Goal: Task Accomplishment & Management: Manage account settings

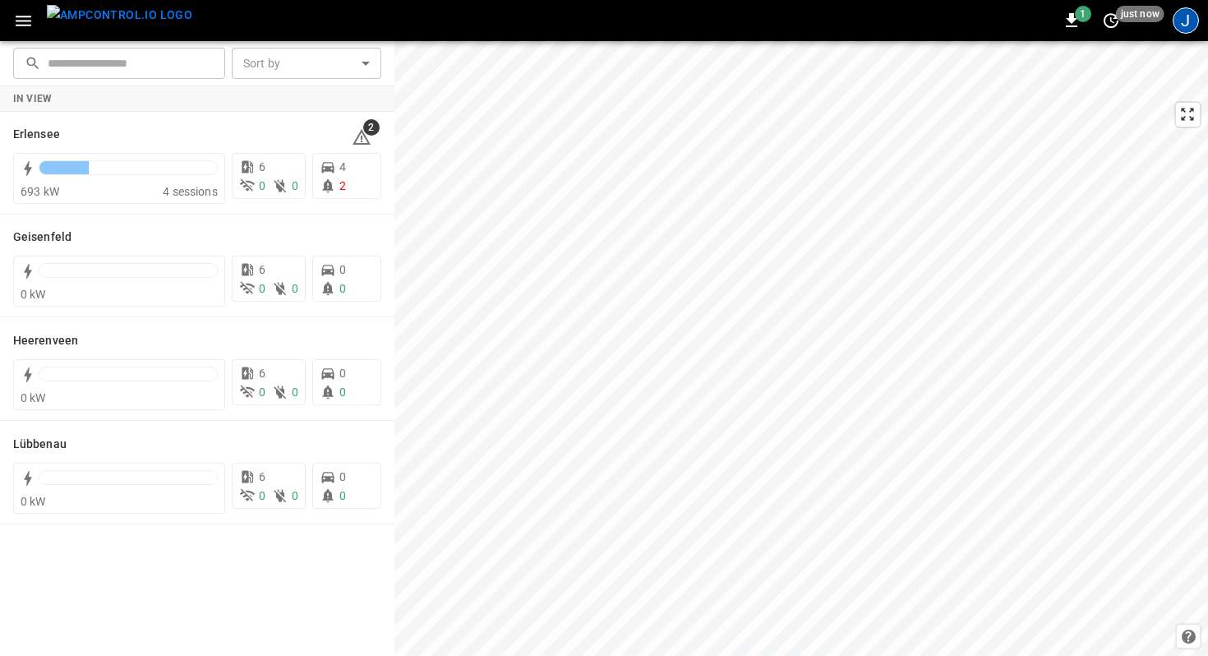
click at [1184, 26] on div "J" at bounding box center [1186, 20] width 26 height 26
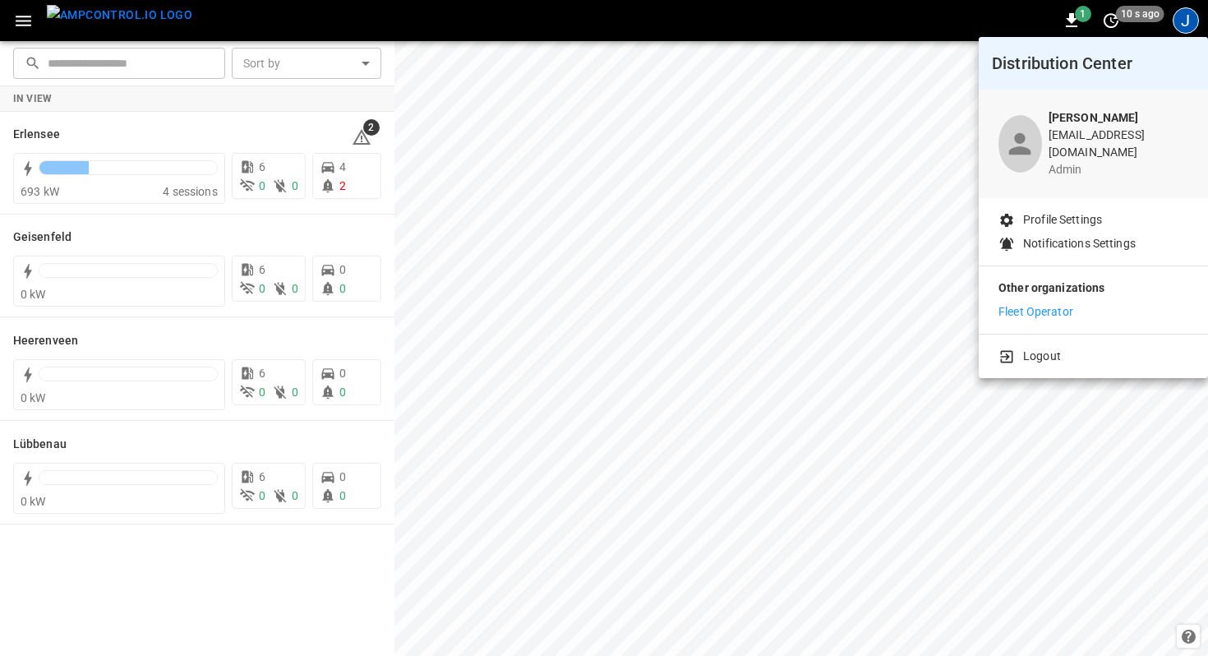
click at [1044, 303] on p "Fleet Operator" at bounding box center [1035, 311] width 75 height 17
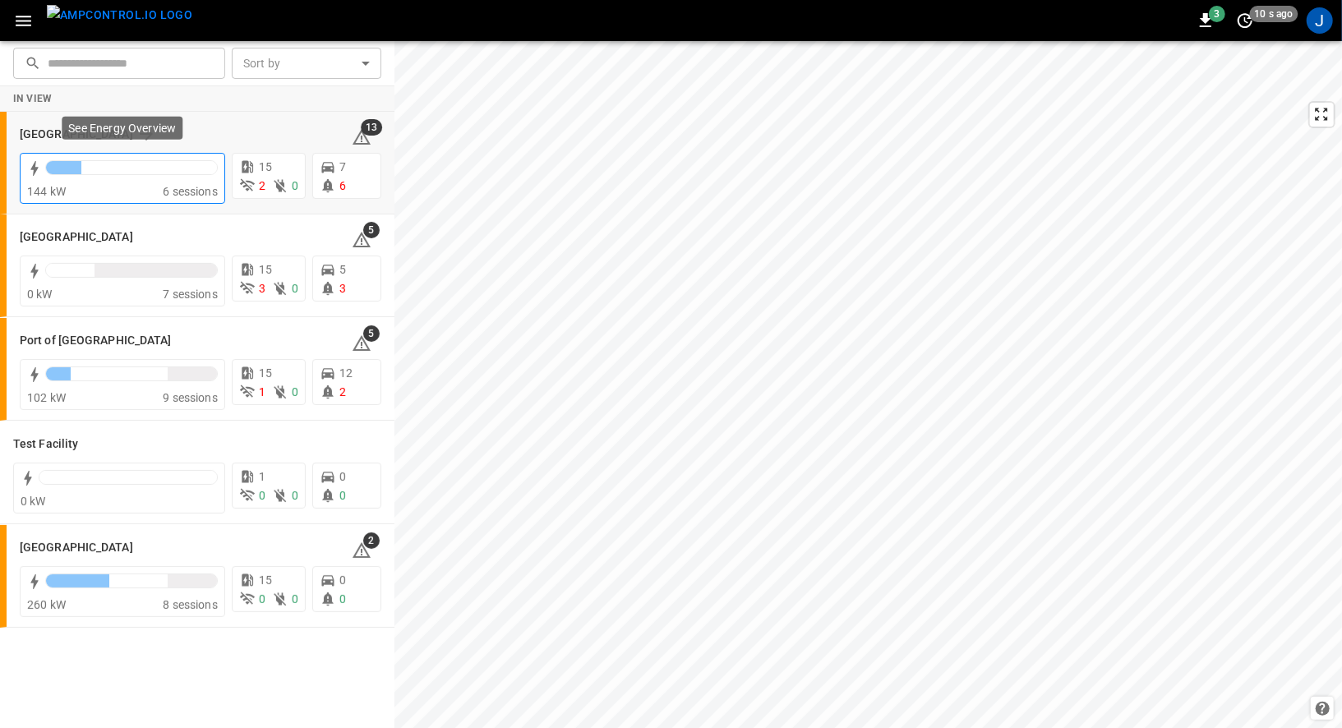
click at [202, 173] on div at bounding box center [131, 171] width 173 height 23
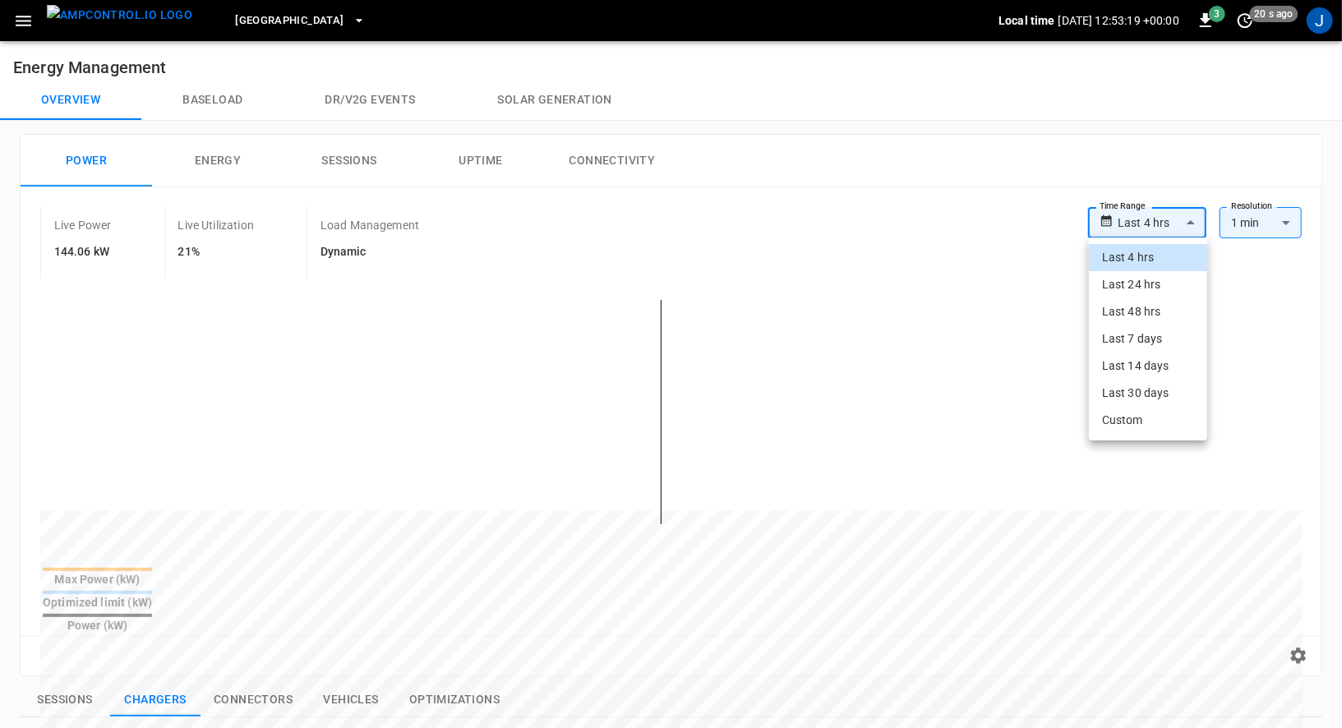
click at [1184, 228] on body "**********" at bounding box center [671, 675] width 1342 height 1350
click at [1152, 312] on li "Last 48 hrs" at bounding box center [1148, 311] width 118 height 27
type input "**********"
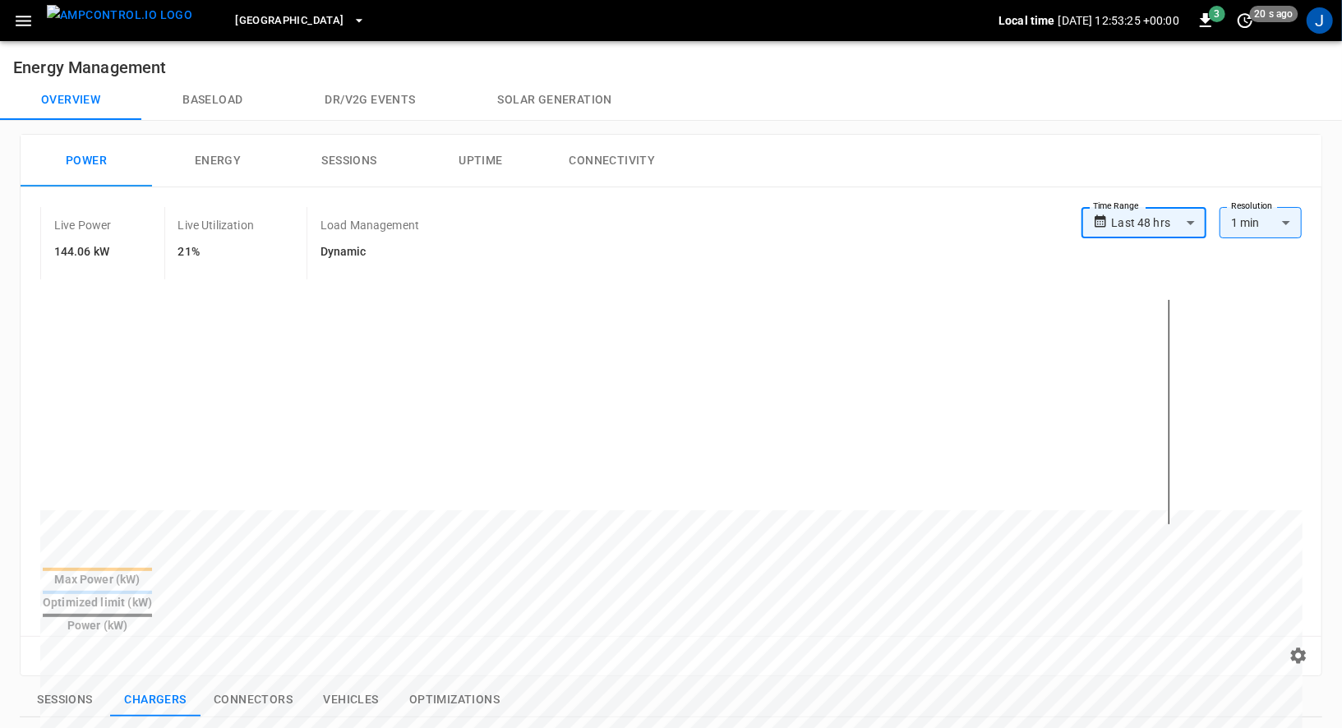
scroll to position [16, 0]
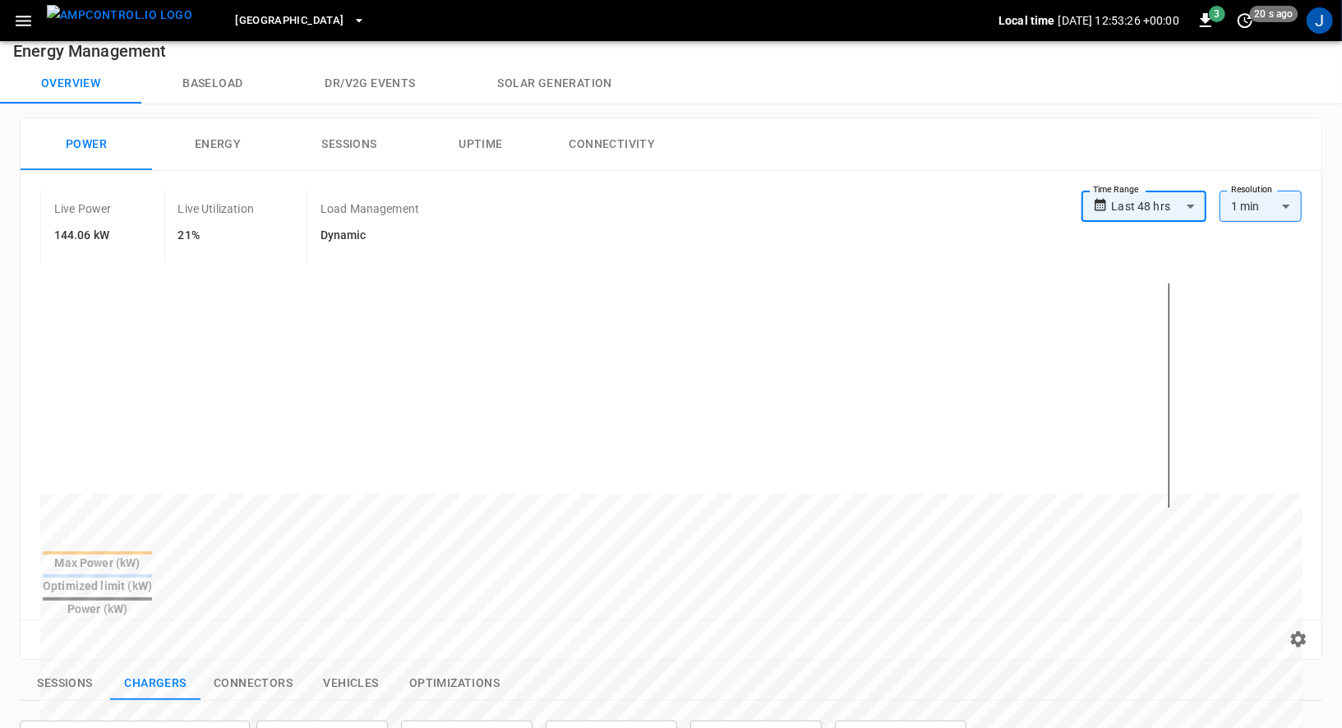
click at [25, 27] on icon "button" at bounding box center [23, 21] width 21 height 21
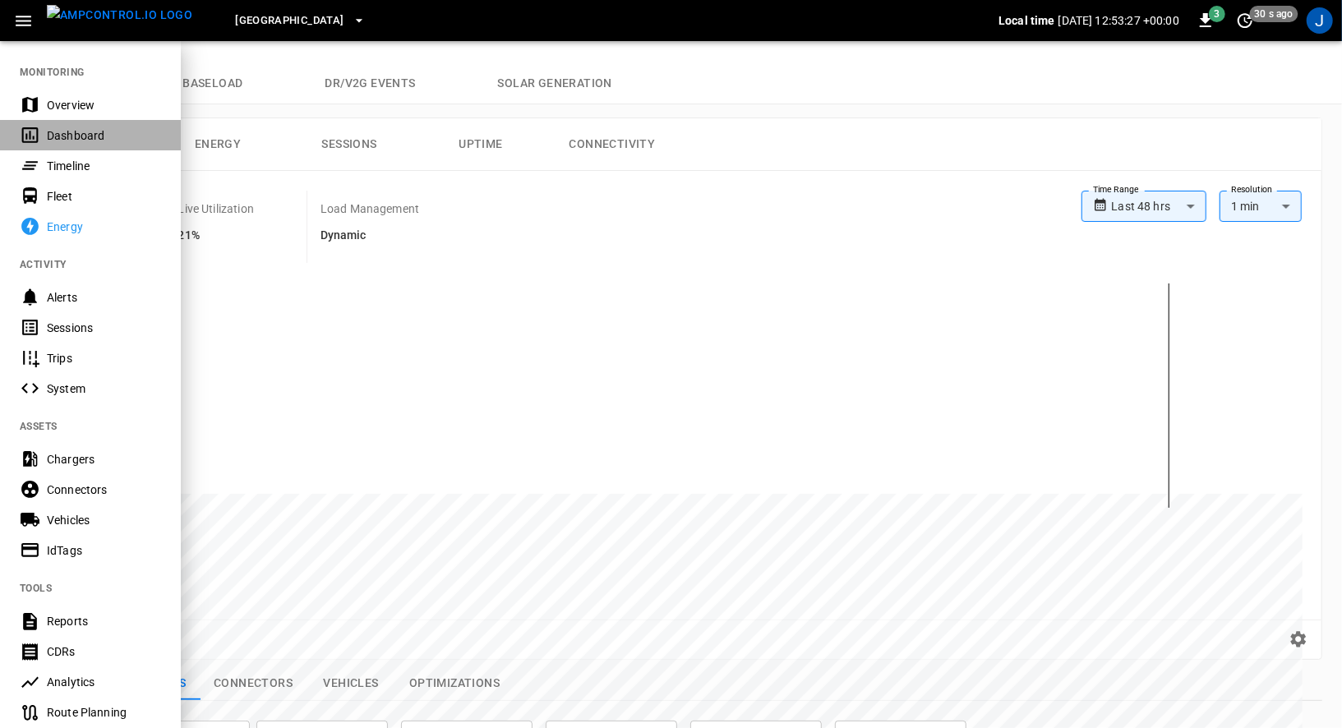
click at [48, 131] on div "Dashboard" at bounding box center [104, 135] width 114 height 16
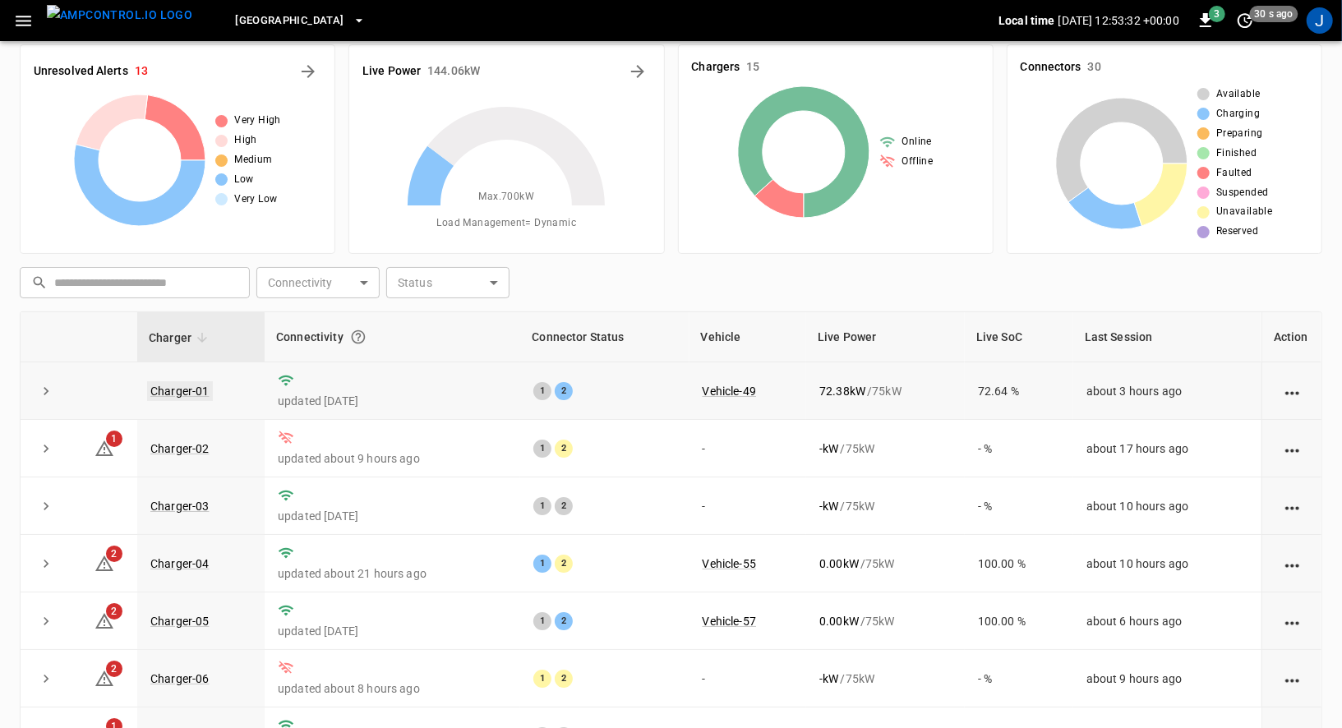
click at [177, 384] on link "Charger-01" at bounding box center [180, 391] width 66 height 20
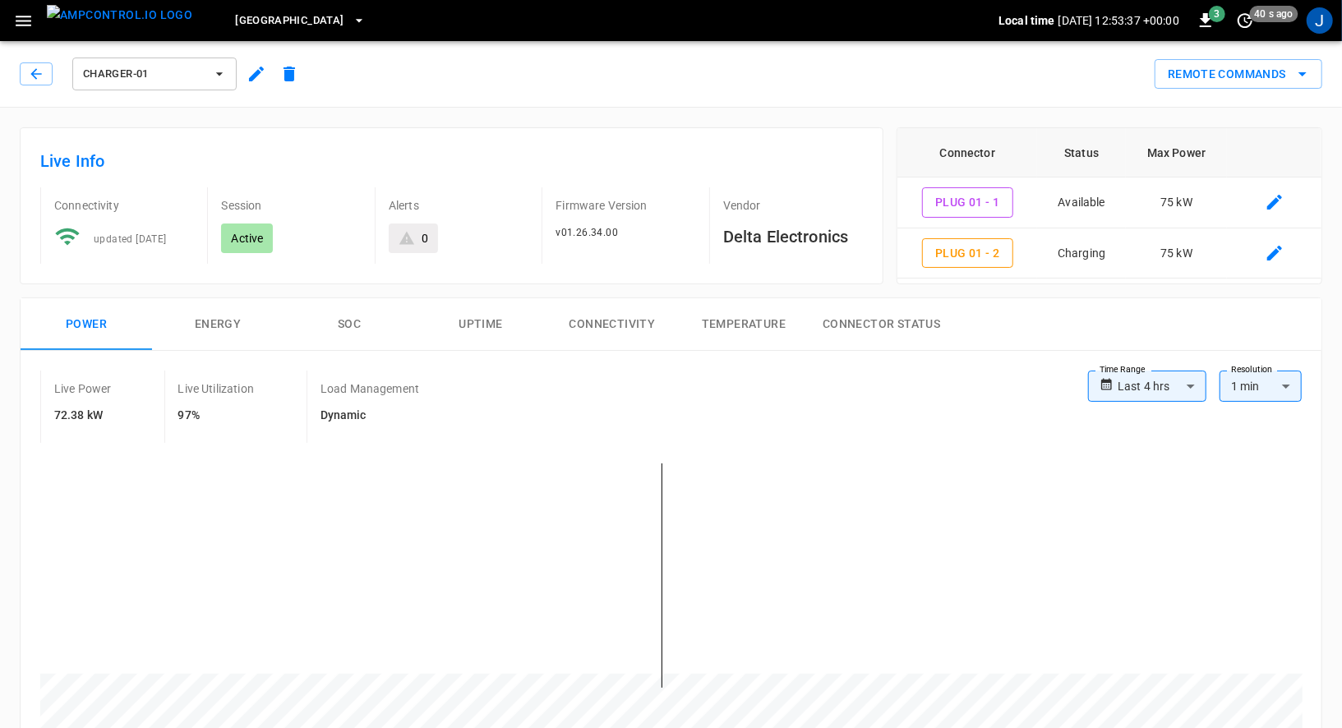
click at [1130, 374] on label "Time Range" at bounding box center [1122, 369] width 46 height 13
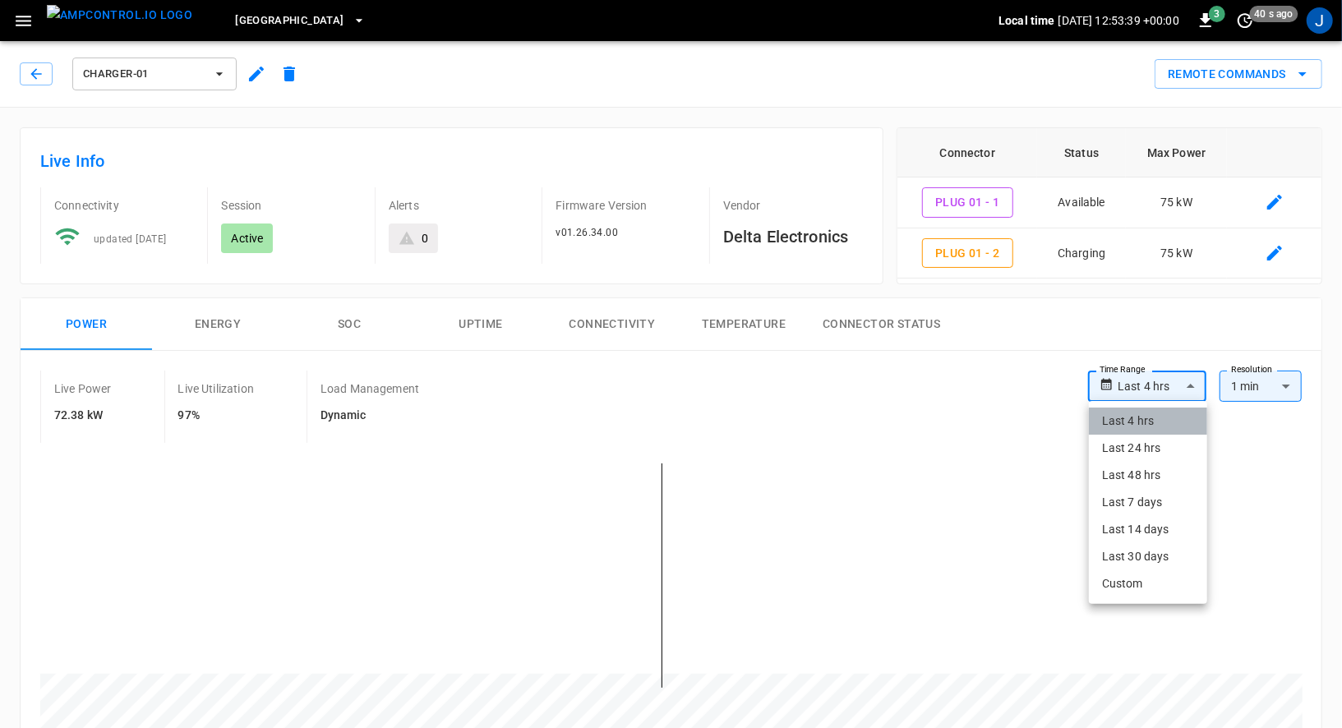
click at [1140, 423] on li "Last 4 hrs" at bounding box center [1148, 421] width 118 height 27
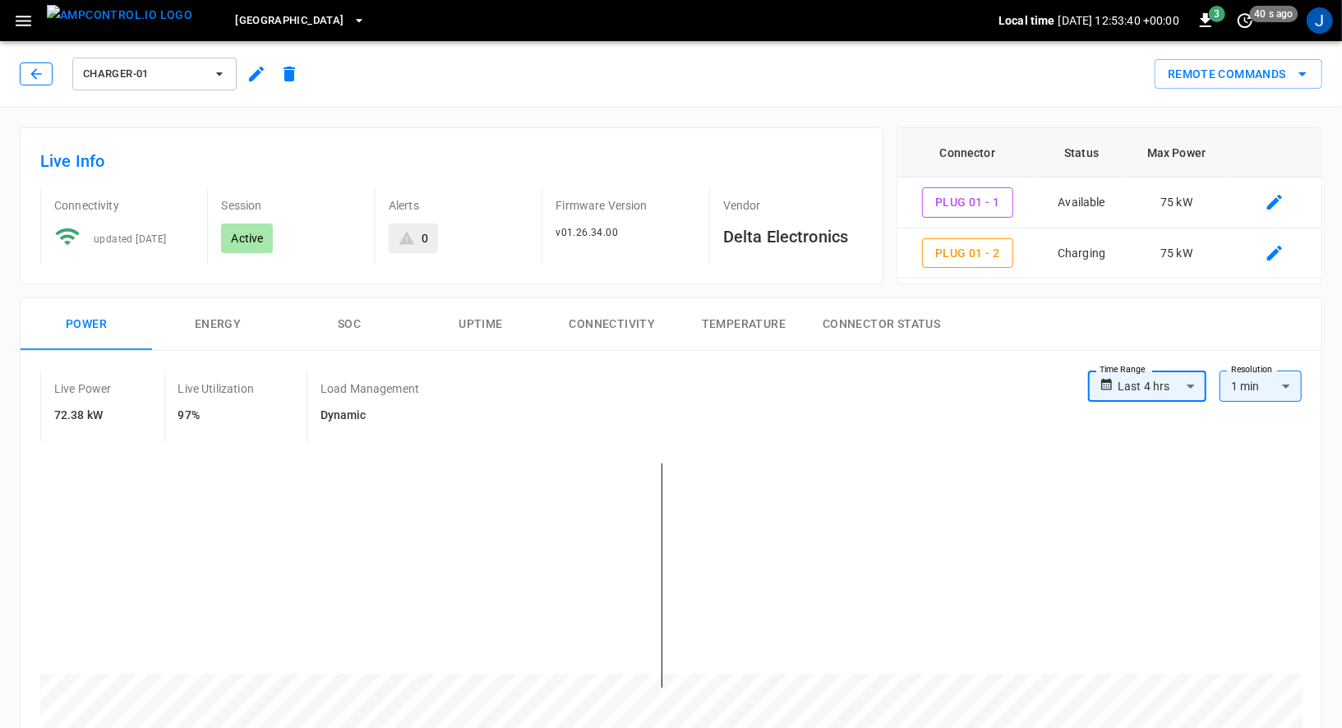
click at [33, 72] on icon "button" at bounding box center [35, 73] width 11 height 11
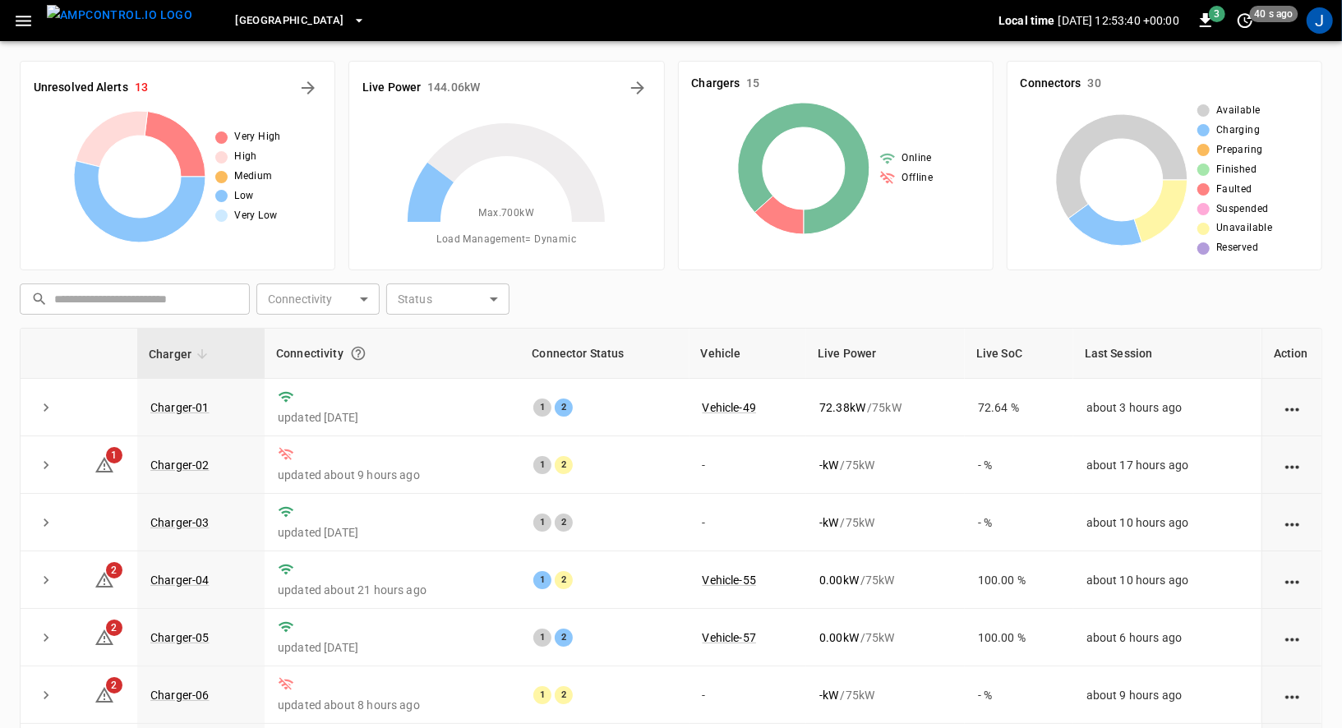
scroll to position [16, 0]
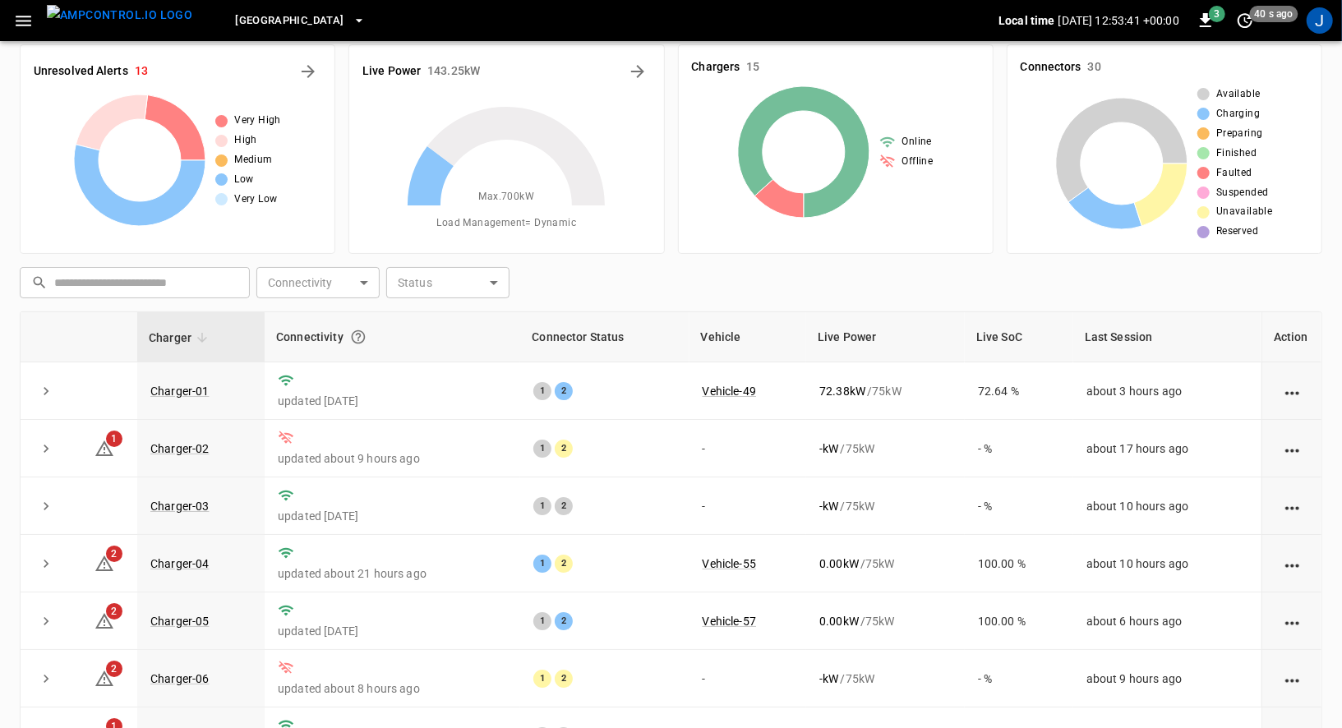
click at [13, 30] on icon "button" at bounding box center [23, 21] width 21 height 21
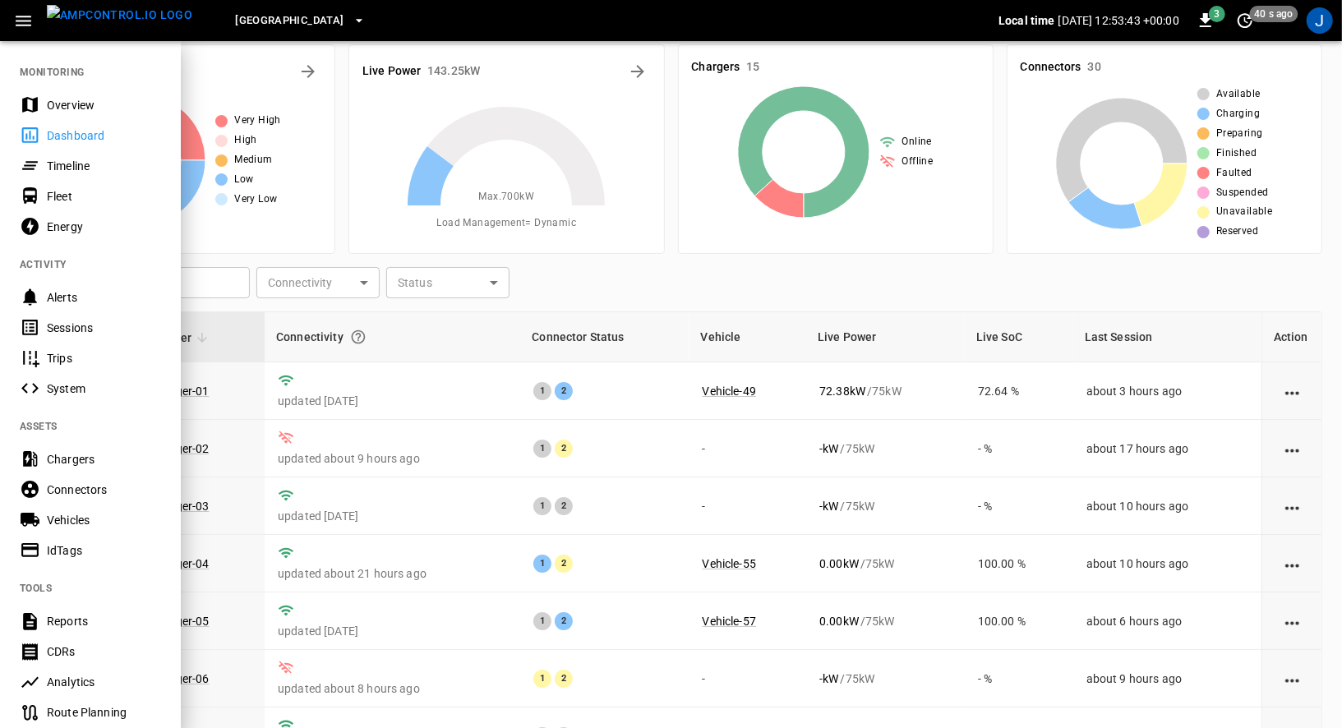
click at [67, 228] on div "Energy" at bounding box center [104, 227] width 114 height 16
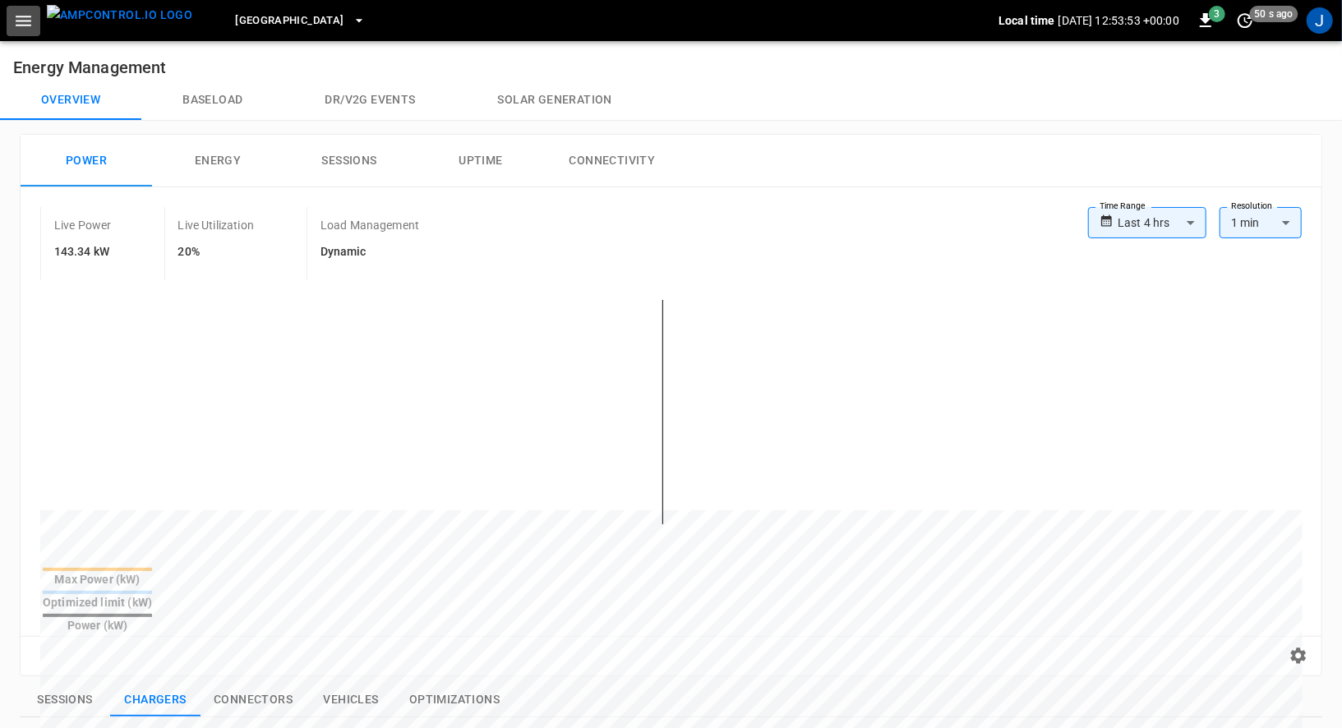
click at [27, 23] on icon "button" at bounding box center [23, 21] width 21 height 21
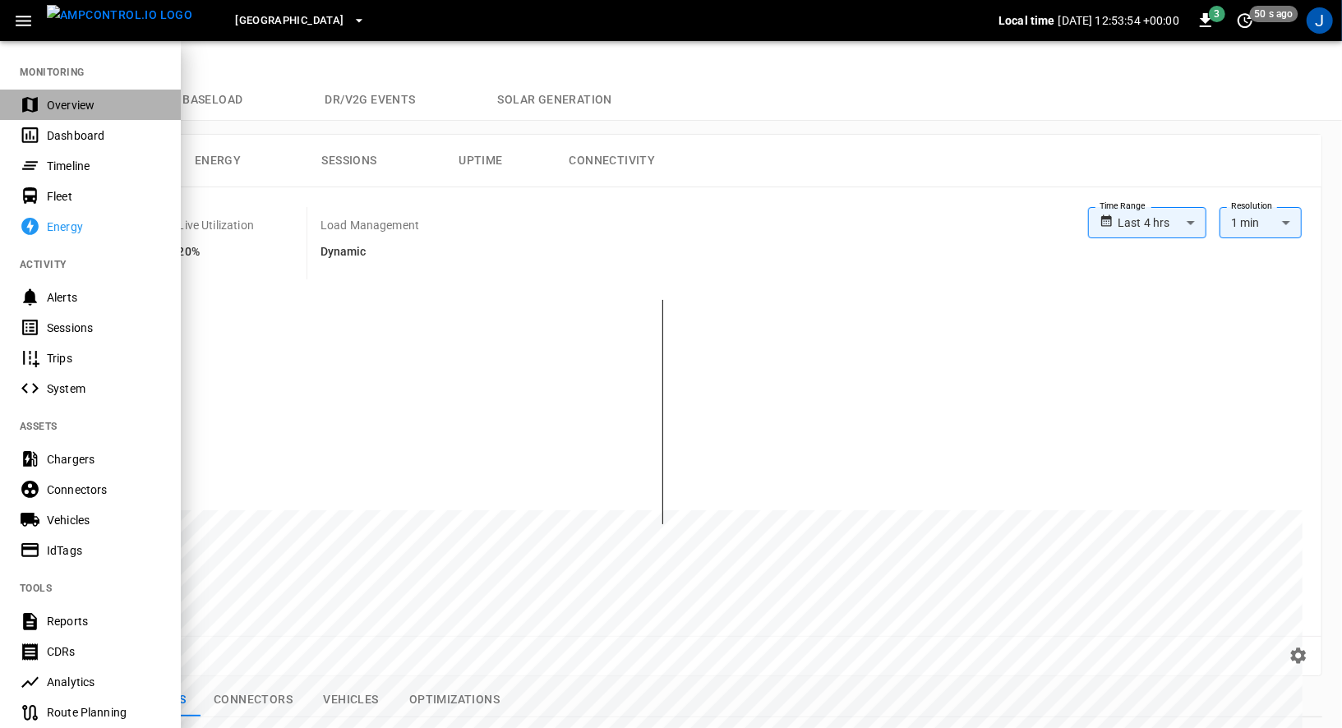
click at [55, 102] on div "Overview" at bounding box center [104, 105] width 114 height 16
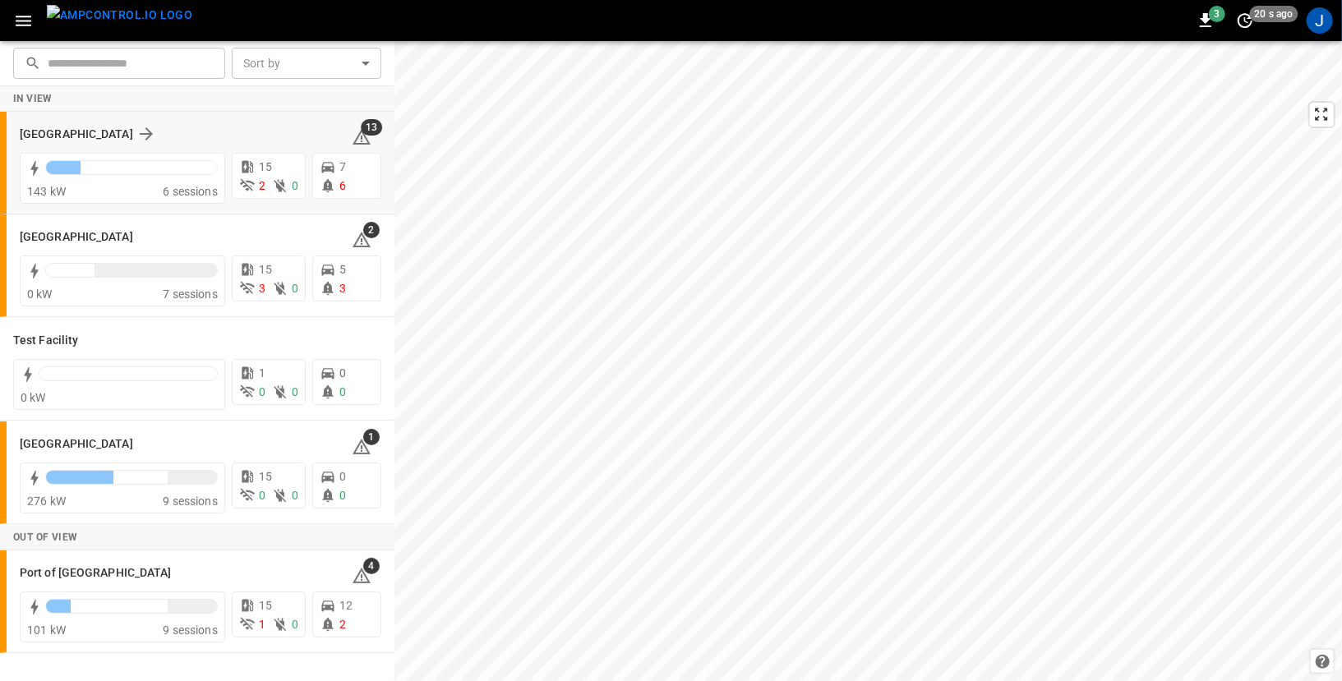
click at [227, 124] on div "Frankfurt Depot" at bounding box center [176, 134] width 312 height 20
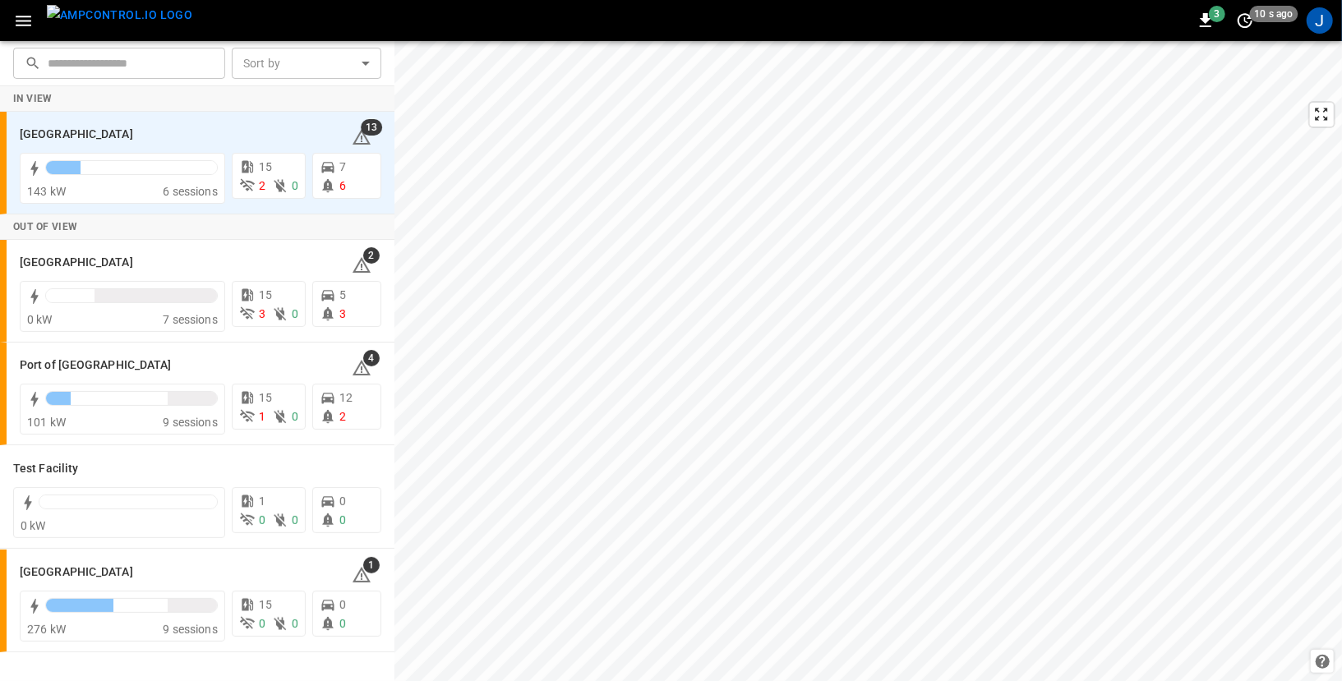
click at [26, 19] on icon "button" at bounding box center [23, 21] width 21 height 21
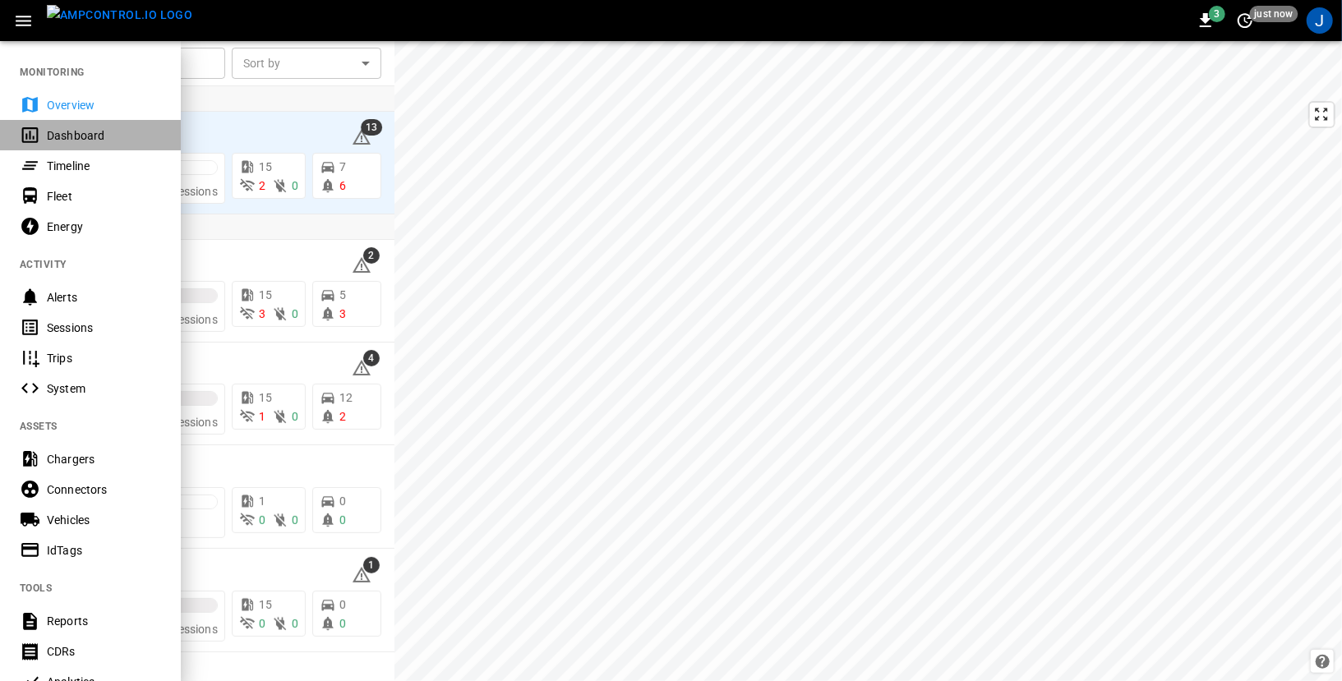
click at [85, 124] on div "Dashboard" at bounding box center [90, 135] width 181 height 30
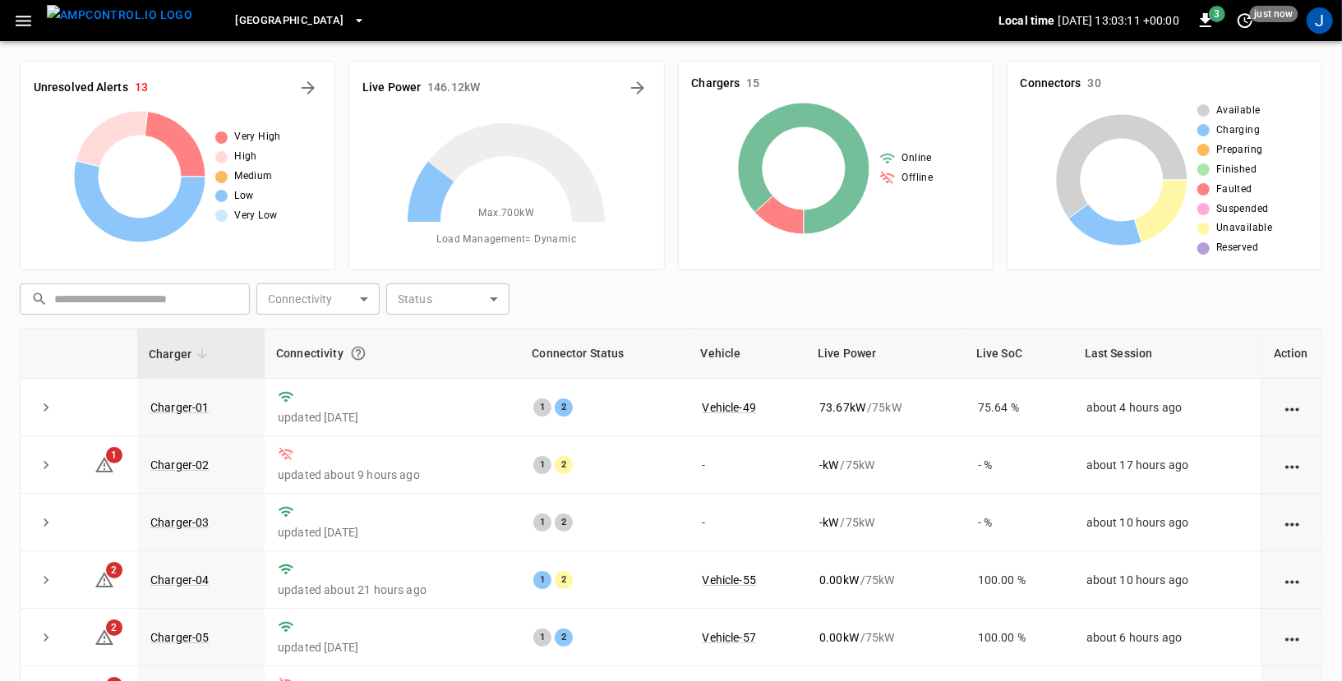
click at [293, 16] on span "Frankfurt Depot" at bounding box center [289, 21] width 108 height 19
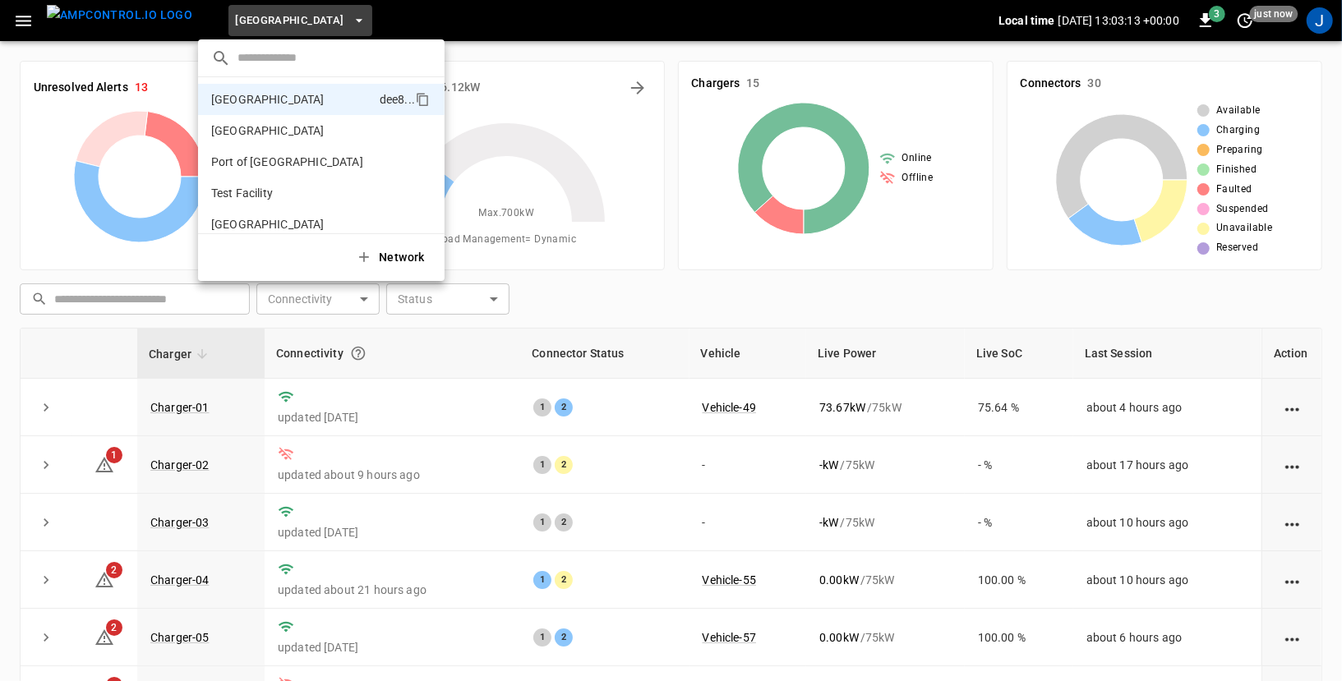
click at [581, 309] on div at bounding box center [671, 340] width 1342 height 681
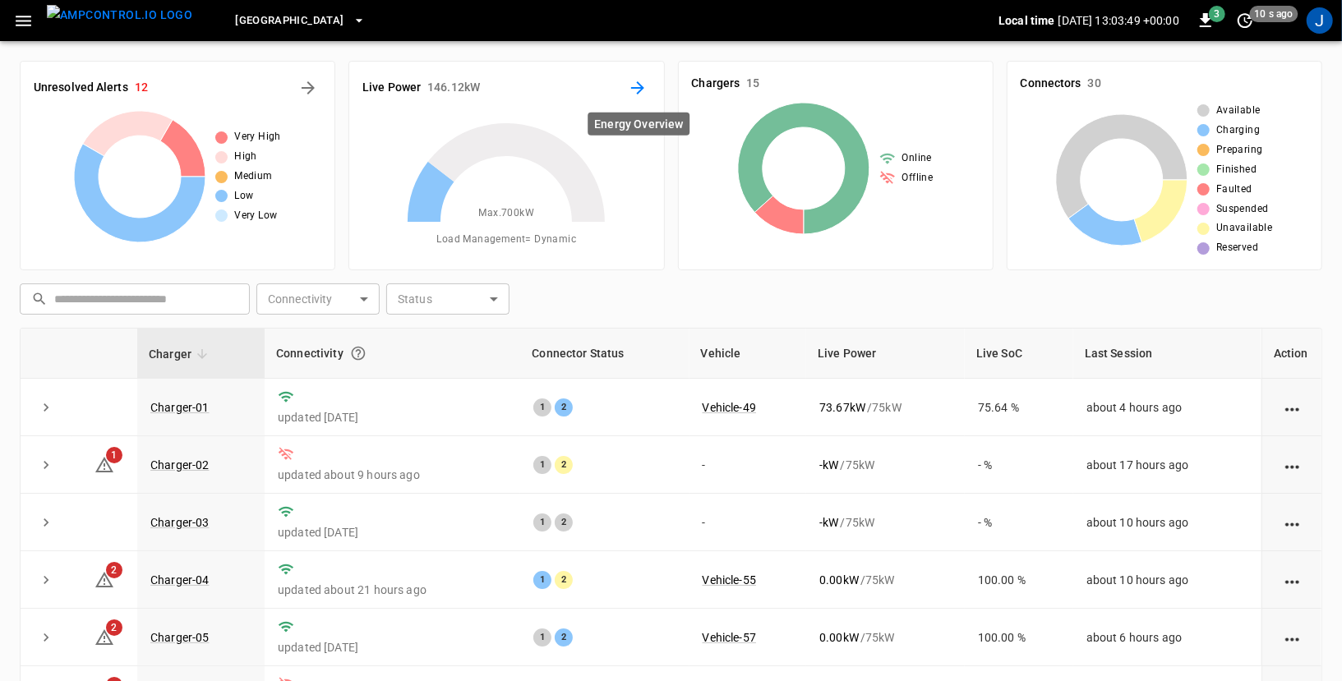
drag, startPoint x: 636, startPoint y: 89, endPoint x: 637, endPoint y: 80, distance: 9.1
click at [637, 80] on icon "Energy Overview" at bounding box center [638, 88] width 20 height 20
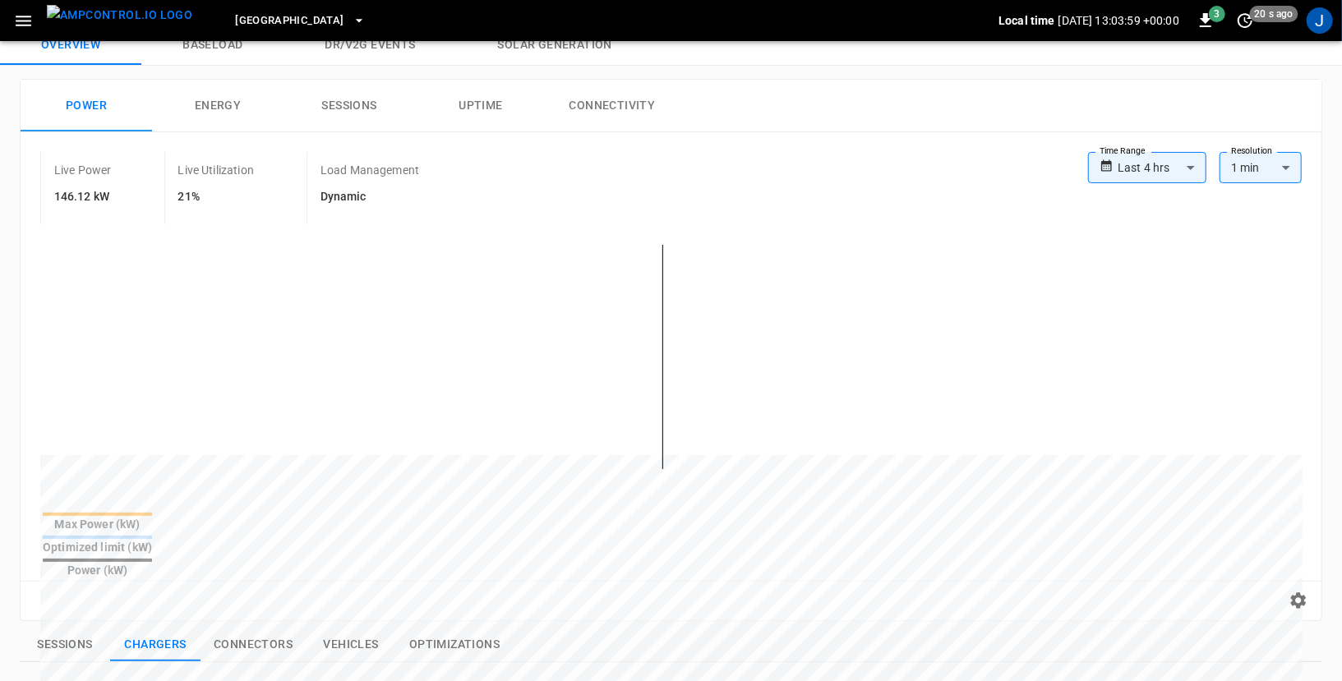
scroll to position [58, 0]
click at [1152, 160] on body "**********" at bounding box center [671, 601] width 1342 height 1318
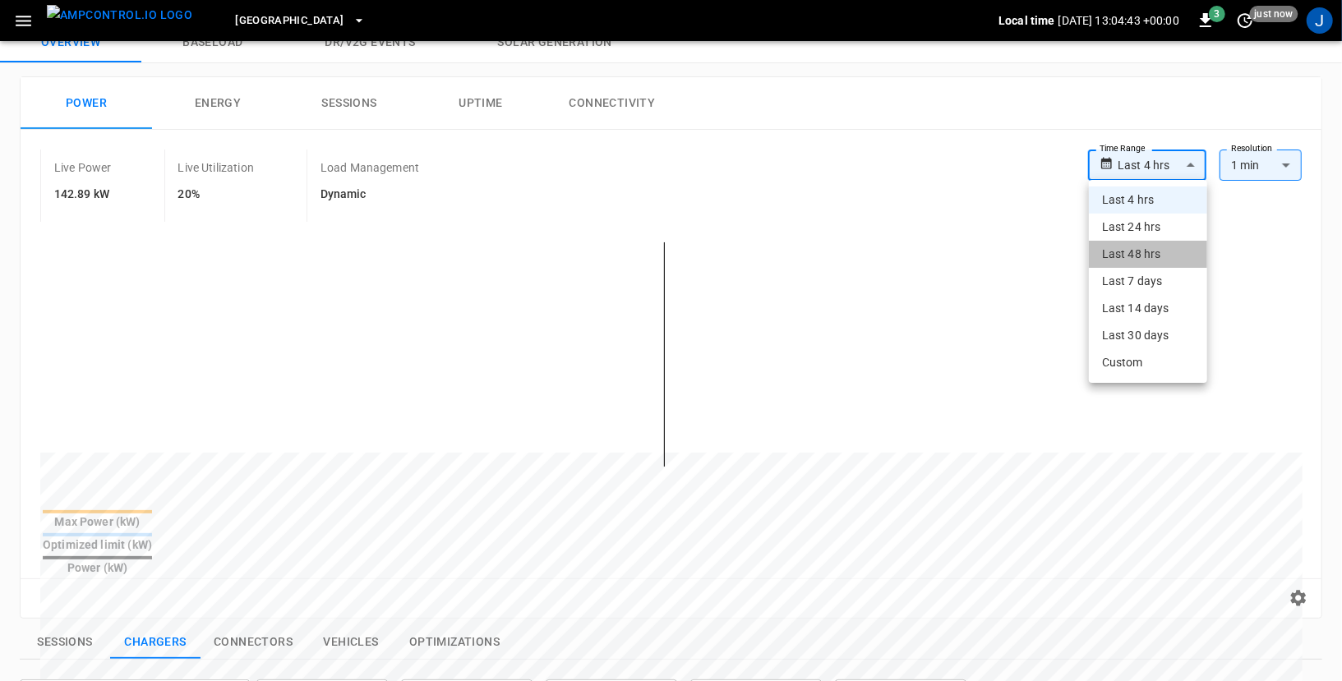
click at [1137, 246] on li "Last 48 hrs" at bounding box center [1148, 254] width 118 height 27
type input "**********"
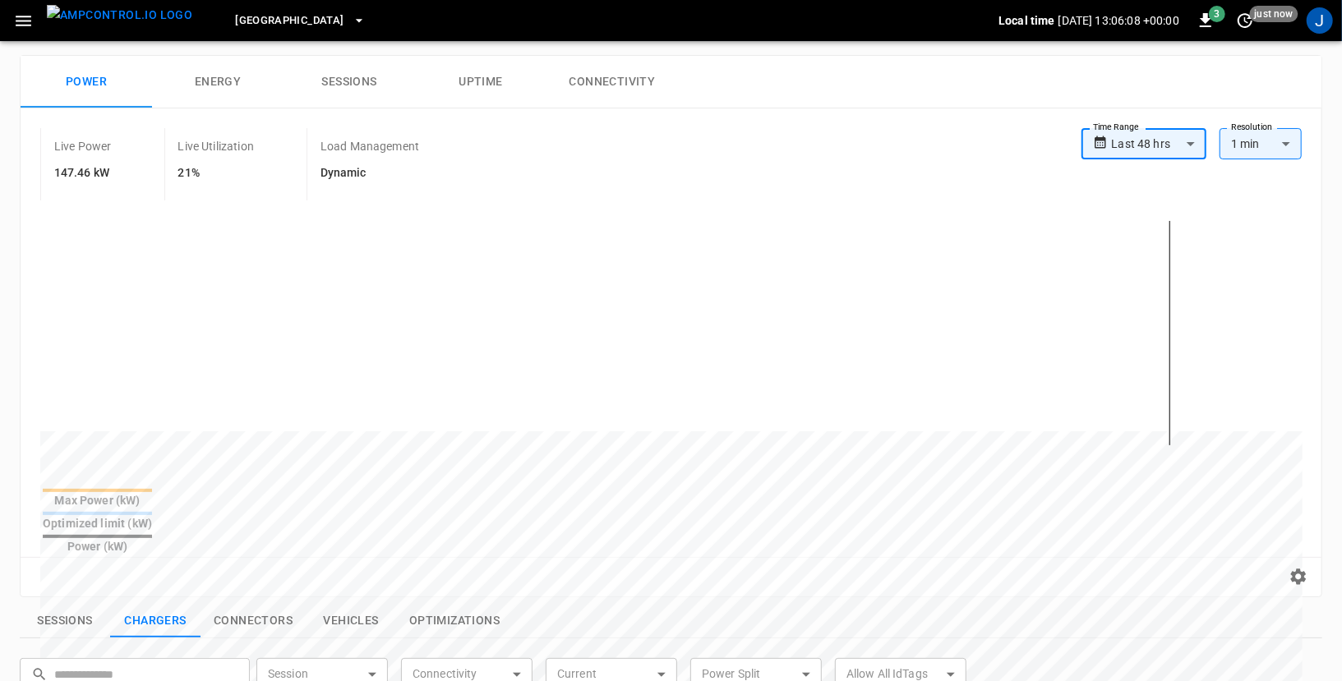
scroll to position [83, 0]
click at [278, 23] on span "Frankfurt Depot" at bounding box center [289, 21] width 108 height 19
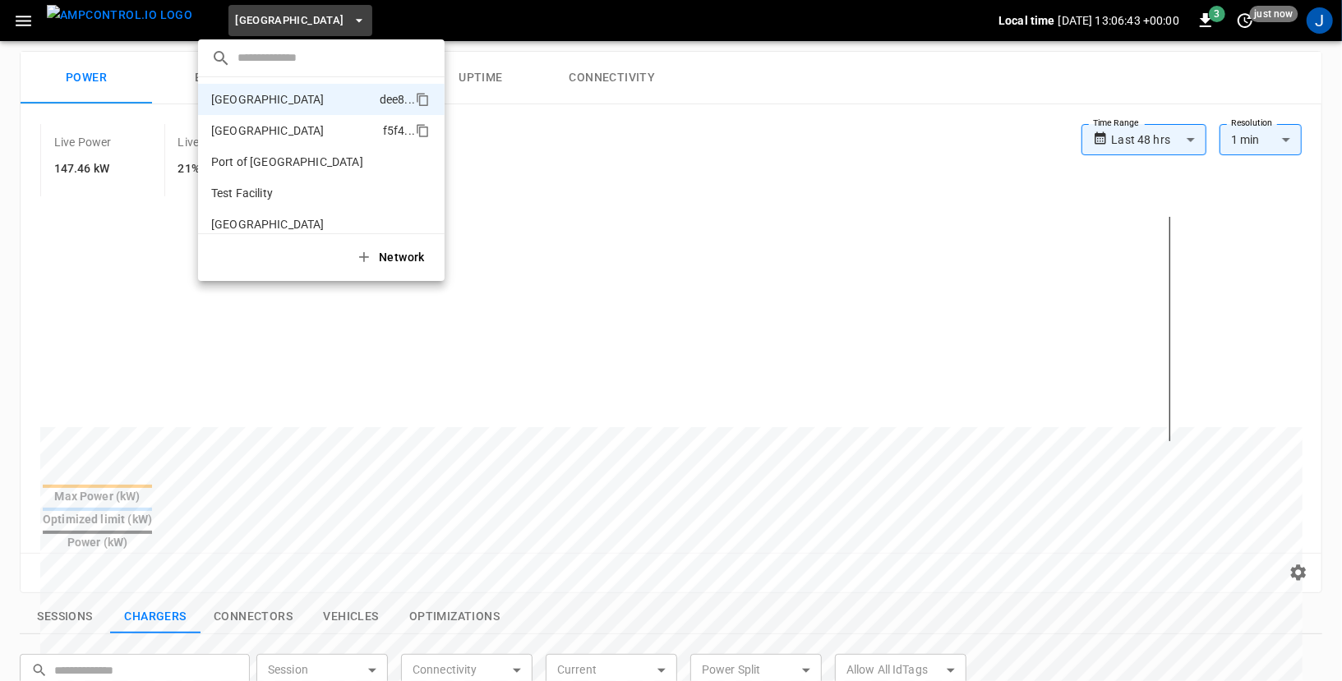
click at [312, 131] on p "Port of Barcelona" at bounding box center [293, 130] width 165 height 16
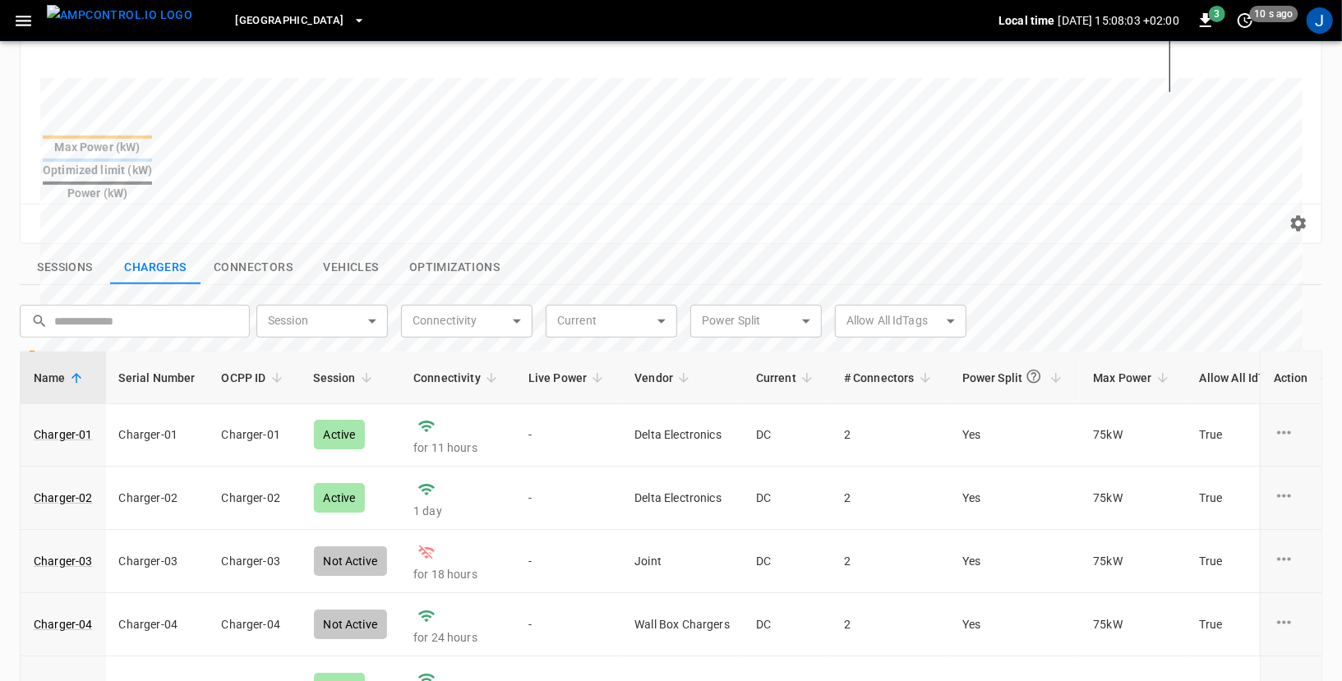
scroll to position [433, 0]
click at [82, 250] on button "Sessions" at bounding box center [65, 267] width 90 height 35
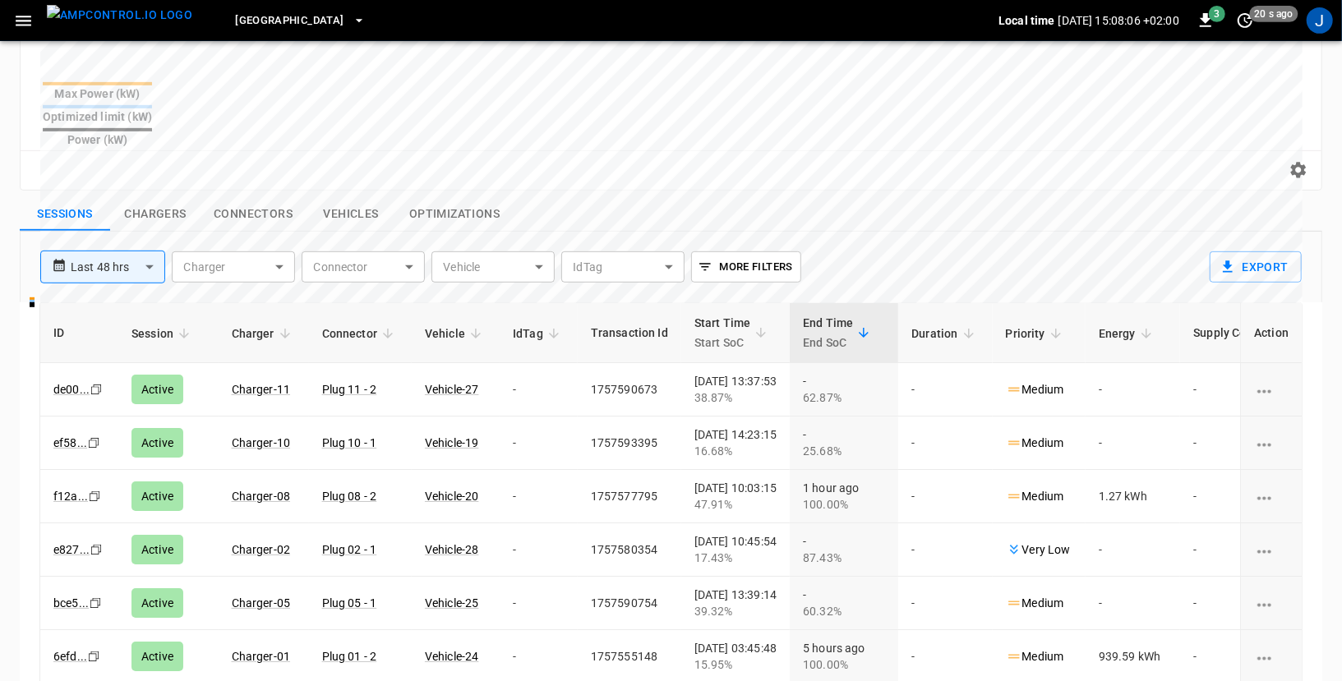
scroll to position [498, 0]
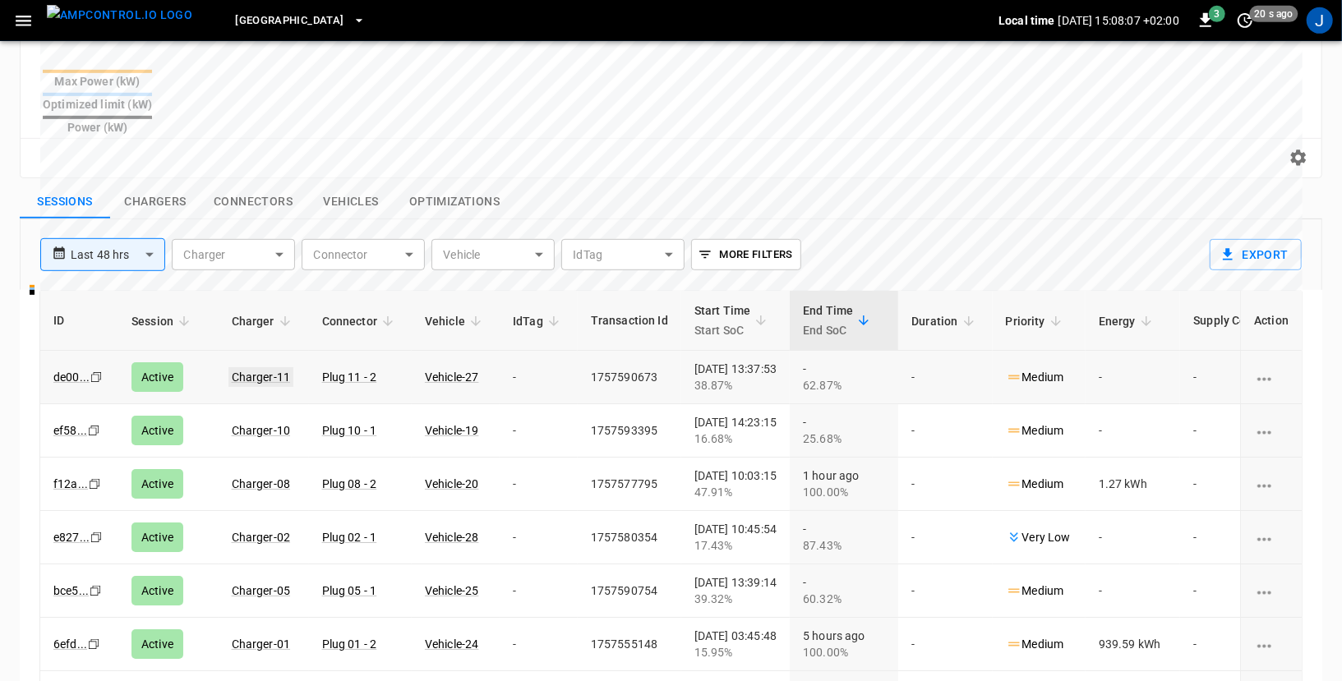
click at [269, 367] on link "Charger-11" at bounding box center [261, 377] width 66 height 20
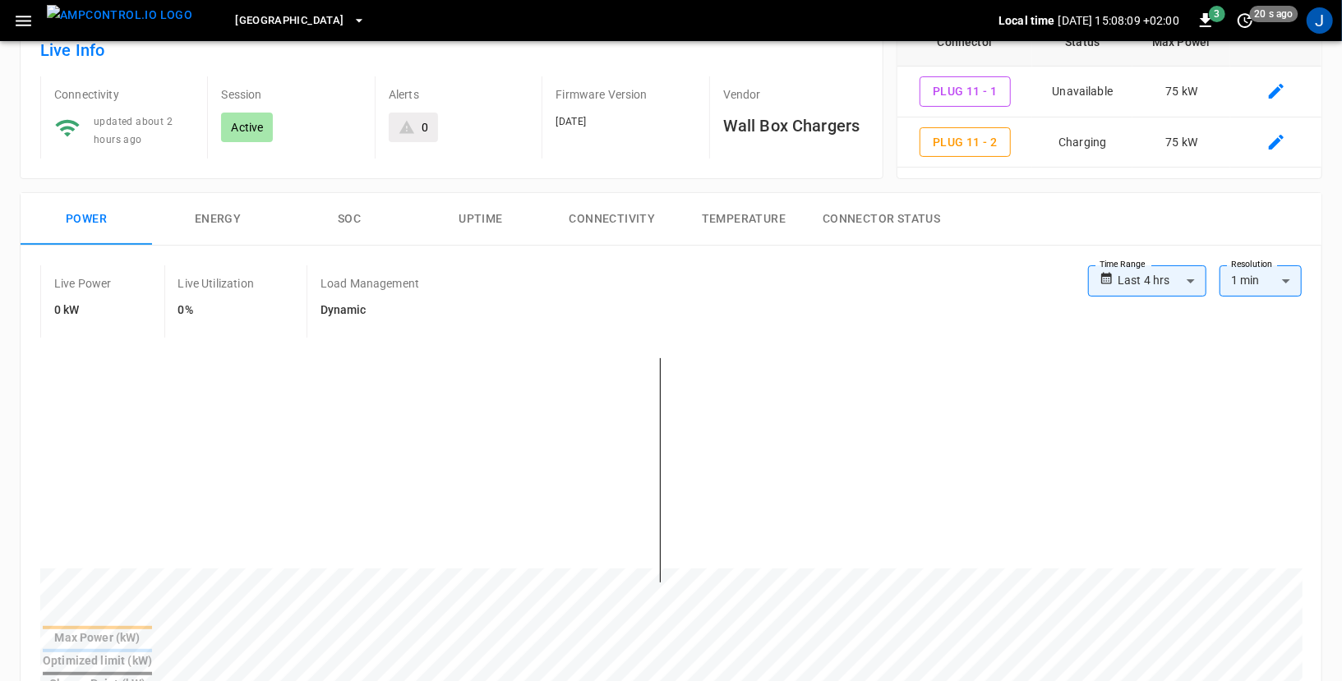
scroll to position [113, 0]
click at [1178, 270] on body "**********" at bounding box center [671, 673] width 1342 height 1573
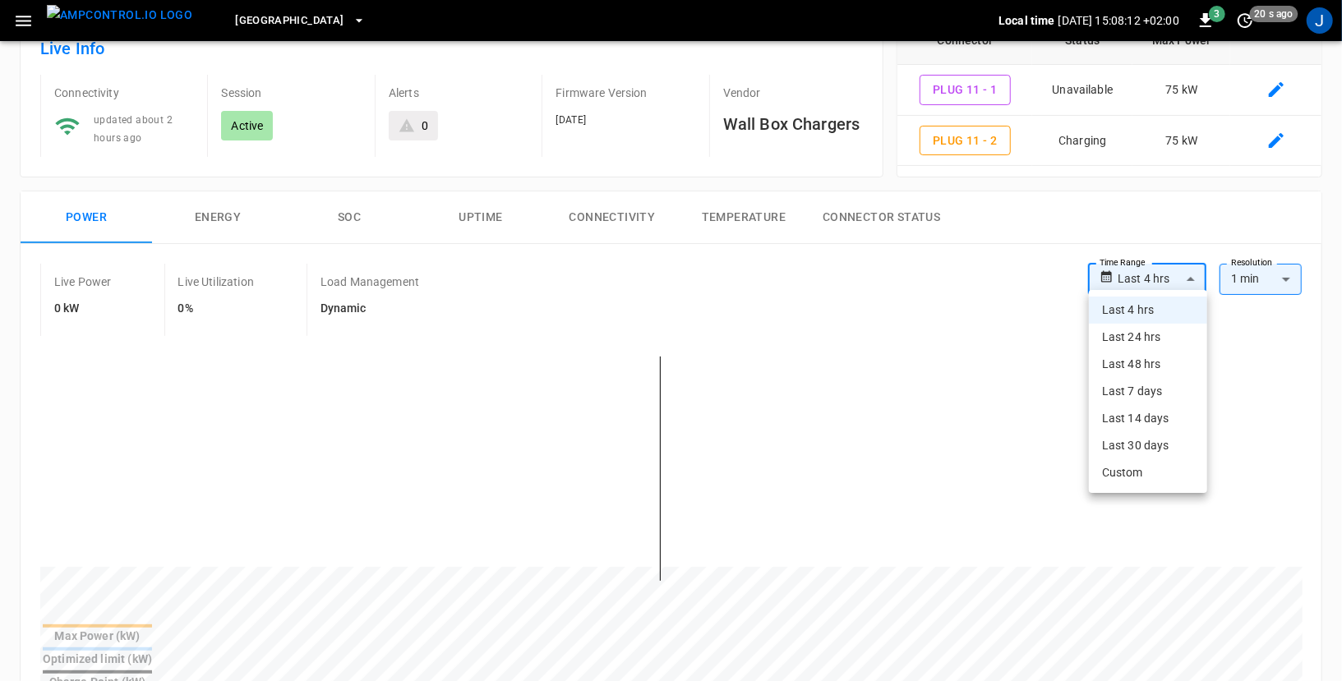
click at [1151, 331] on li "Last 24 hrs" at bounding box center [1148, 337] width 118 height 27
type input "**********"
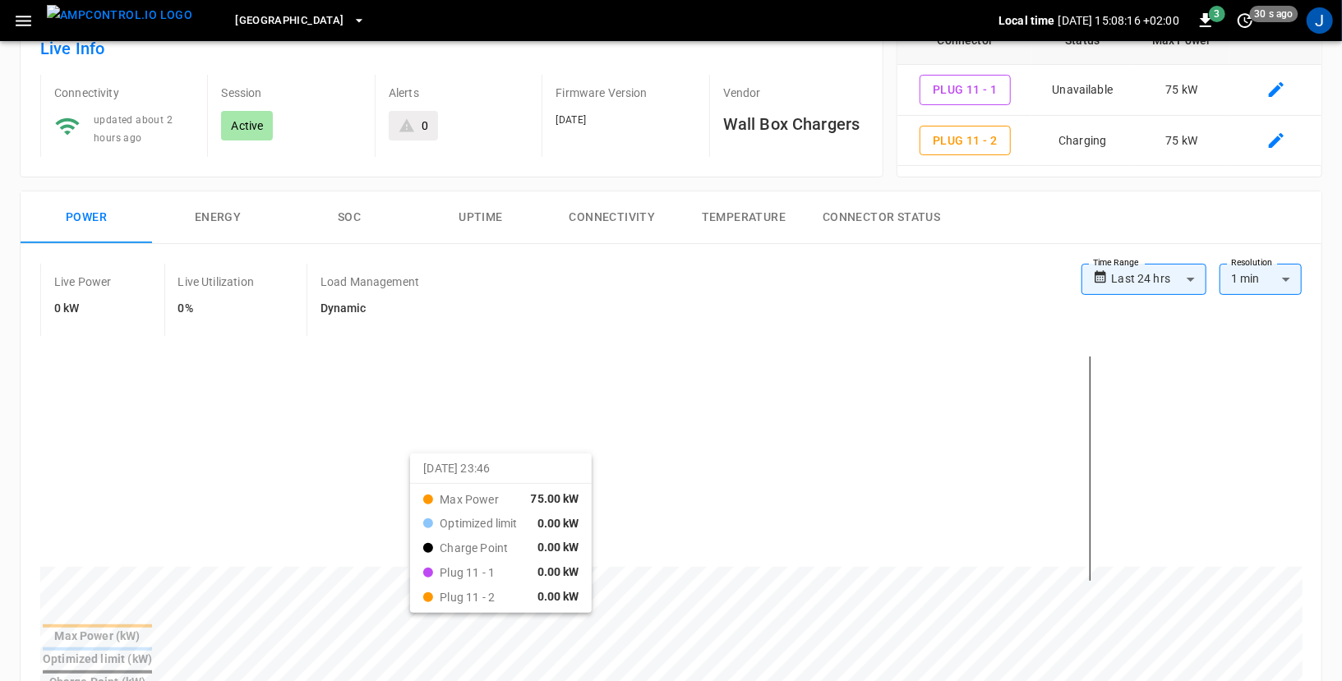
drag, startPoint x: 147, startPoint y: 478, endPoint x: 428, endPoint y: 461, distance: 281.5
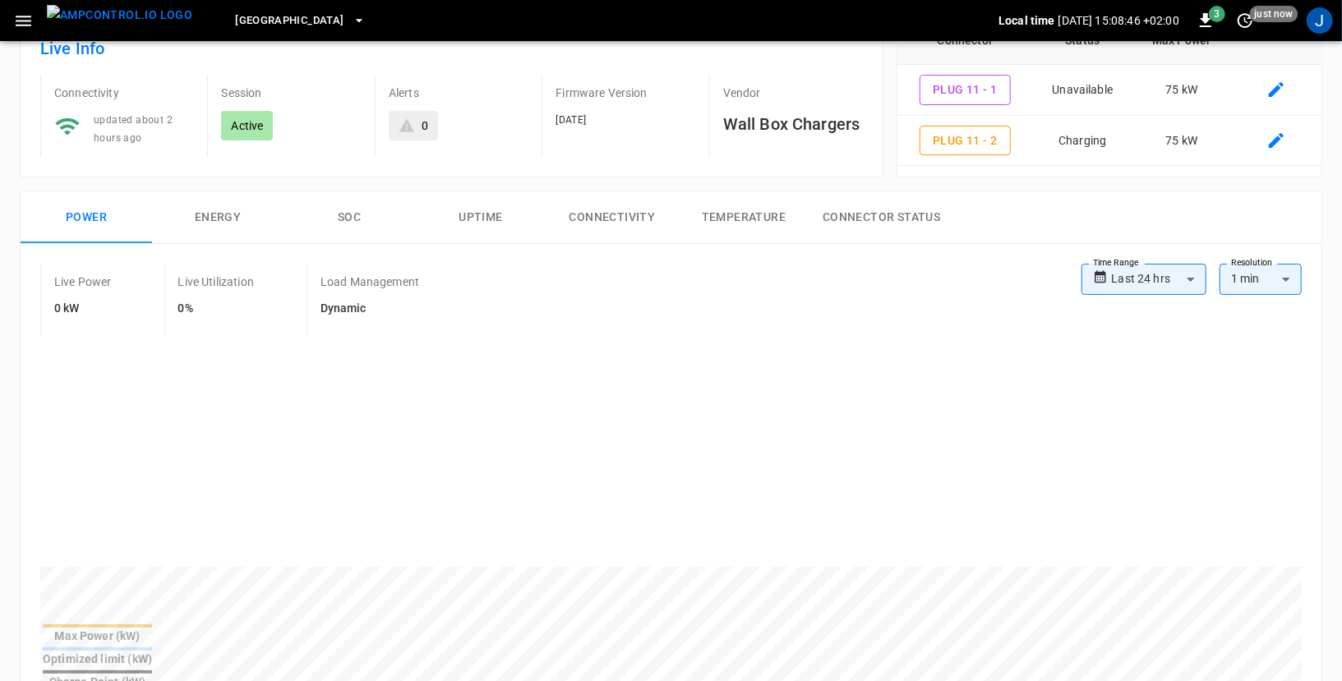
scroll to position [112, 0]
click at [24, 24] on icon "button" at bounding box center [23, 21] width 21 height 21
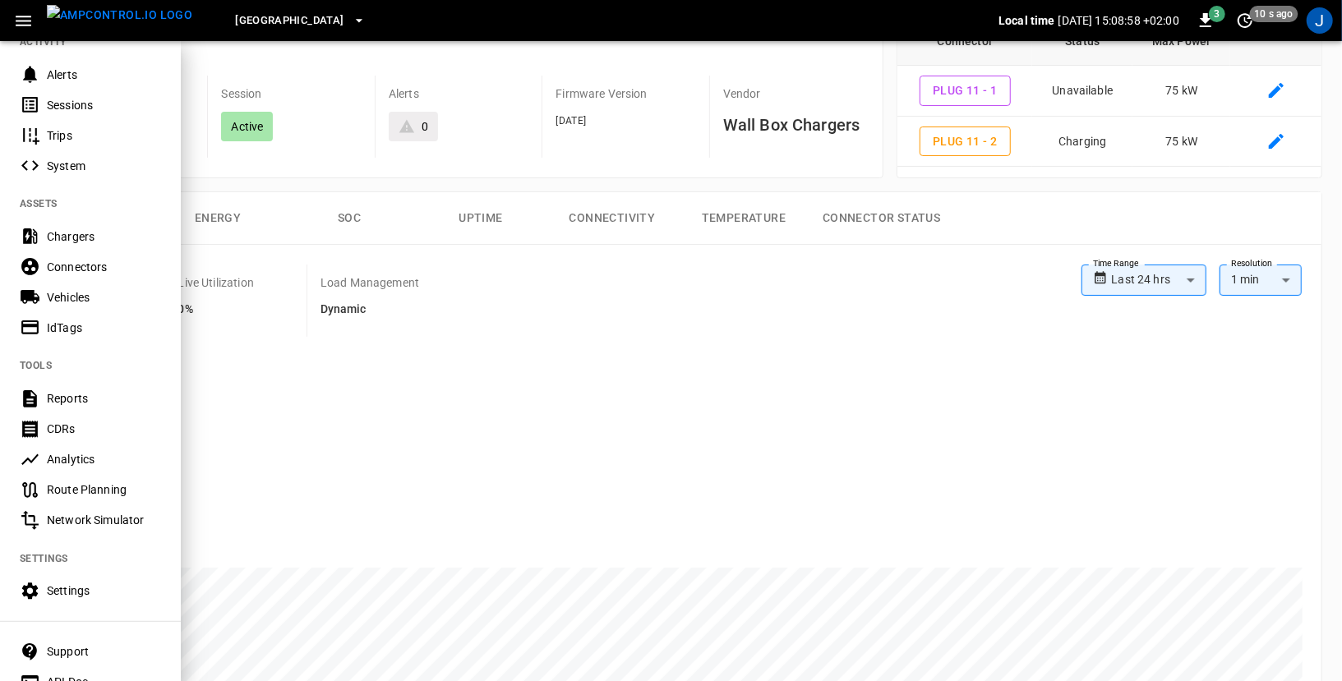
scroll to position [228, 0]
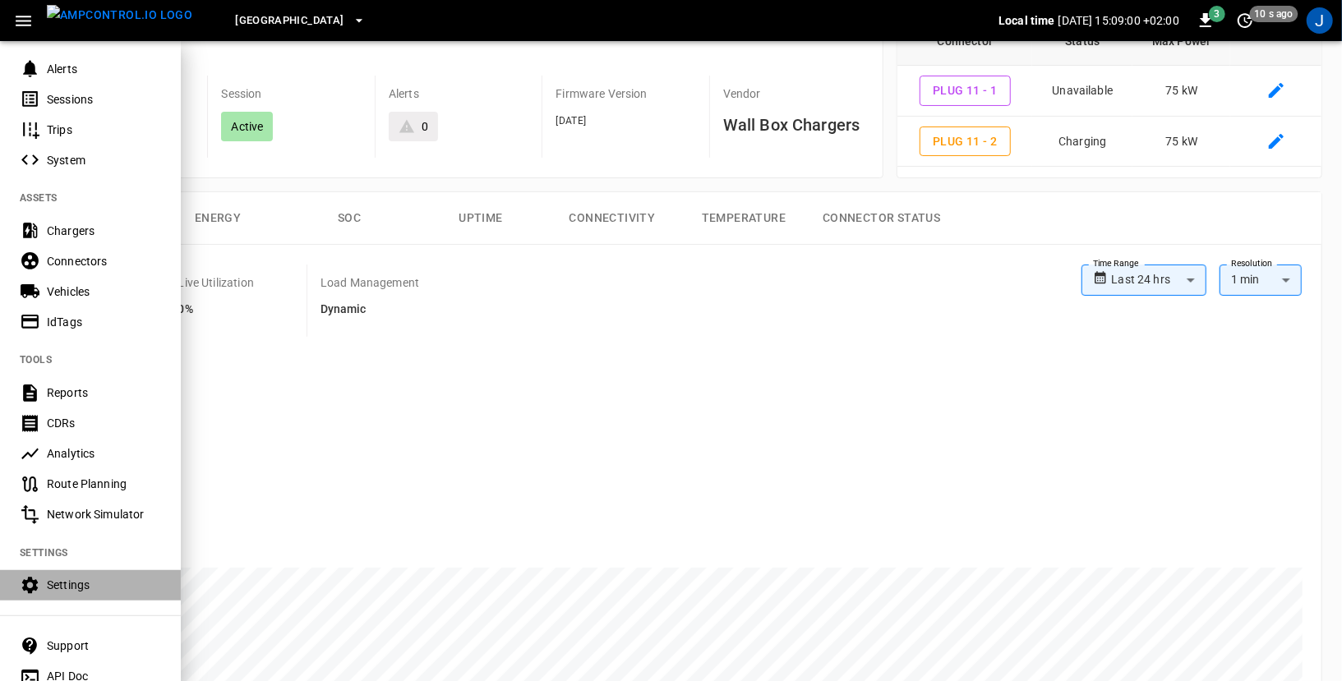
click at [69, 583] on div "Settings" at bounding box center [104, 585] width 114 height 16
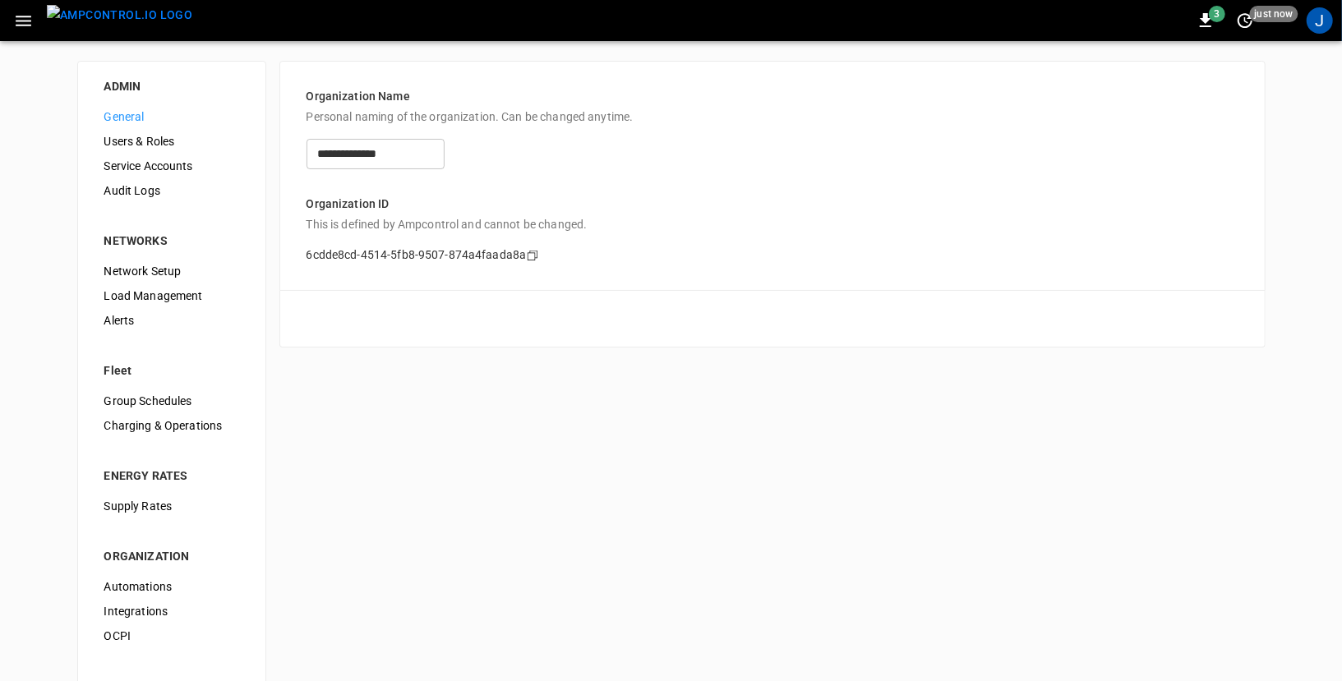
click at [152, 292] on span "Load Management" at bounding box center [171, 296] width 135 height 17
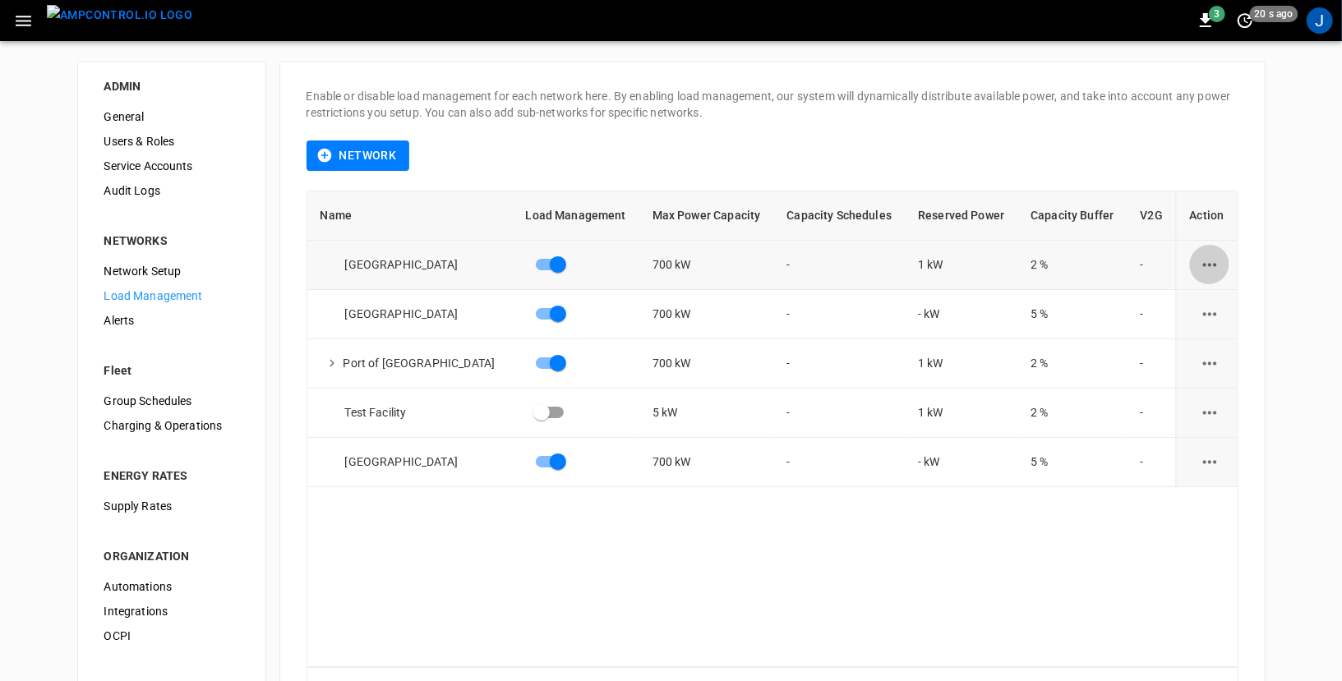
click at [1204, 256] on icon "load management options" at bounding box center [1210, 265] width 21 height 21
click at [1207, 300] on li "Edit" at bounding box center [1239, 304] width 117 height 27
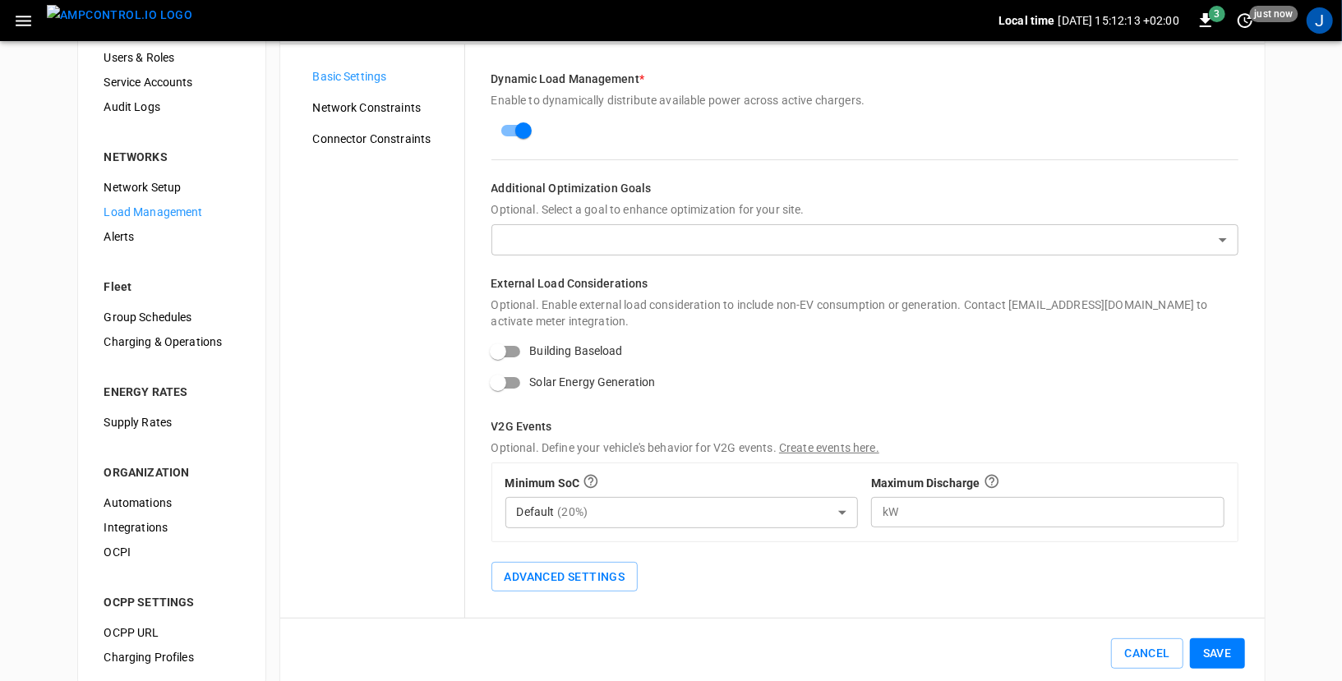
scroll to position [83, 0]
click at [378, 113] on span "Network Constraints" at bounding box center [382, 108] width 138 height 17
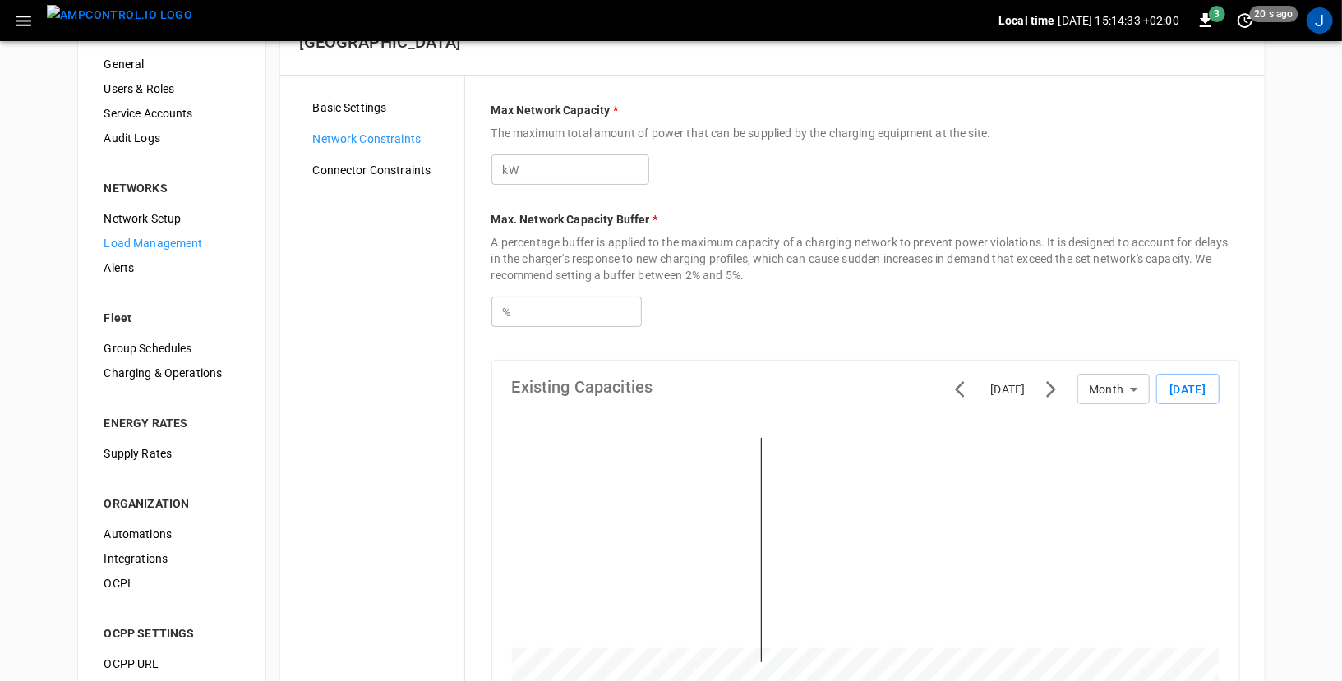
scroll to position [46, 0]
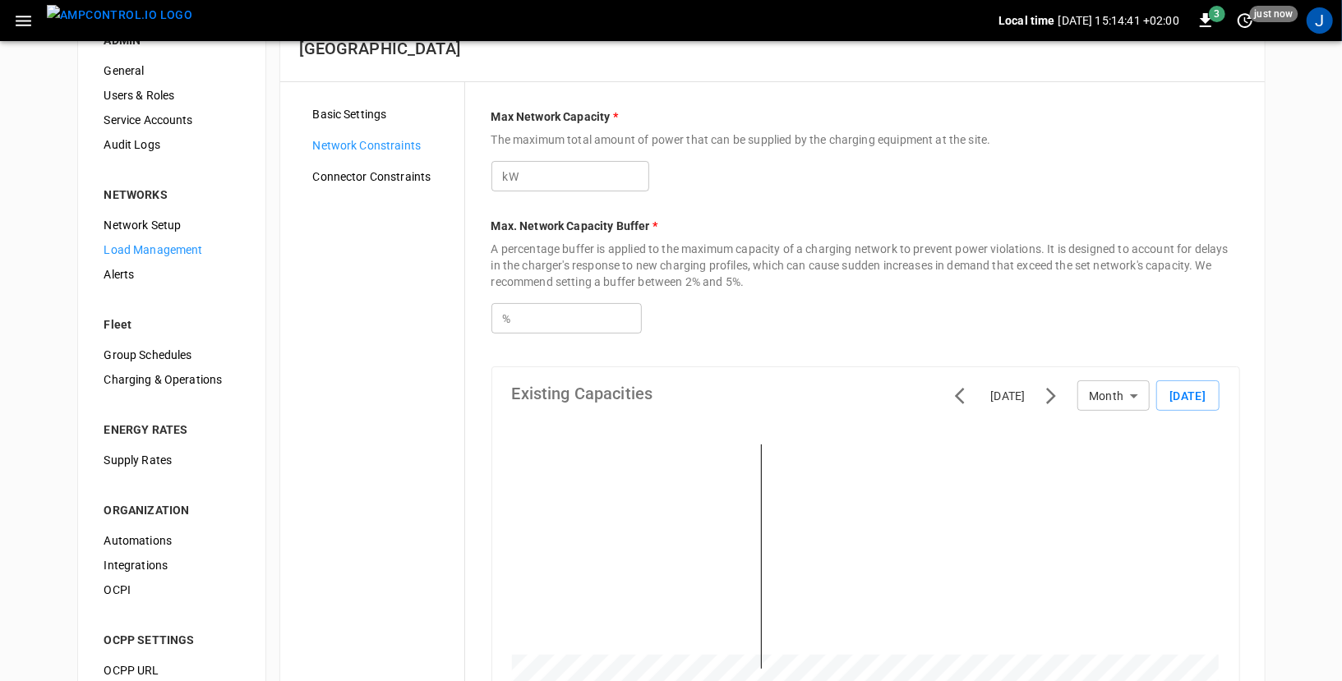
click at [366, 106] on span "Basic Settings" at bounding box center [382, 114] width 138 height 17
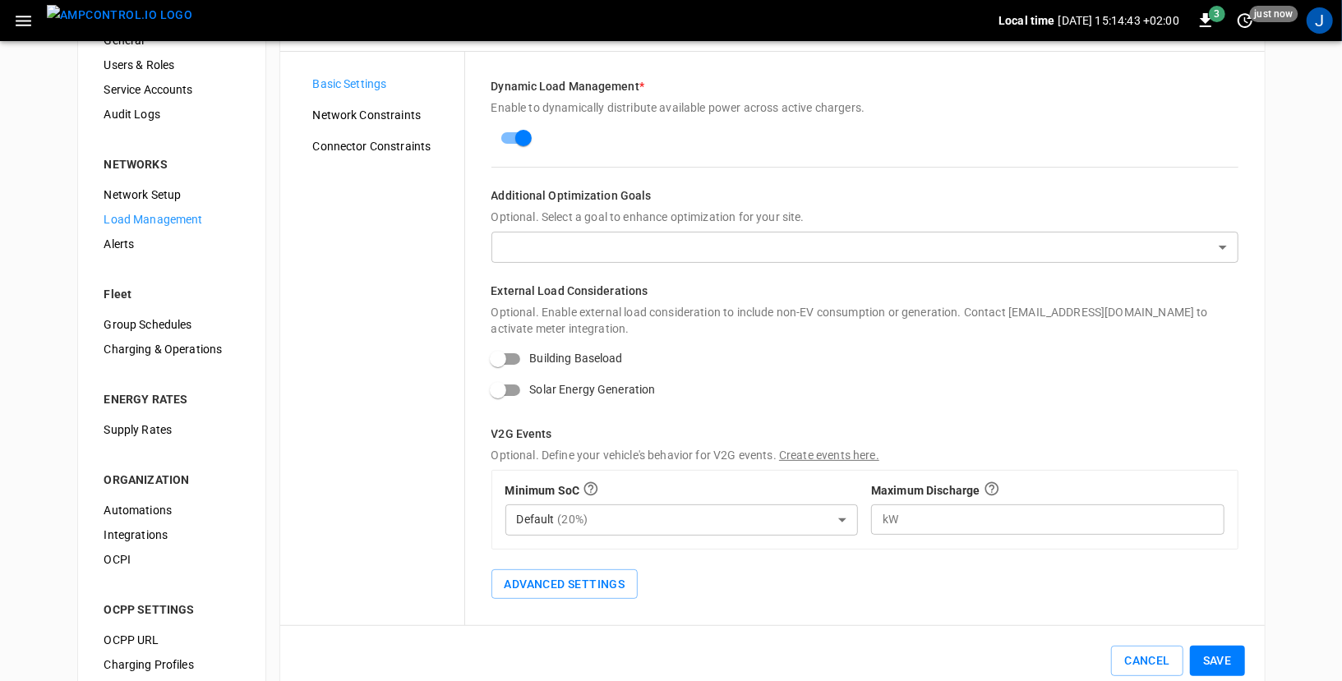
scroll to position [78, 0]
click at [666, 245] on body "Local time 2025-09-11 15:14:46 +02:00 3 just now J ADMIN General Users & Roles …" at bounding box center [671, 318] width 1342 height 793
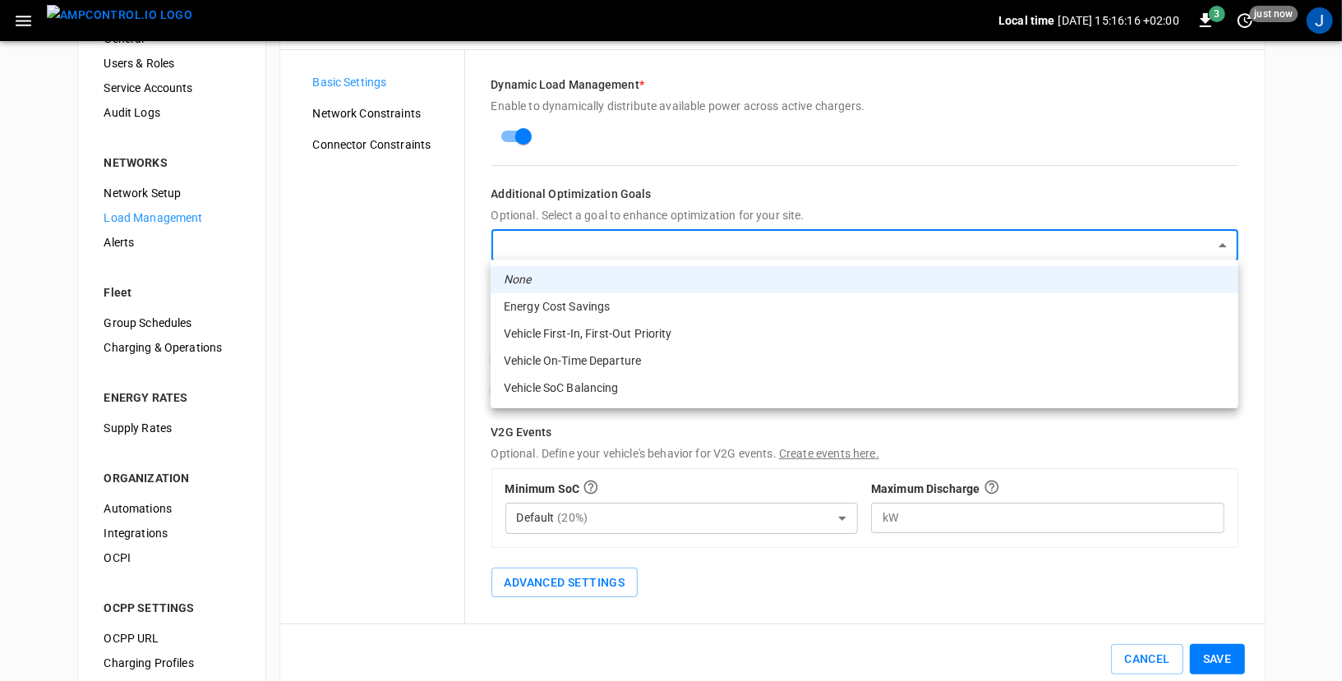
click at [334, 262] on div at bounding box center [671, 340] width 1342 height 681
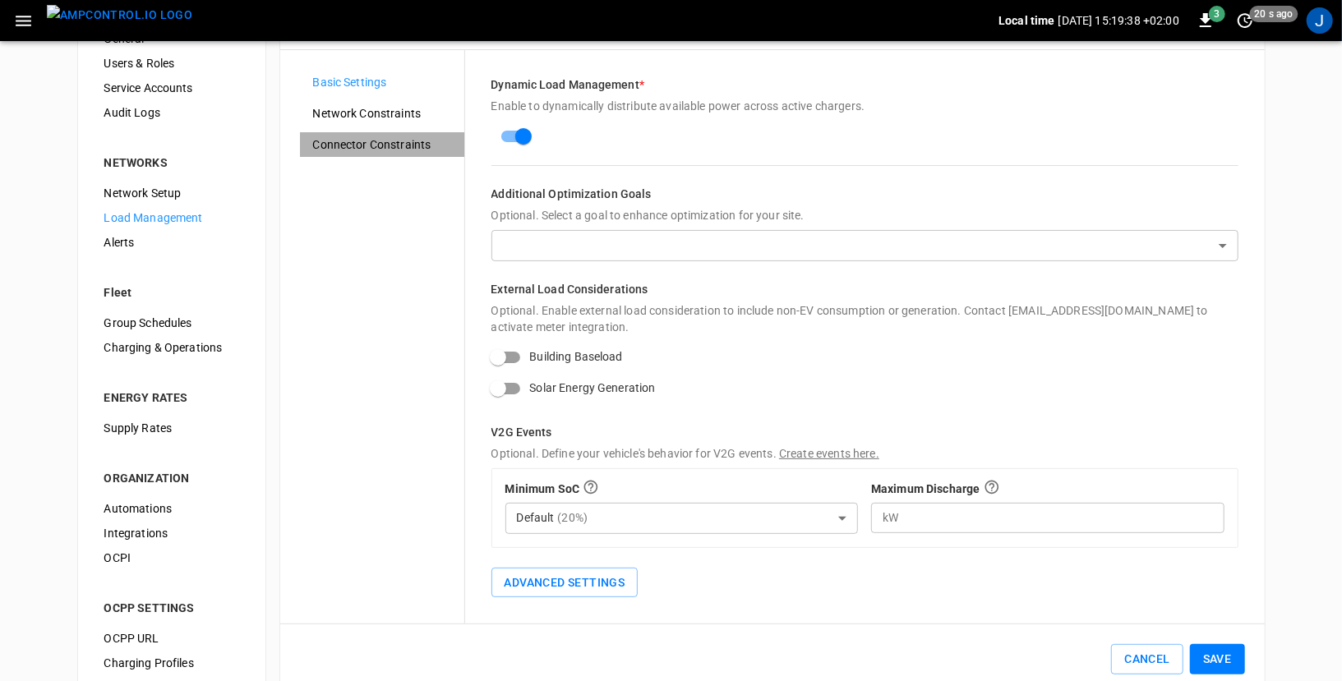
click at [394, 148] on span "Connector Constraints" at bounding box center [382, 144] width 138 height 17
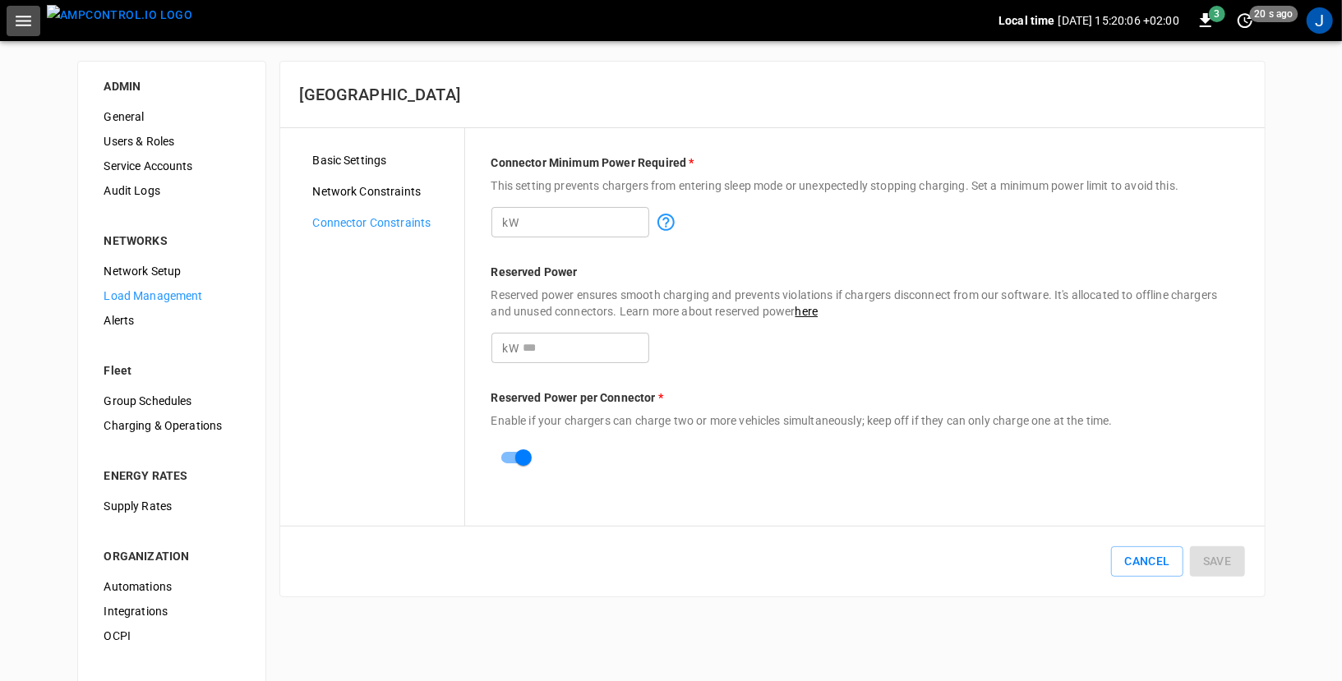
click at [26, 24] on icon "button" at bounding box center [24, 21] width 16 height 11
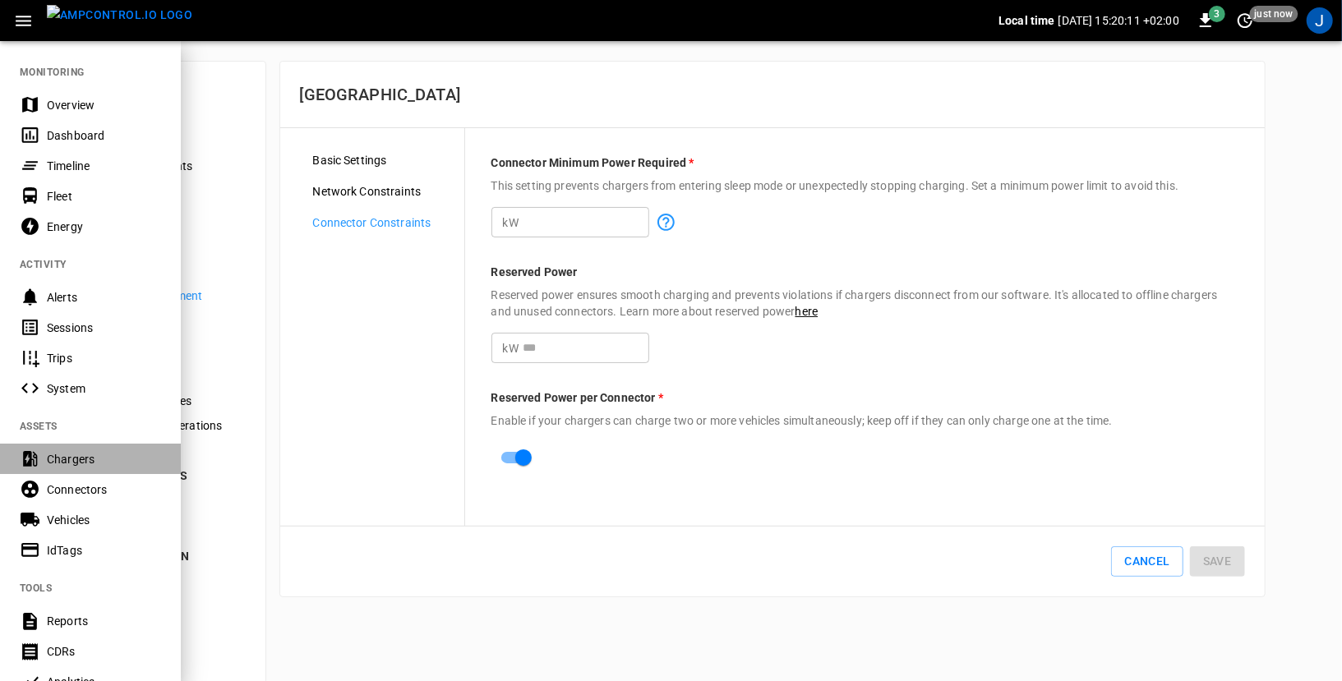
click at [73, 449] on div "Chargers" at bounding box center [90, 459] width 181 height 30
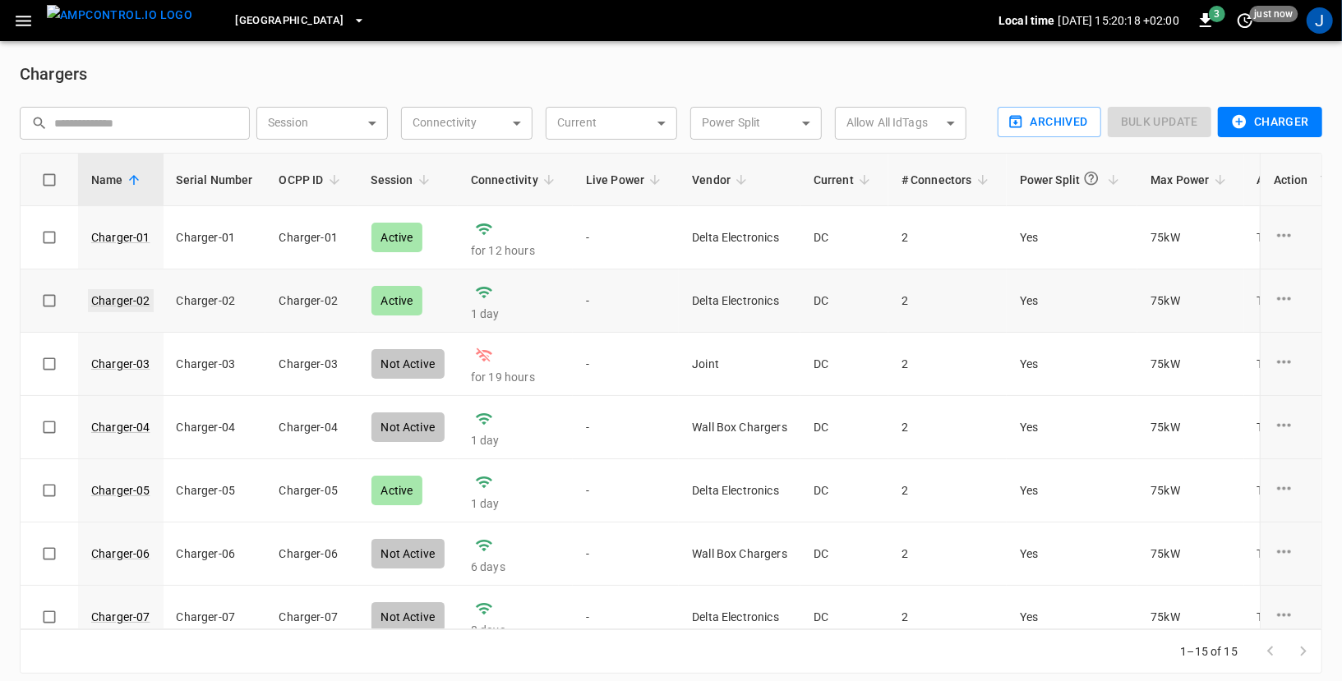
click at [122, 295] on link "Charger-02" at bounding box center [121, 300] width 66 height 23
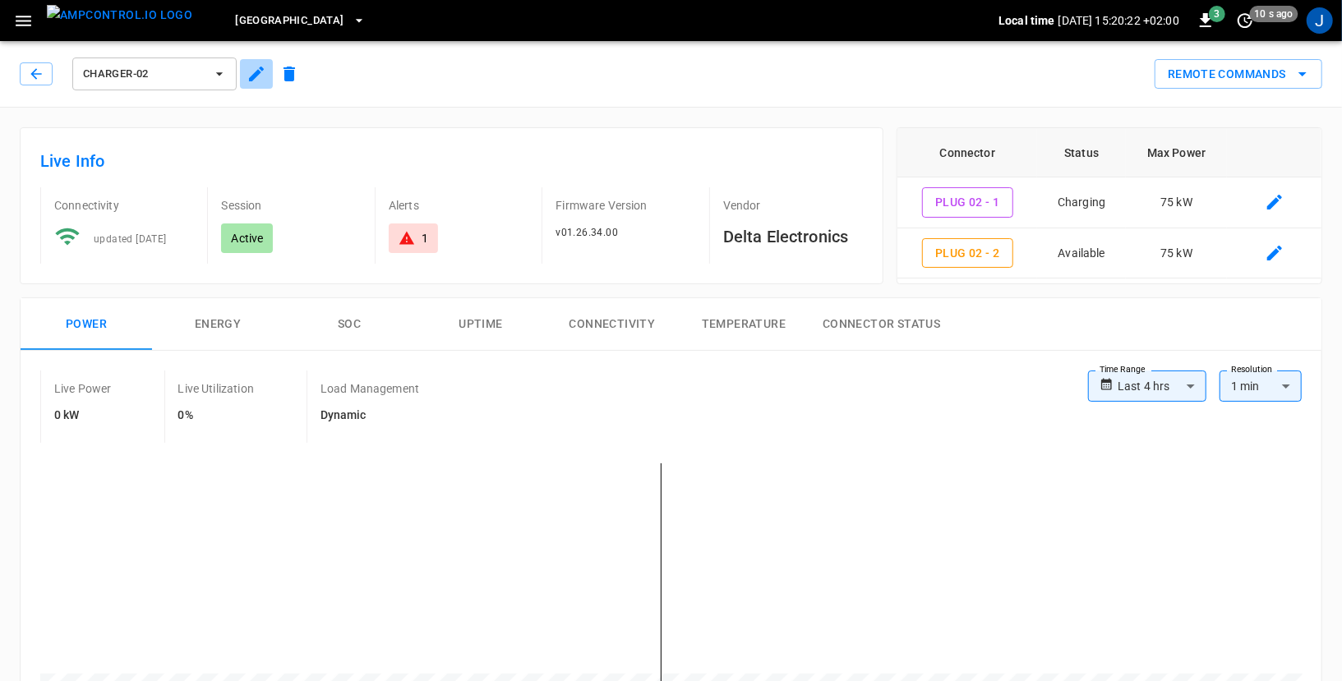
click at [256, 66] on icon "button" at bounding box center [256, 74] width 20 height 20
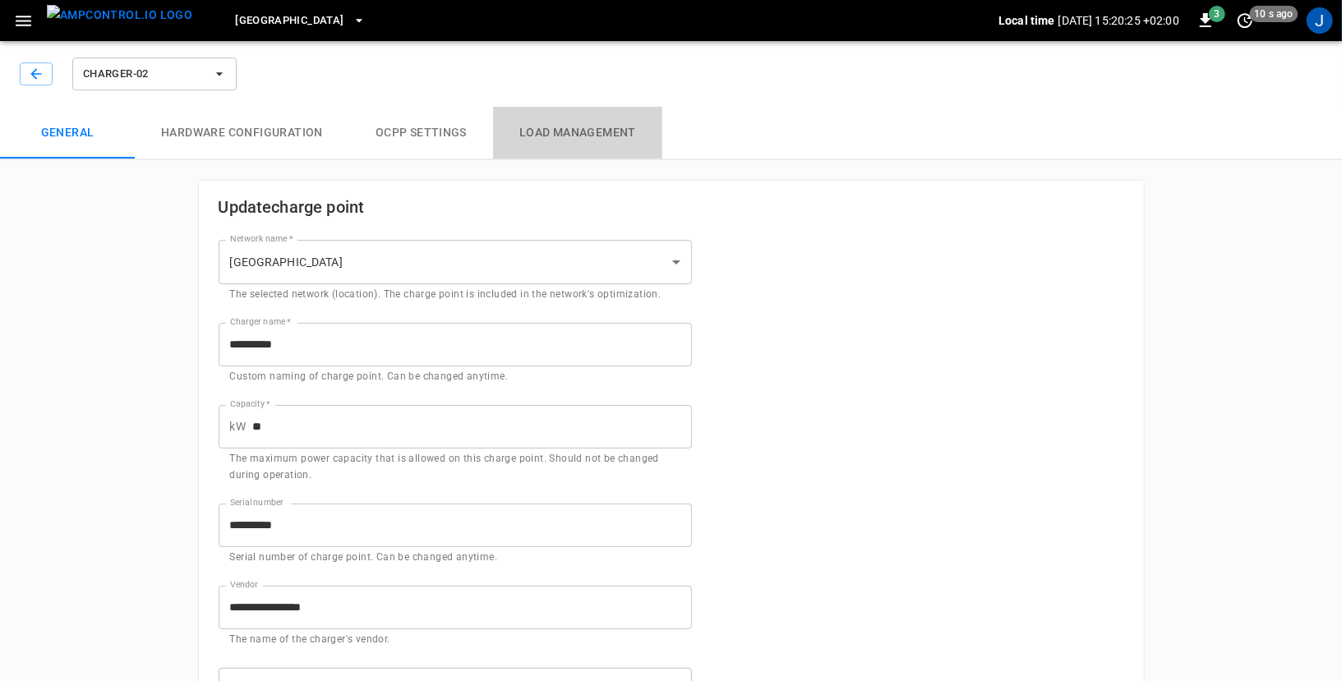
click at [534, 131] on button "Load Management" at bounding box center [577, 133] width 169 height 53
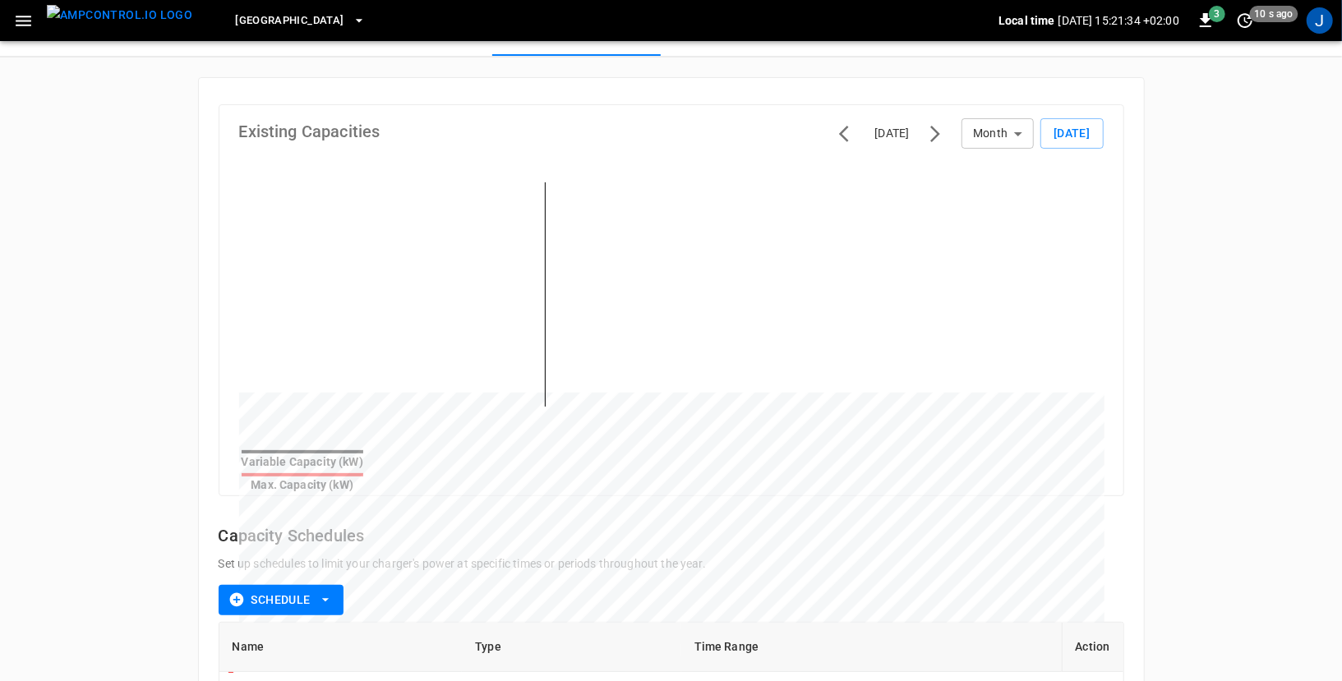
scroll to position [71, 0]
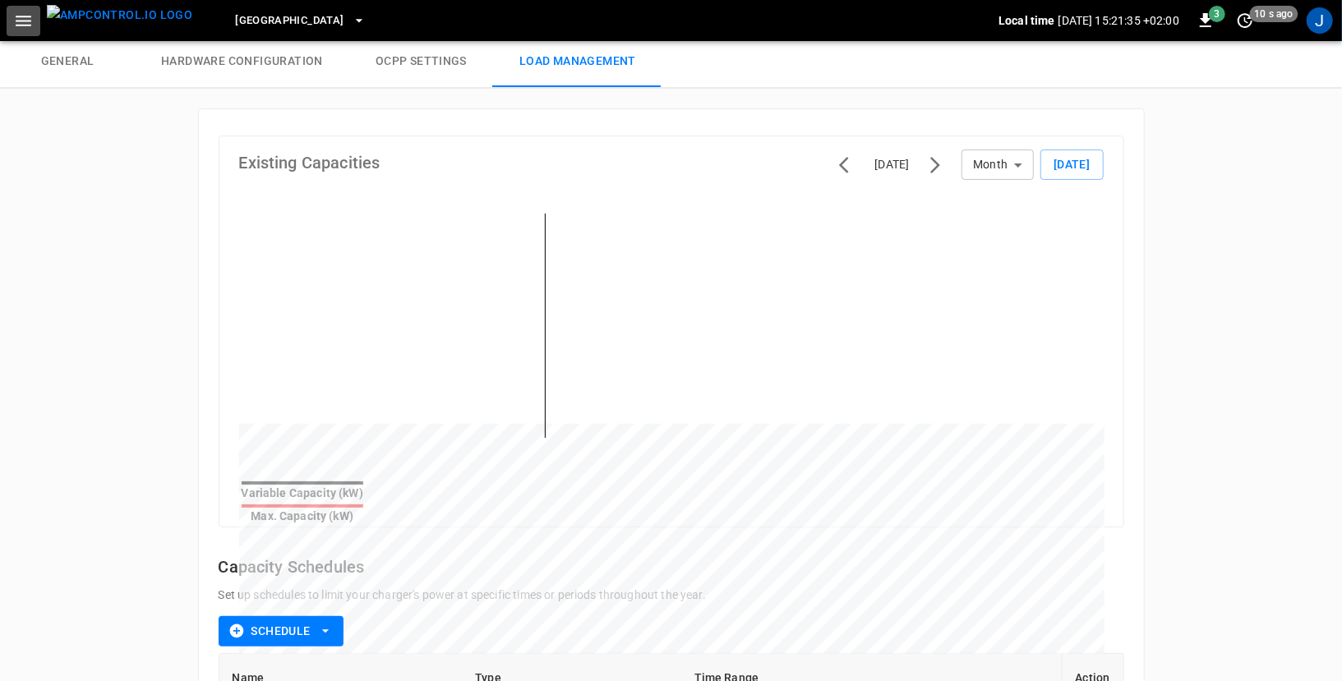
click at [21, 25] on icon "button" at bounding box center [24, 21] width 16 height 11
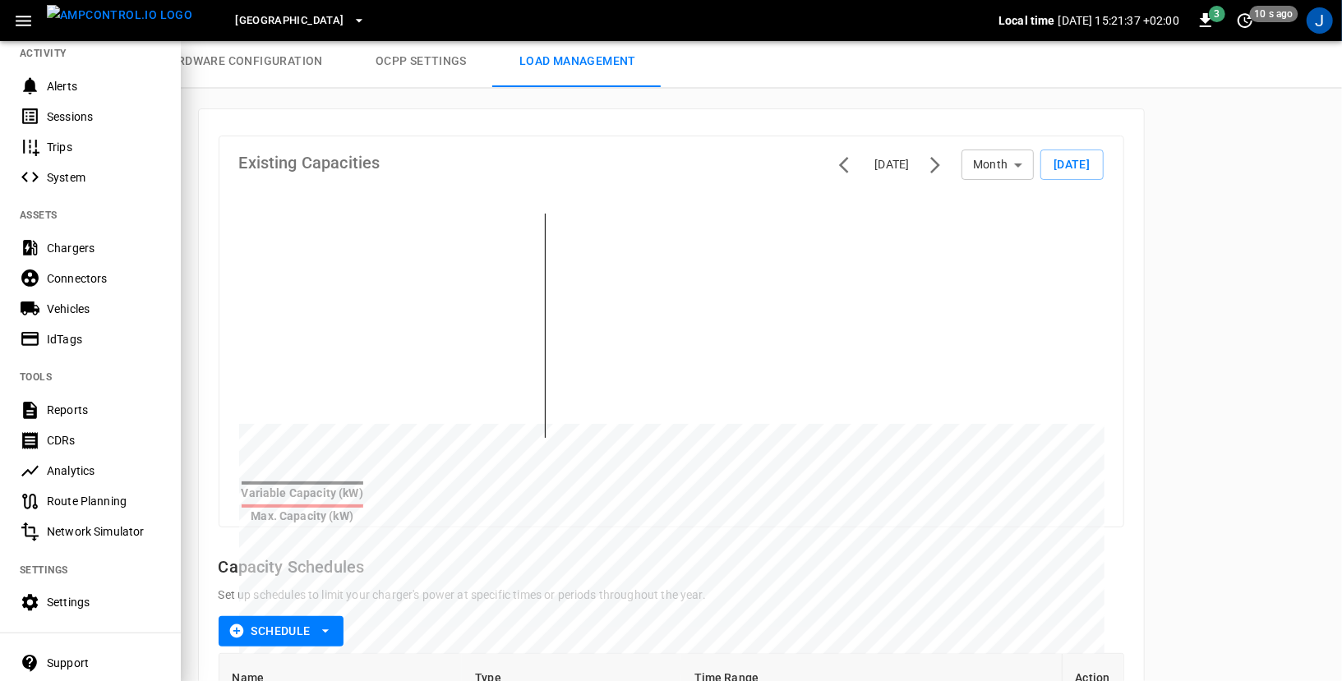
scroll to position [269, 0]
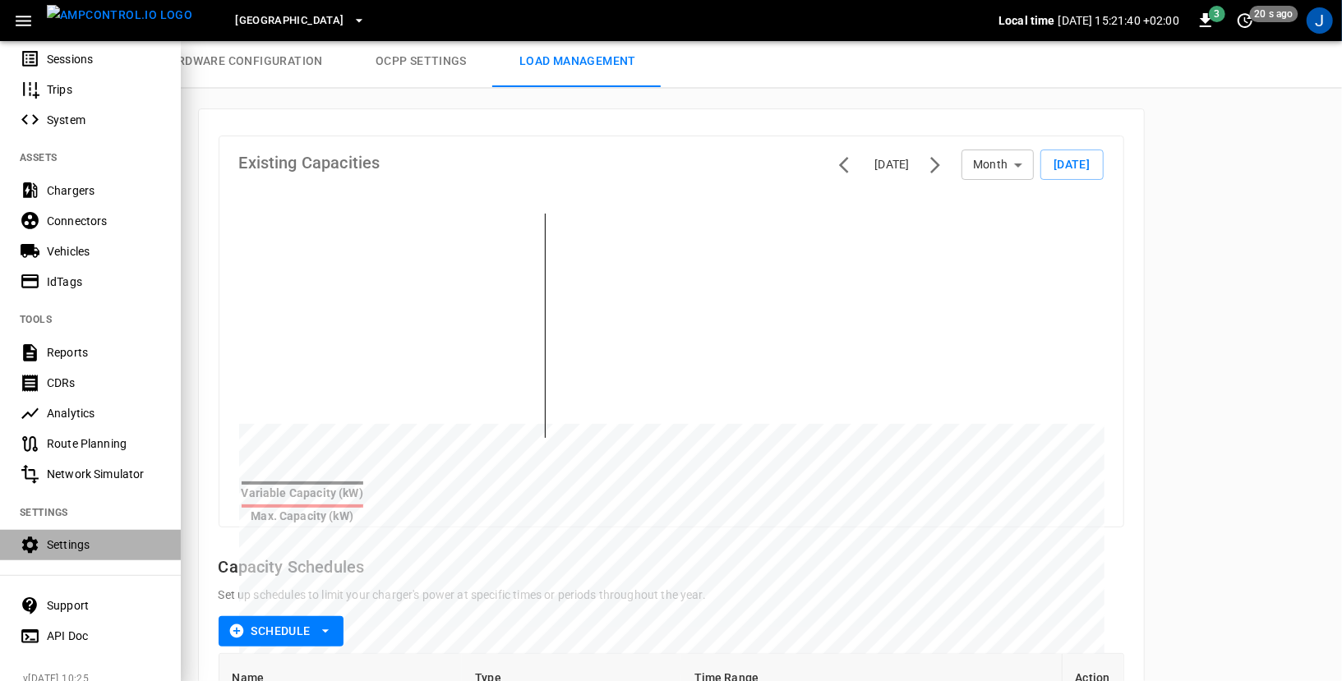
click at [70, 535] on div "Settings" at bounding box center [90, 545] width 181 height 30
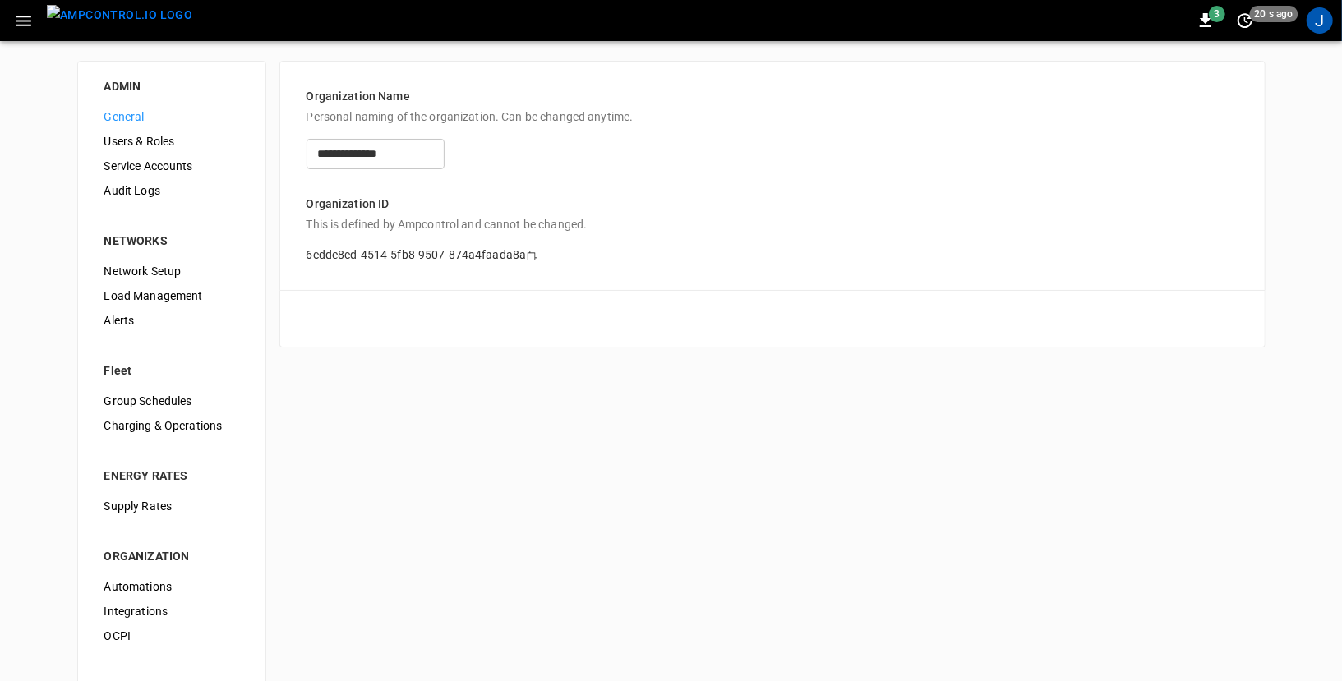
click at [154, 298] on span "Load Management" at bounding box center [171, 296] width 135 height 17
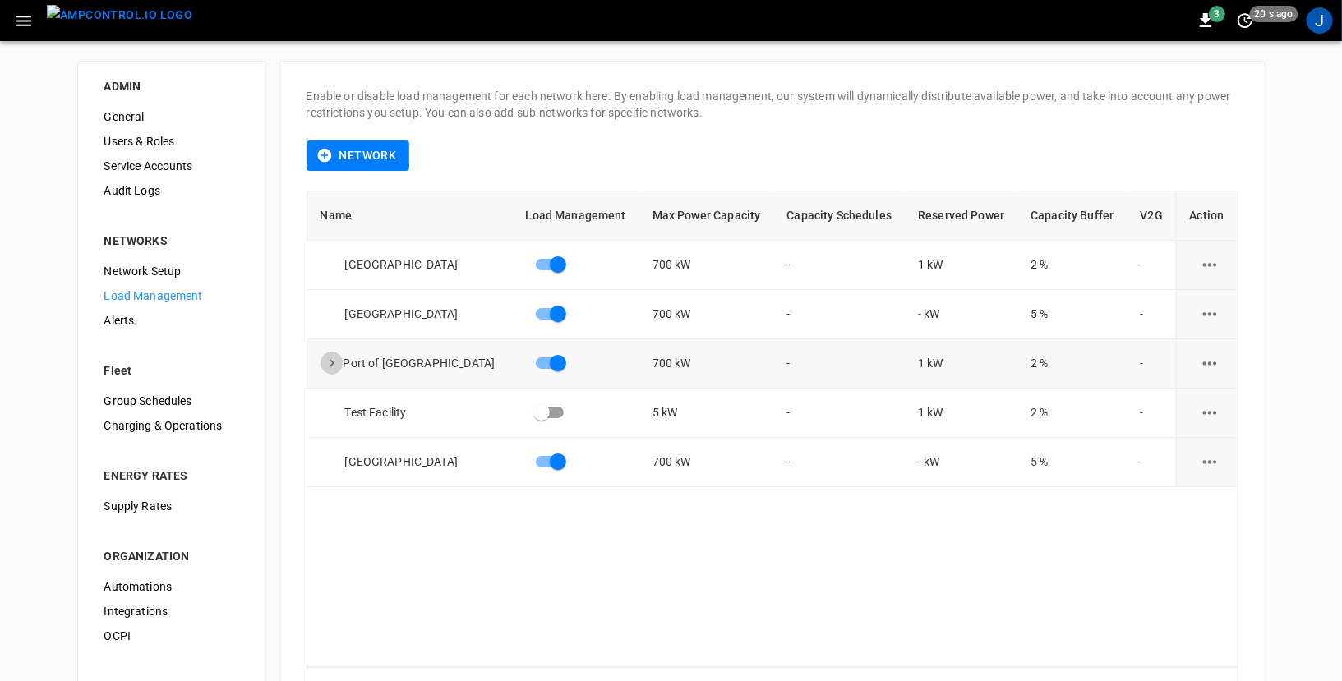
click at [327, 362] on icon "expand row" at bounding box center [332, 363] width 15 height 15
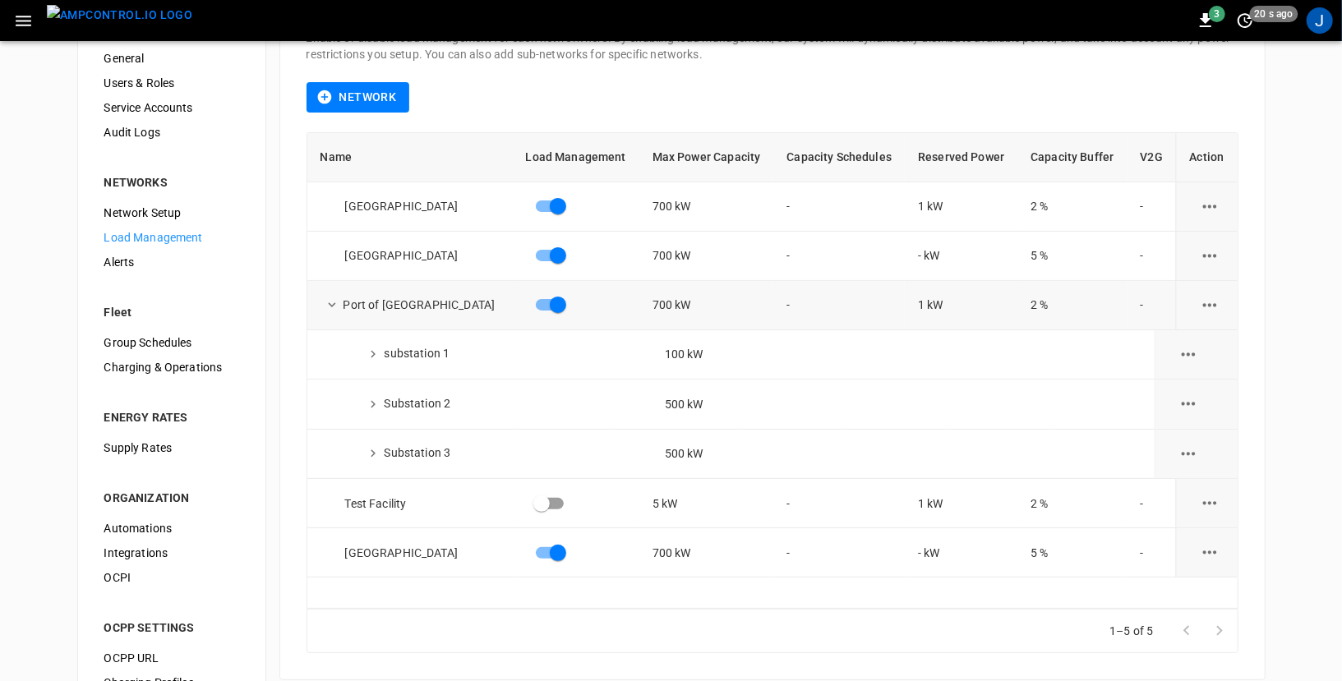
scroll to position [59, 0]
click at [25, 25] on icon "button" at bounding box center [23, 21] width 21 height 21
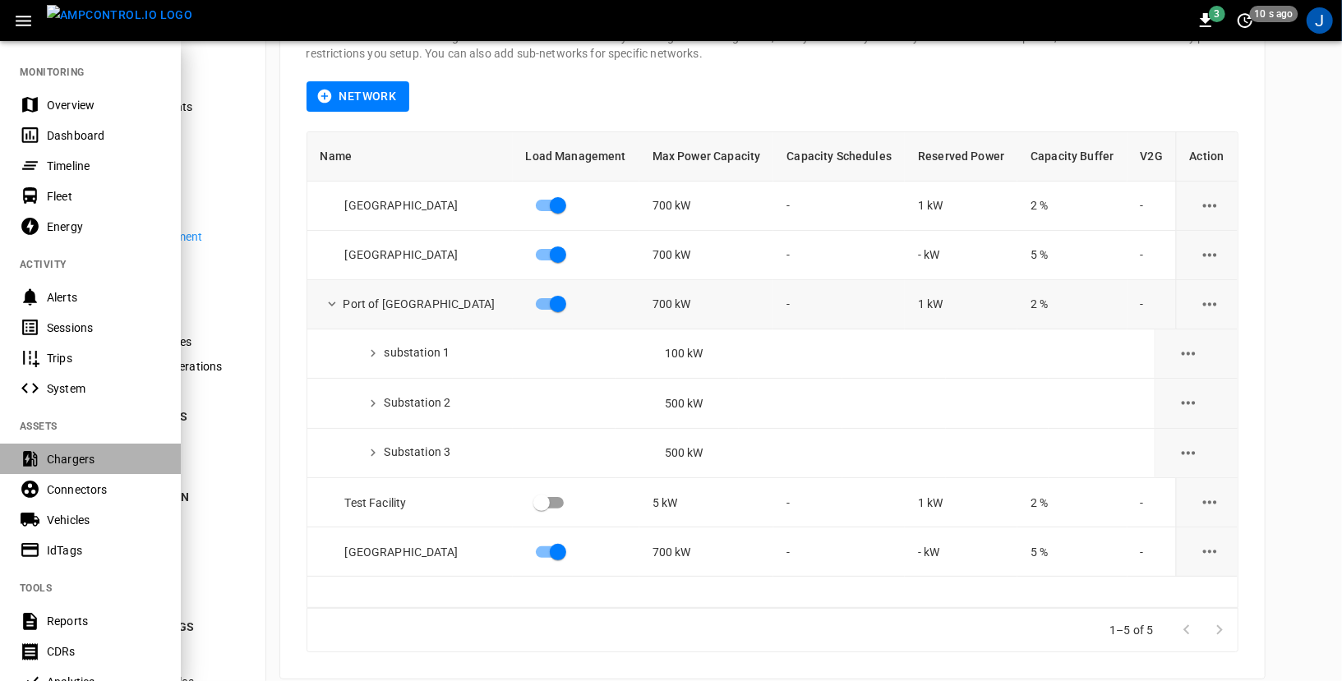
click at [70, 456] on div "Chargers" at bounding box center [104, 459] width 114 height 16
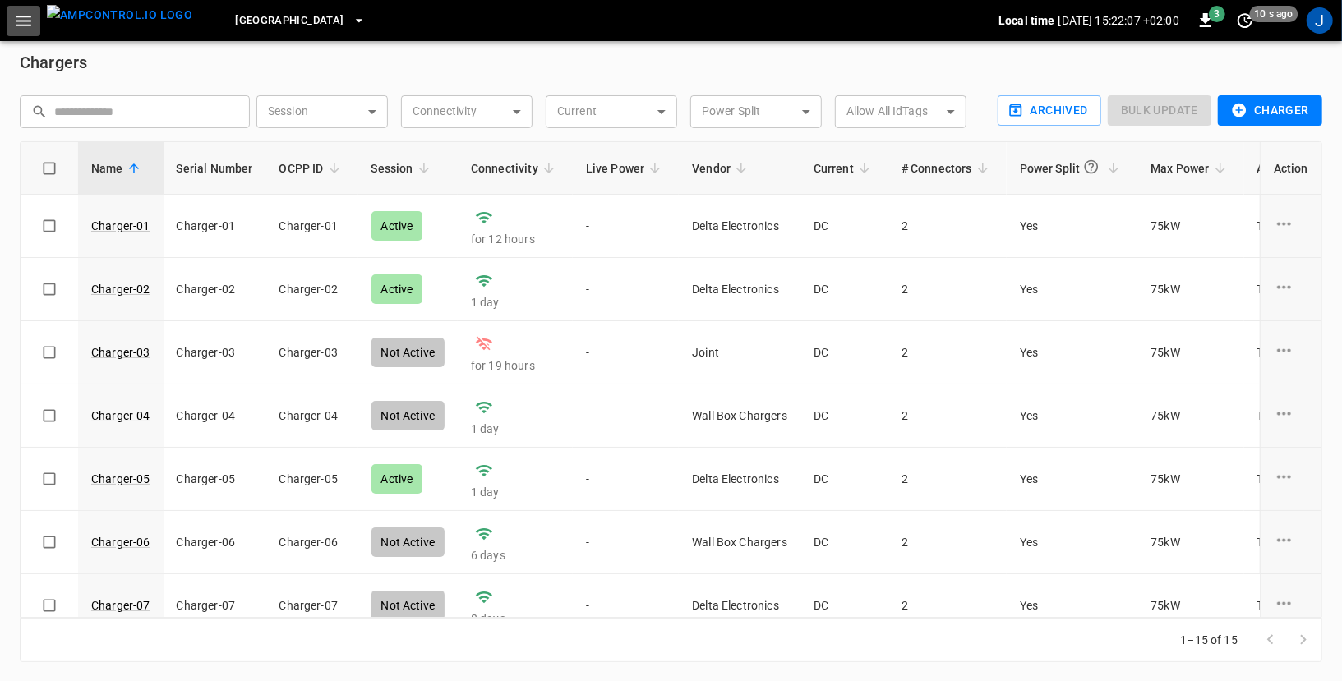
click at [22, 11] on icon "button" at bounding box center [23, 21] width 21 height 21
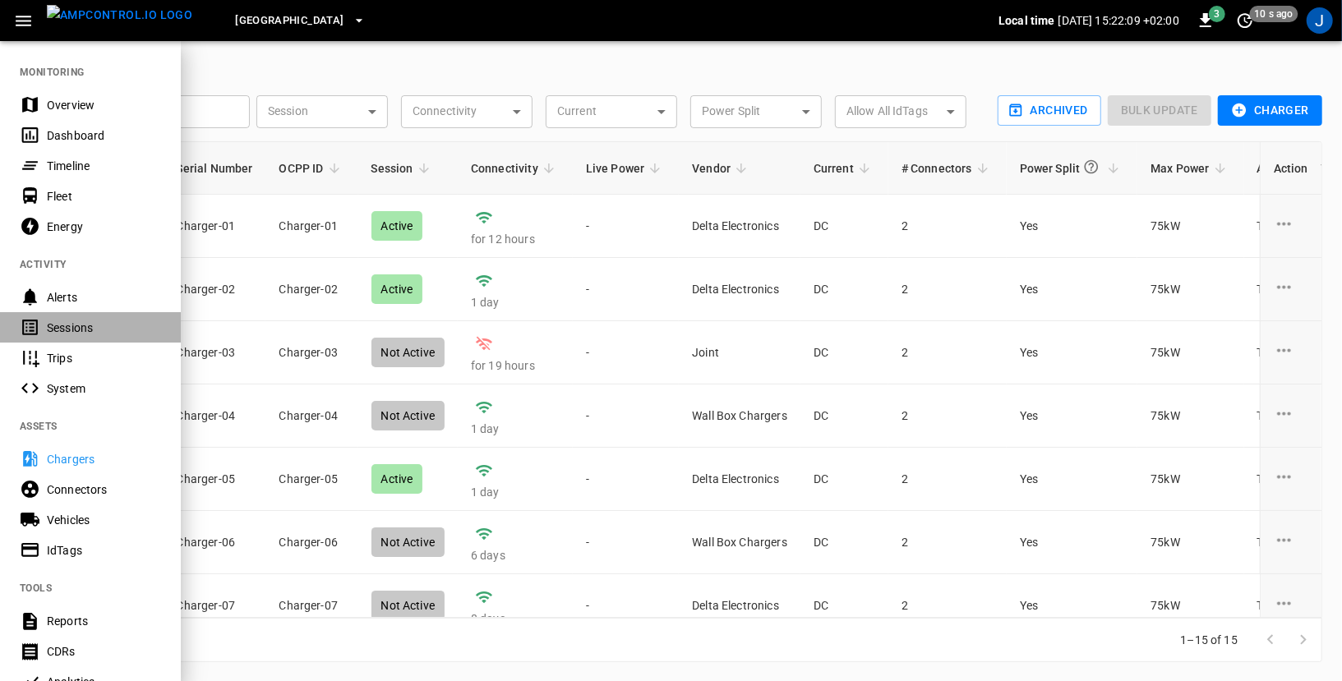
click at [57, 337] on div "Sessions" at bounding box center [90, 327] width 181 height 30
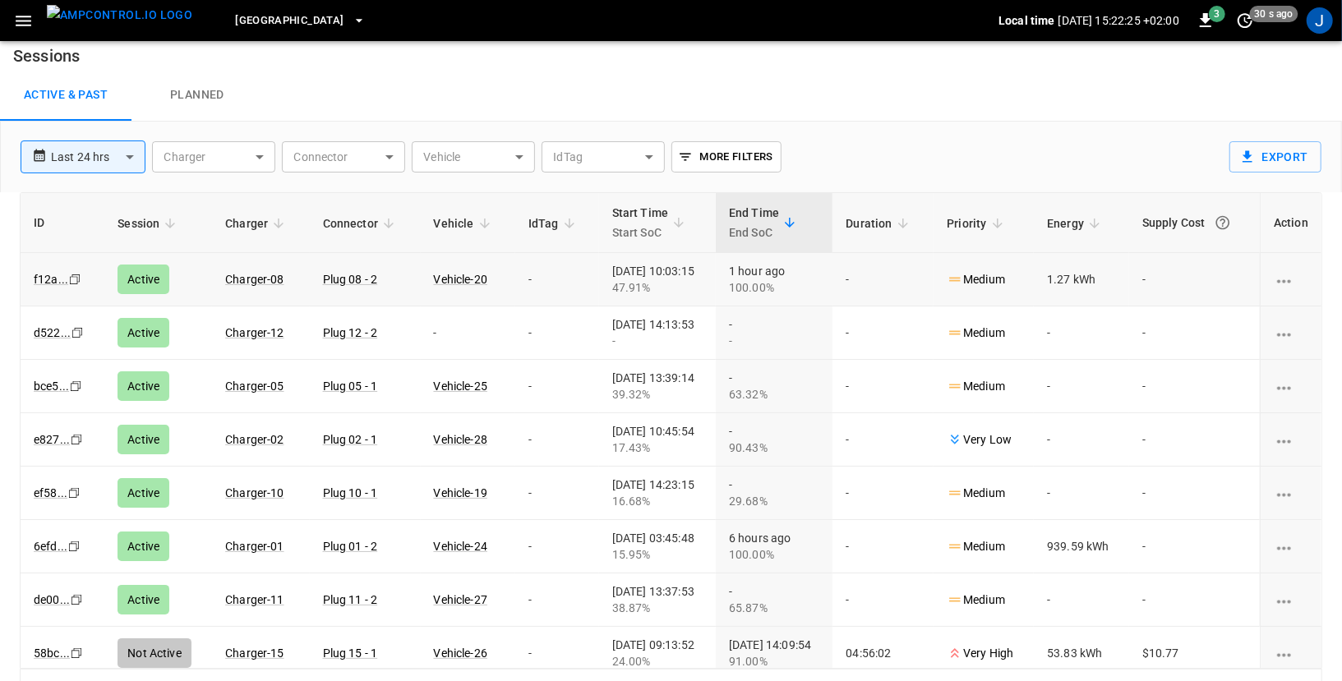
click at [1207, 275] on icon "charging session options" at bounding box center [1284, 281] width 21 height 21
click at [1207, 337] on li "Edit Priority" at bounding box center [1282, 344] width 94 height 27
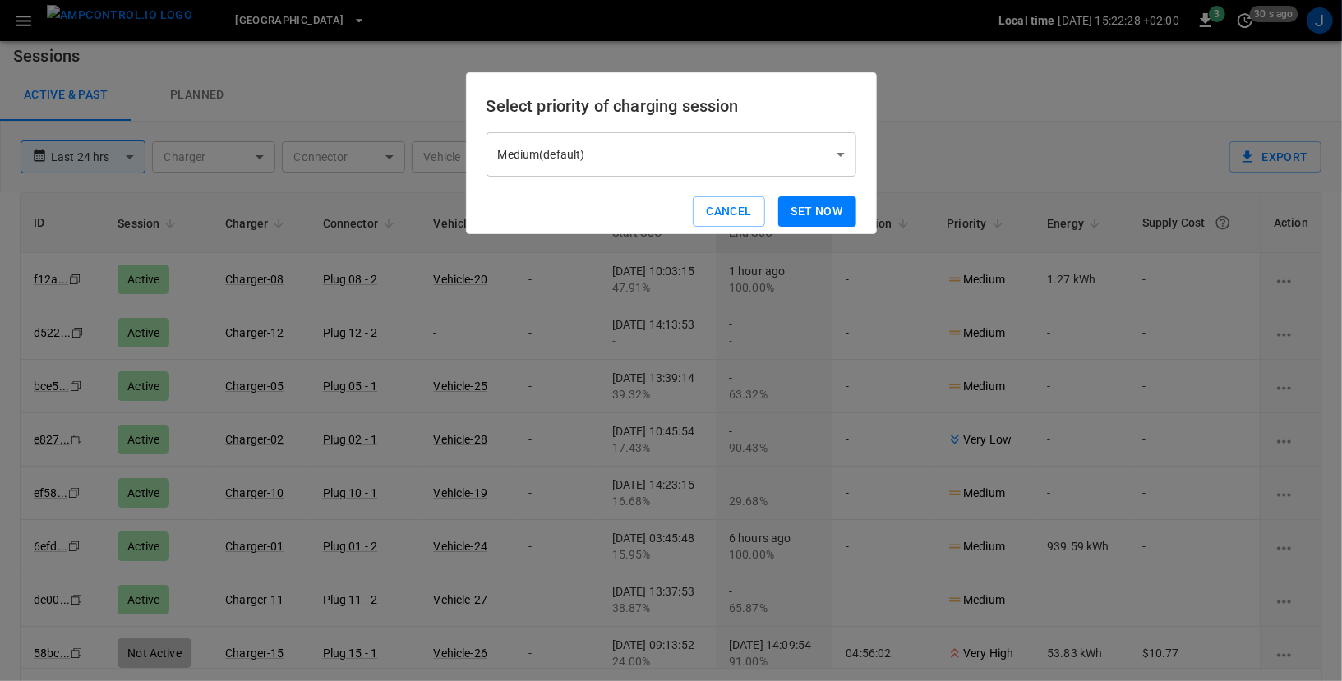
click at [795, 158] on body "**********" at bounding box center [671, 350] width 1342 height 725
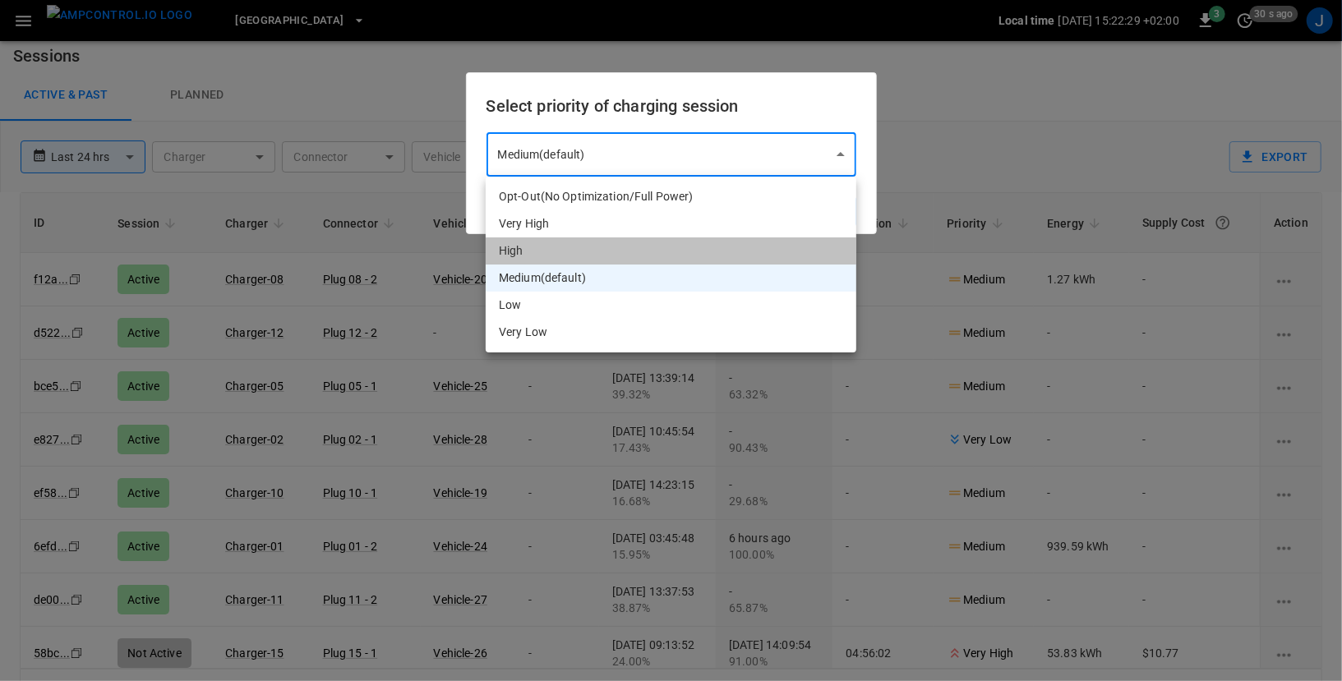
click at [736, 242] on li "High" at bounding box center [671, 250] width 371 height 27
type input "*"
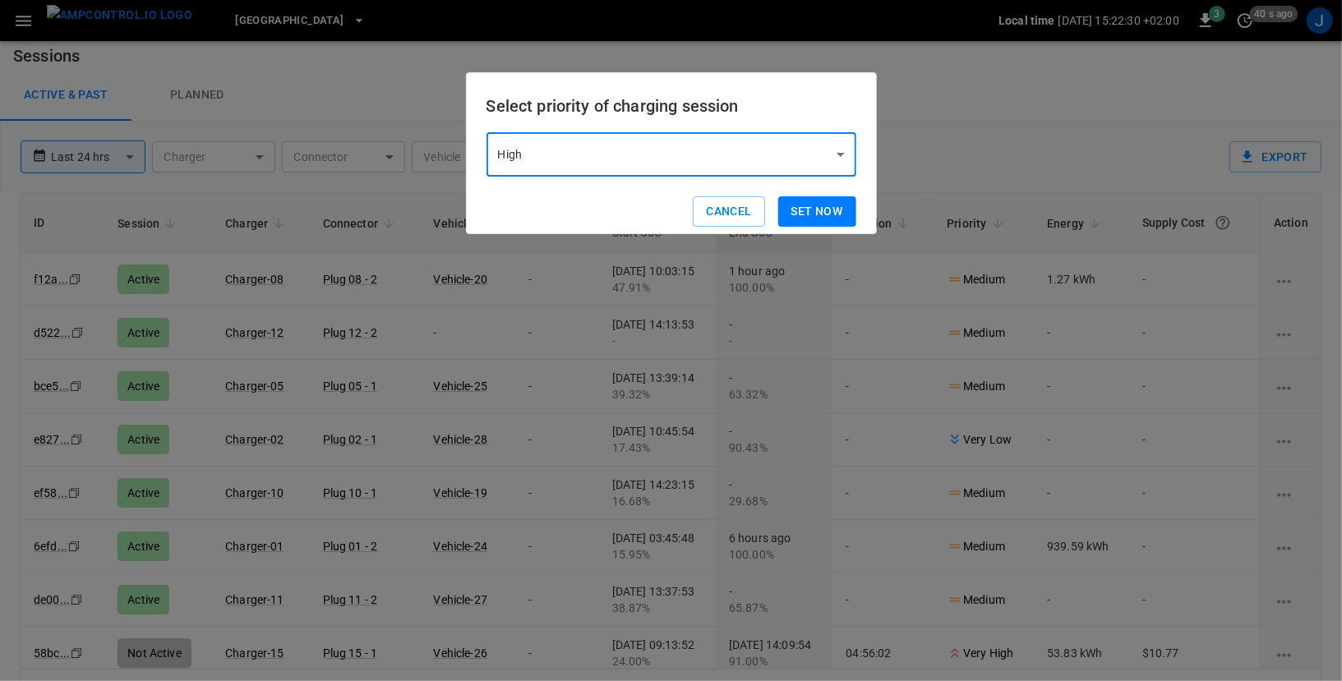
click at [802, 207] on button "Set now" at bounding box center [817, 211] width 78 height 30
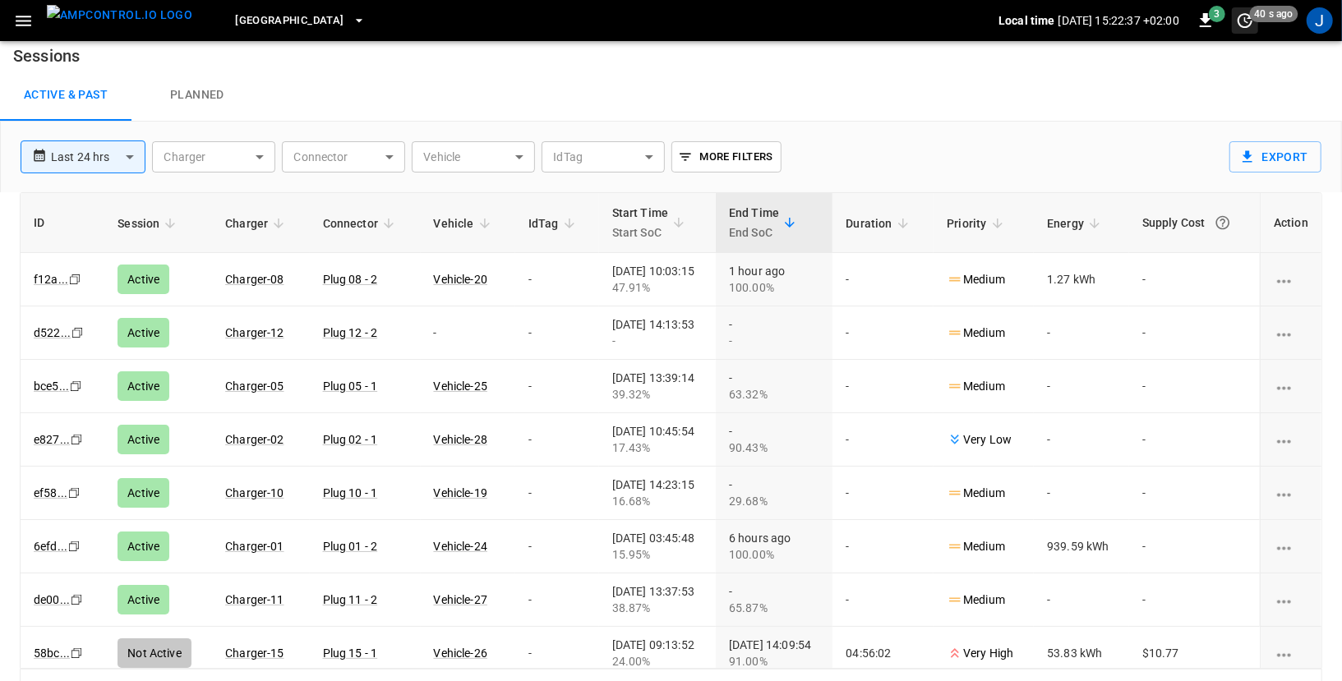
click at [1207, 21] on icon "set refresh interval" at bounding box center [1245, 21] width 20 height 20
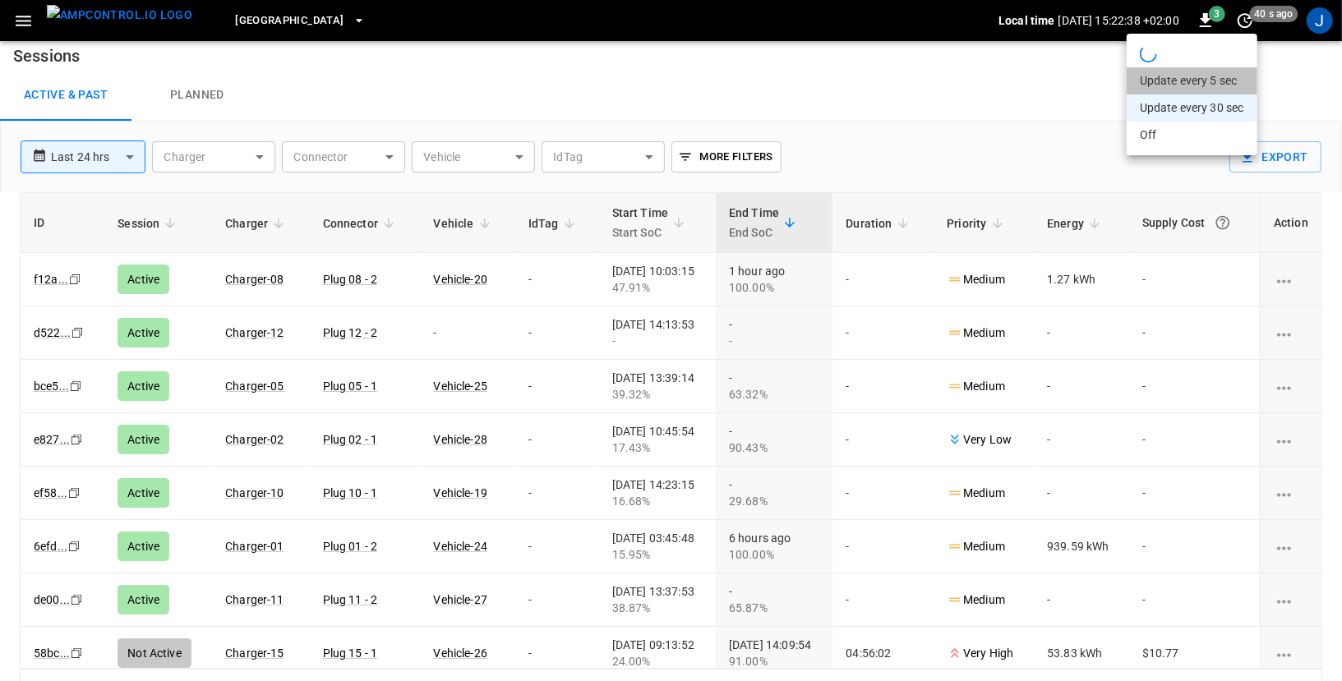
click at [1176, 81] on li "Update every 5 sec" at bounding box center [1192, 80] width 131 height 27
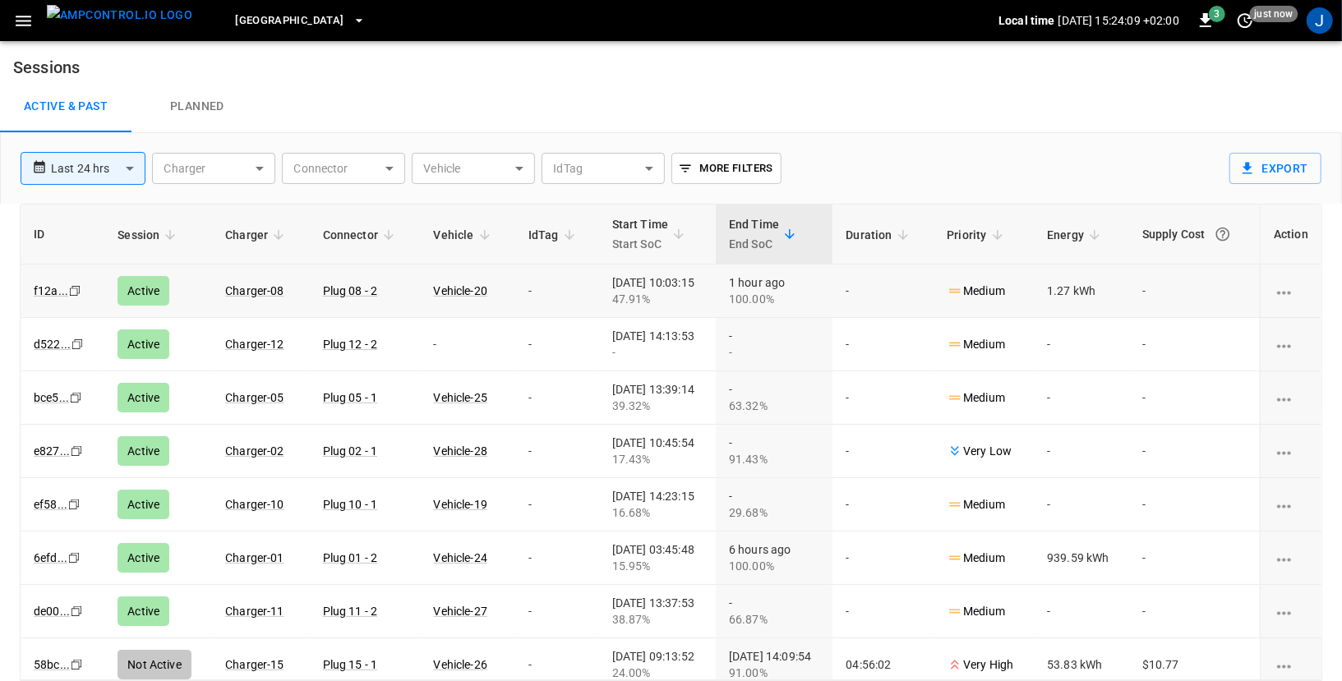
click at [1289, 286] on icon "charging session options" at bounding box center [1284, 293] width 21 height 21
click at [1275, 349] on li "Edit Priority" at bounding box center [1282, 356] width 94 height 27
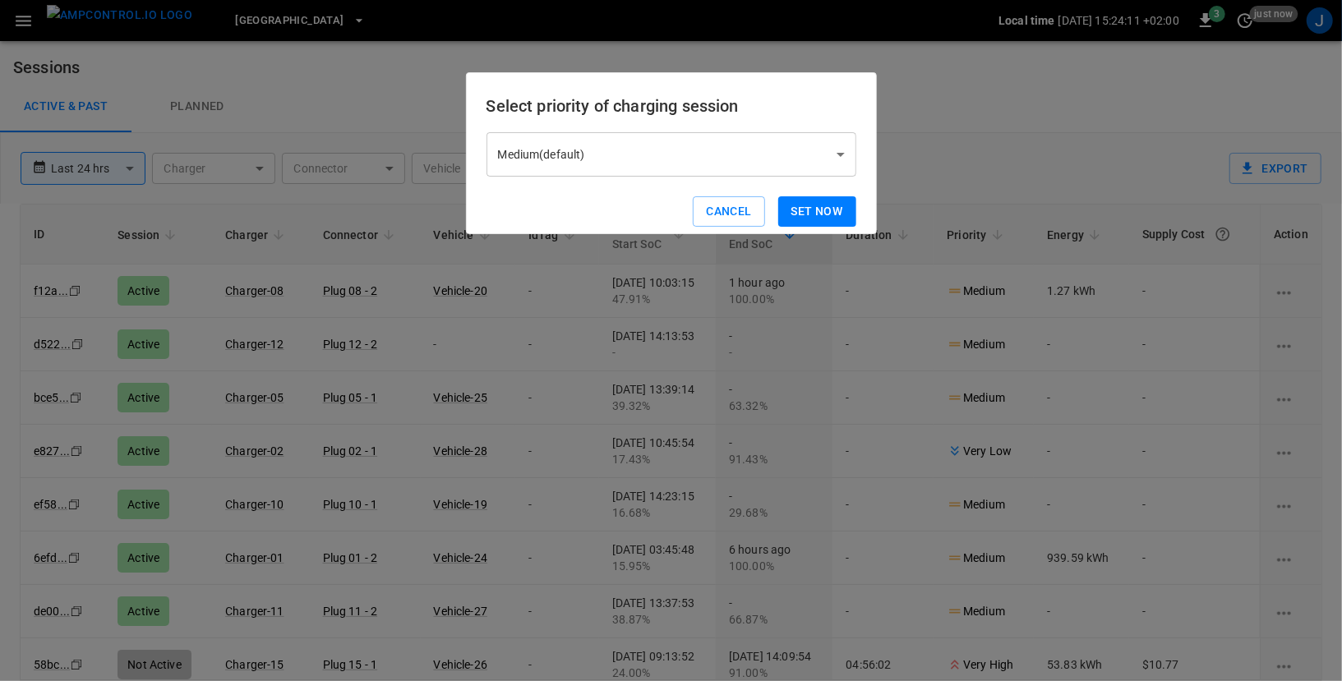
click at [670, 144] on body "**********" at bounding box center [671, 362] width 1342 height 725
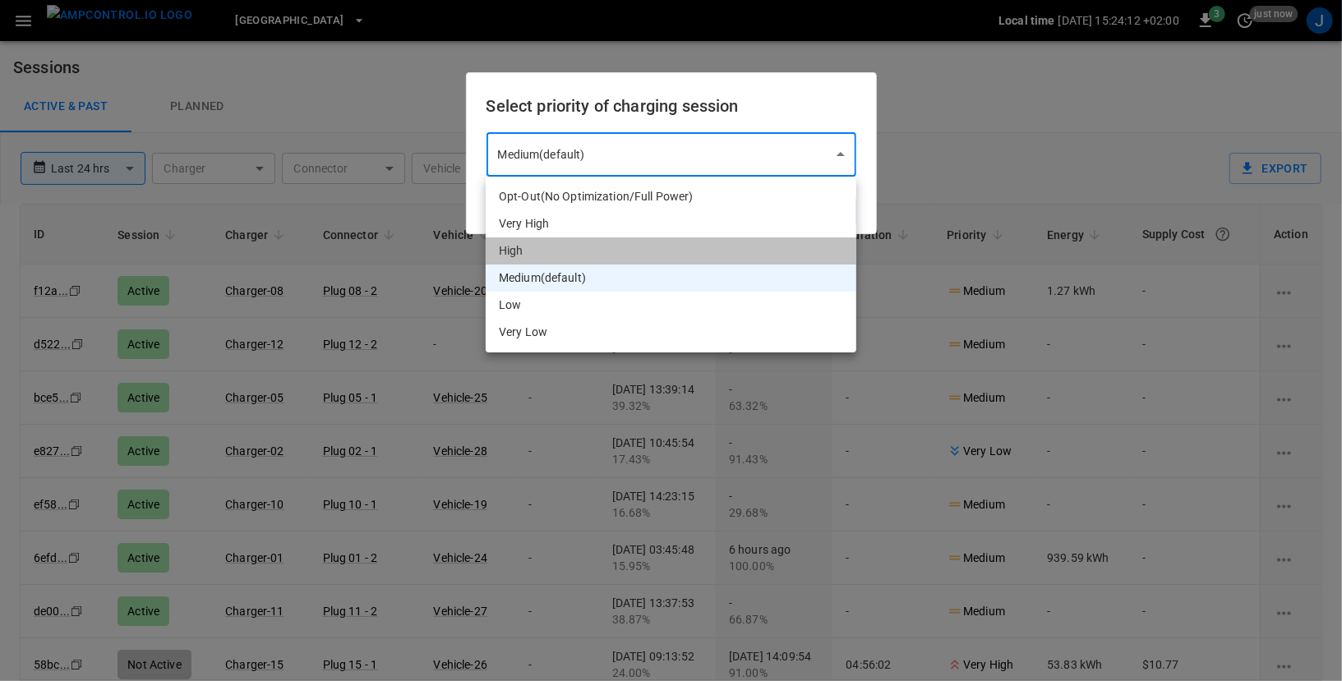
click at [636, 249] on li "High" at bounding box center [671, 250] width 371 height 27
type input "*"
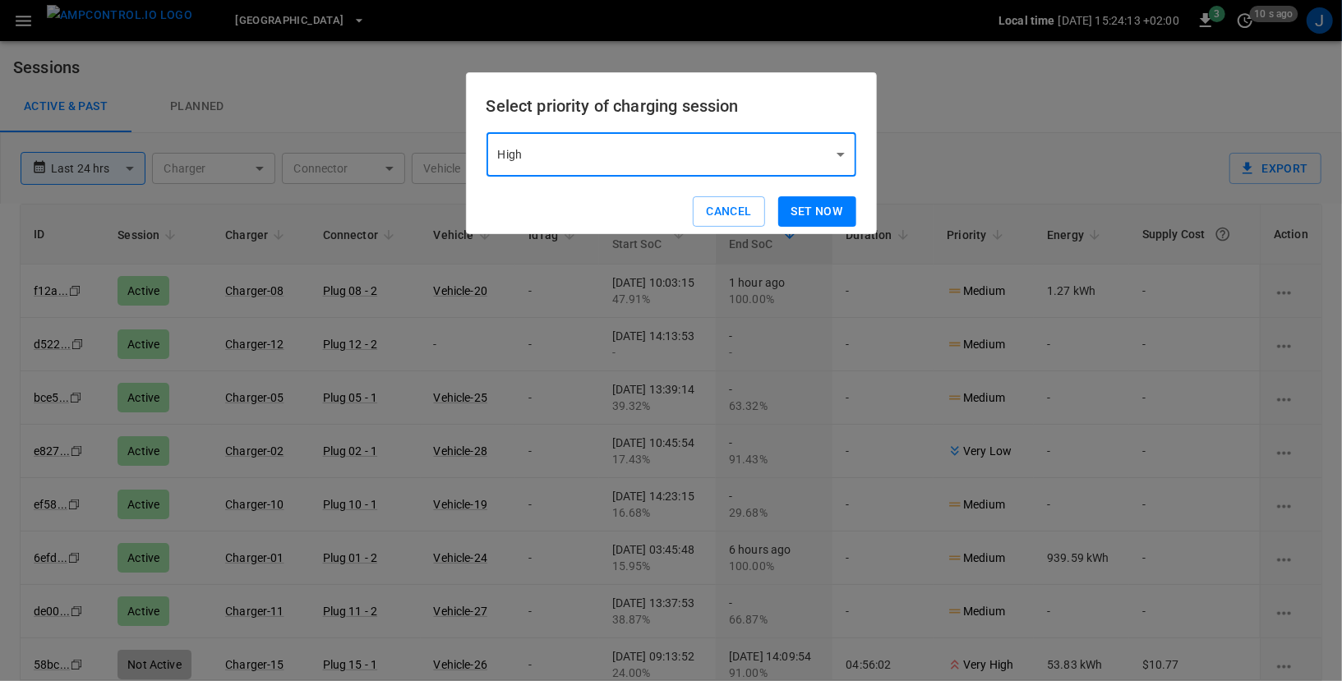
click at [803, 212] on button "Set now" at bounding box center [817, 211] width 78 height 30
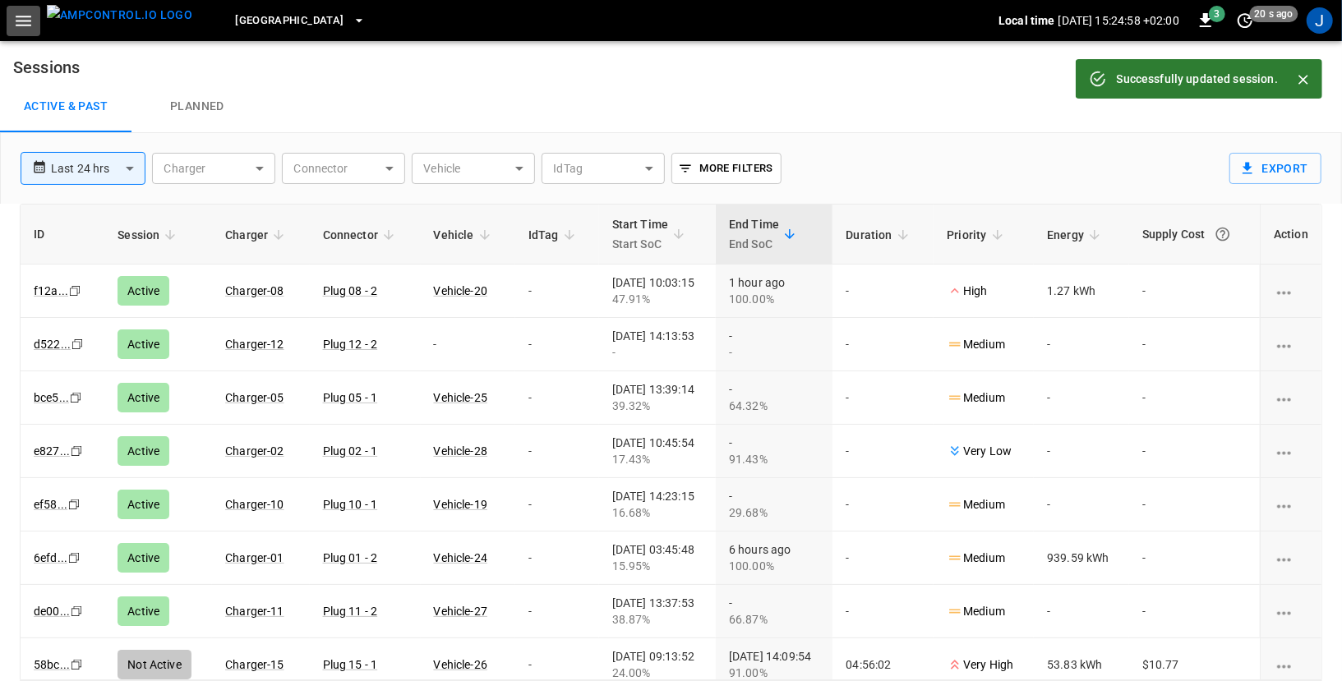
click at [28, 16] on icon "button" at bounding box center [24, 21] width 16 height 11
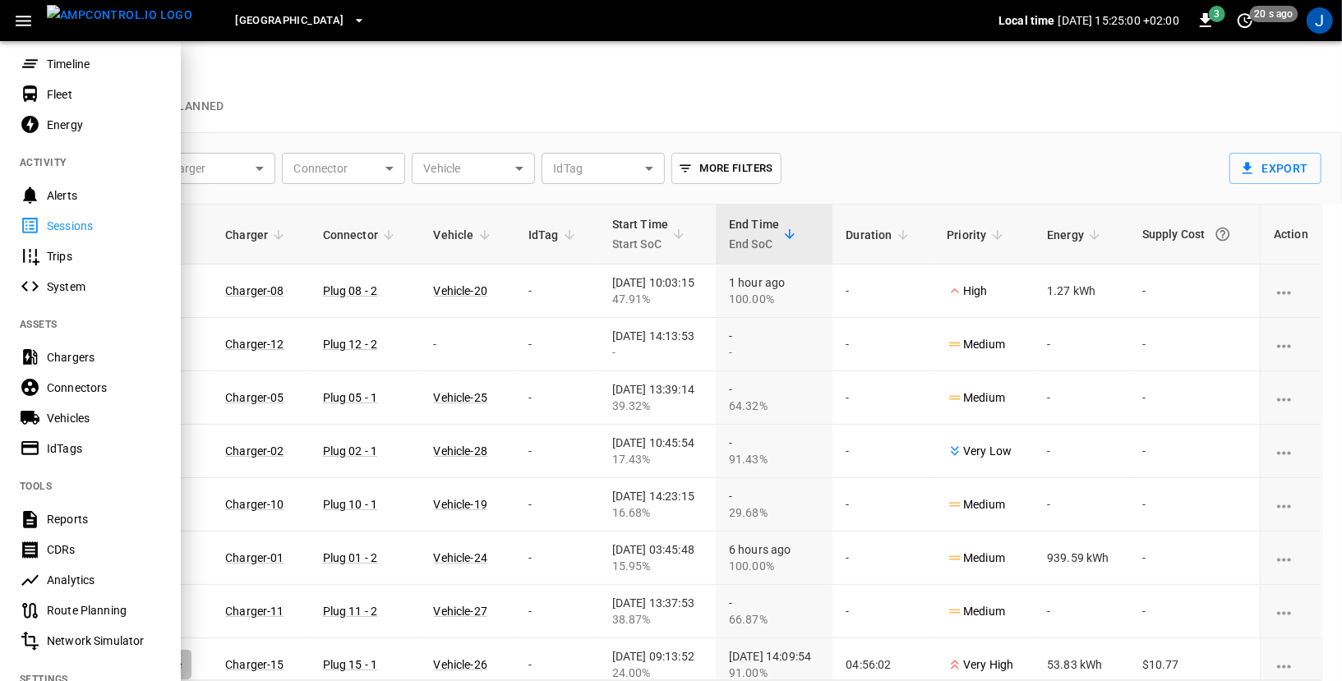
scroll to position [107, 0]
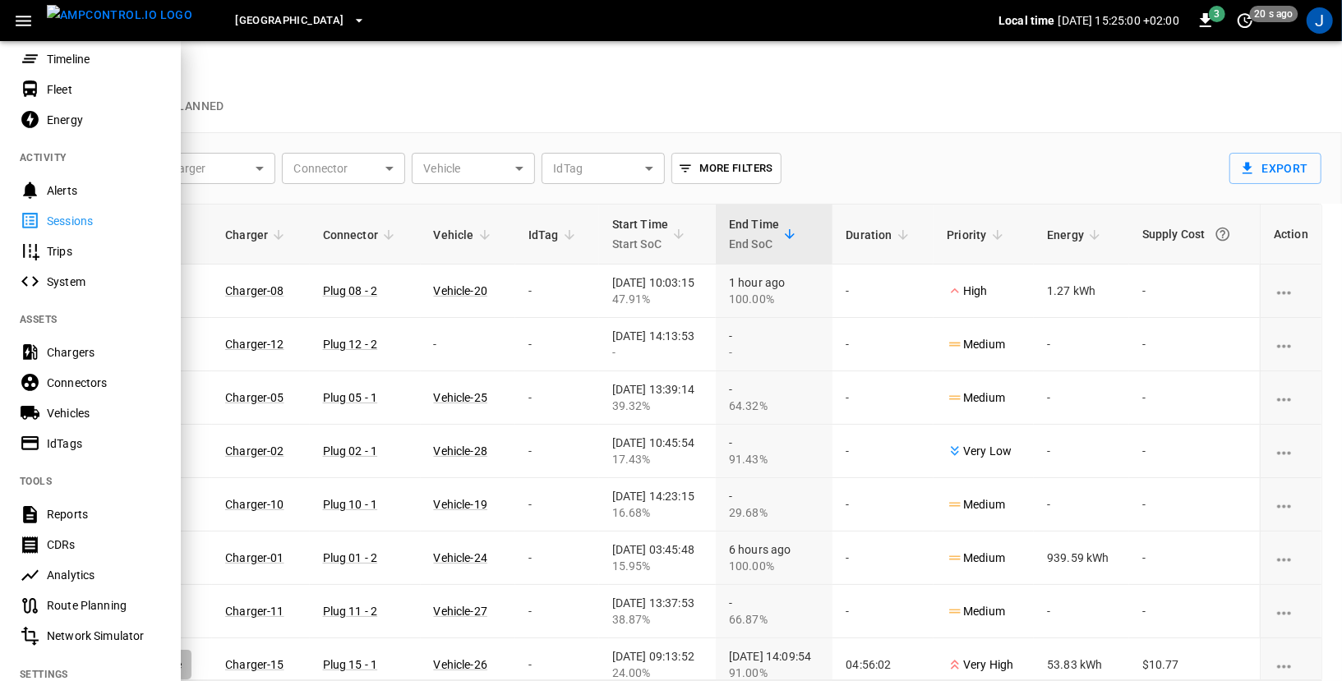
click at [59, 444] on div "IdTags" at bounding box center [104, 443] width 114 height 16
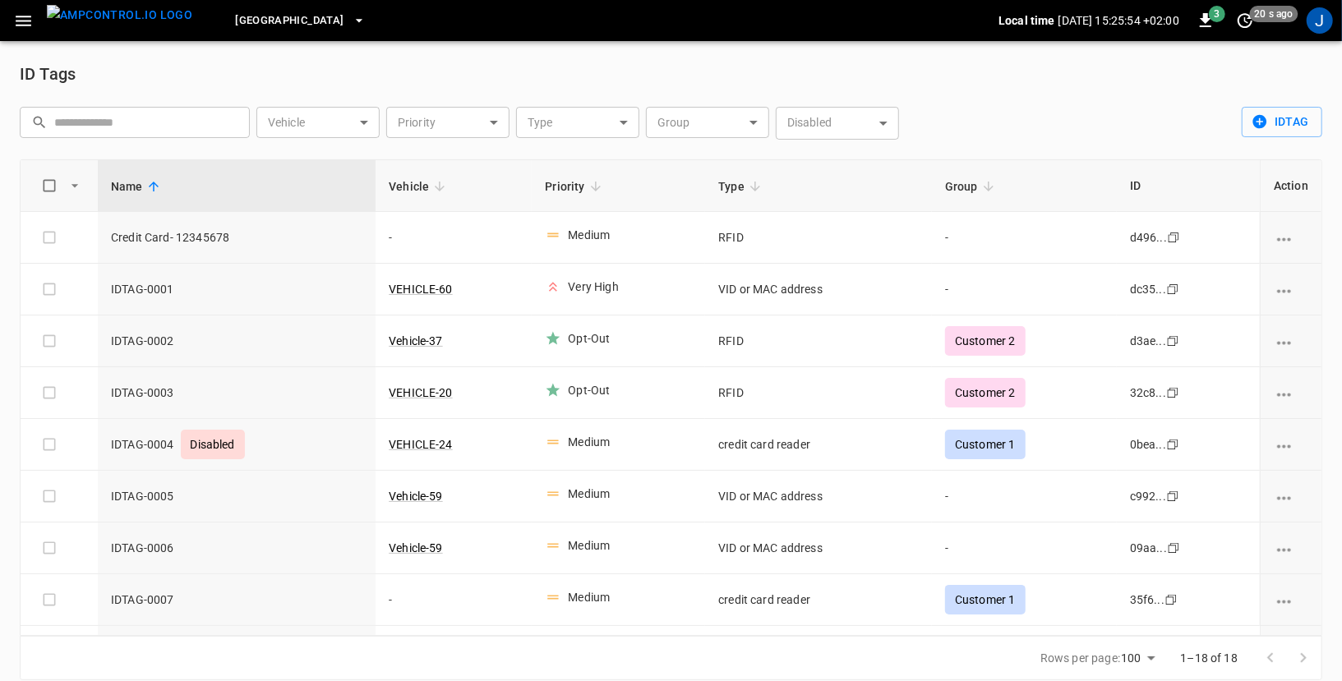
click at [16, 27] on icon "button" at bounding box center [23, 21] width 21 height 21
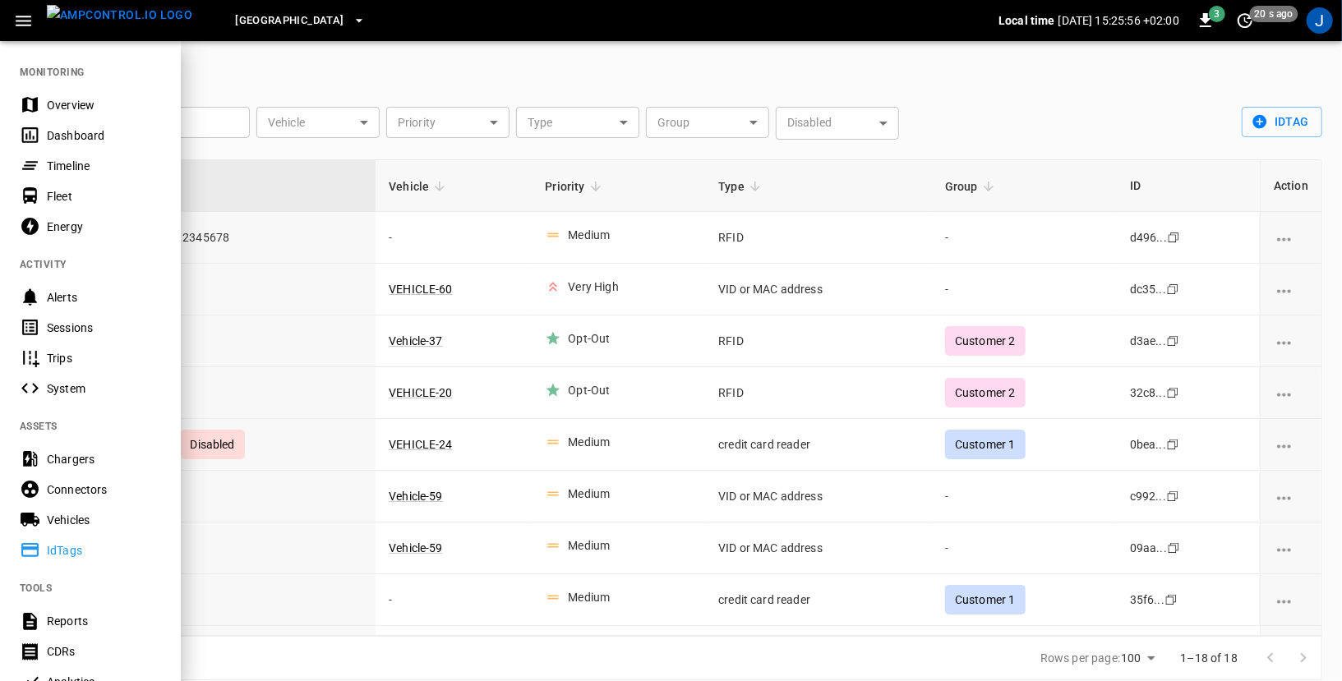
click at [75, 455] on div "Chargers" at bounding box center [104, 459] width 114 height 16
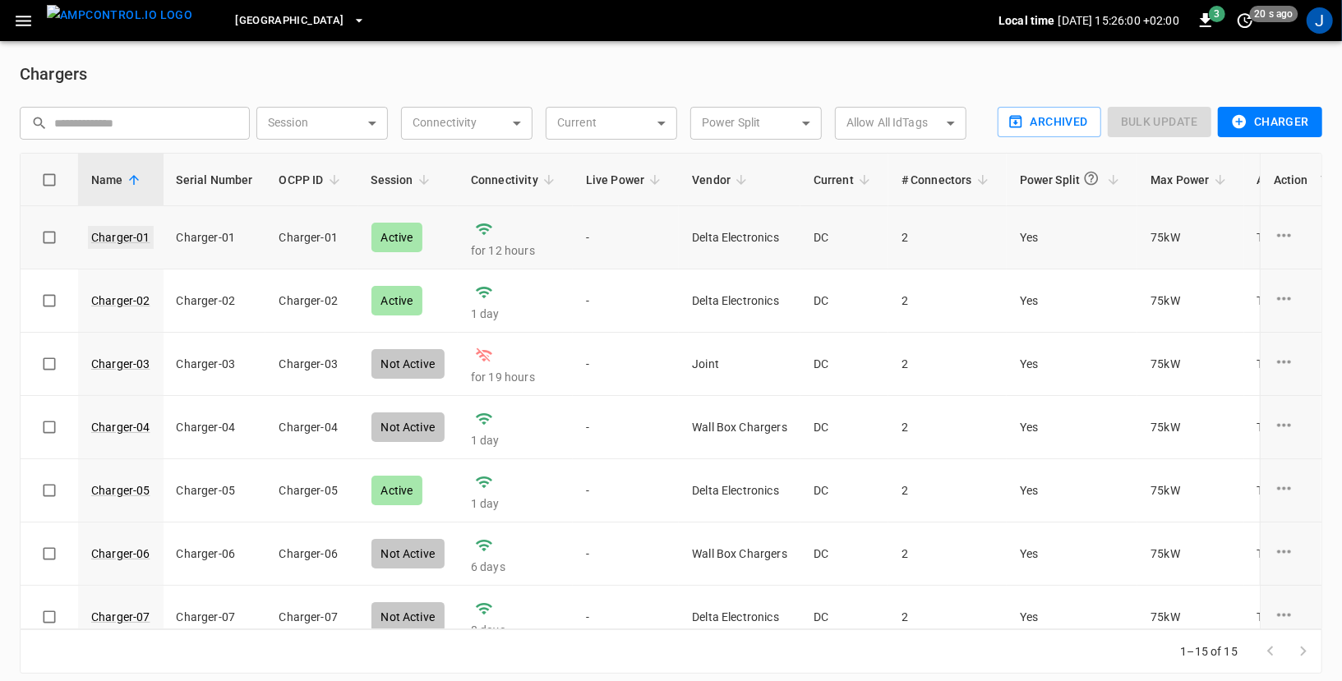
click at [108, 239] on link "Charger-01" at bounding box center [121, 237] width 66 height 23
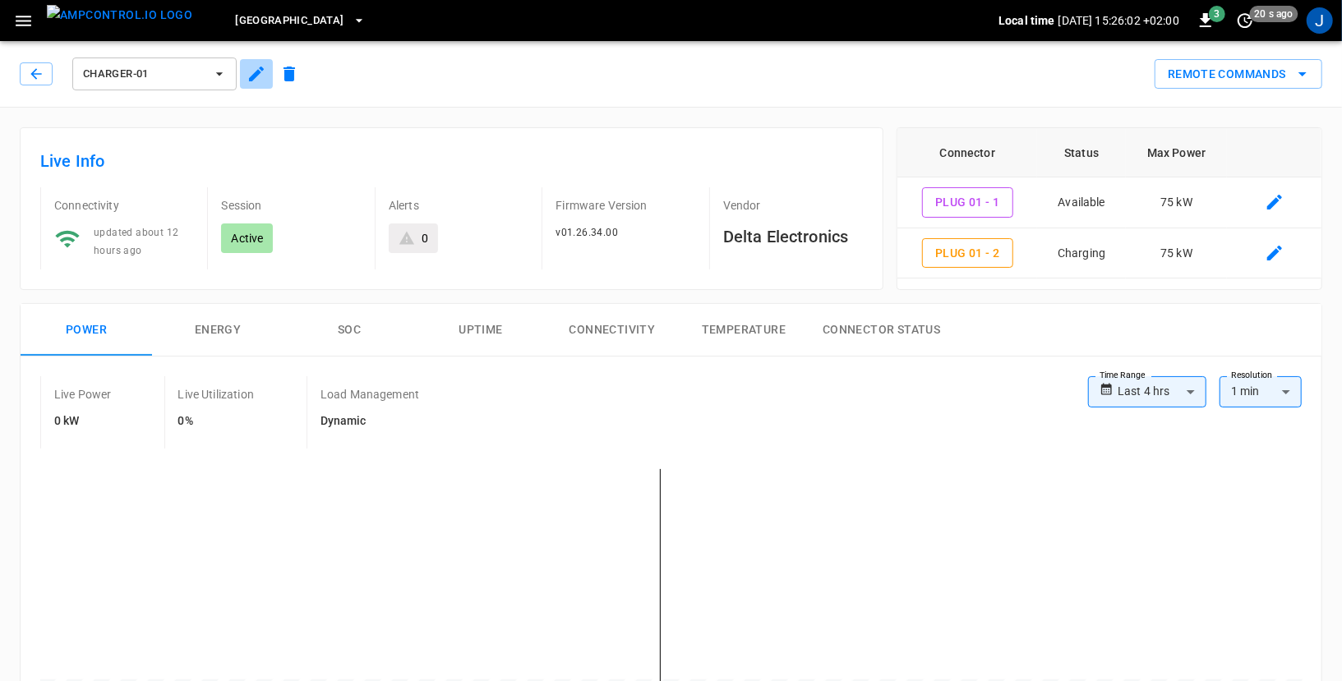
click at [252, 81] on icon "button" at bounding box center [256, 74] width 20 height 20
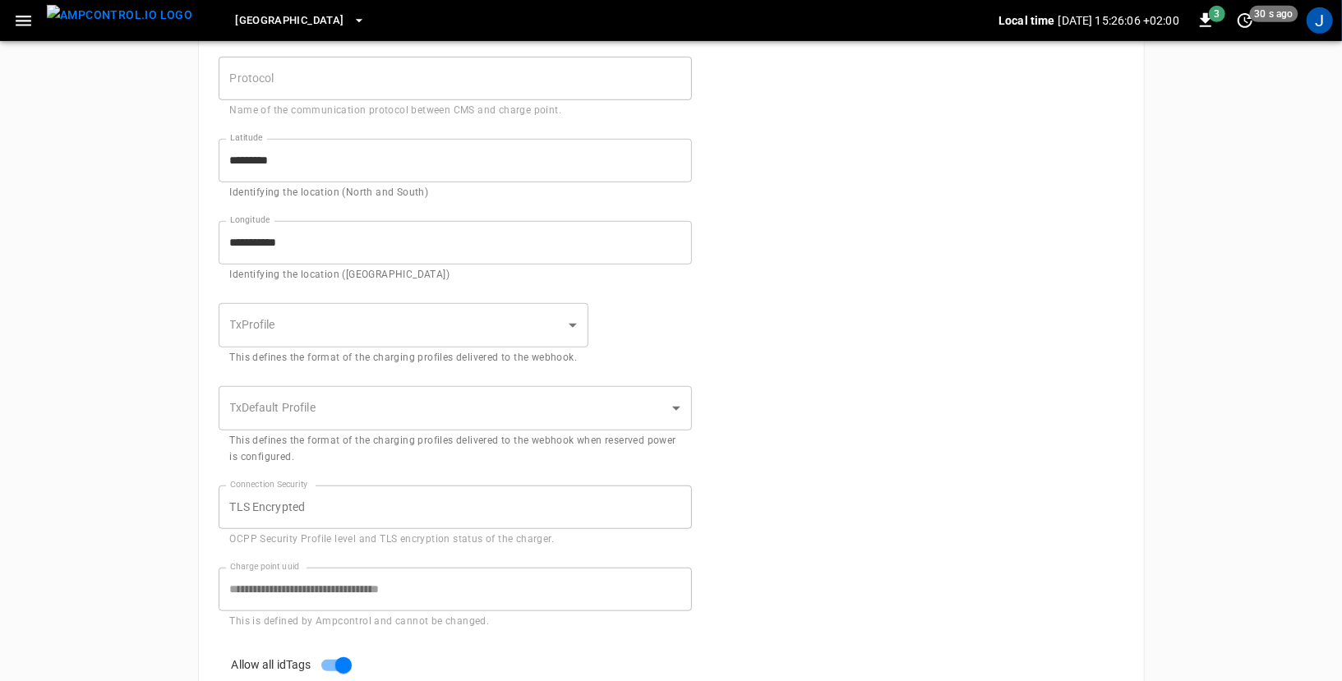
scroll to position [590, 0]
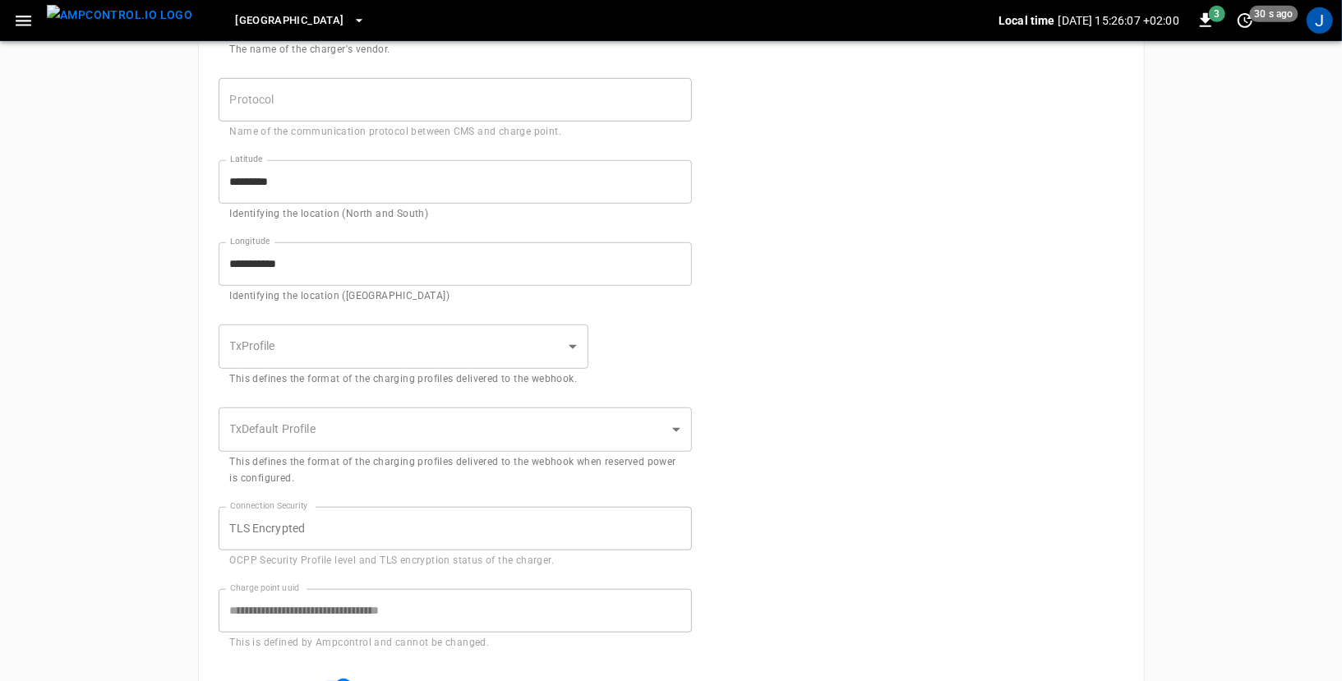
click at [25, 21] on icon "button" at bounding box center [24, 21] width 16 height 11
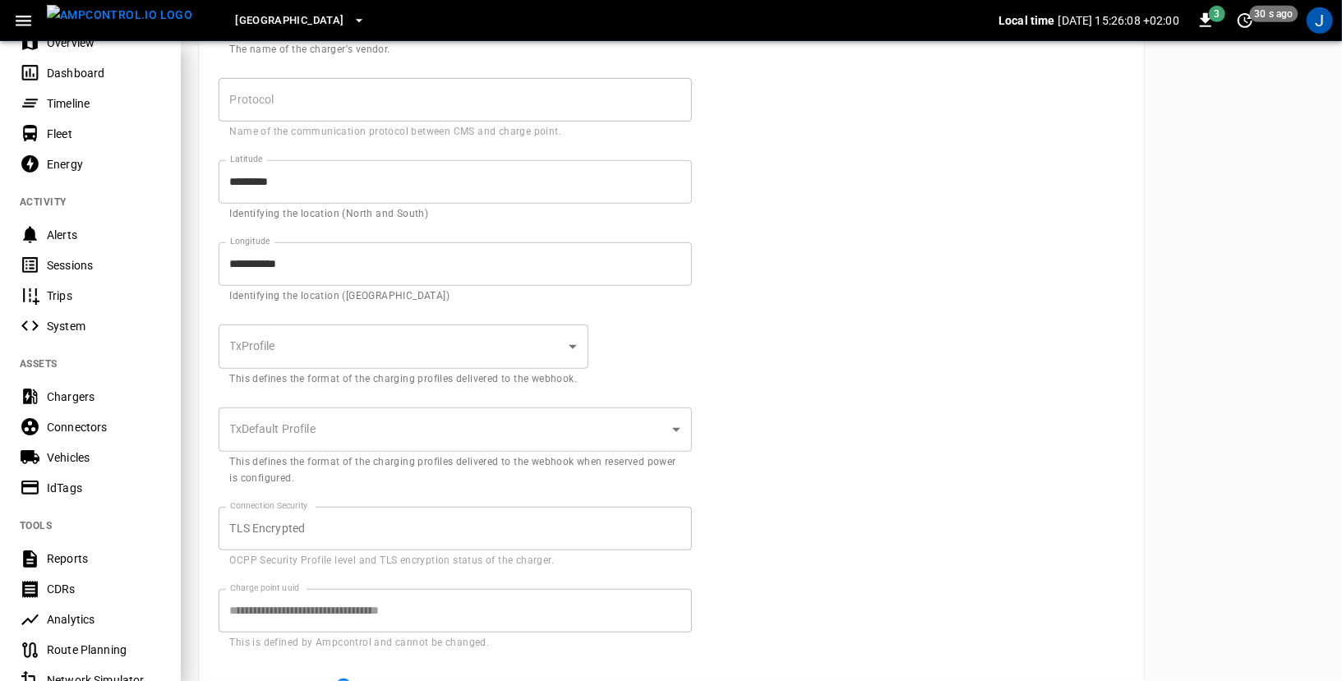
scroll to position [70, 0]
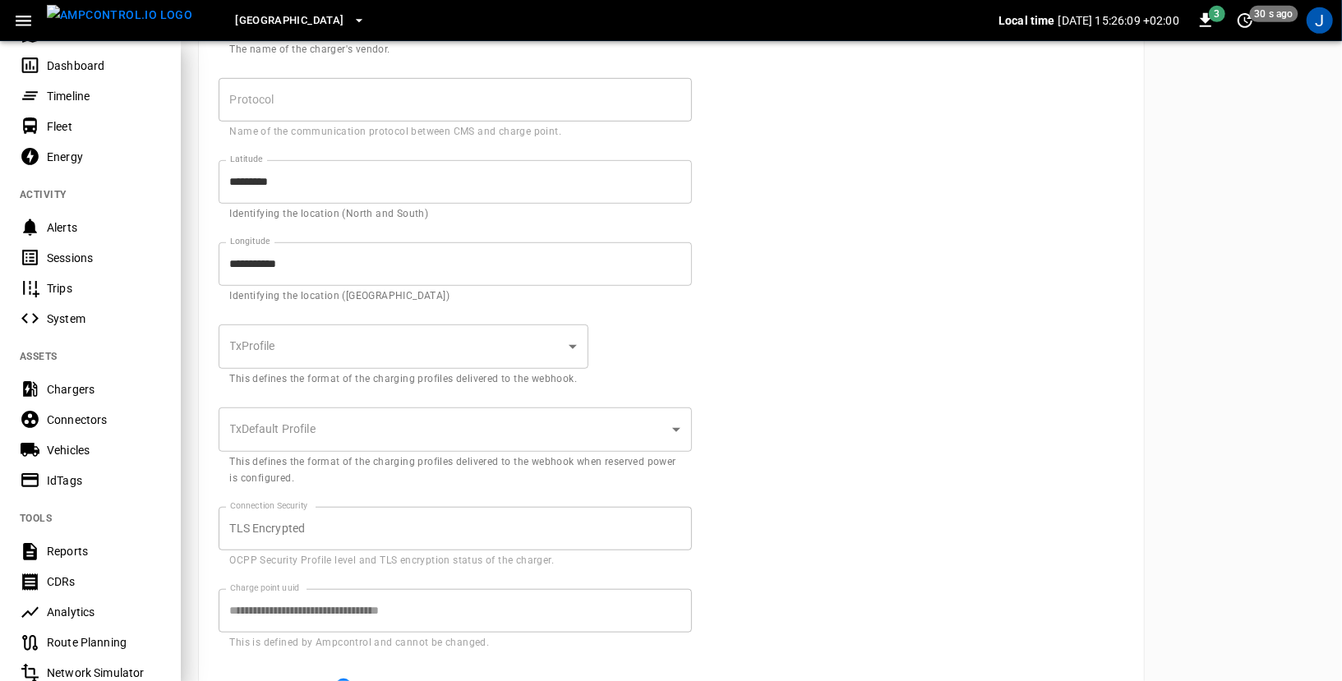
click at [80, 426] on div "Connectors" at bounding box center [104, 420] width 114 height 16
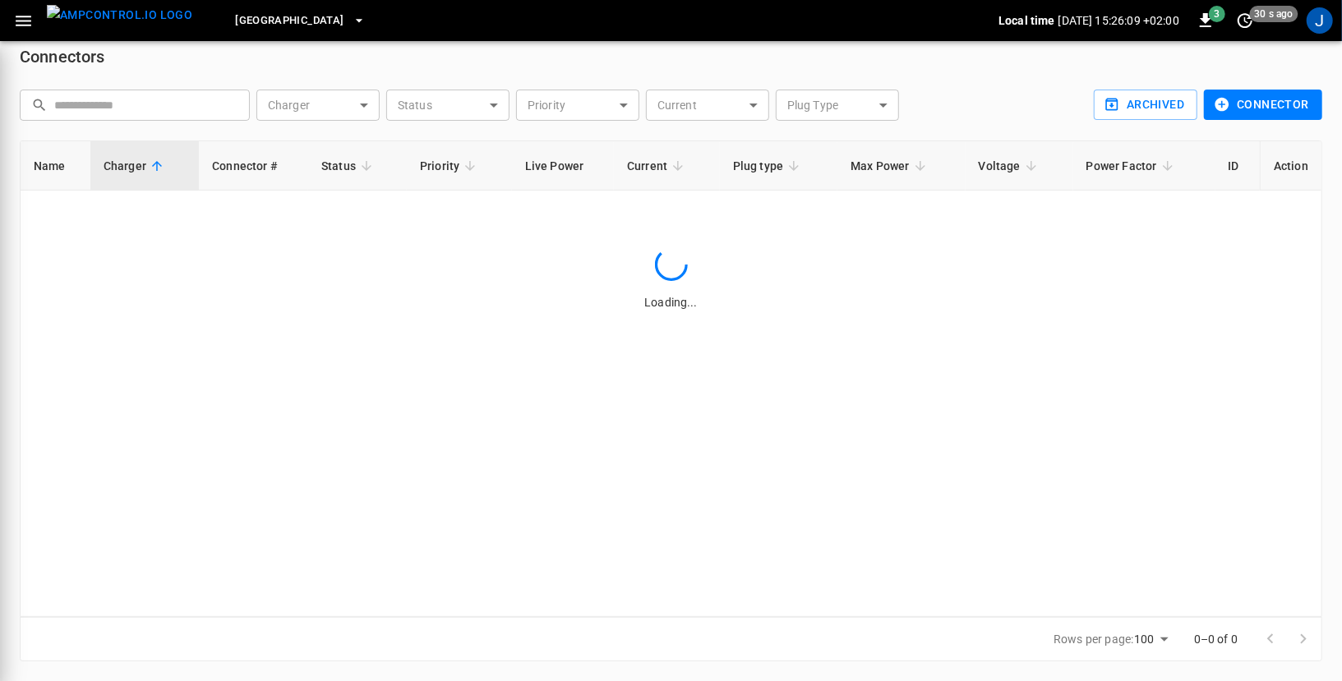
scroll to position [16, 0]
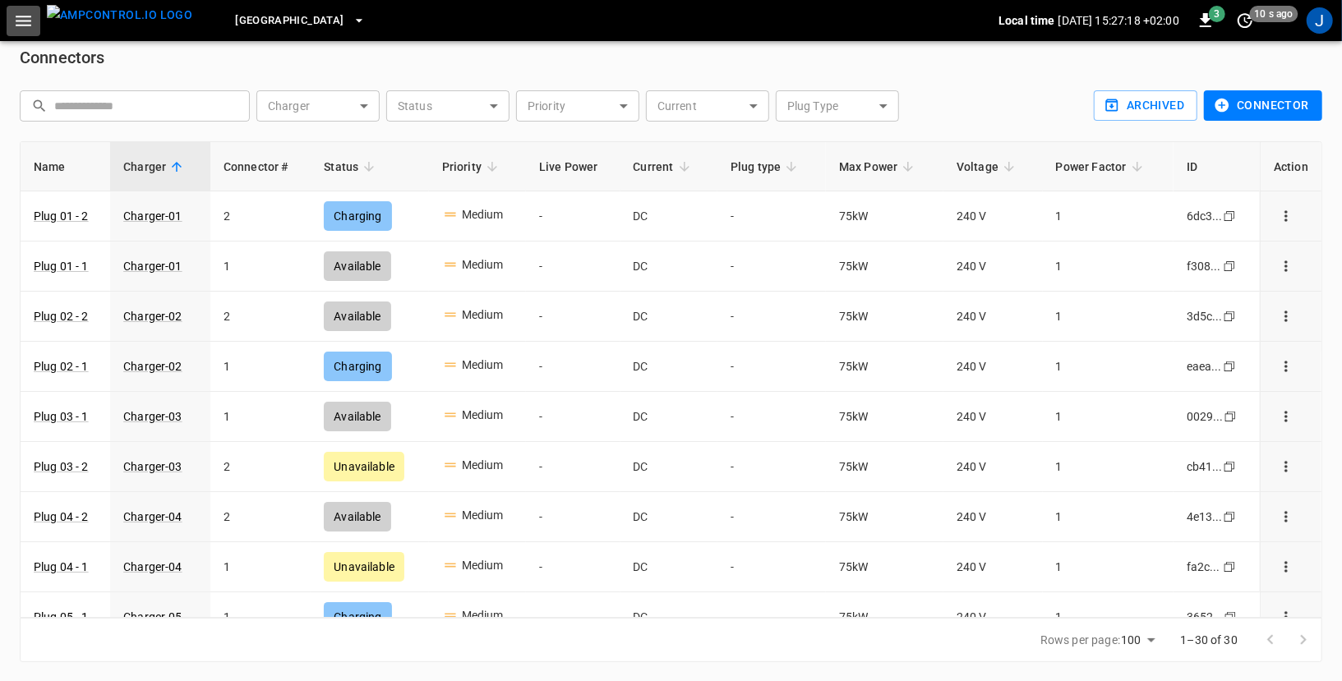
click at [20, 22] on icon "button" at bounding box center [23, 21] width 21 height 21
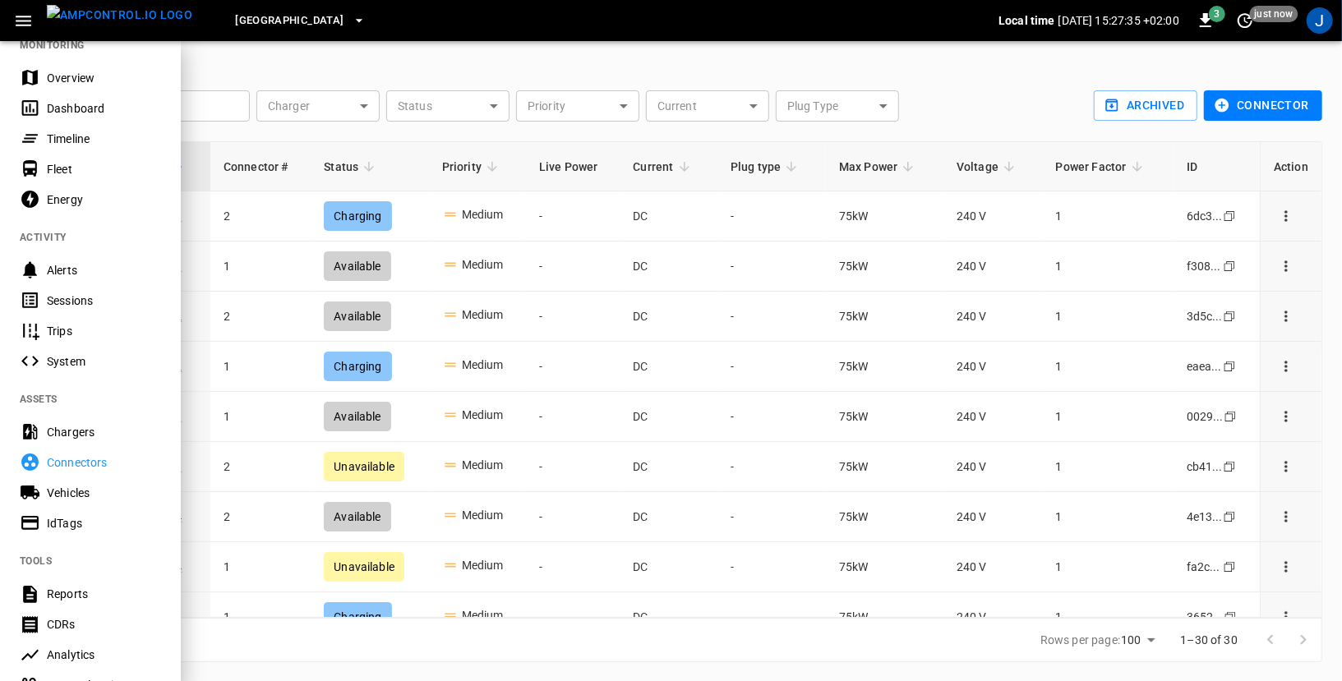
scroll to position [25, 0]
click at [1321, 20] on div "J" at bounding box center [1319, 20] width 26 height 26
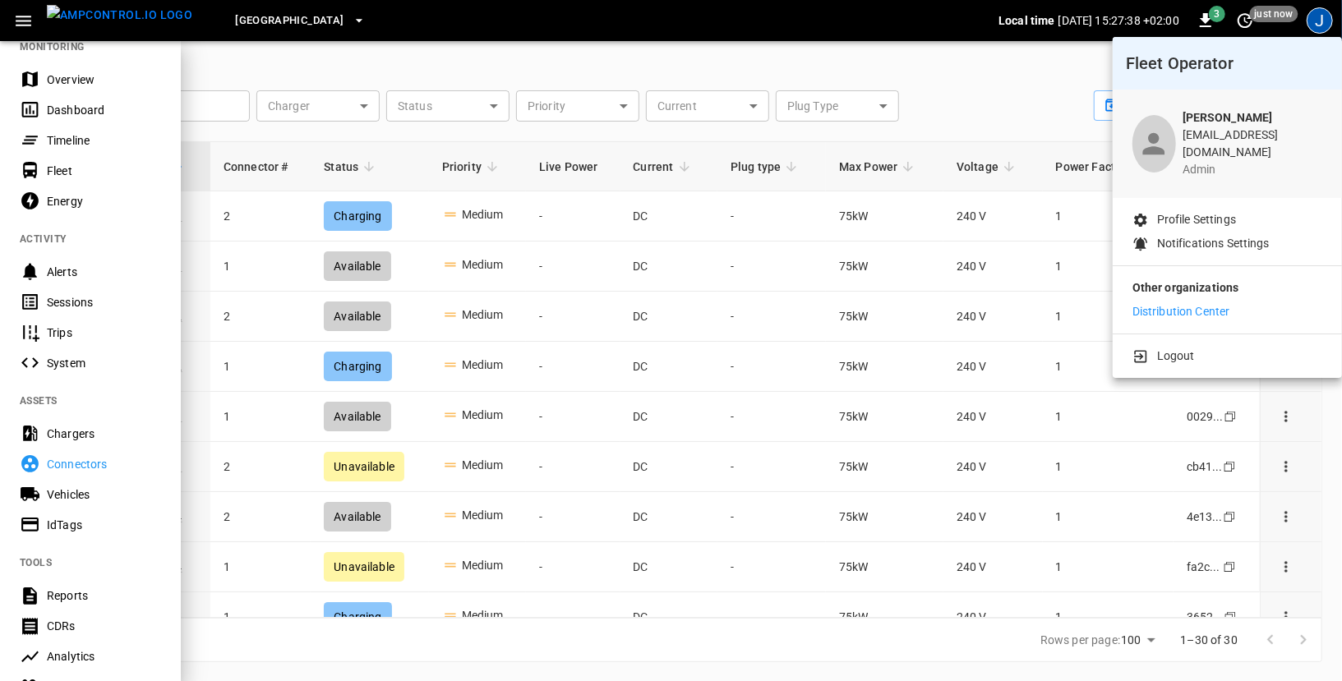
click at [1198, 303] on p "Distribution Center" at bounding box center [1181, 311] width 98 height 17
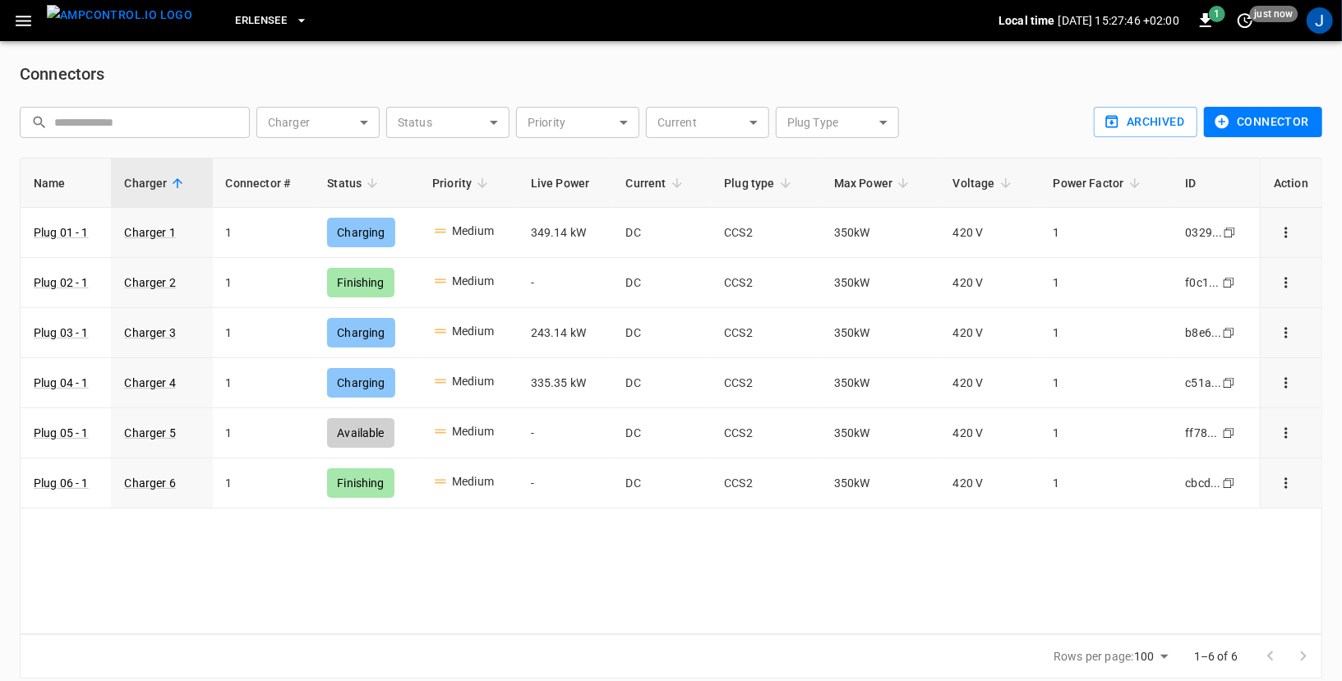
click at [24, 18] on icon "button" at bounding box center [23, 21] width 21 height 21
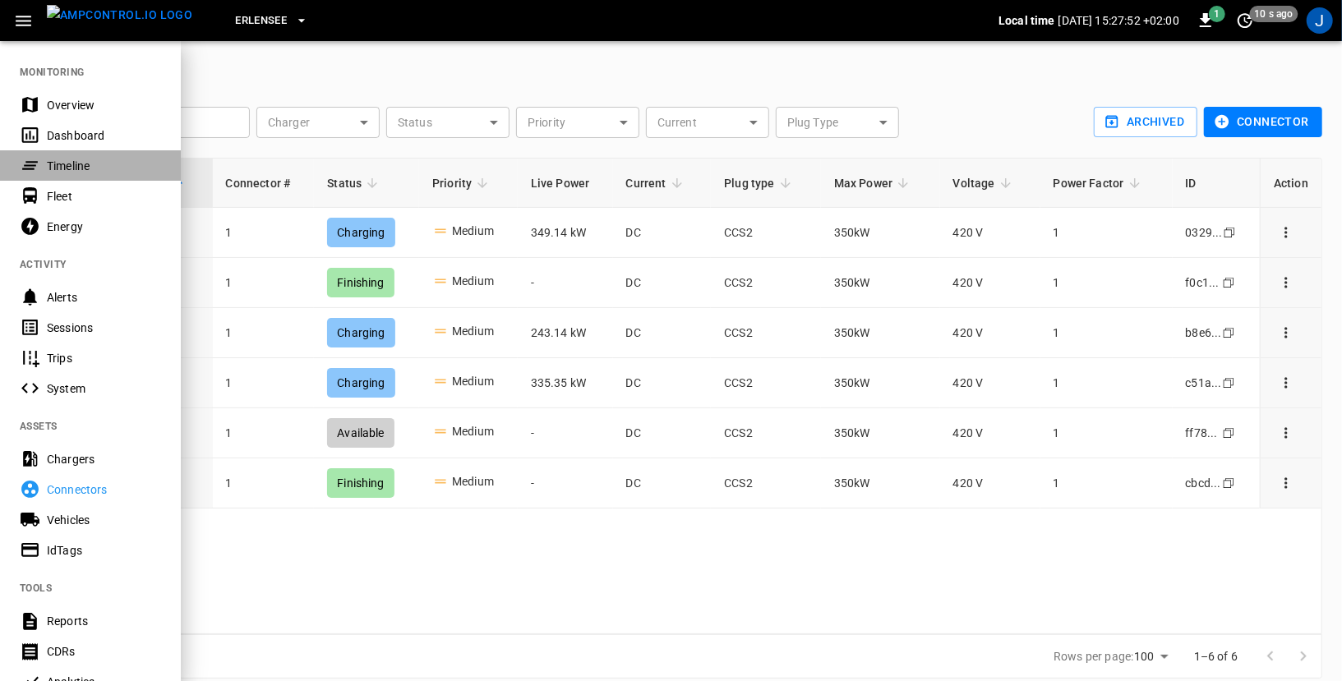
click at [59, 162] on div "Timeline" at bounding box center [104, 166] width 114 height 16
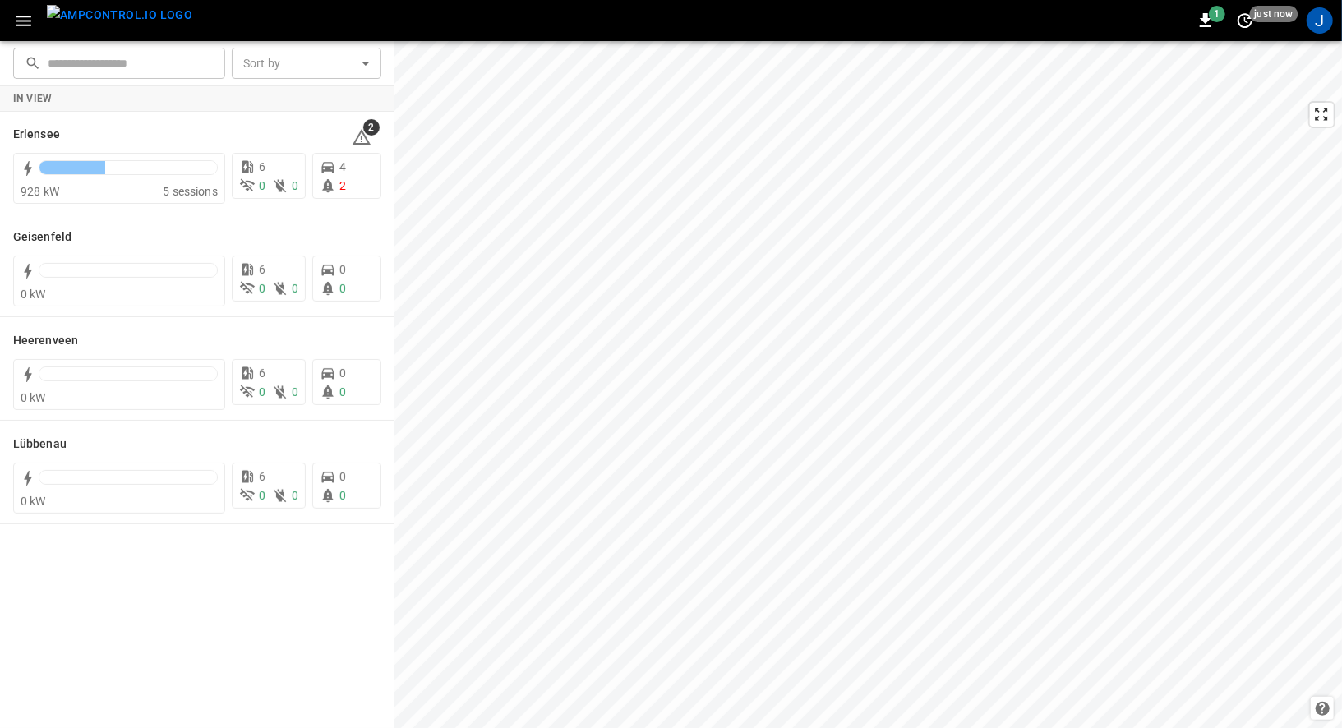
click at [15, 26] on icon "button" at bounding box center [23, 21] width 21 height 21
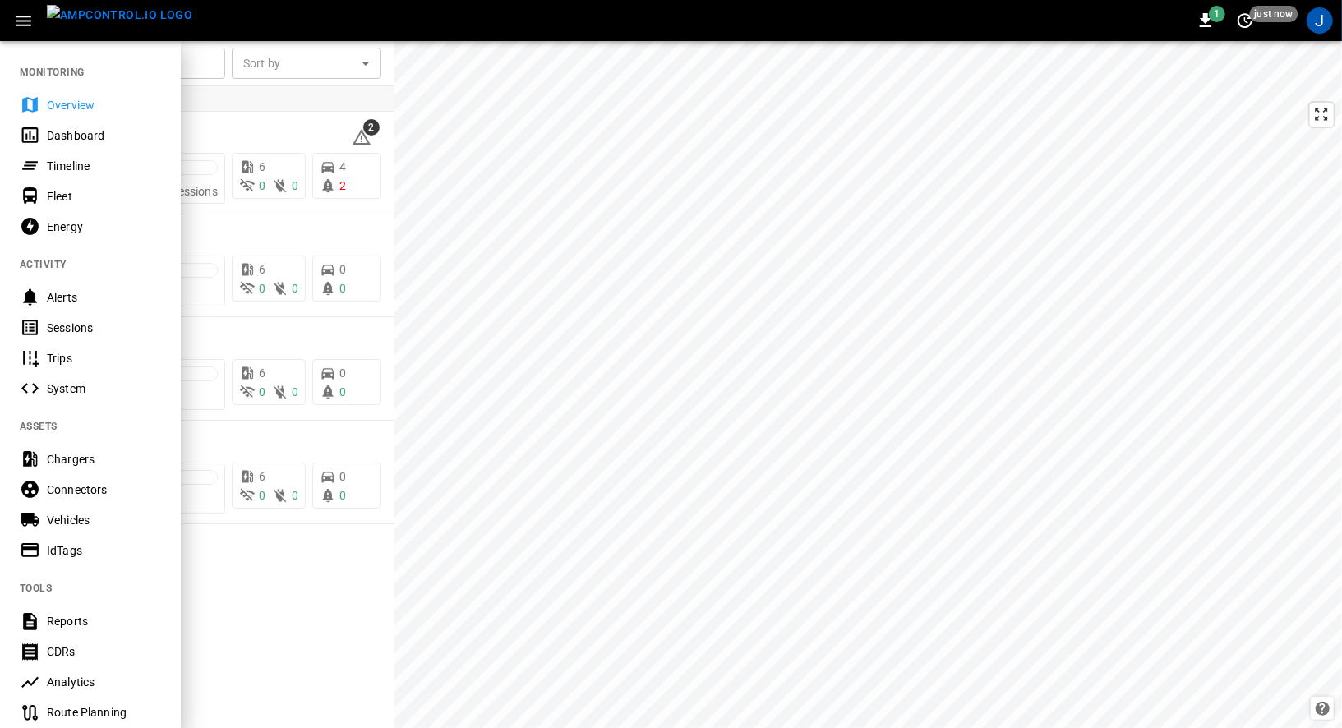
click at [51, 171] on div "Timeline" at bounding box center [104, 166] width 114 height 16
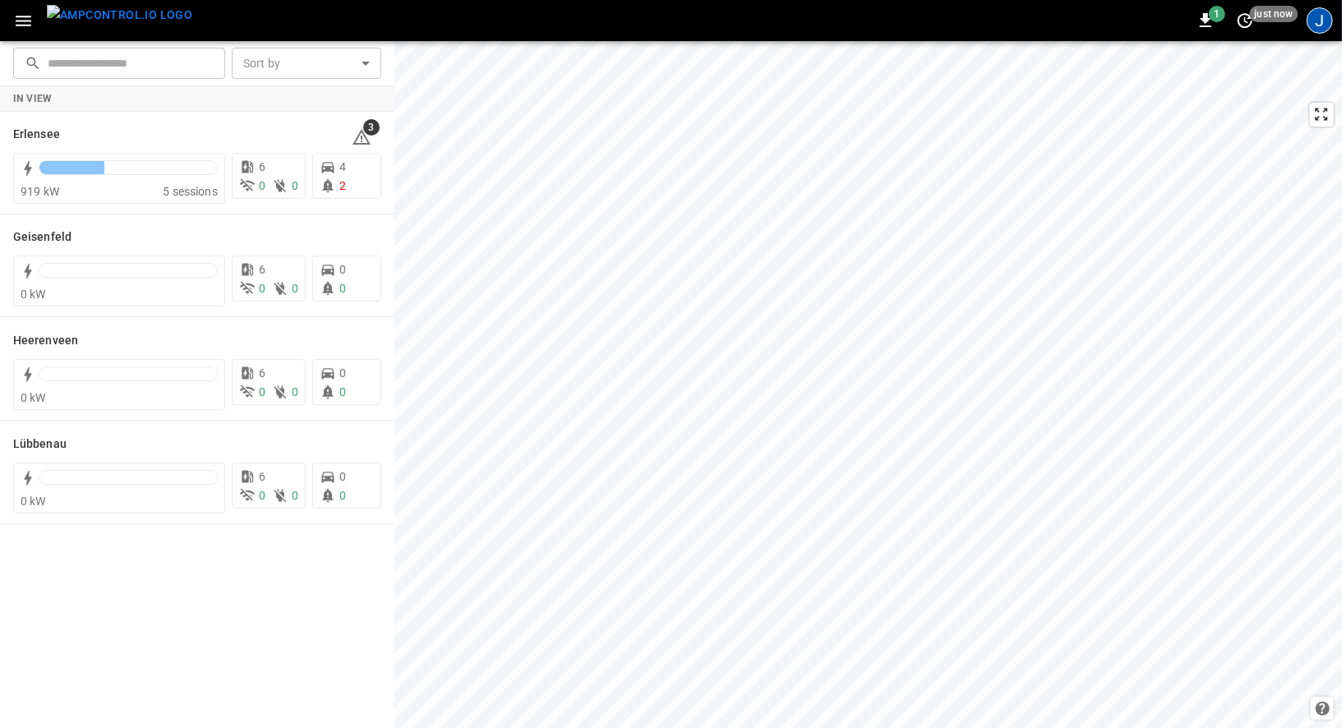
click at [1322, 27] on div "J" at bounding box center [1319, 20] width 26 height 26
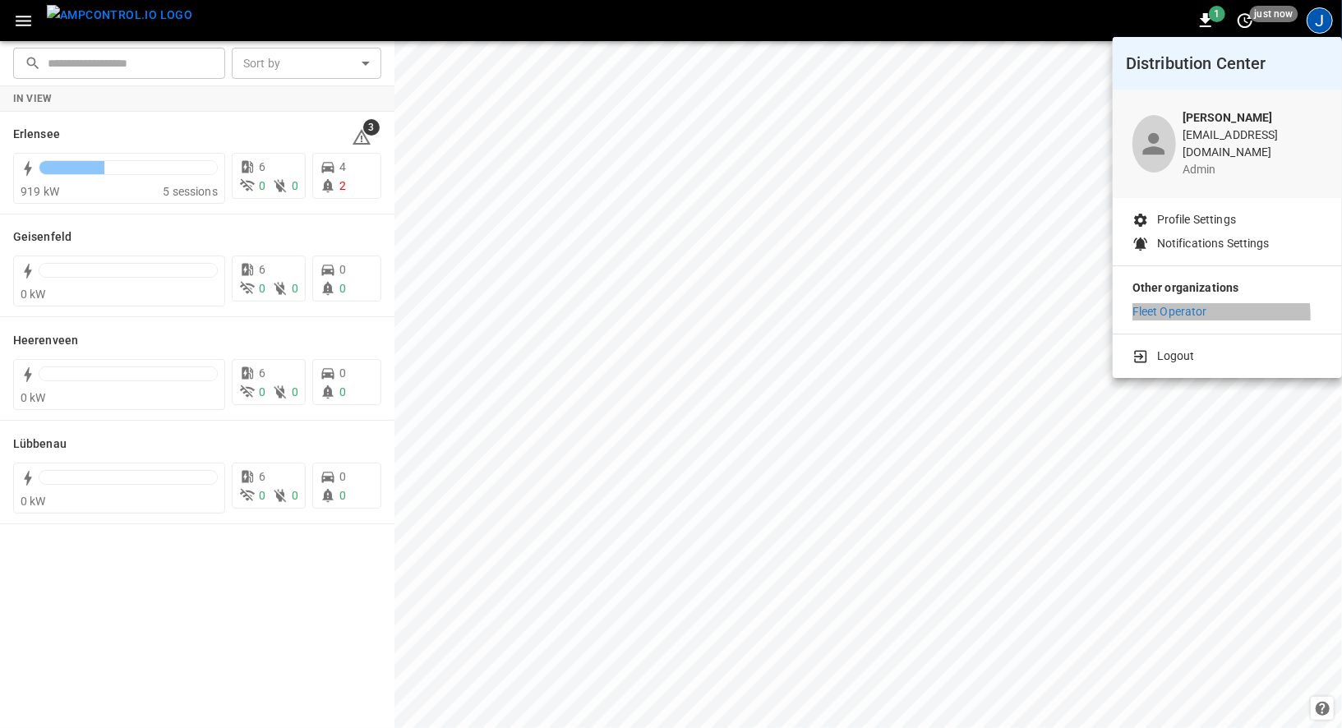
click at [1188, 304] on p "Fleet Operator" at bounding box center [1169, 311] width 75 height 17
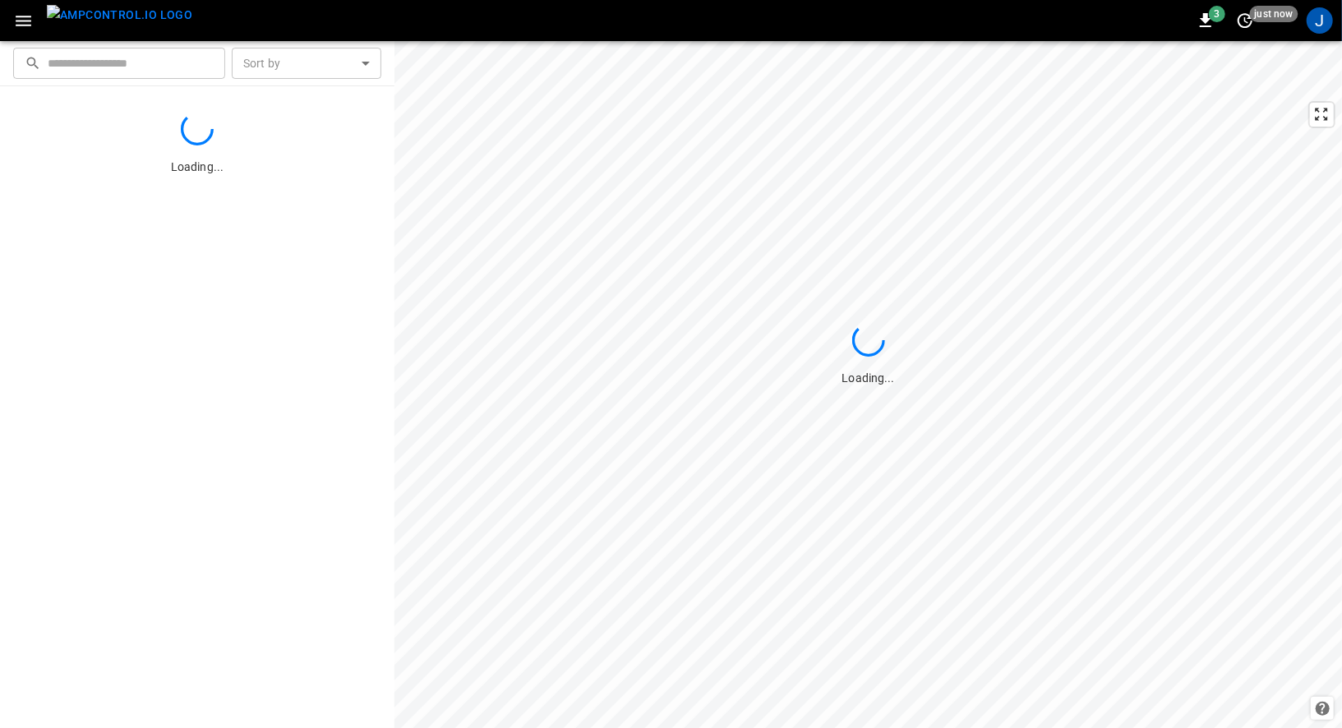
click at [30, 21] on icon "button" at bounding box center [23, 21] width 21 height 21
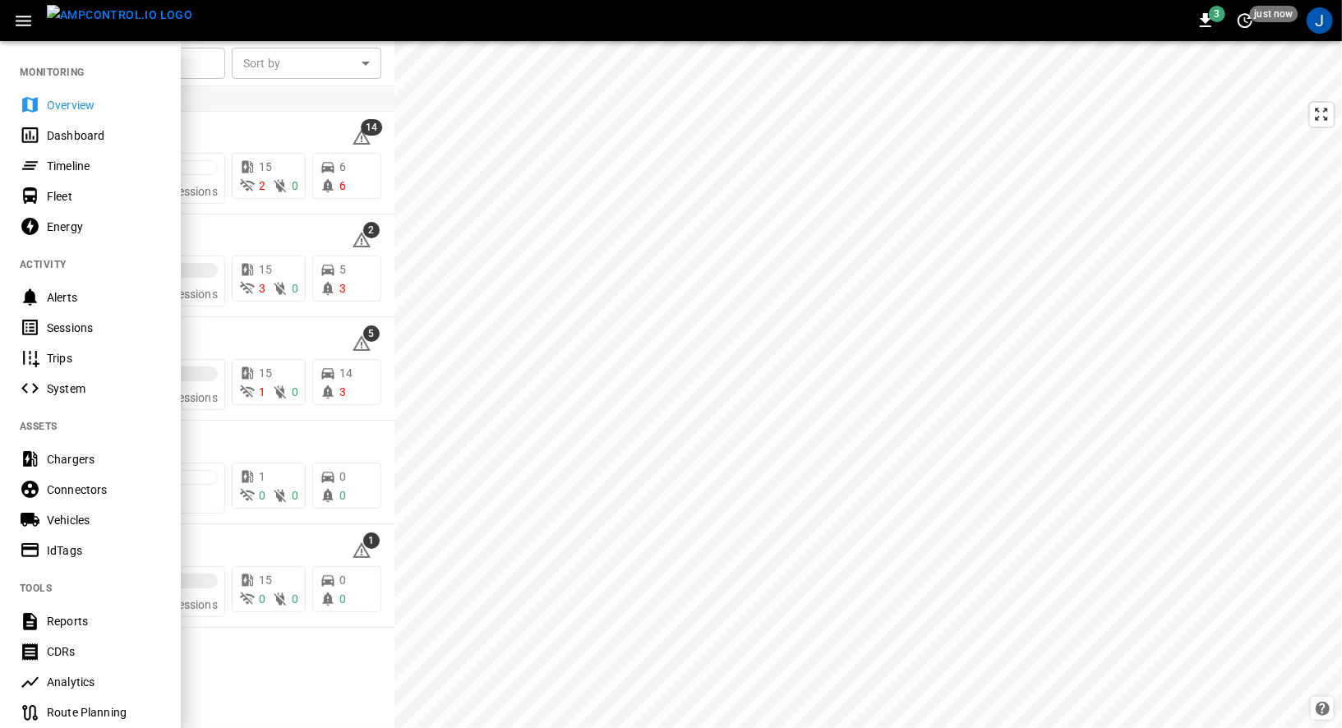
click at [55, 159] on div "Timeline" at bounding box center [104, 166] width 114 height 16
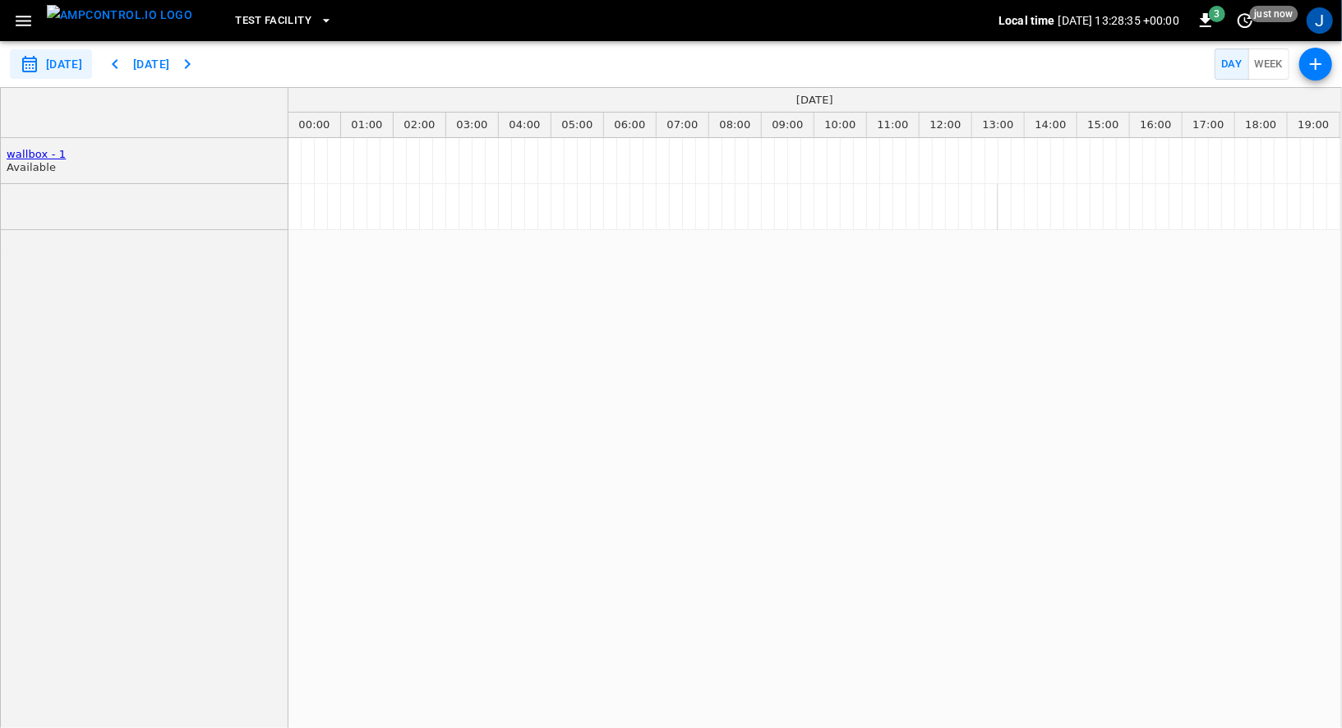
click at [235, 21] on span "Test Facility" at bounding box center [273, 21] width 76 height 19
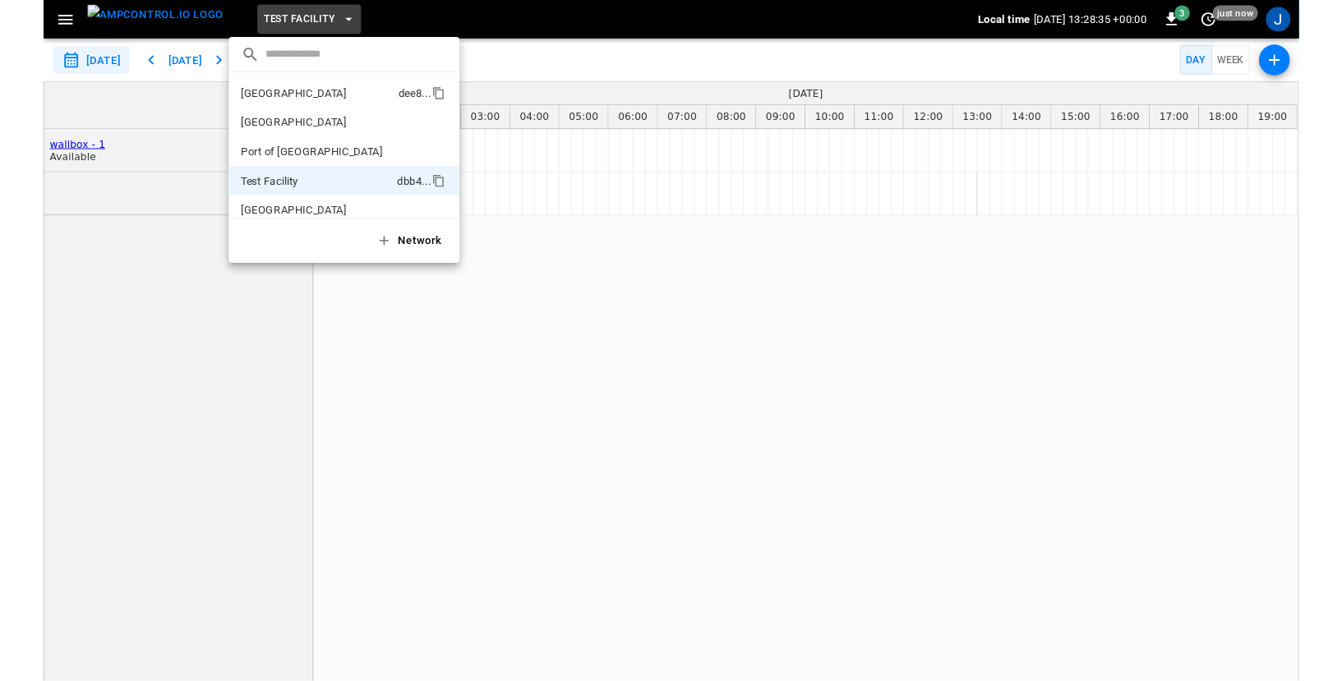
scroll to position [13, 0]
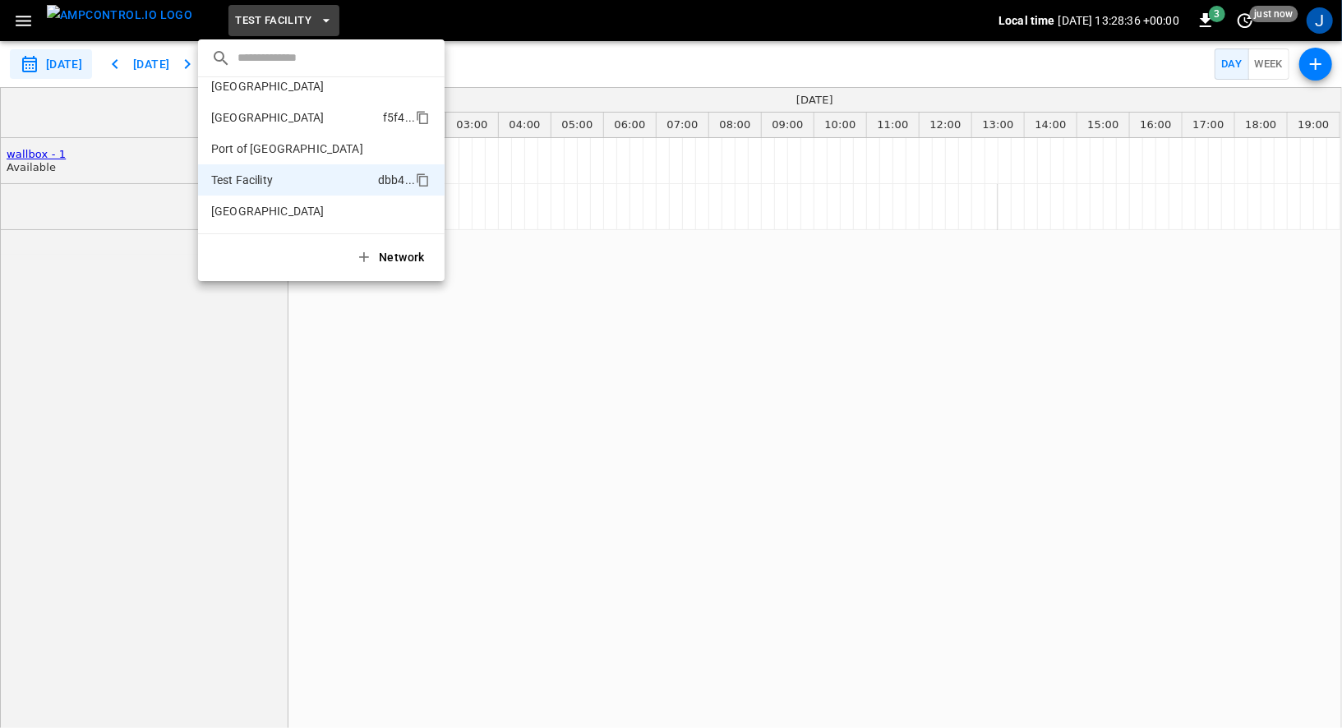
click at [256, 110] on p "[GEOGRAPHIC_DATA]" at bounding box center [293, 117] width 165 height 16
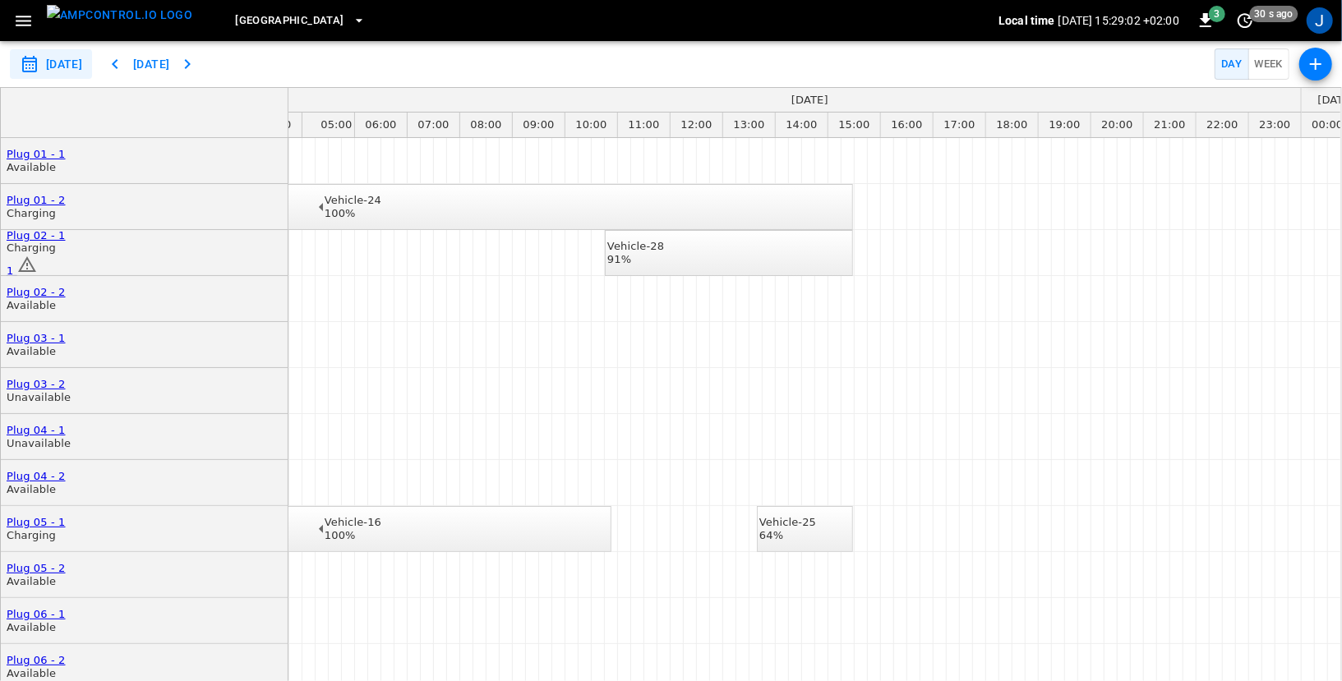
scroll to position [0, 0]
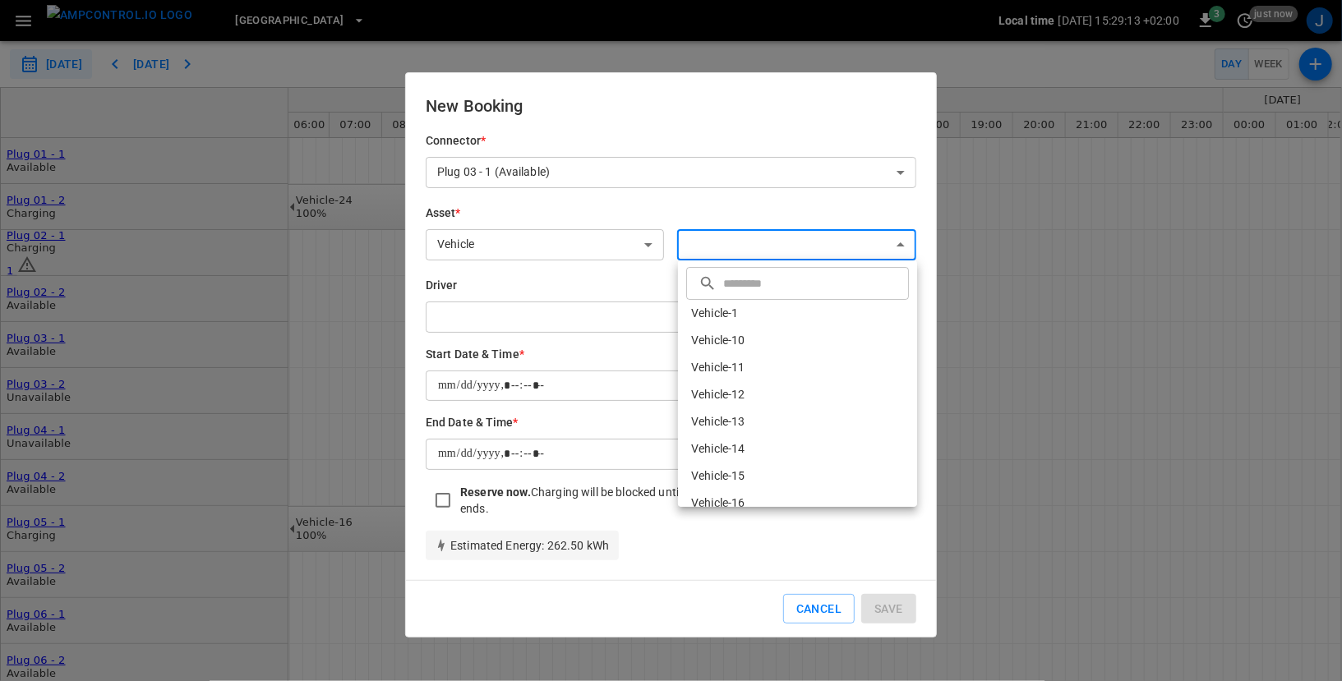
click at [723, 248] on body "**********" at bounding box center [671, 340] width 1342 height 681
click at [725, 311] on li "Vehicle-1" at bounding box center [797, 313] width 239 height 27
type input "**********"
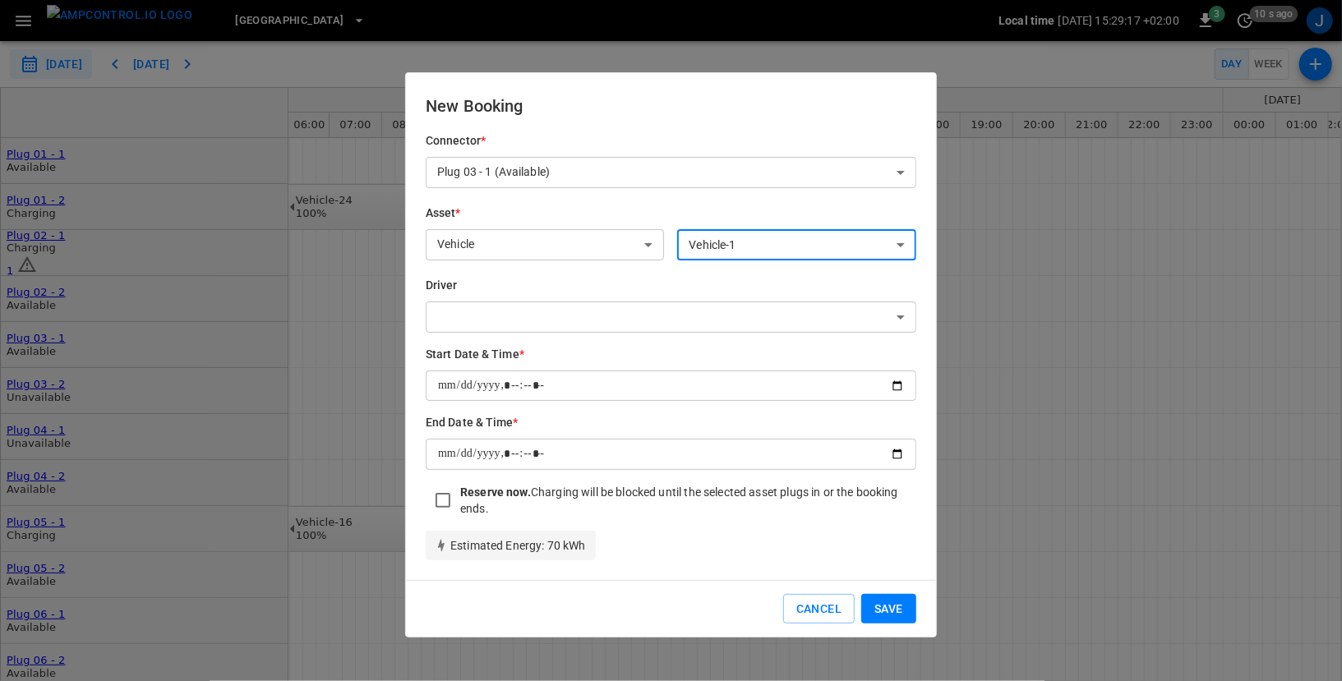
click at [878, 606] on button "Save" at bounding box center [888, 609] width 55 height 30
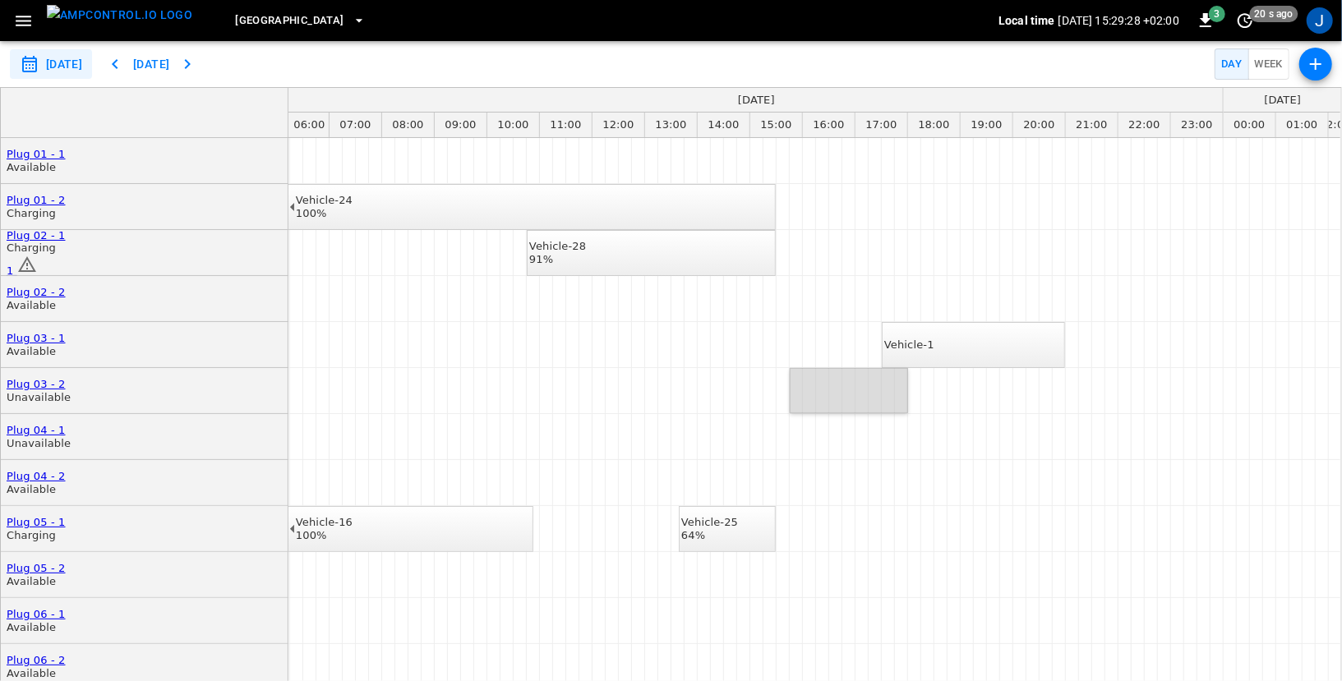
drag, startPoint x: 795, startPoint y: 392, endPoint x: 905, endPoint y: 395, distance: 109.3
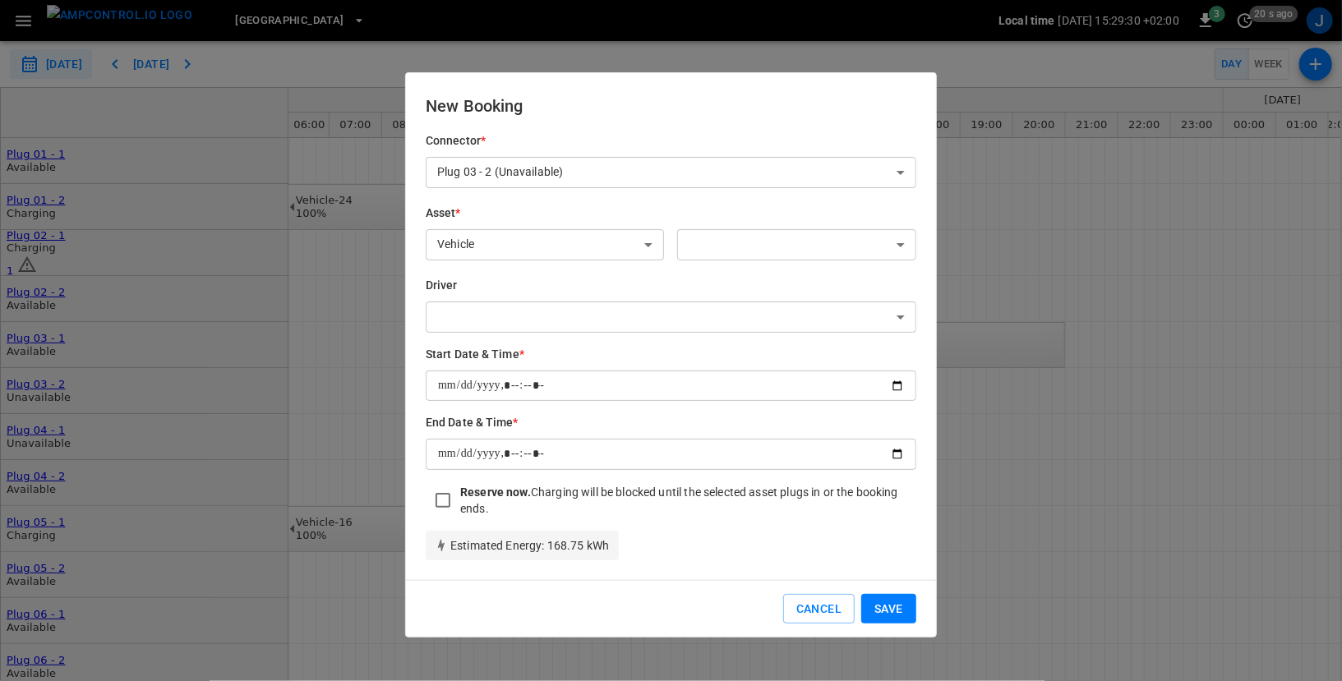
click at [694, 244] on body "**********" at bounding box center [671, 340] width 1342 height 681
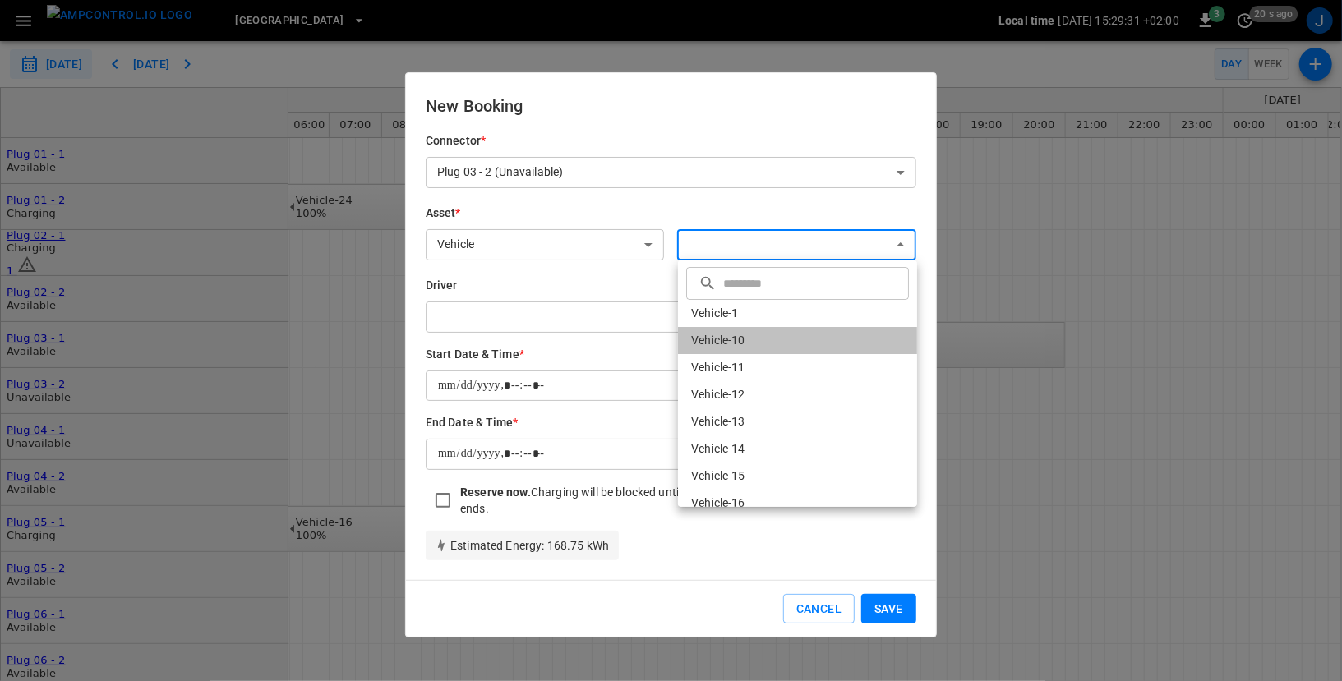
click at [702, 342] on li "Vehicle-10" at bounding box center [797, 340] width 239 height 27
type input "**********"
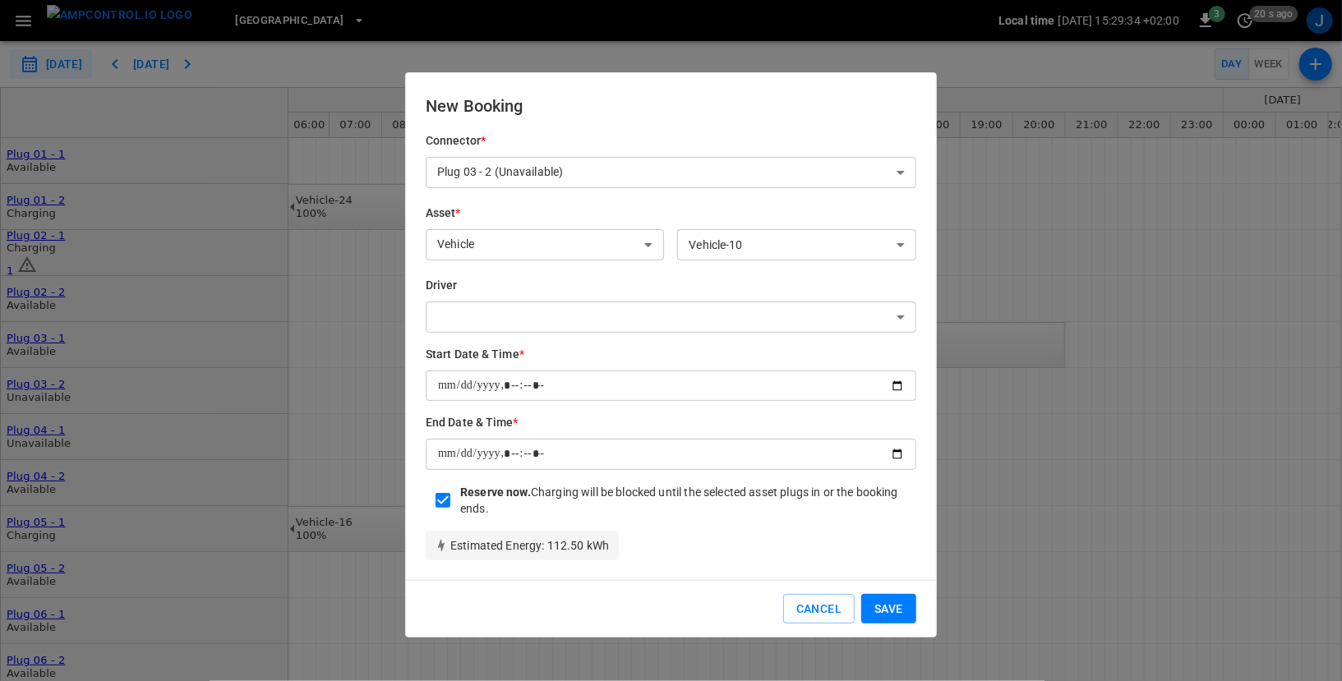
click at [890, 605] on button "Save" at bounding box center [888, 609] width 55 height 30
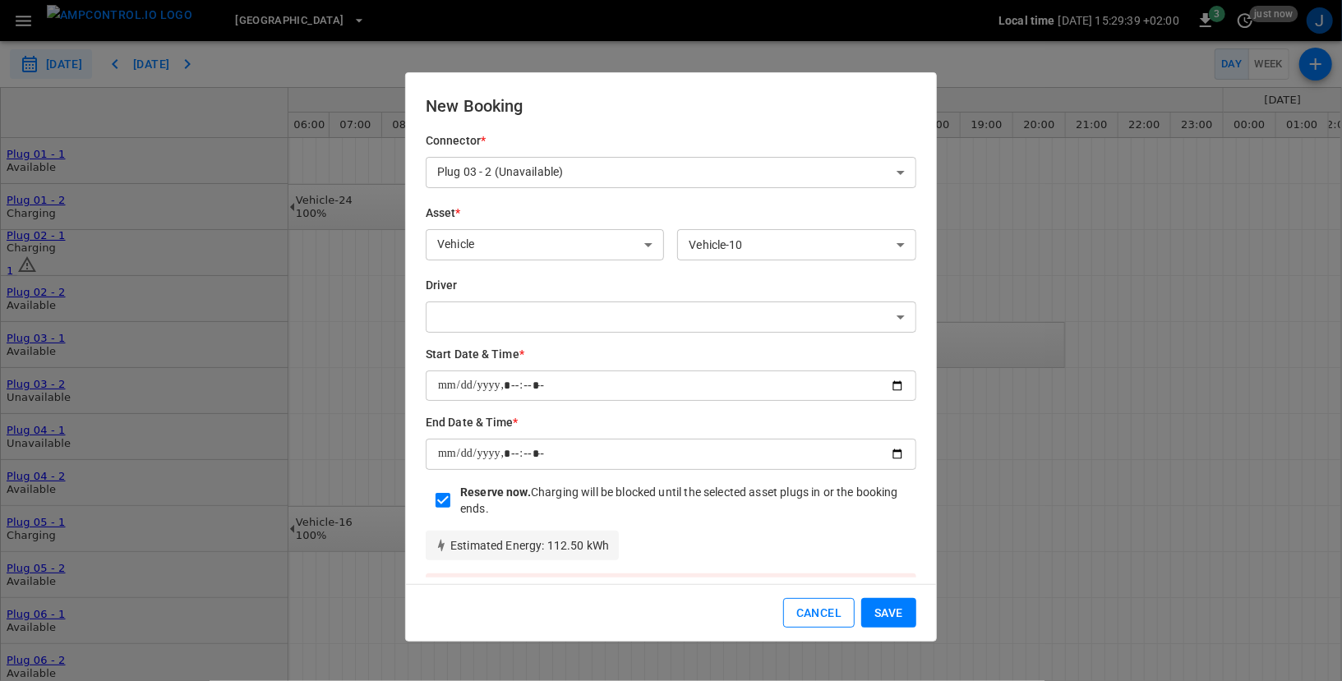
click at [811, 606] on button "Cancel" at bounding box center [818, 613] width 71 height 30
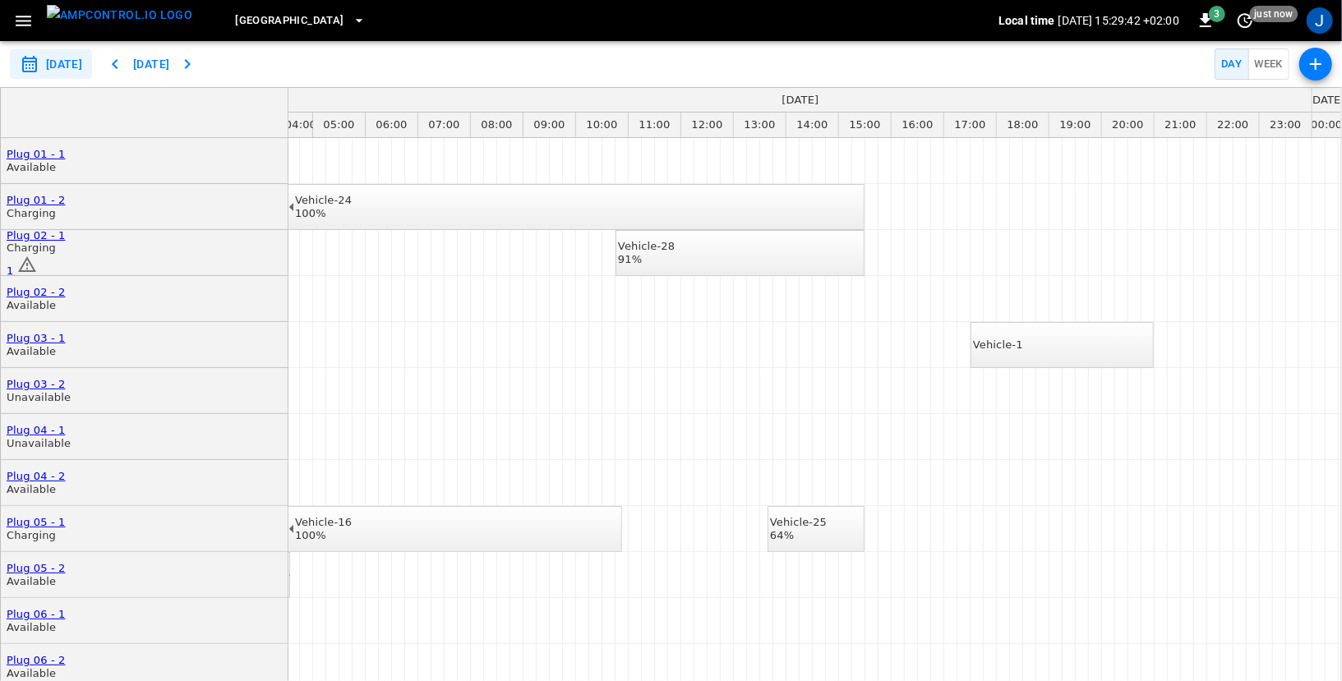
scroll to position [0, 273]
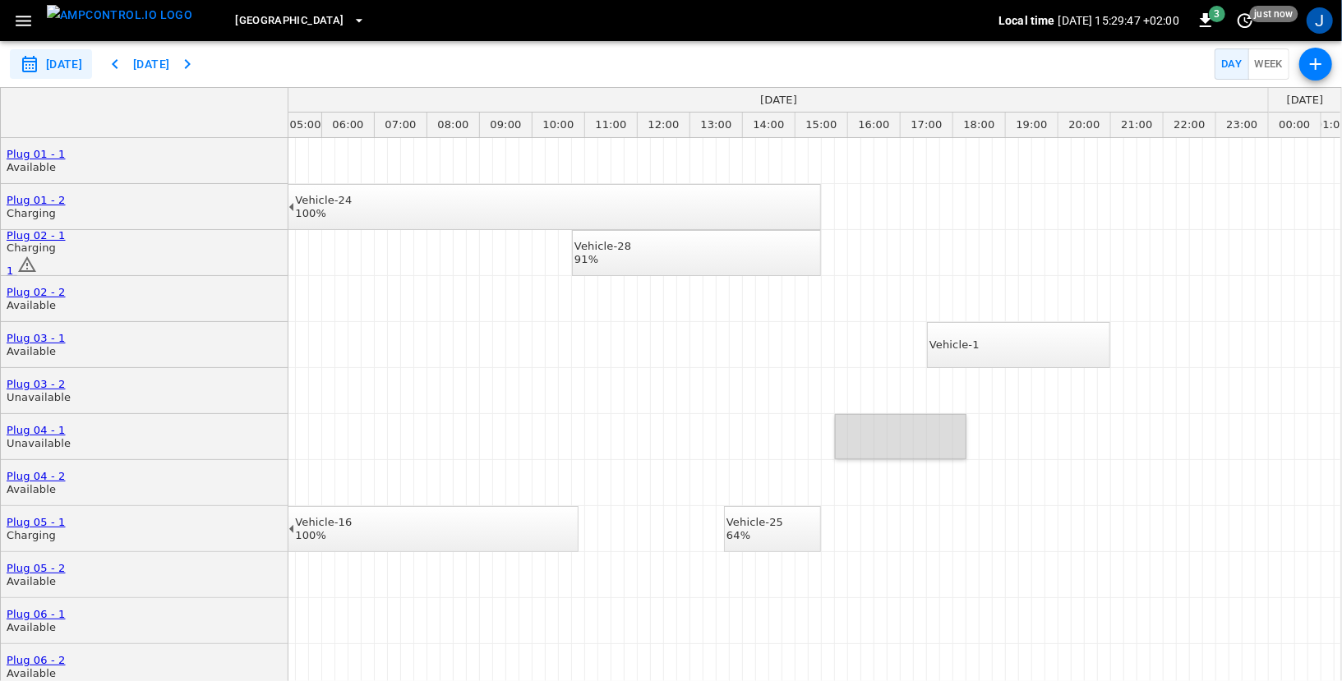
drag, startPoint x: 841, startPoint y: 436, endPoint x: 961, endPoint y: 429, distance: 119.4
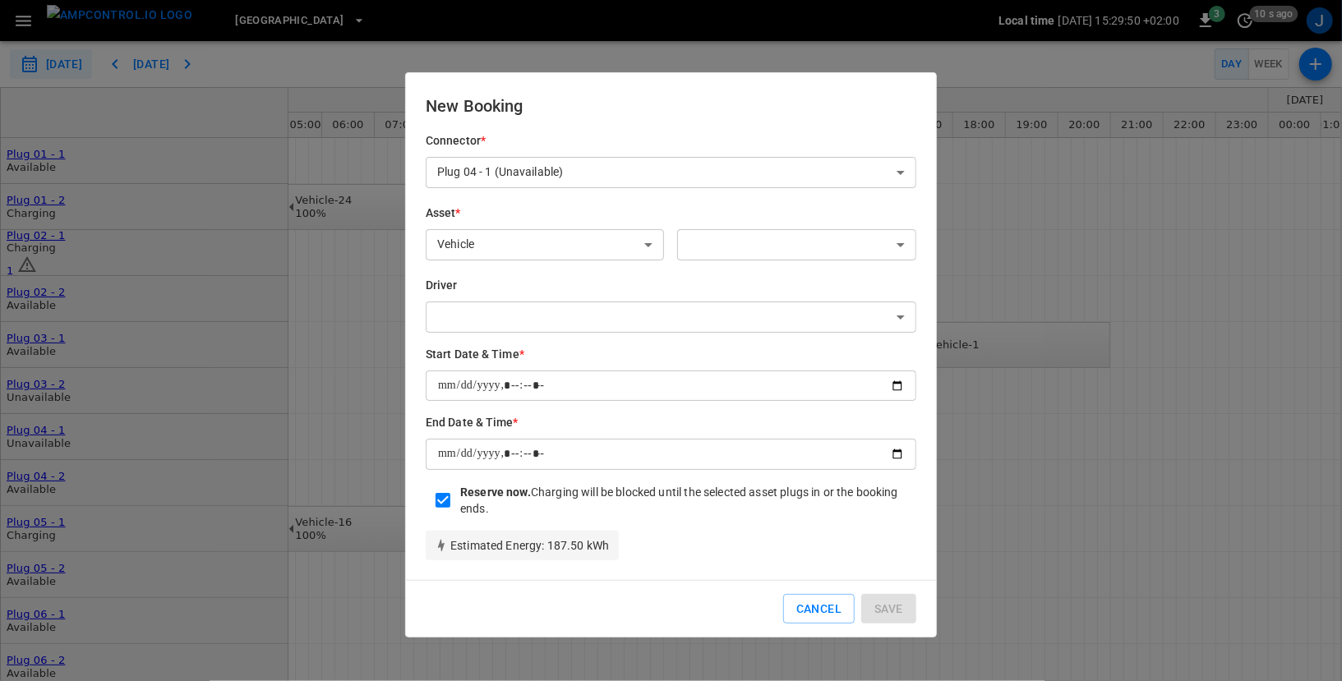
click at [766, 249] on body "**********" at bounding box center [671, 340] width 1342 height 681
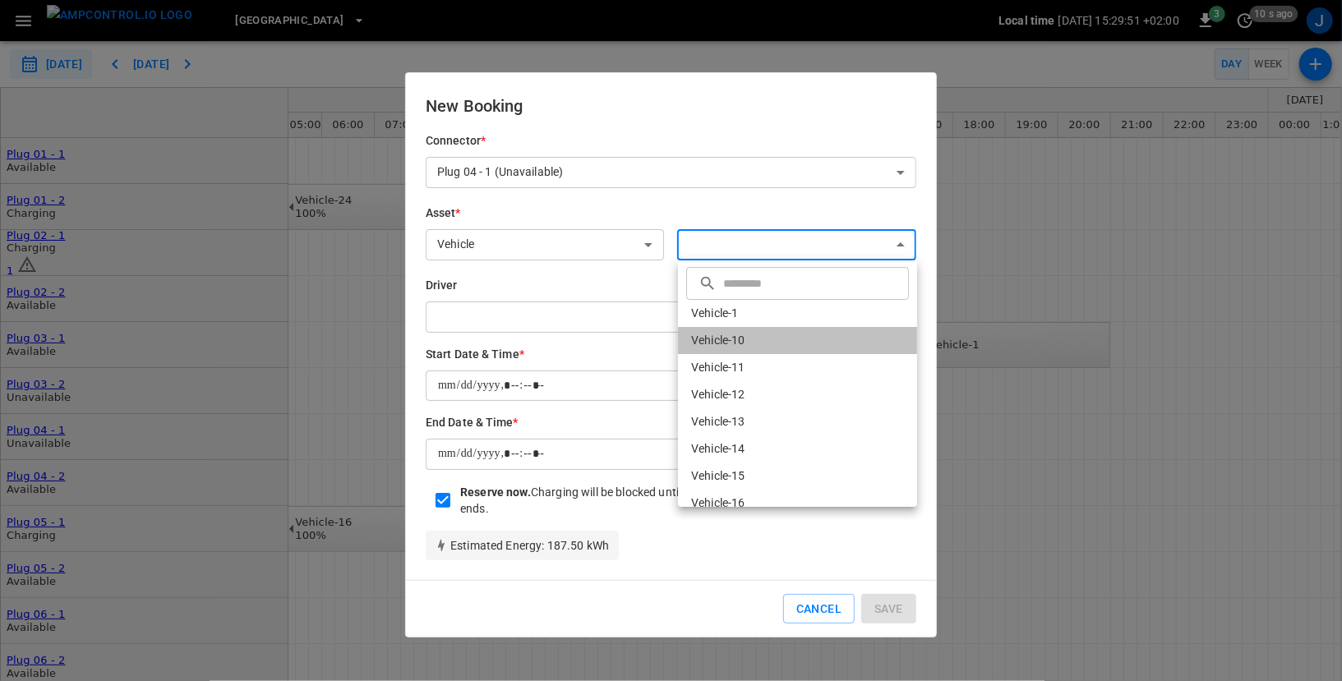
click at [755, 334] on li "Vehicle-10" at bounding box center [797, 340] width 239 height 27
type input "**********"
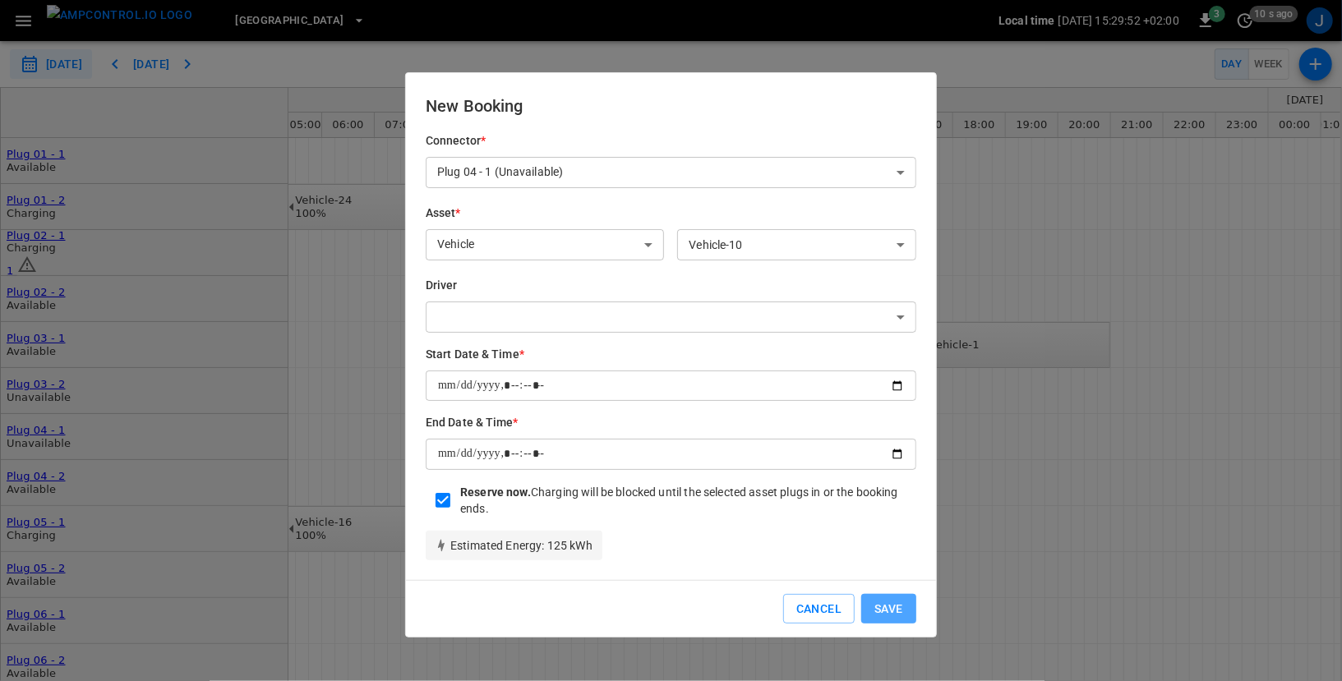
click at [889, 599] on button "Save" at bounding box center [888, 609] width 55 height 30
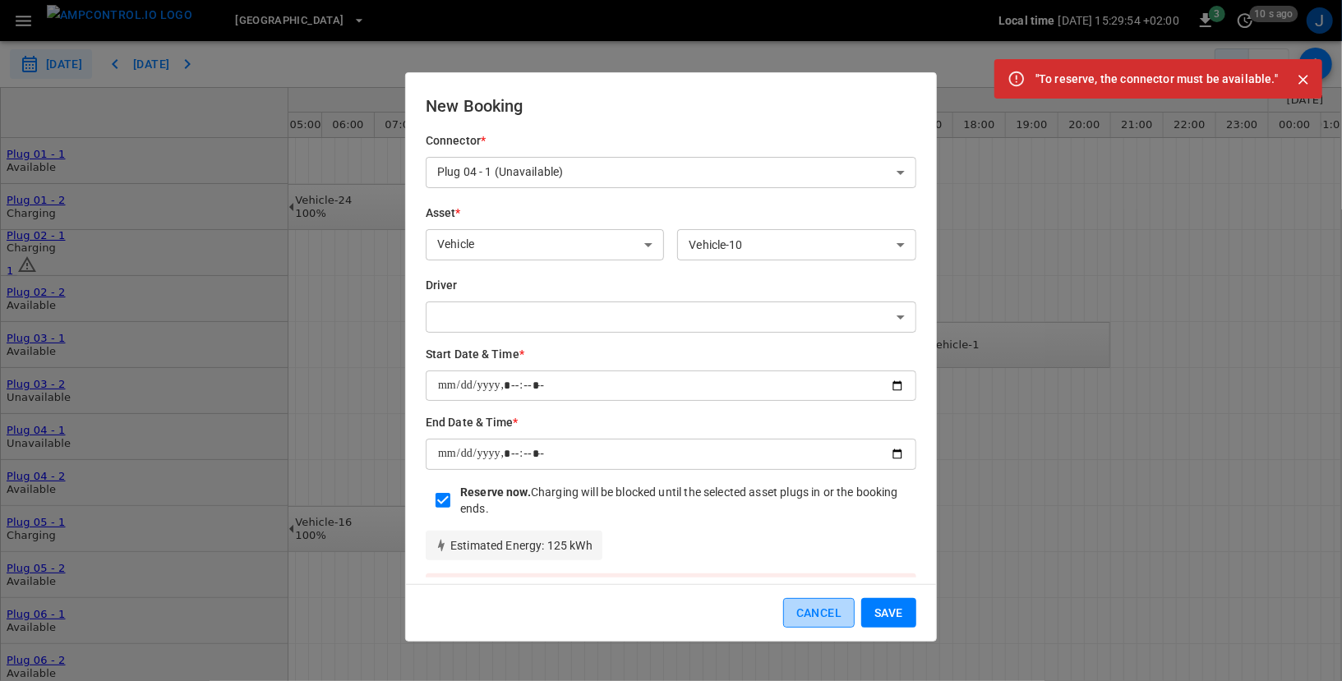
click at [824, 607] on button "Cancel" at bounding box center [818, 613] width 71 height 30
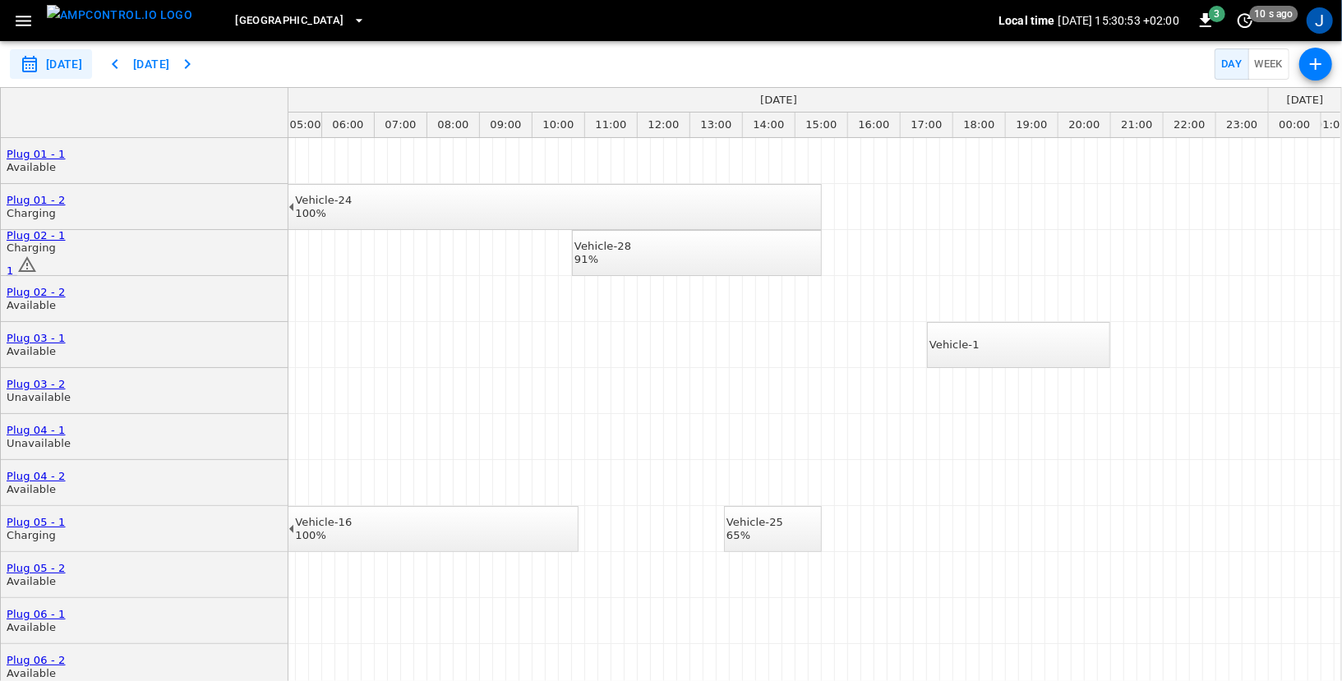
click at [29, 17] on icon "button" at bounding box center [23, 21] width 21 height 21
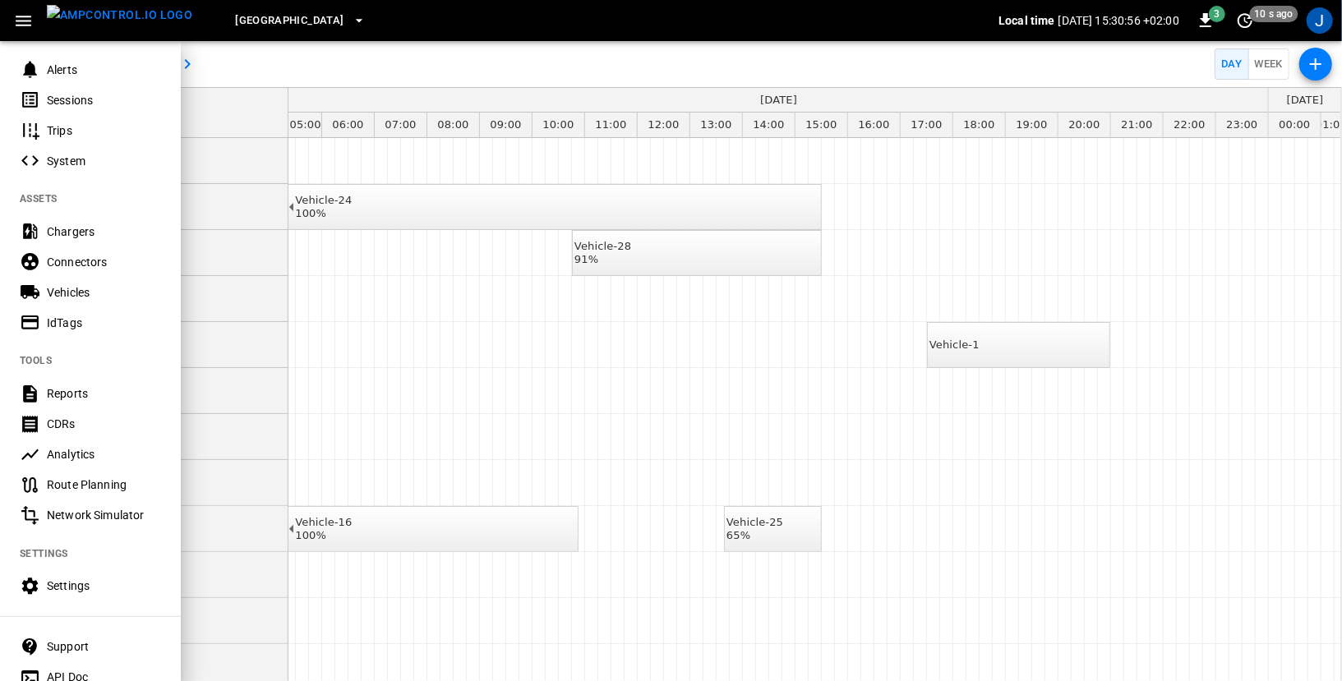
scroll to position [230, 0]
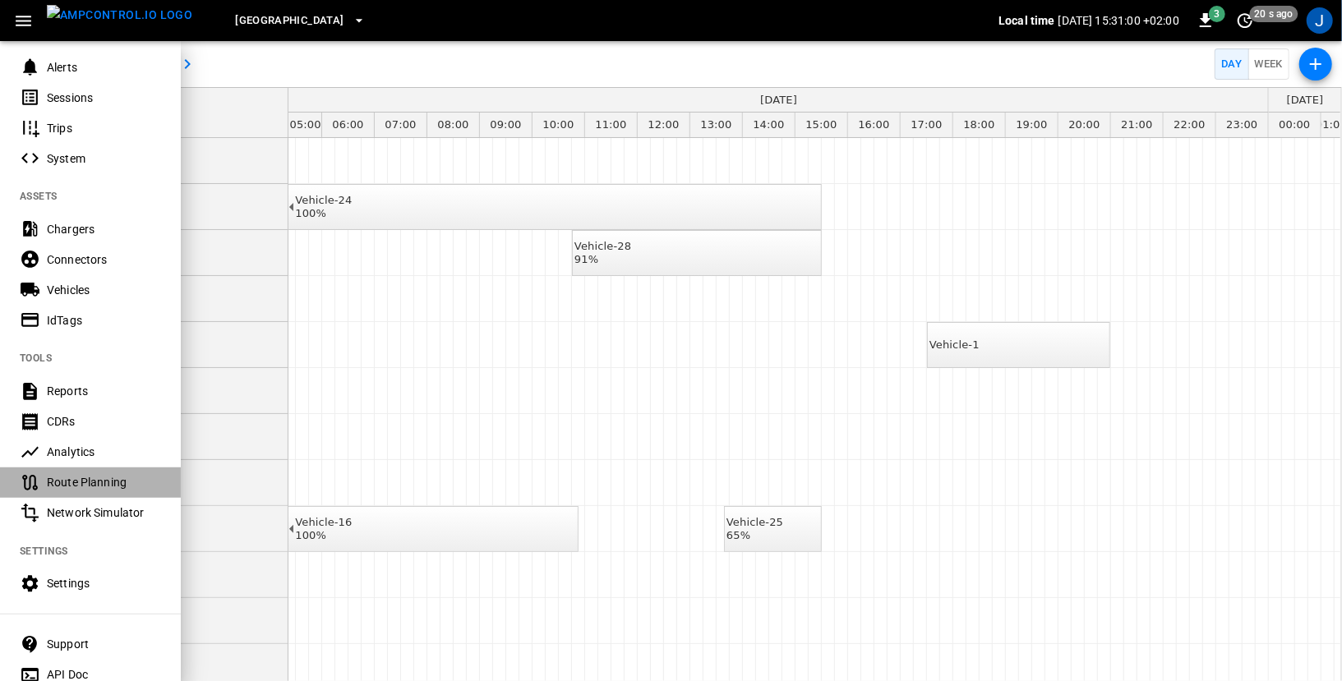
click at [76, 482] on div "Route Planning" at bounding box center [104, 482] width 114 height 16
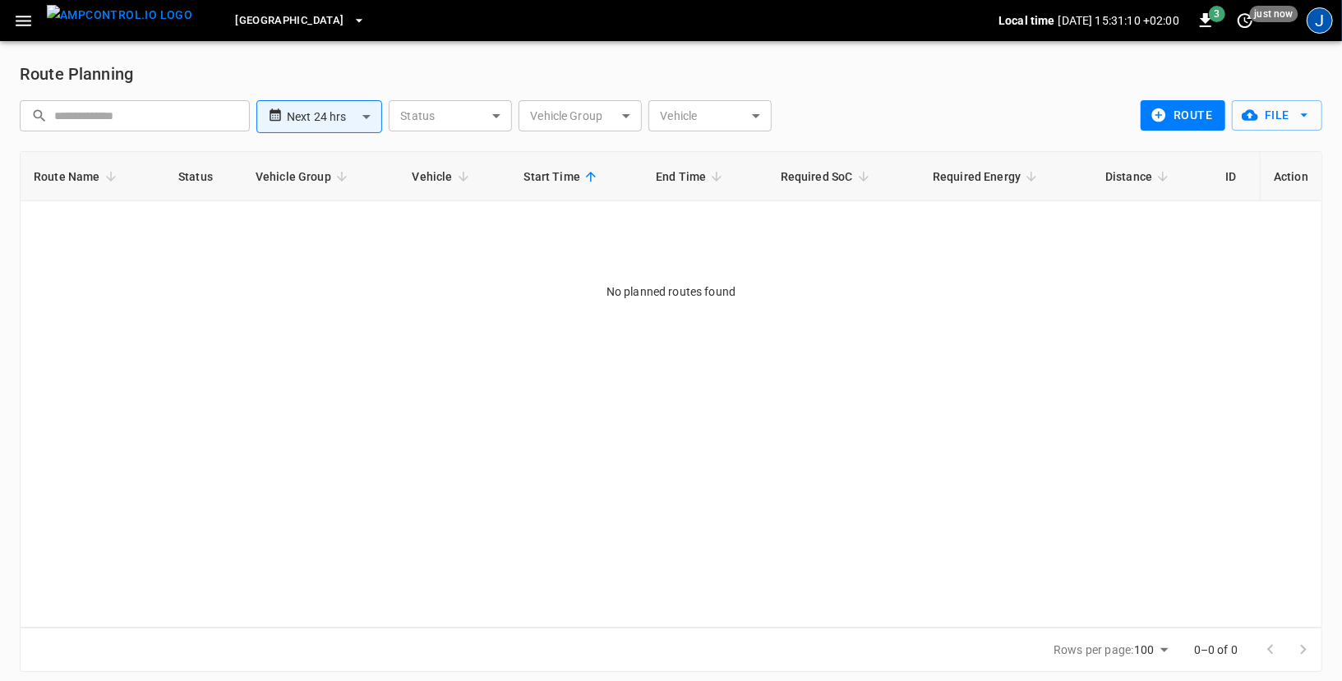
click at [1314, 22] on div "J" at bounding box center [1319, 20] width 26 height 26
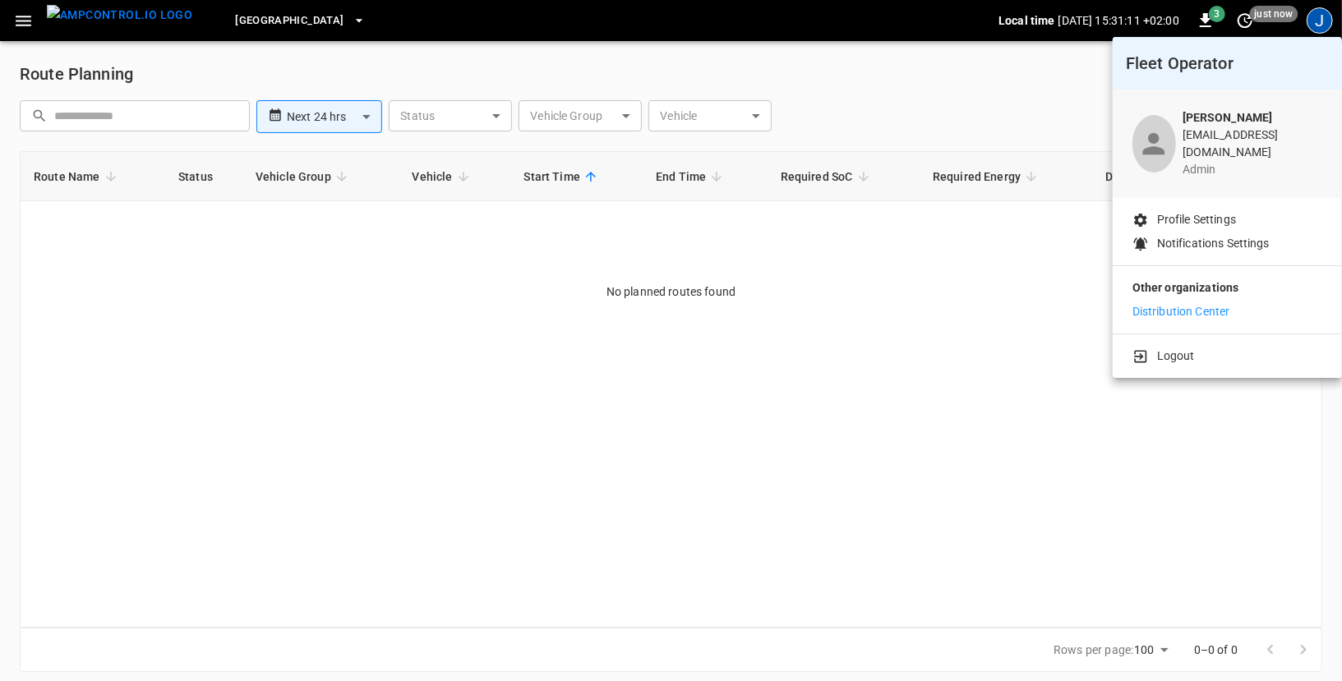
click at [1177, 303] on p "Distribution Center" at bounding box center [1181, 311] width 98 height 17
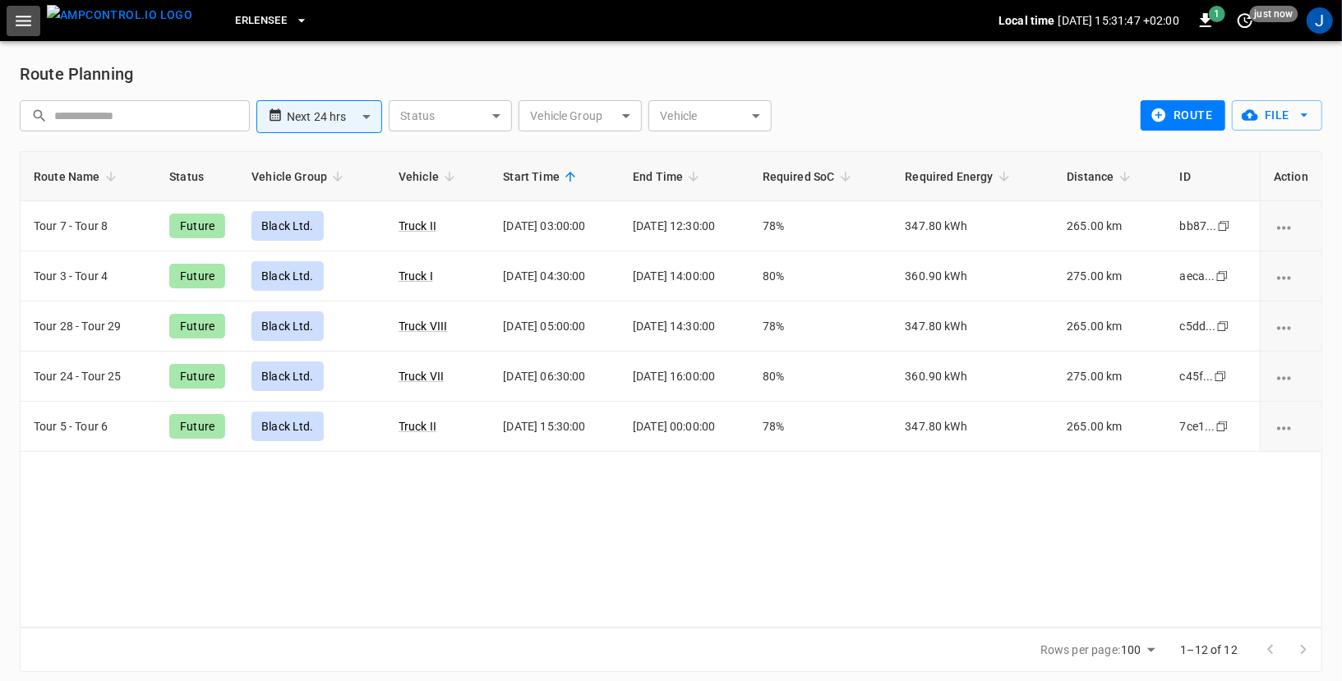
click at [15, 17] on icon "button" at bounding box center [23, 21] width 21 height 21
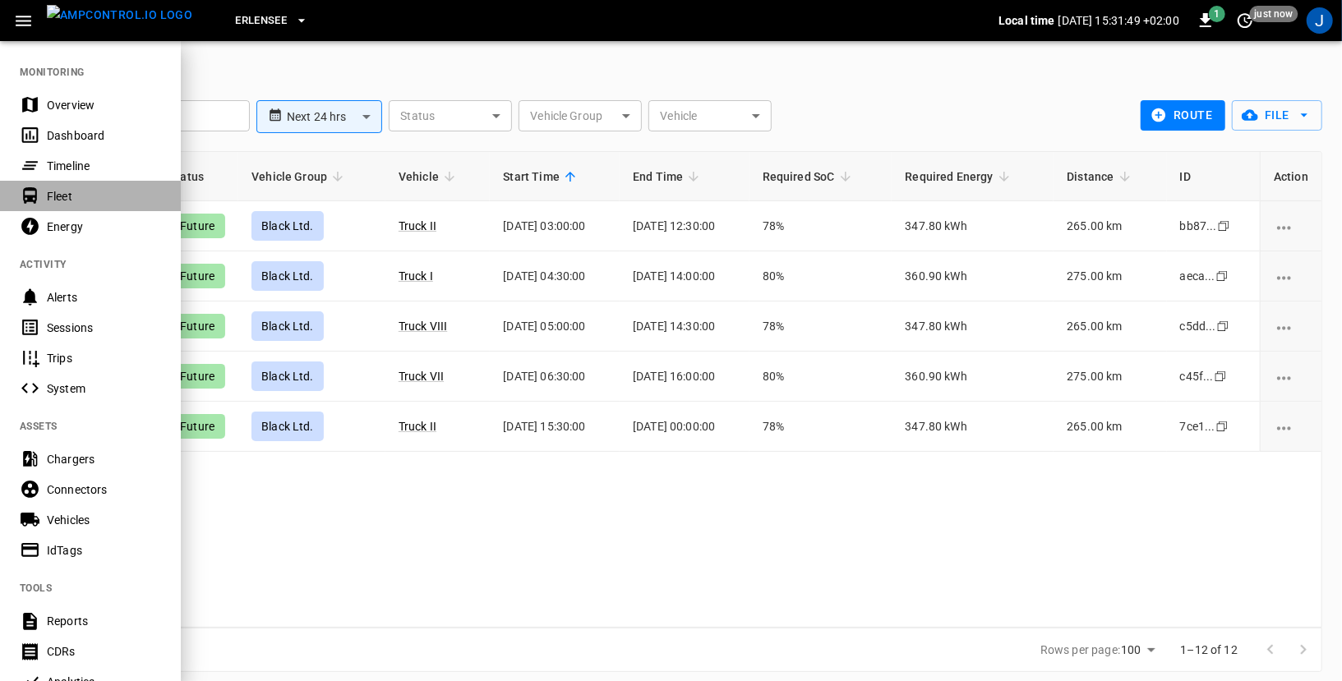
click at [66, 200] on div "Fleet" at bounding box center [104, 196] width 114 height 16
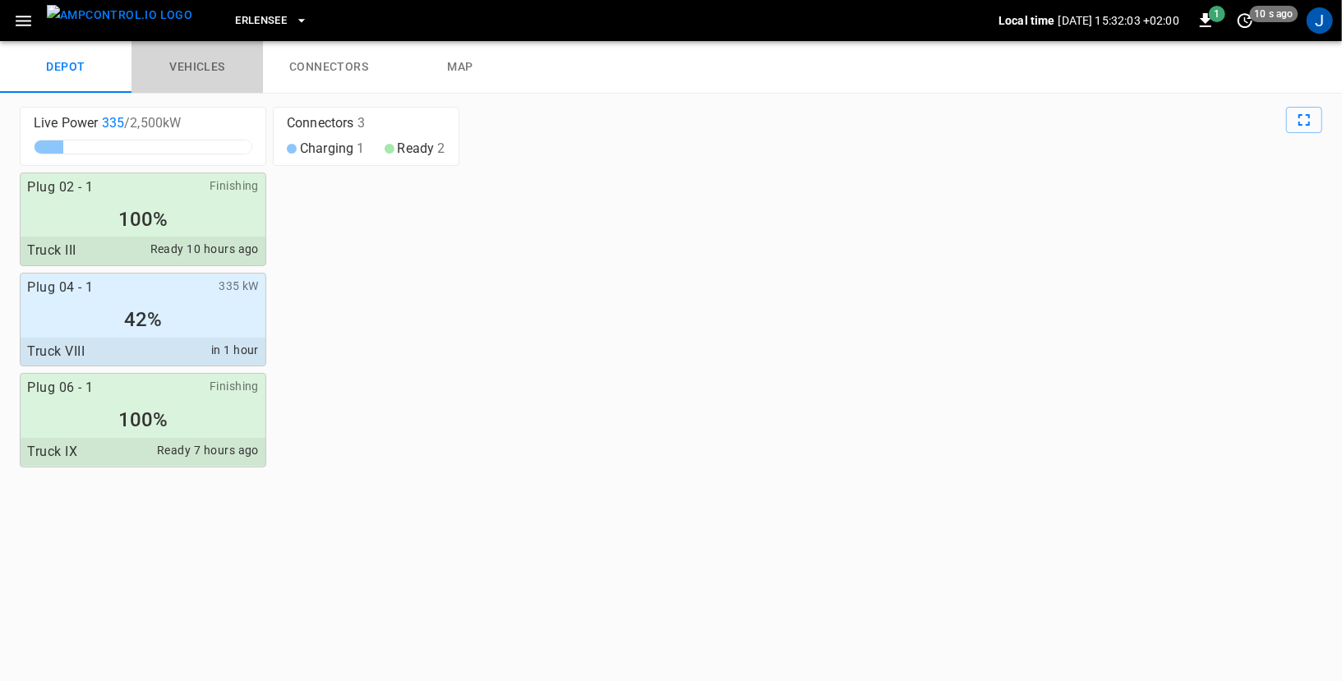
click at [200, 58] on link "vehicles" at bounding box center [196, 67] width 131 height 53
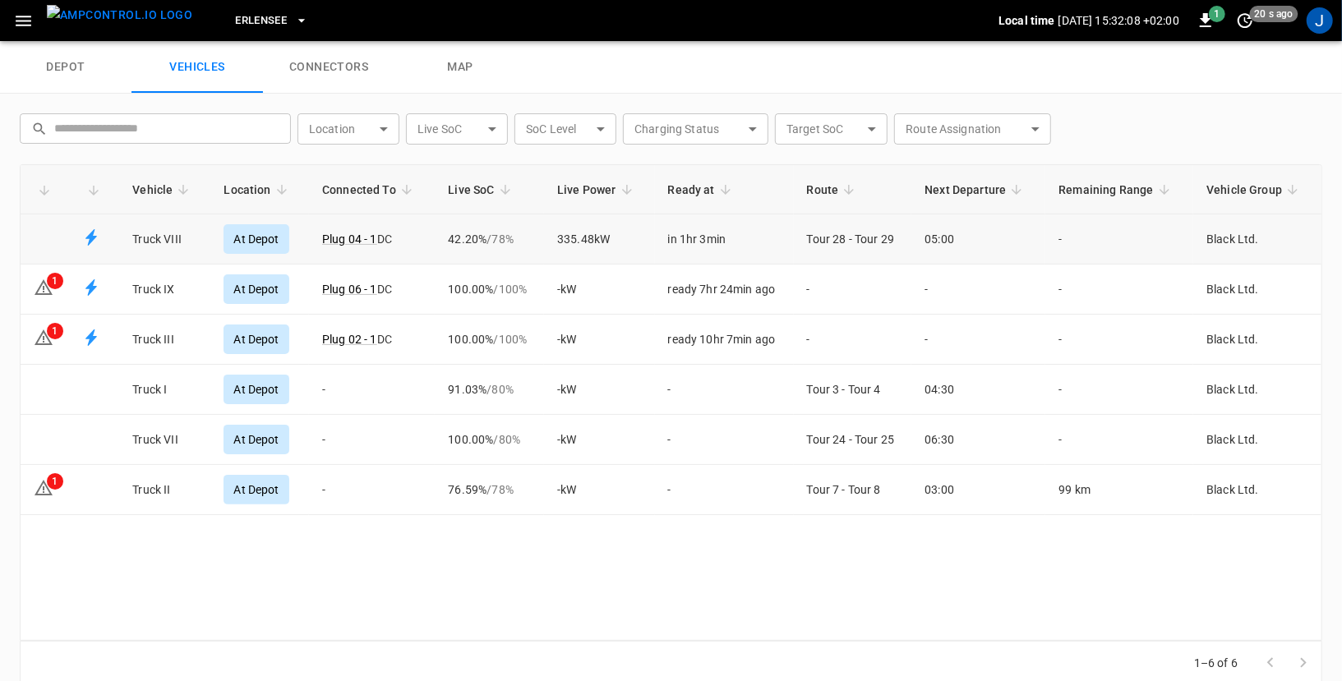
click at [198, 245] on td "Truck VIII" at bounding box center [164, 239] width 91 height 50
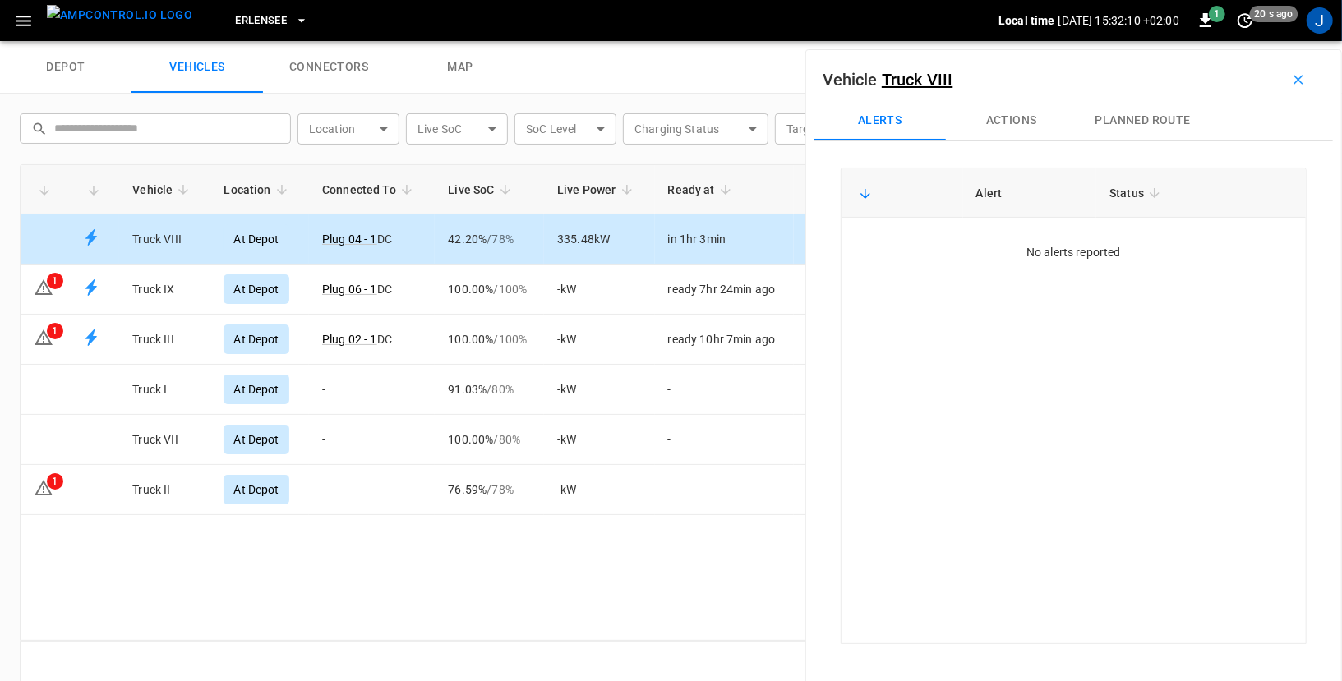
click at [999, 119] on button "Actions" at bounding box center [1011, 120] width 131 height 39
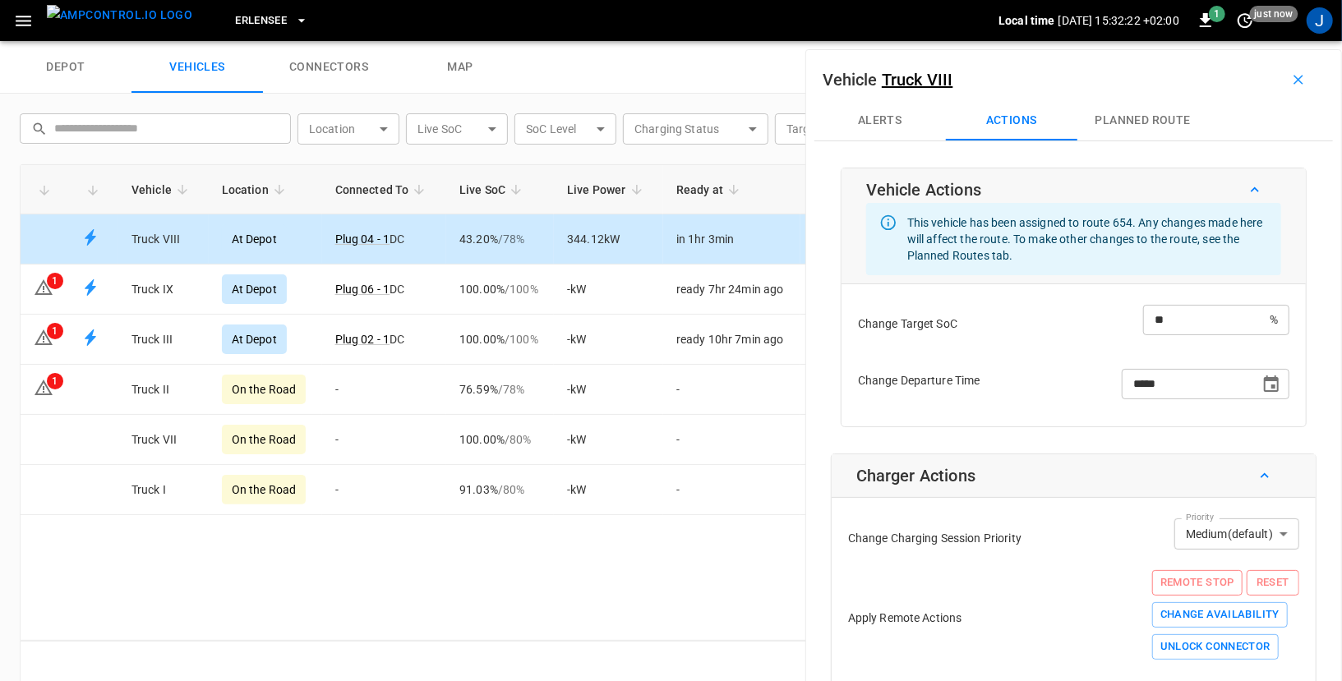
click at [924, 81] on link "Truck VIII" at bounding box center [917, 80] width 71 height 20
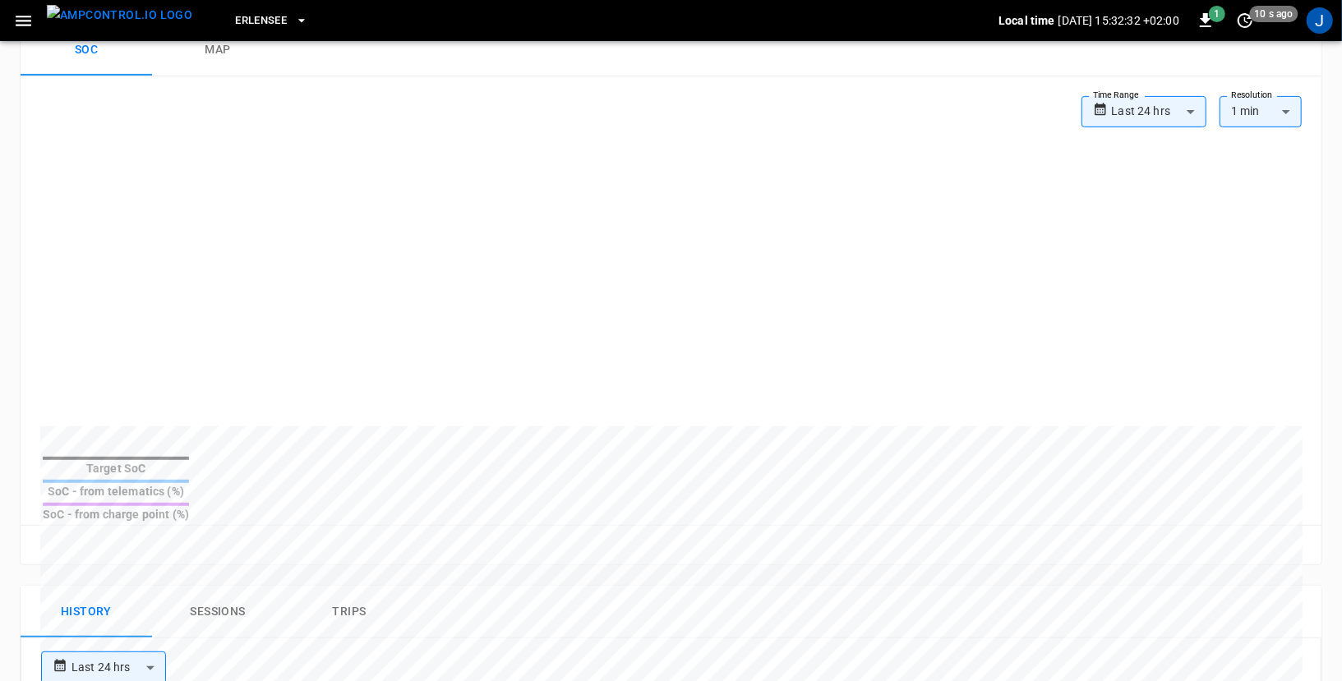
scroll to position [345, 0]
click at [1173, 121] on body "**********" at bounding box center [671, 451] width 1342 height 1592
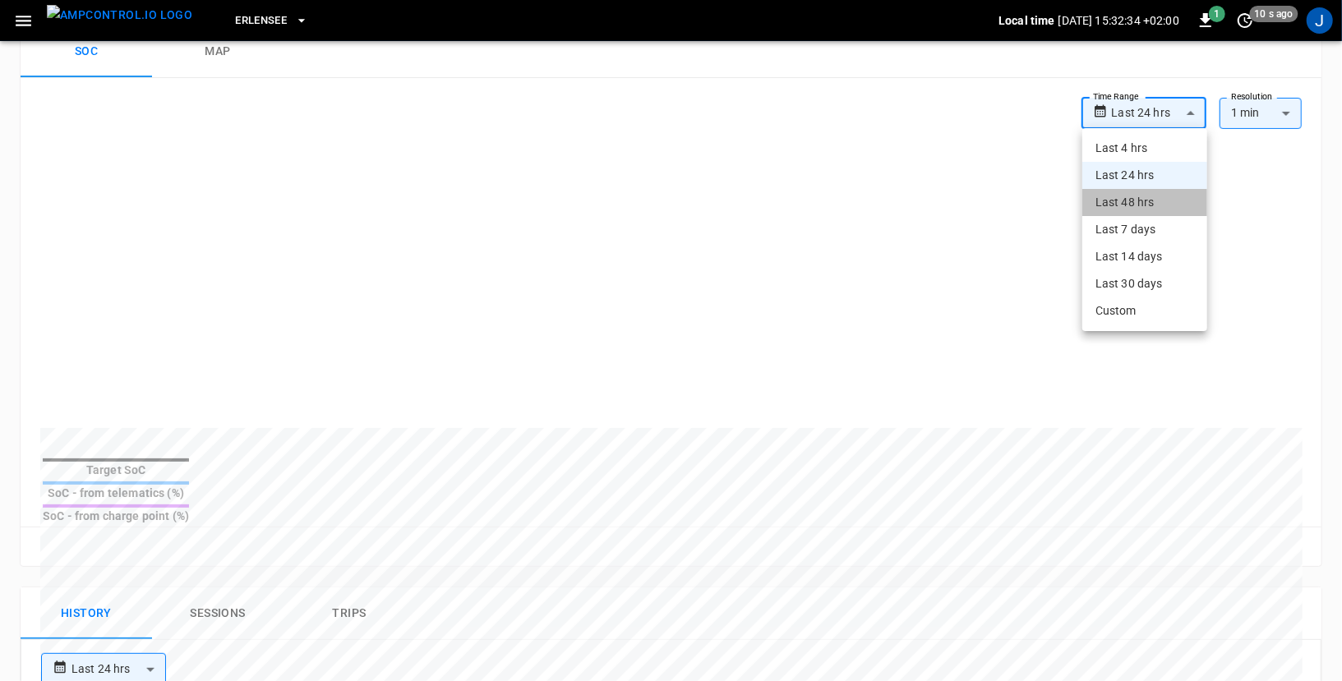
click at [1154, 193] on li "Last 48 hrs" at bounding box center [1144, 202] width 125 height 27
type input "**********"
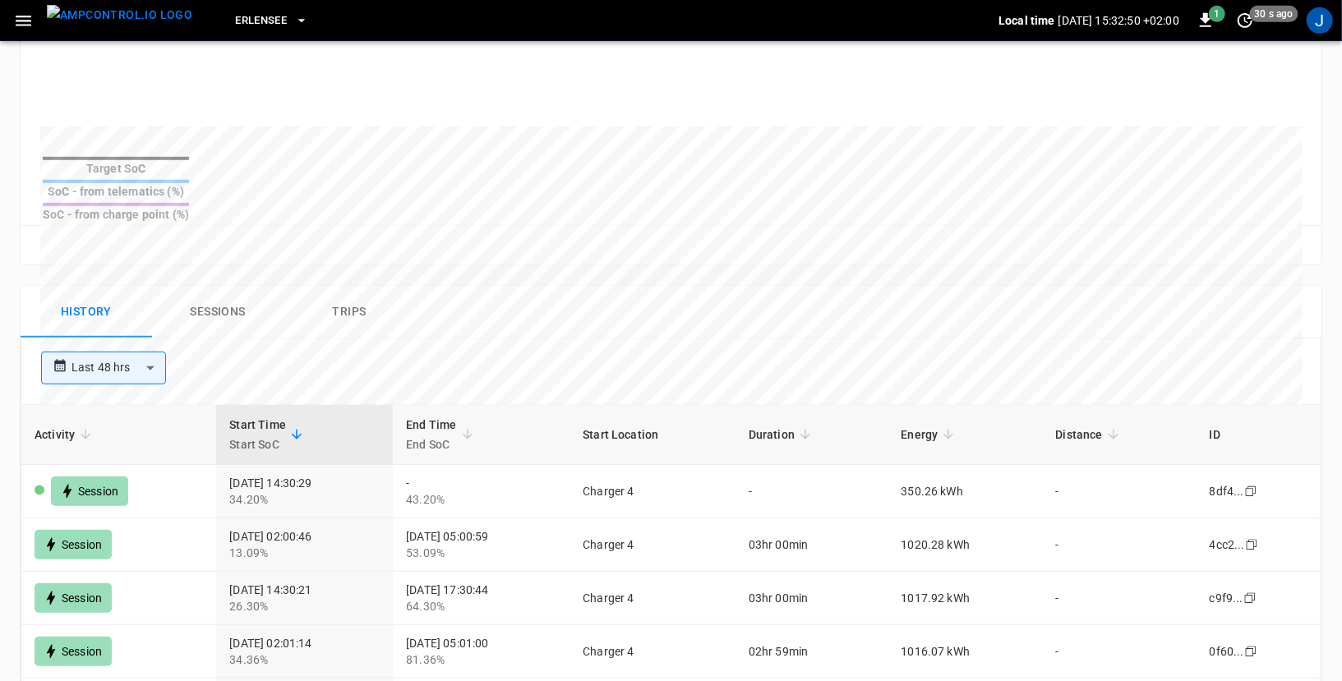
scroll to position [654, 0]
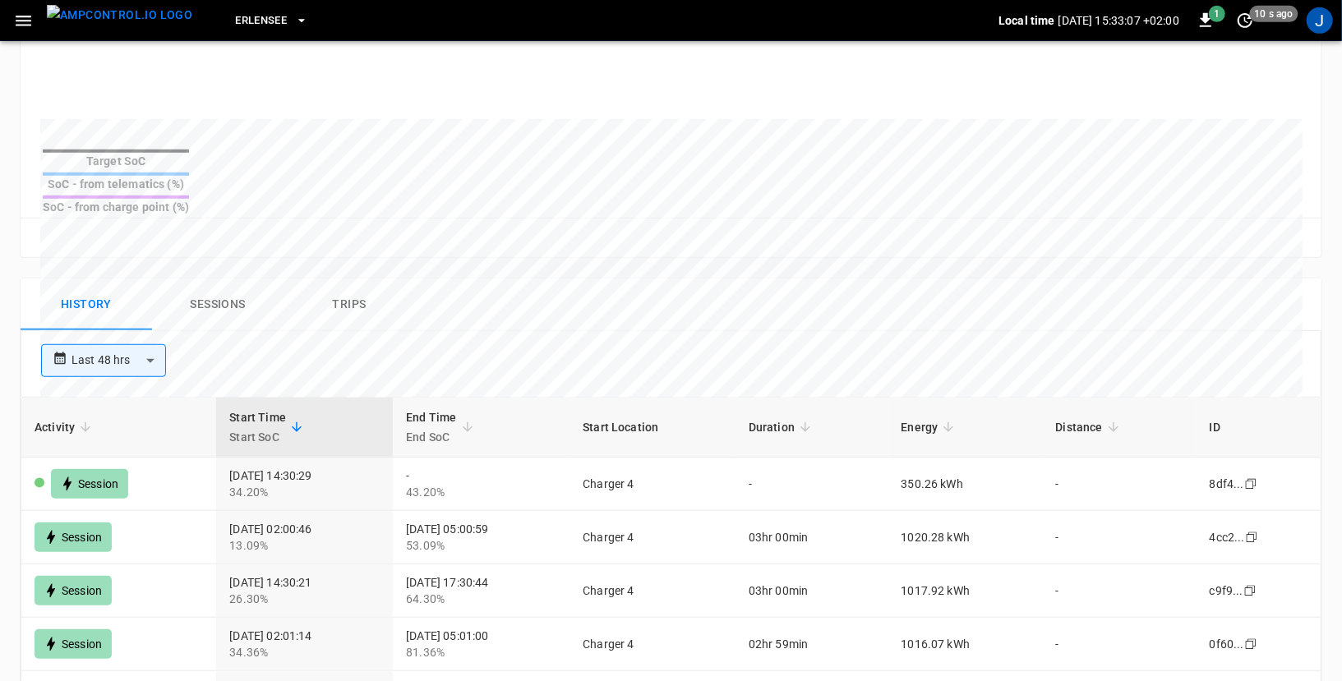
click at [27, 24] on icon "button" at bounding box center [24, 21] width 16 height 11
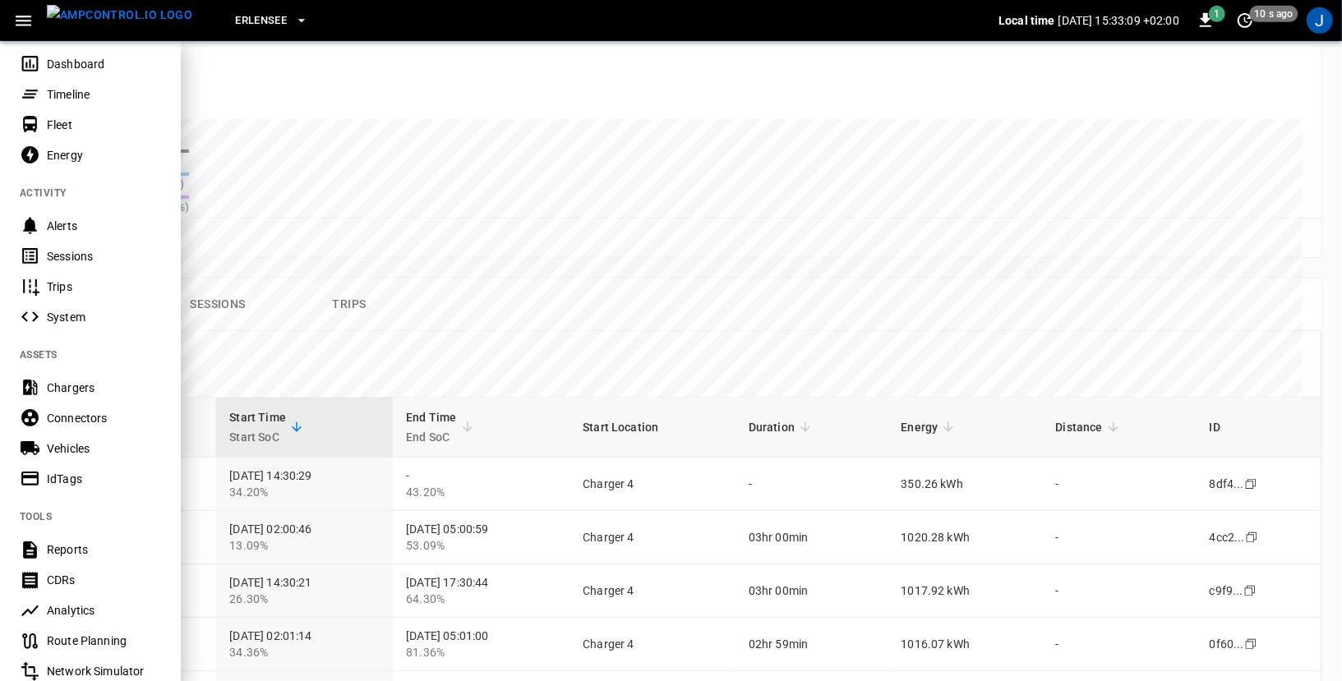
scroll to position [97, 0]
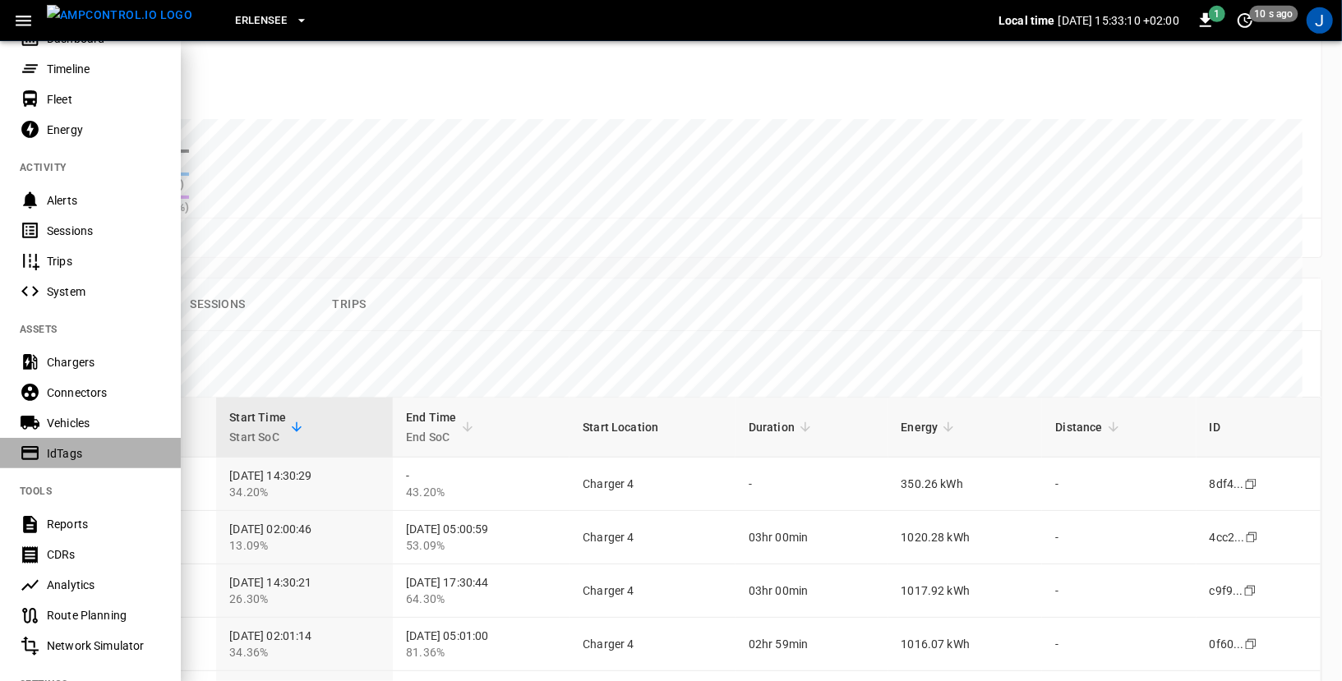
click at [87, 448] on div "IdTags" at bounding box center [104, 453] width 114 height 16
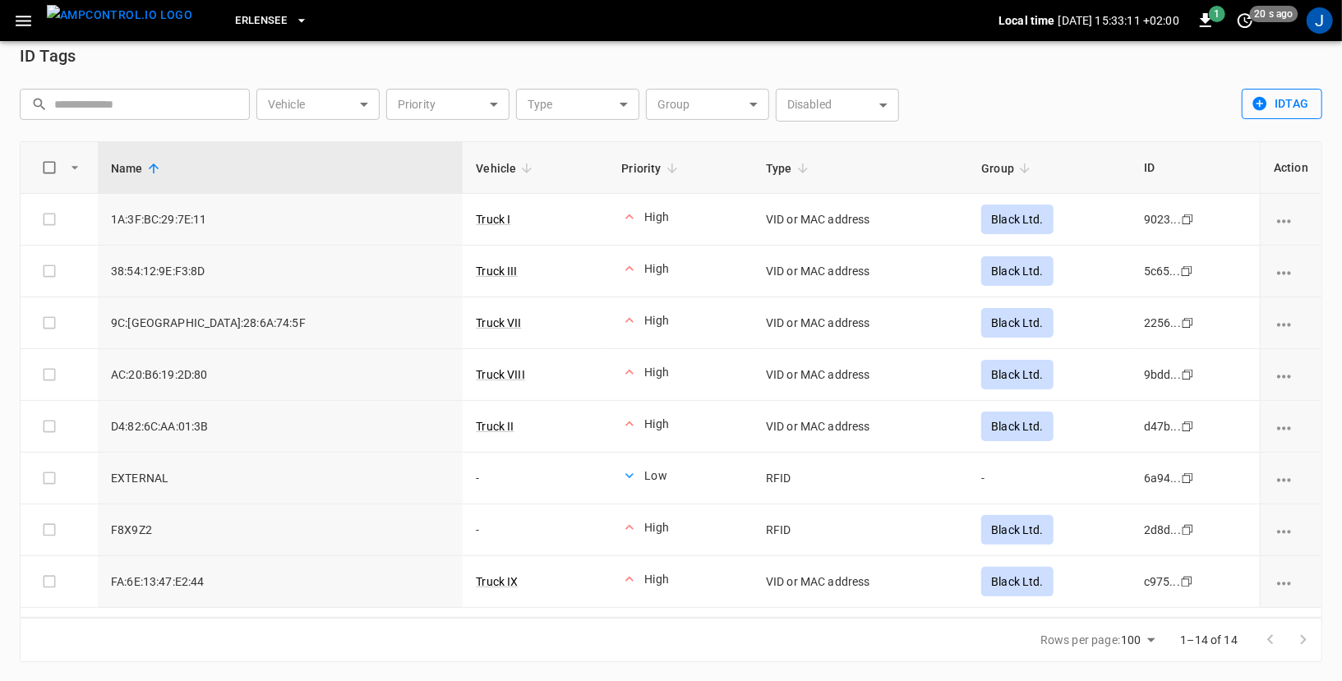
click at [1298, 105] on button "idTag" at bounding box center [1282, 104] width 81 height 30
click at [25, 21] on div at bounding box center [671, 340] width 1342 height 681
click at [25, 21] on icon "button" at bounding box center [23, 21] width 21 height 21
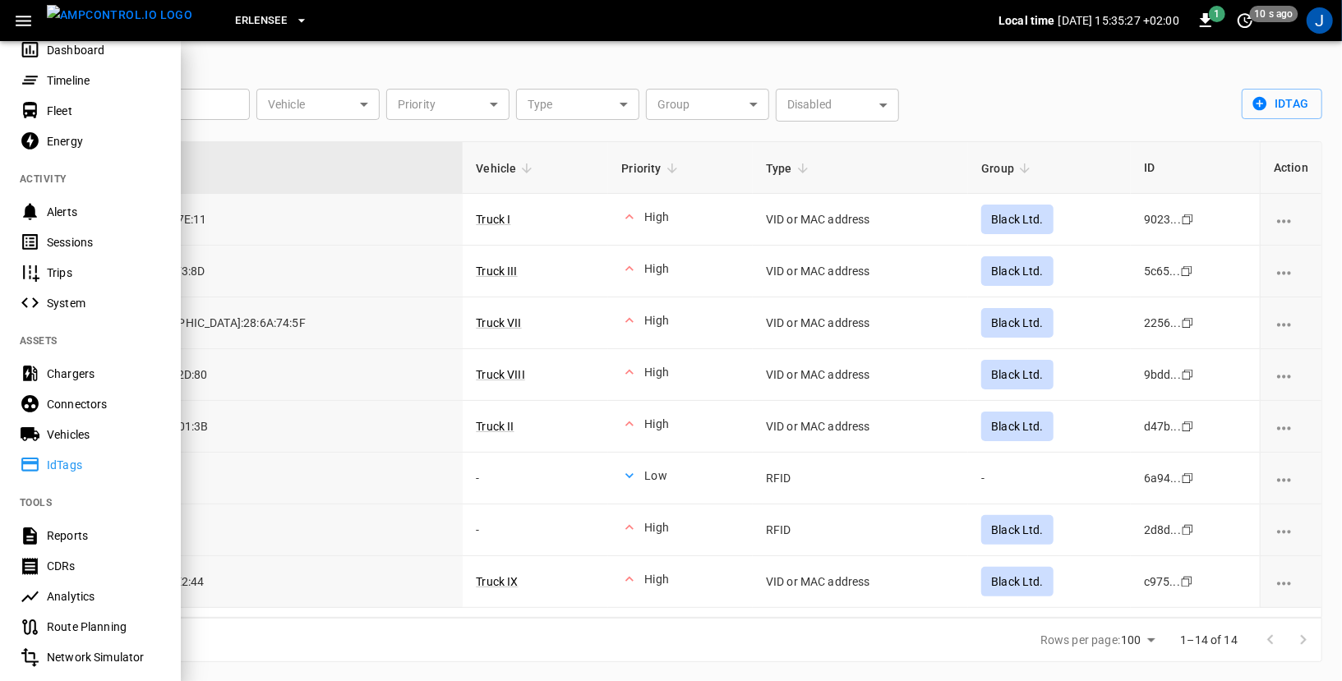
scroll to position [0, 0]
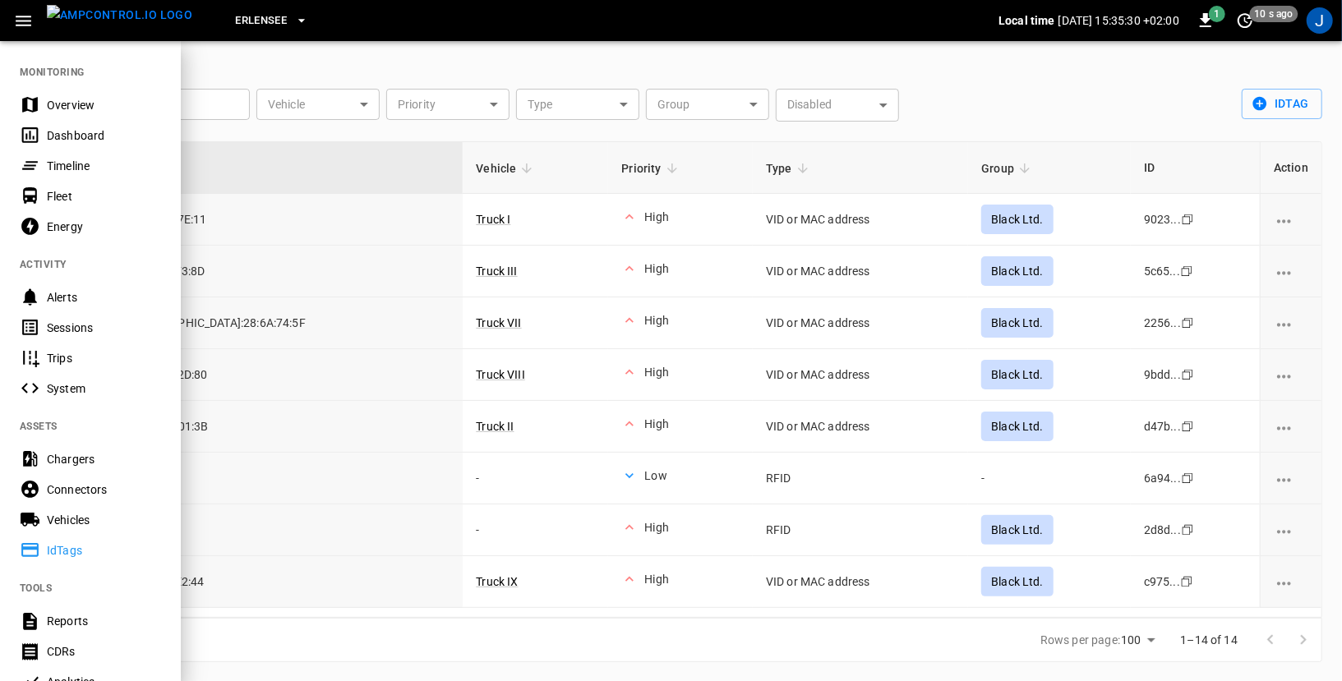
click at [67, 130] on div "Dashboard" at bounding box center [104, 135] width 114 height 16
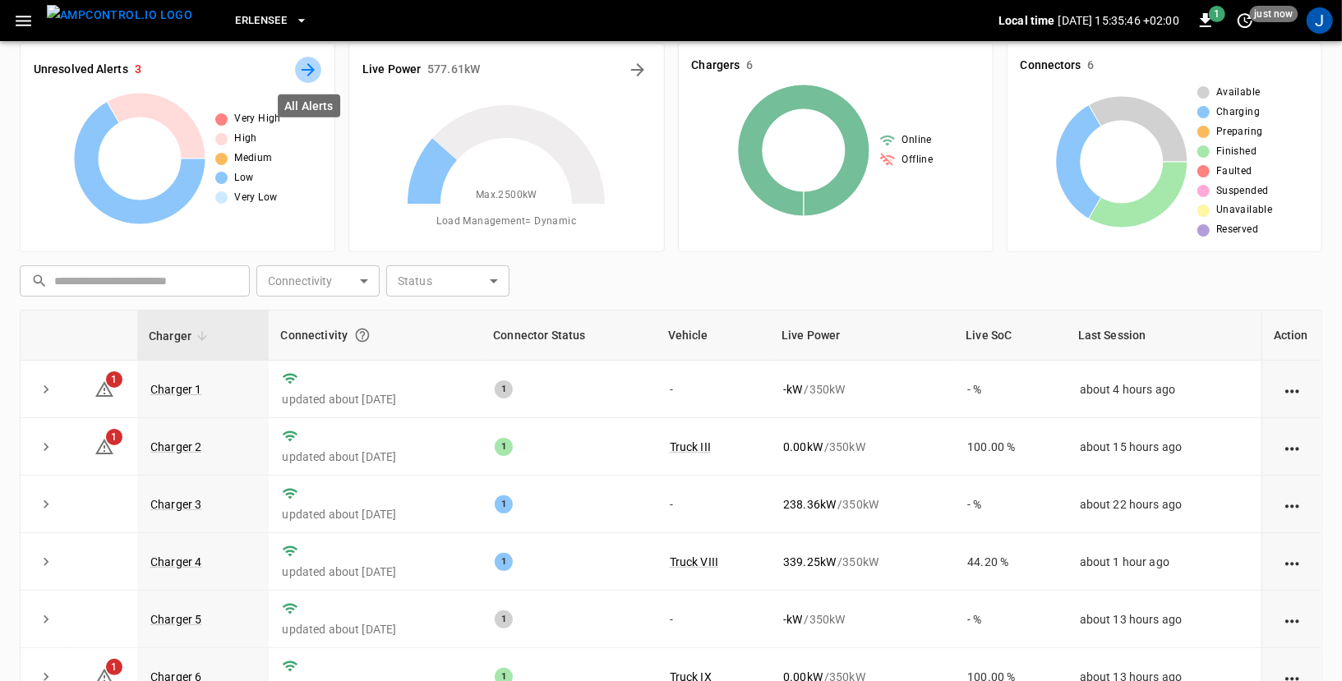
click at [311, 71] on icon "All Alerts" at bounding box center [308, 70] width 20 height 20
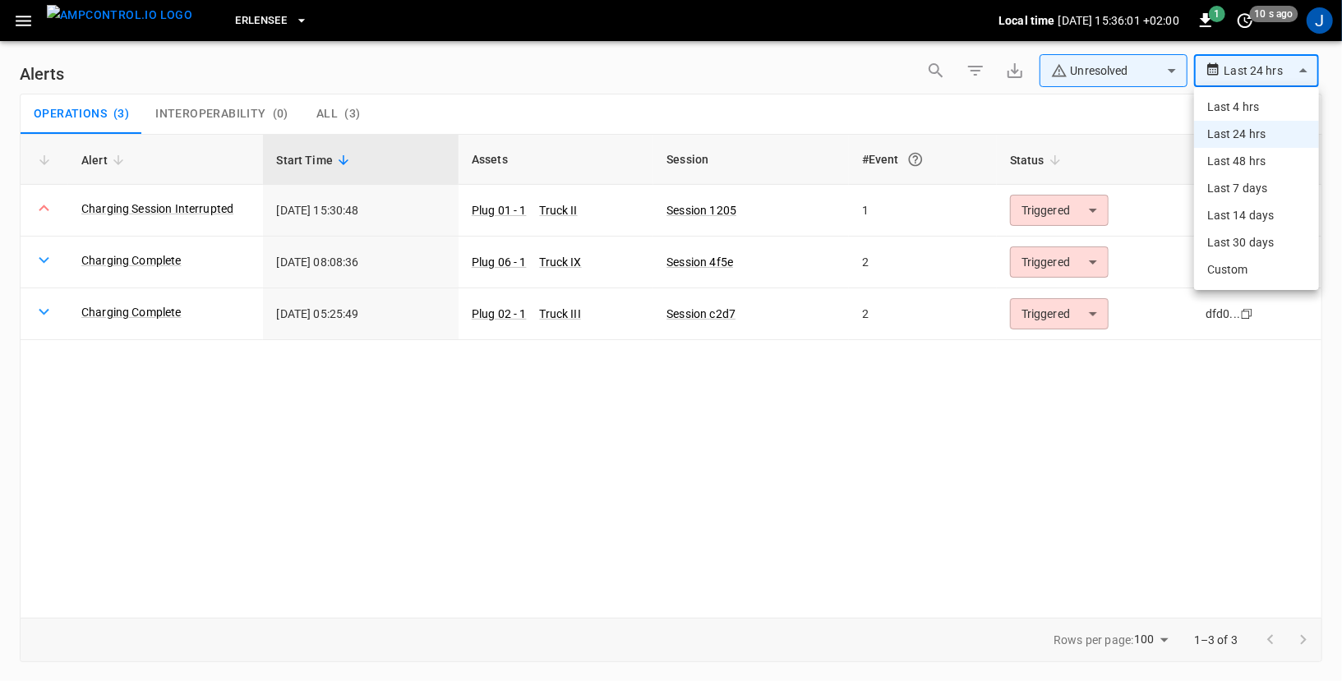
click at [1242, 69] on body "**********" at bounding box center [671, 337] width 1342 height 675
click at [1237, 164] on li "Last 48 hrs" at bounding box center [1256, 161] width 125 height 27
type input "**********"
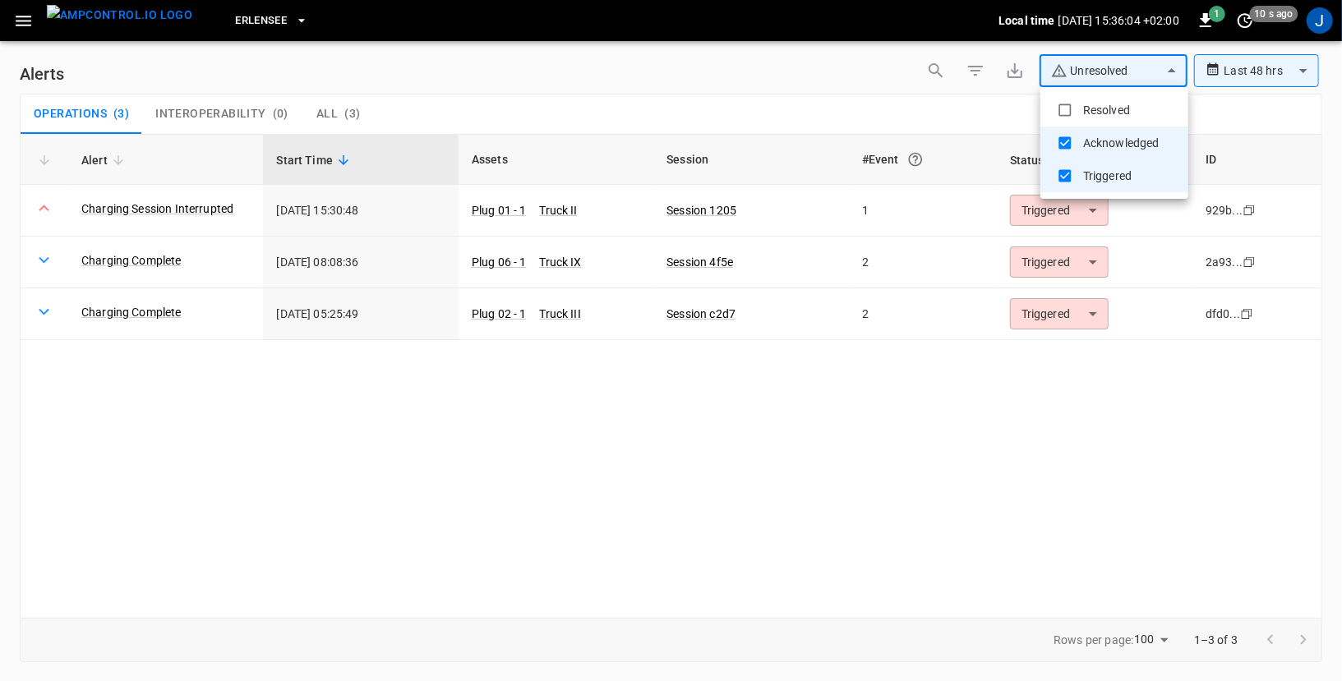
click at [1150, 75] on body "**********" at bounding box center [671, 337] width 1342 height 675
click at [1126, 101] on li "Resolved" at bounding box center [1114, 110] width 148 height 33
type input "**********"
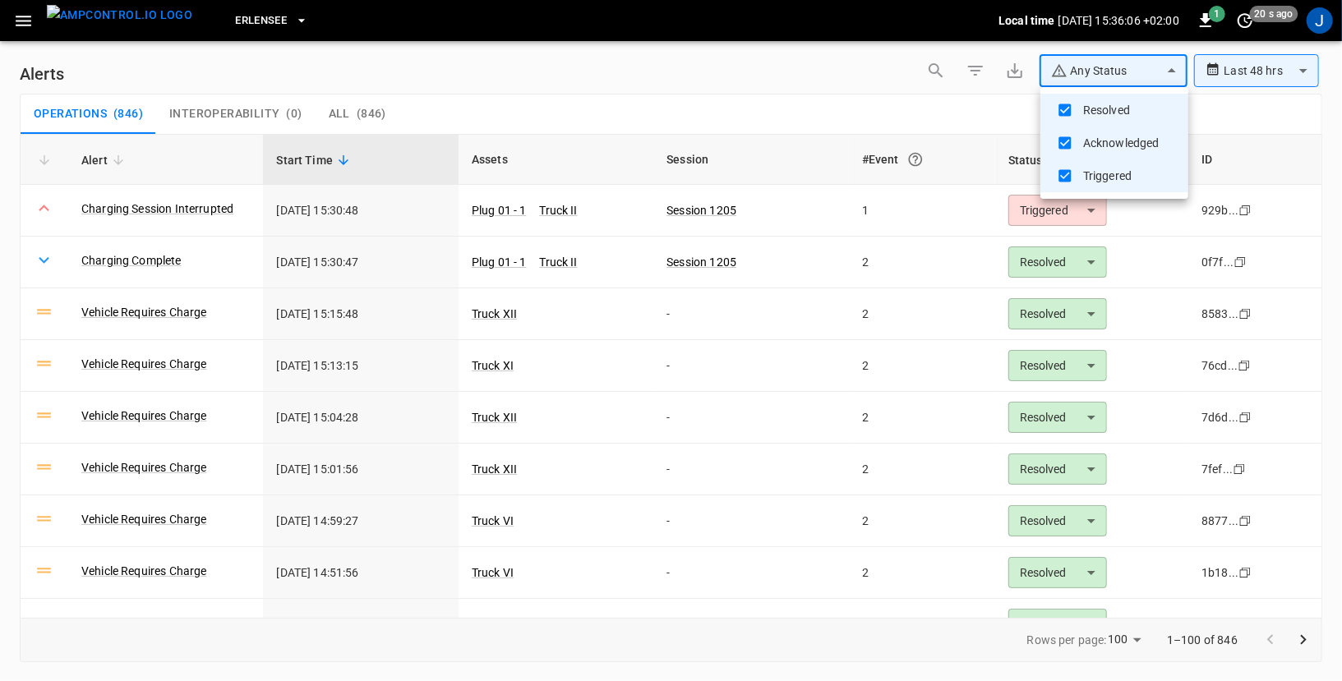
click at [989, 108] on div at bounding box center [671, 340] width 1342 height 681
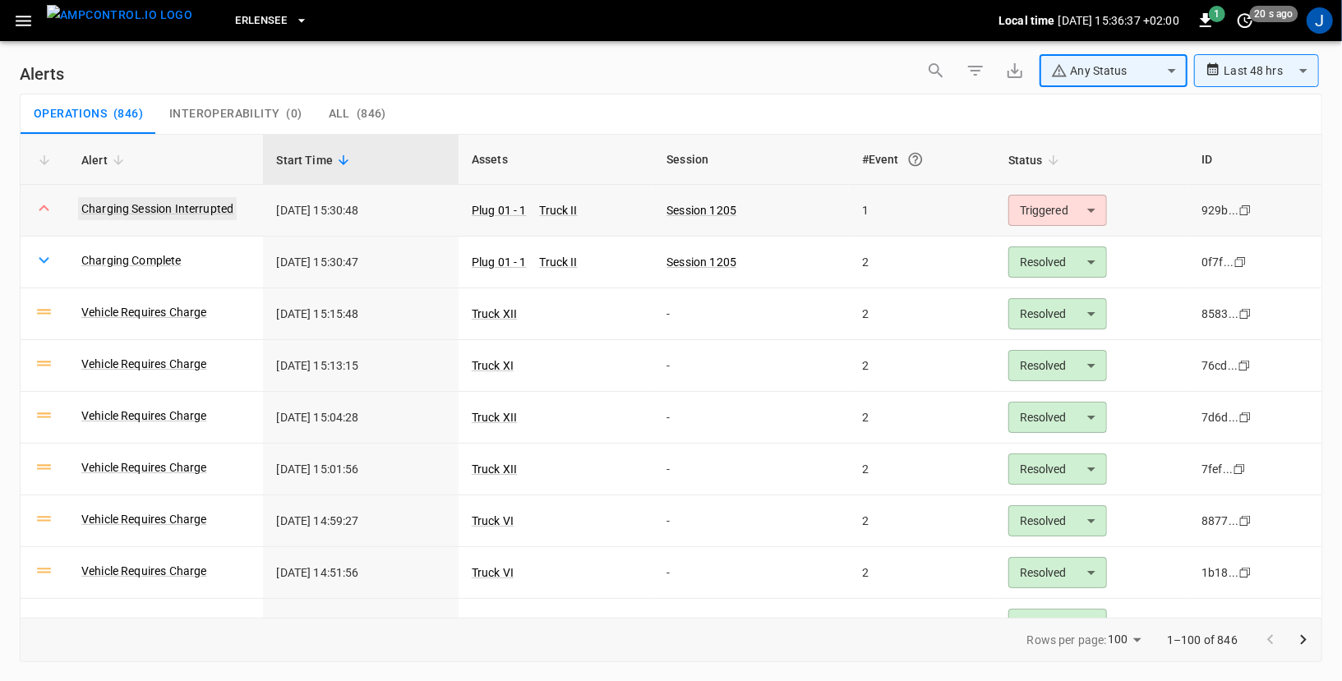
click at [211, 210] on link "Charging Session Interrupted" at bounding box center [157, 208] width 159 height 23
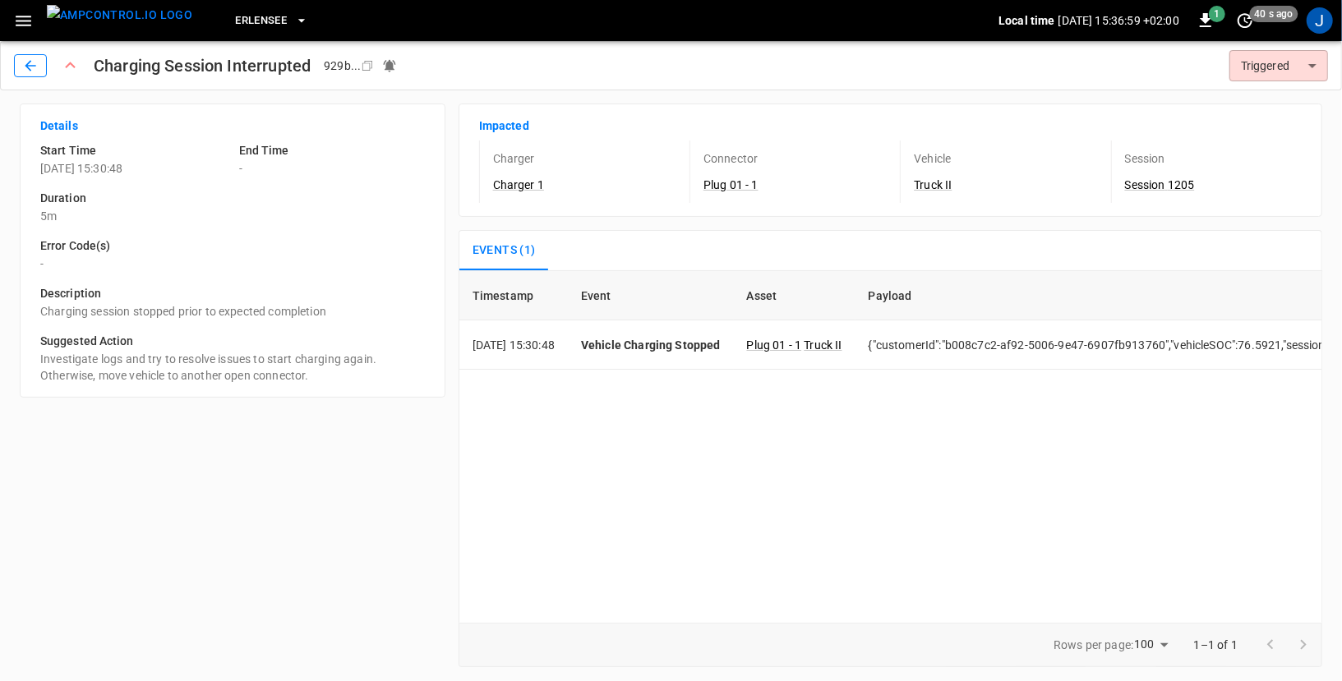
click at [29, 67] on icon "button" at bounding box center [30, 66] width 16 height 16
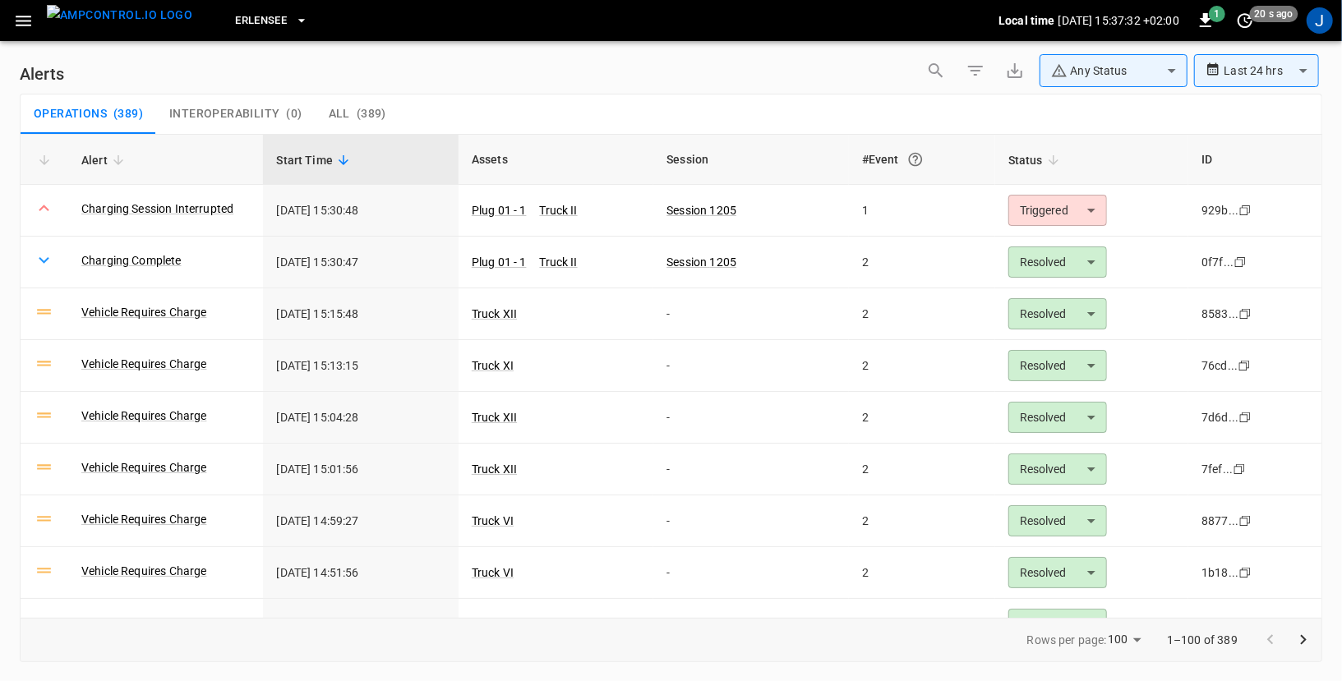
click at [25, 21] on icon "button" at bounding box center [23, 21] width 21 height 21
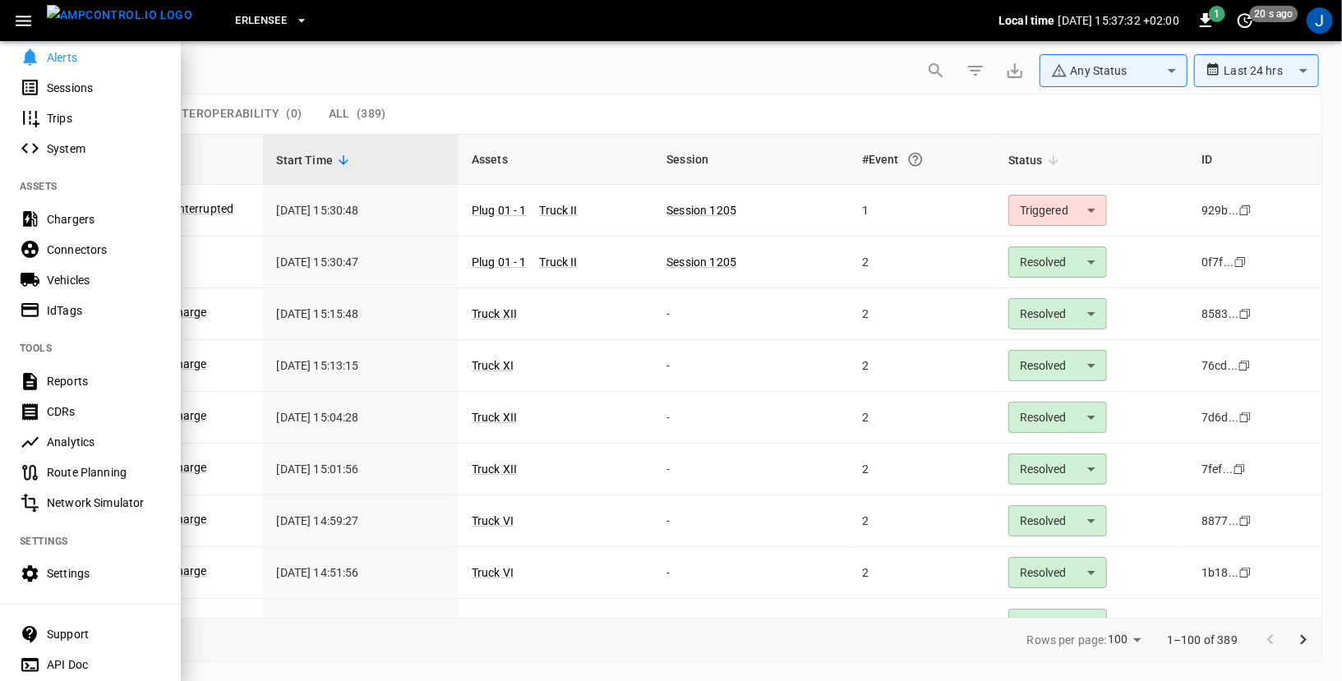
scroll to position [288, 0]
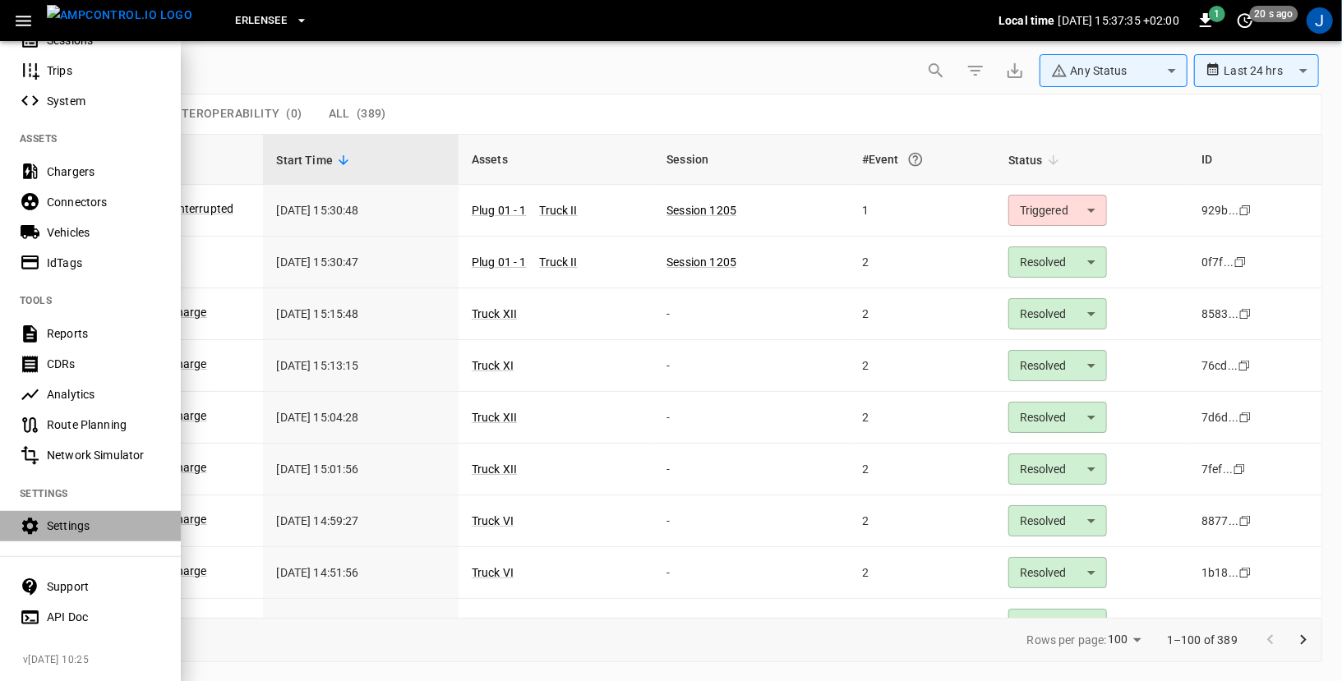
click at [77, 530] on div "Settings" at bounding box center [104, 526] width 114 height 16
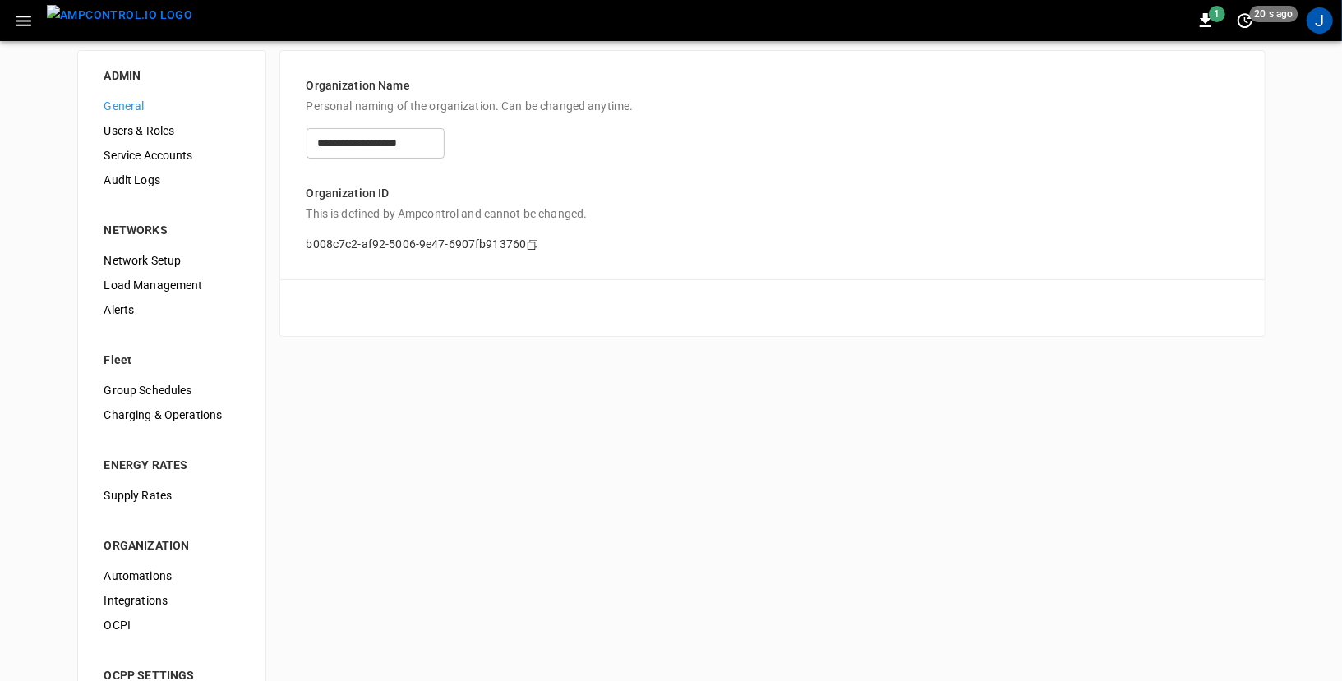
scroll to position [14, 0]
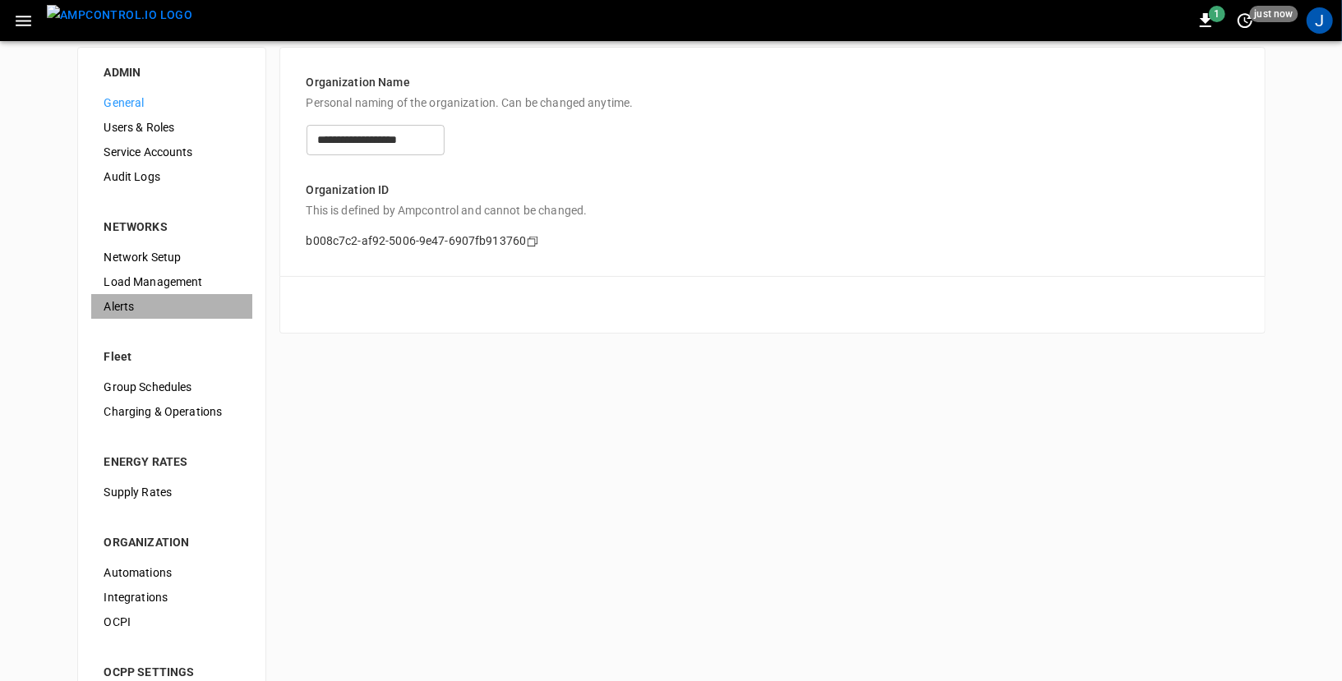
click at [132, 311] on span "Alerts" at bounding box center [171, 306] width 135 height 17
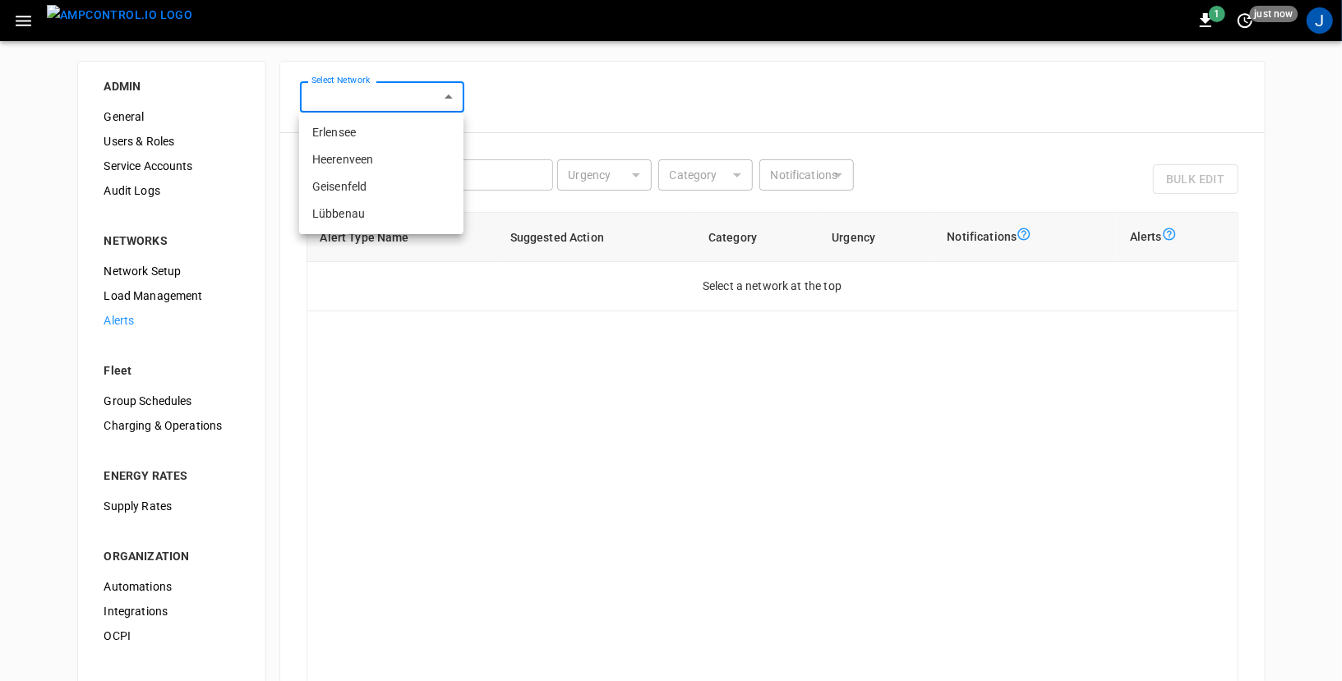
click at [388, 97] on body "1 just now J ADMIN General Users & Roles Service Accounts Audit Logs NETWORKS N…" at bounding box center [671, 415] width 1342 height 830
click at [379, 129] on li "Erlensee" at bounding box center [381, 132] width 164 height 27
type input "**********"
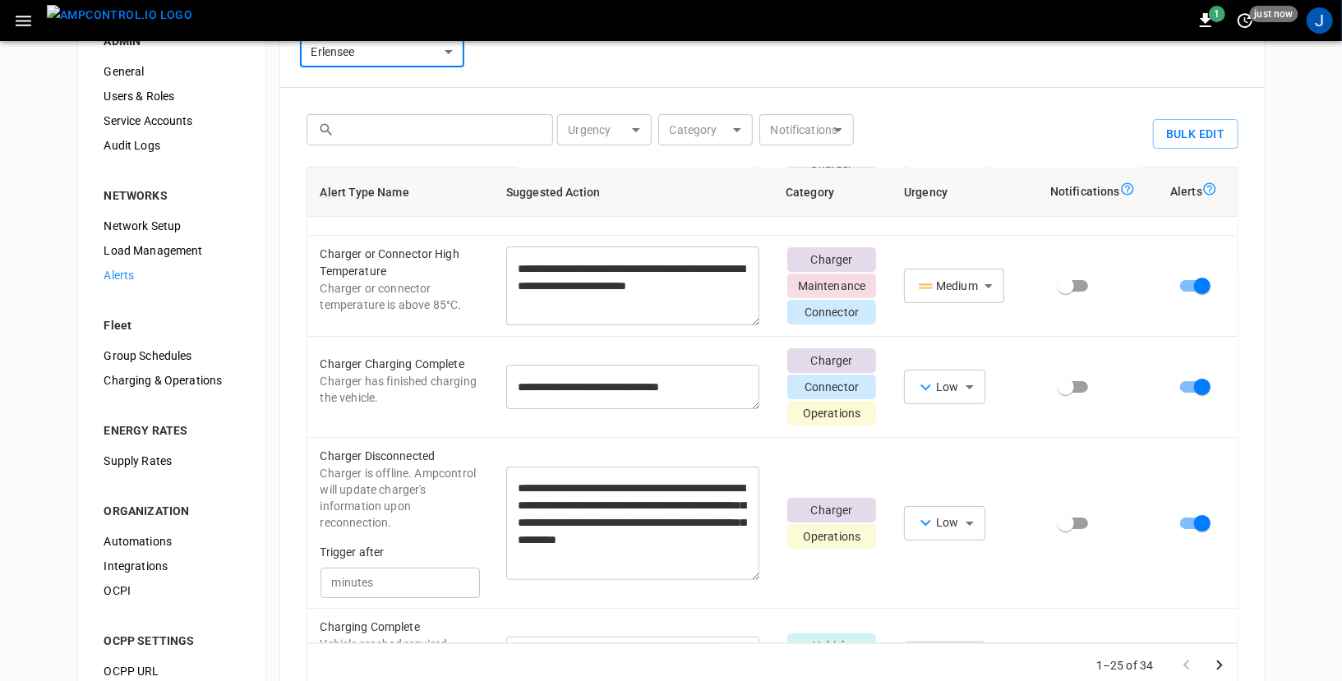
scroll to position [103, 0]
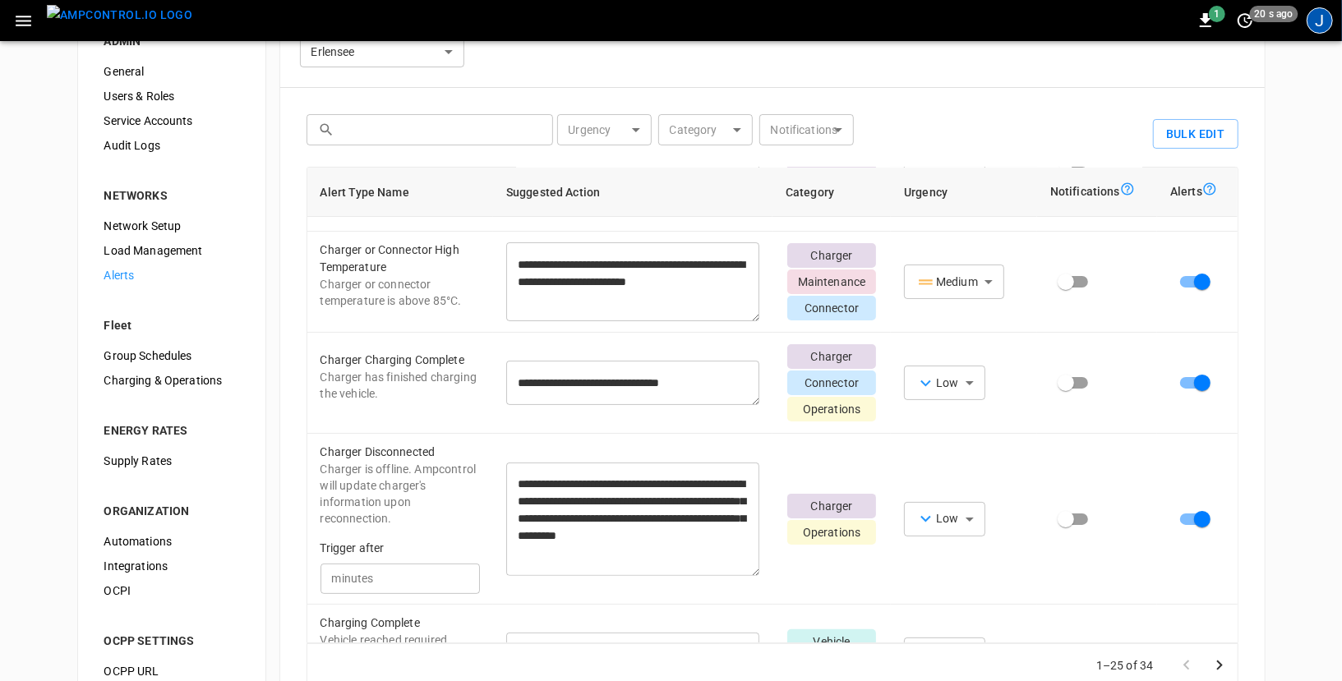
click at [1311, 25] on div "J" at bounding box center [1319, 20] width 26 height 26
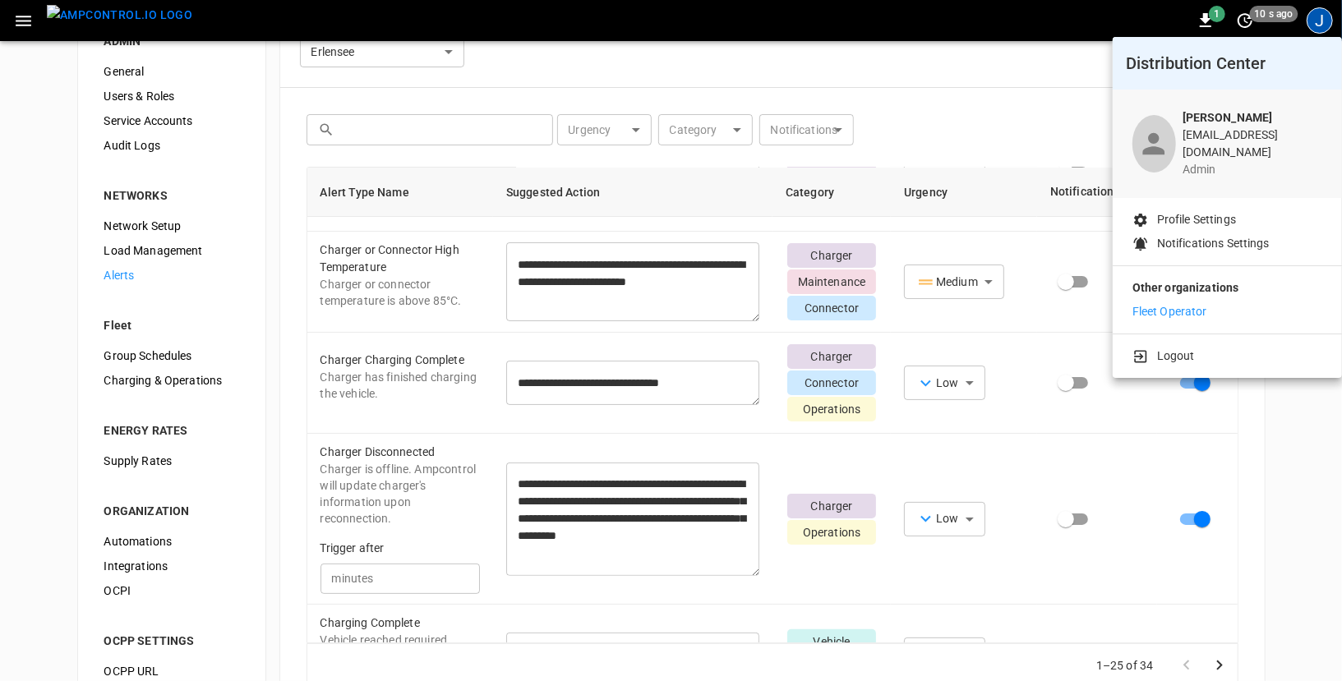
click at [28, 24] on div at bounding box center [671, 340] width 1342 height 681
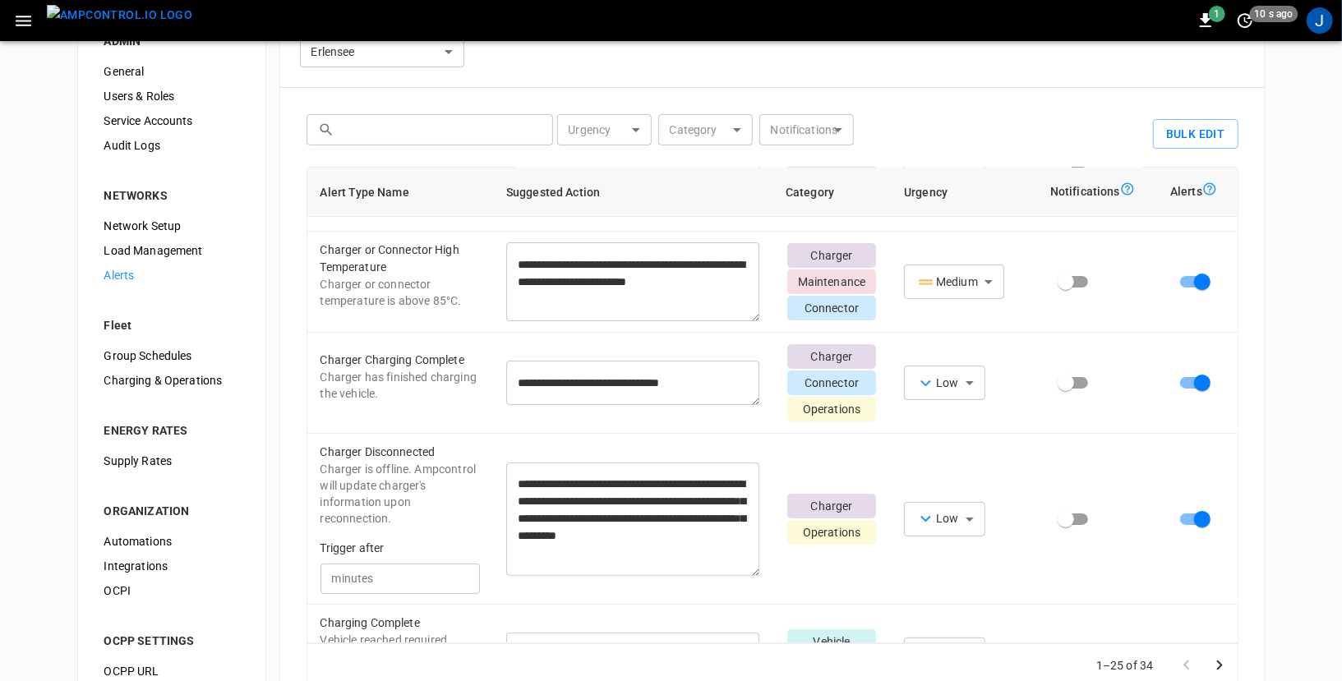
click at [24, 24] on icon "button" at bounding box center [24, 21] width 16 height 11
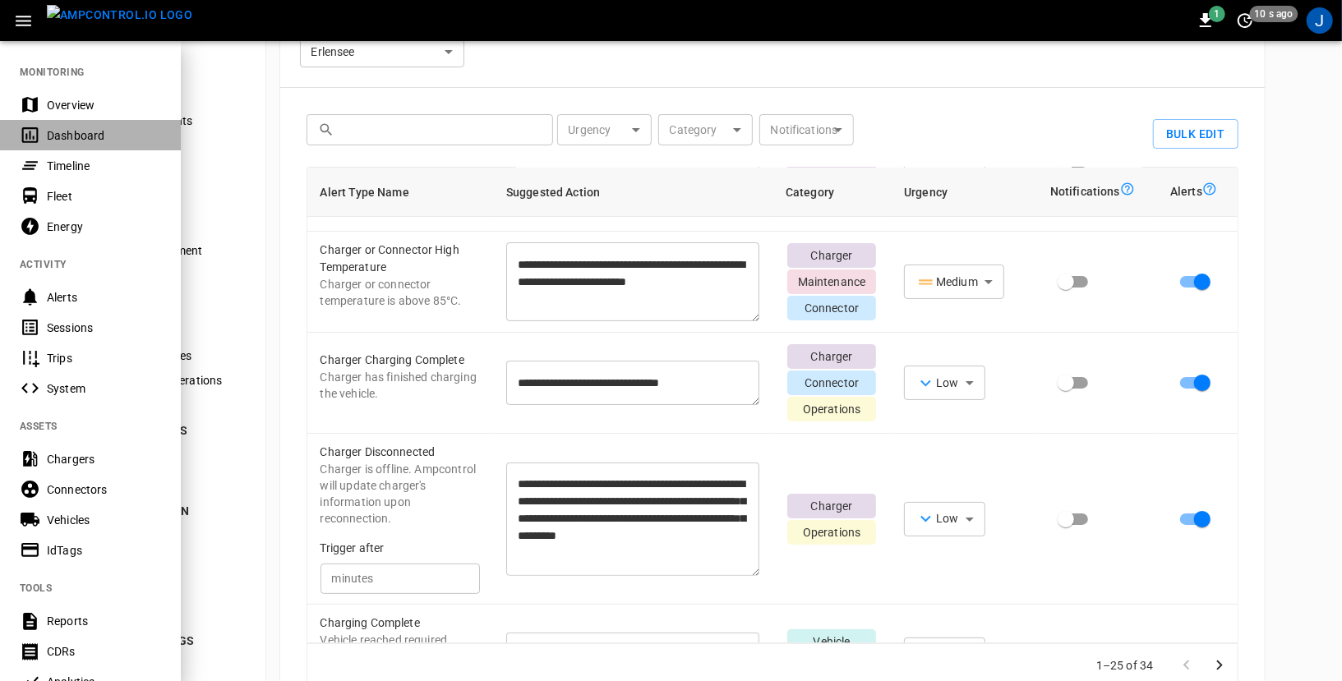
click at [62, 139] on div "Dashboard" at bounding box center [104, 135] width 114 height 16
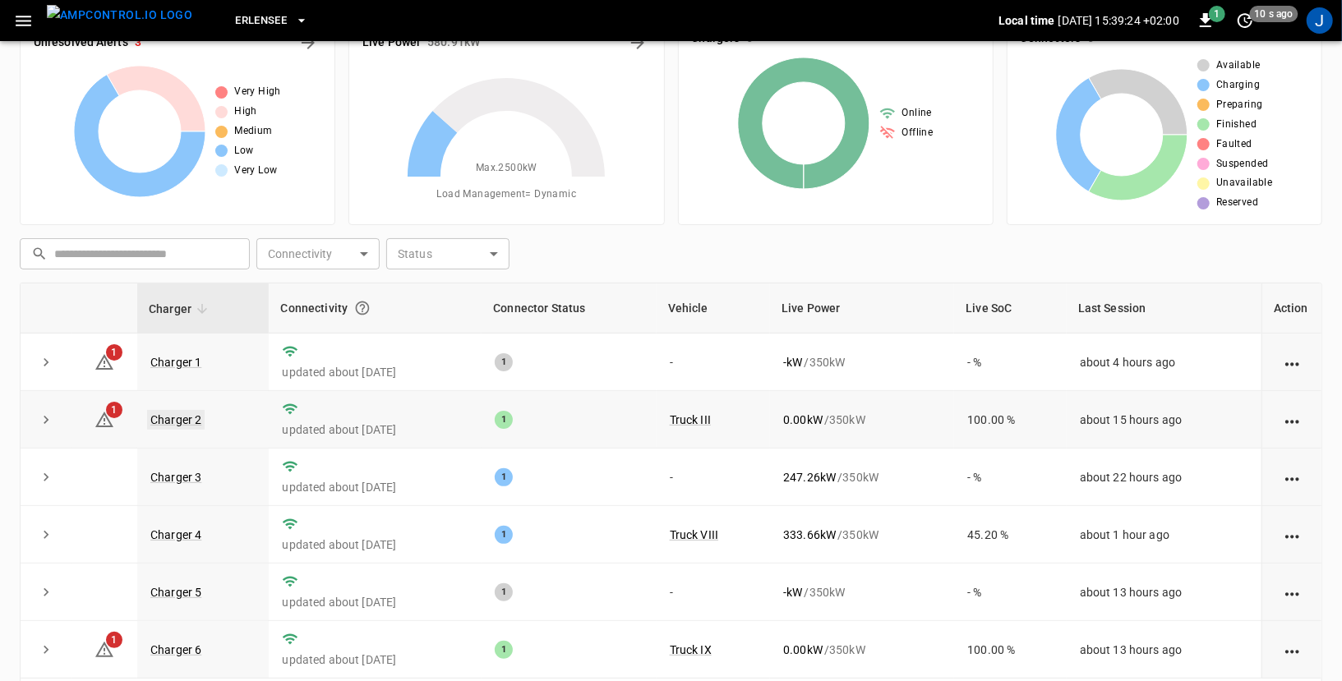
click at [184, 412] on link "Charger 2" at bounding box center [176, 420] width 58 height 20
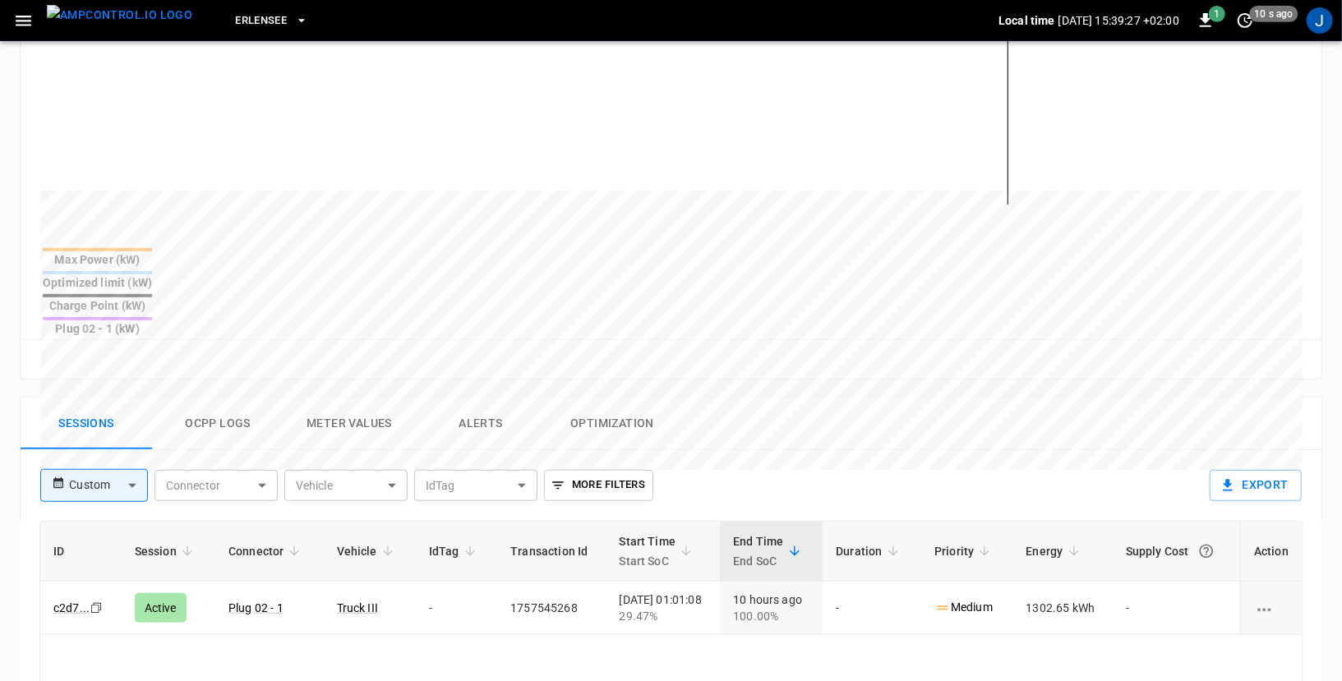
scroll to position [499, 0]
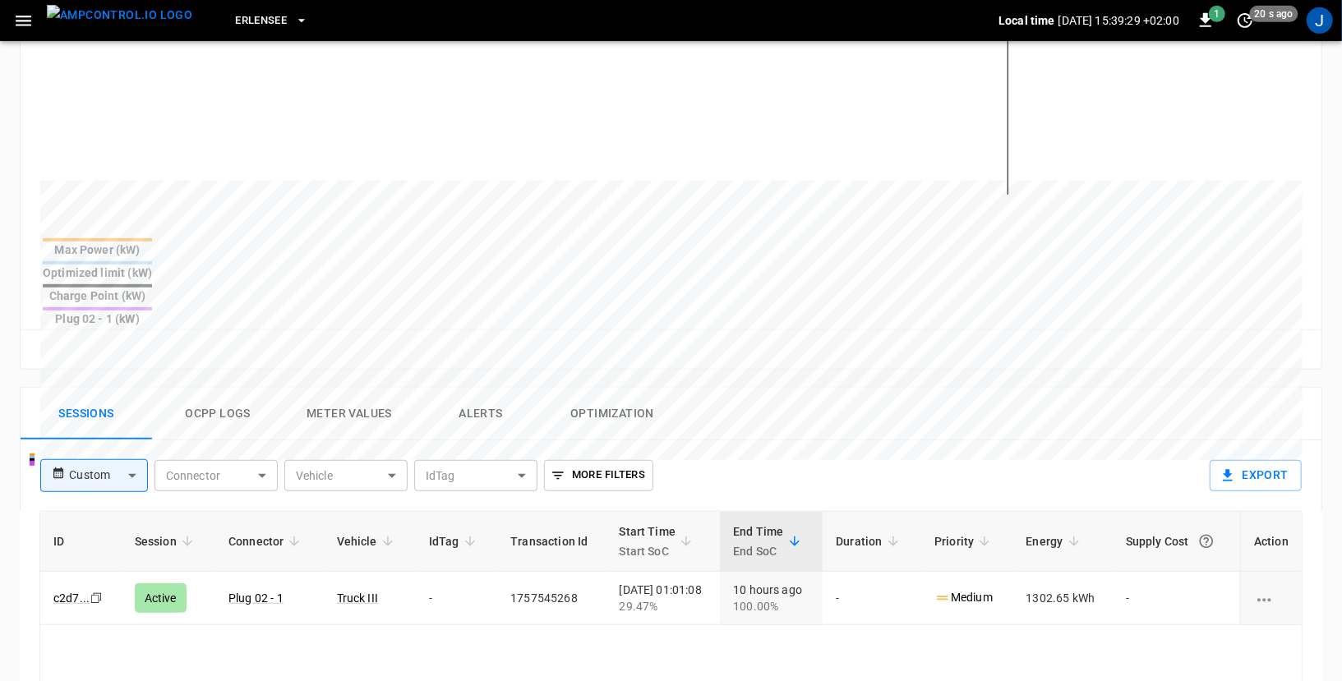
click at [206, 388] on button "Ocpp logs" at bounding box center [217, 414] width 131 height 53
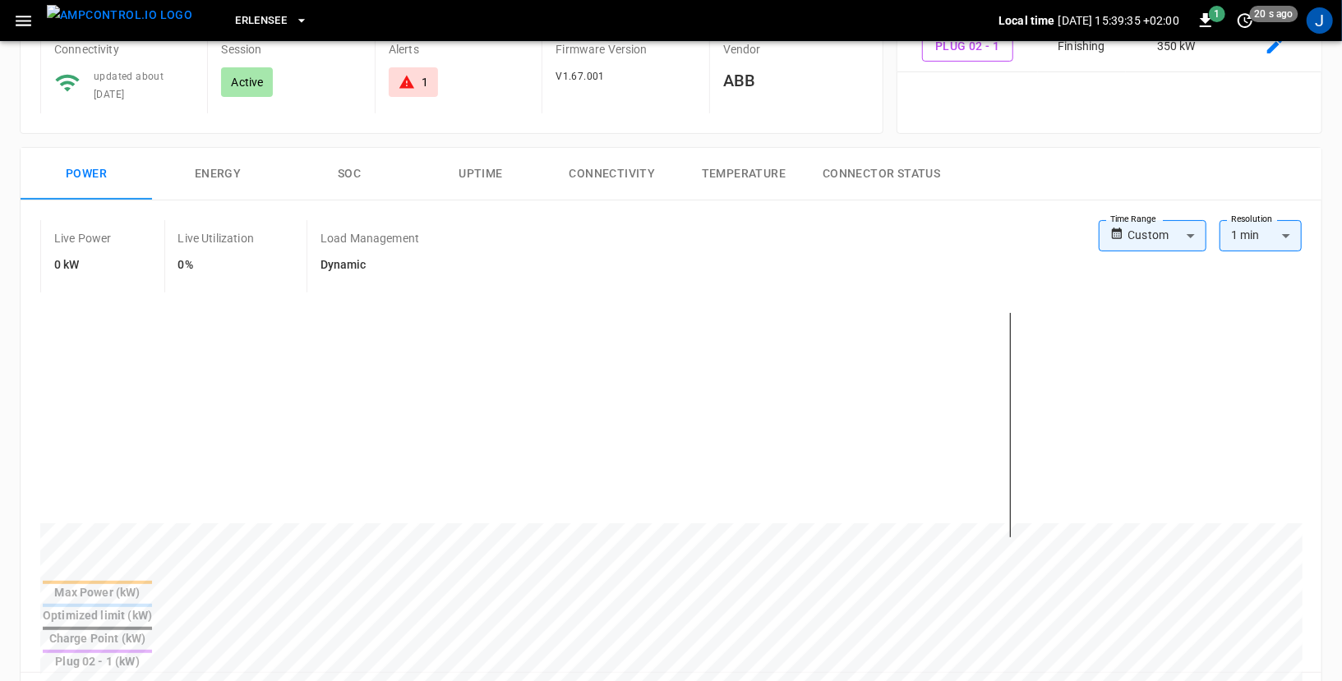
scroll to position [154, 0]
click at [638, 173] on button "Connectivity" at bounding box center [611, 176] width 131 height 53
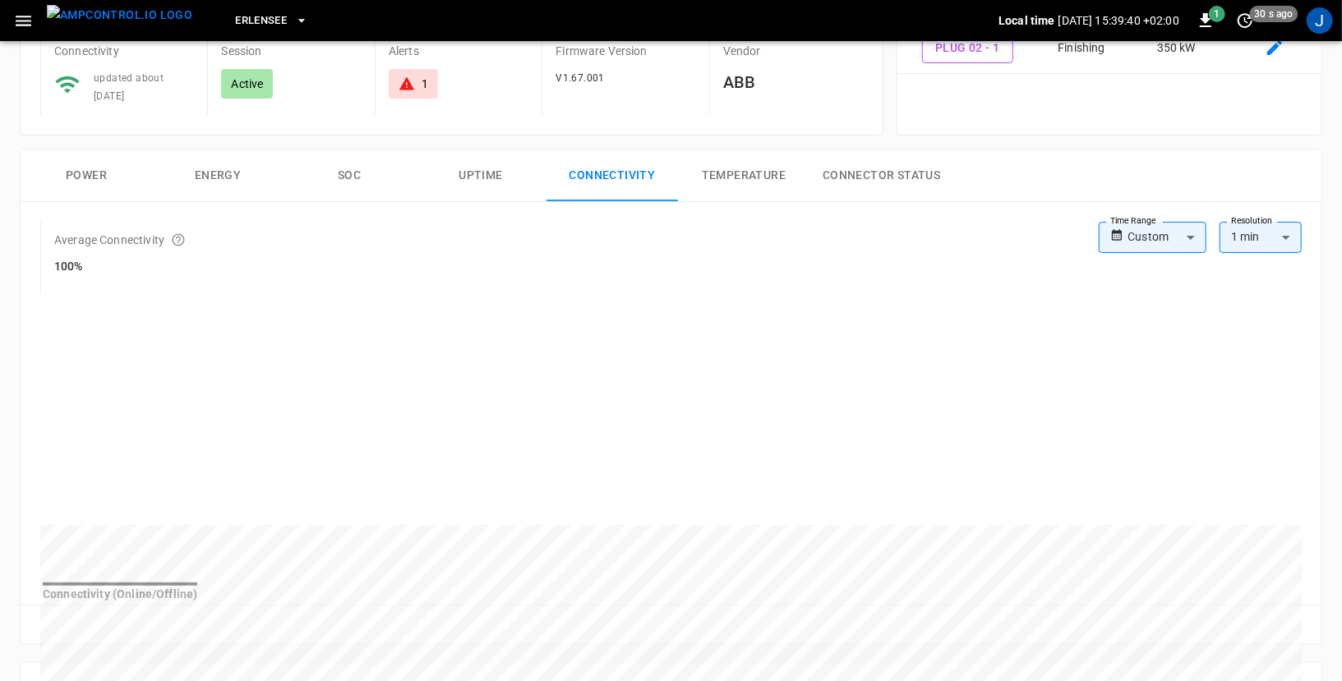
click at [855, 179] on button "Connector Status" at bounding box center [881, 176] width 144 height 53
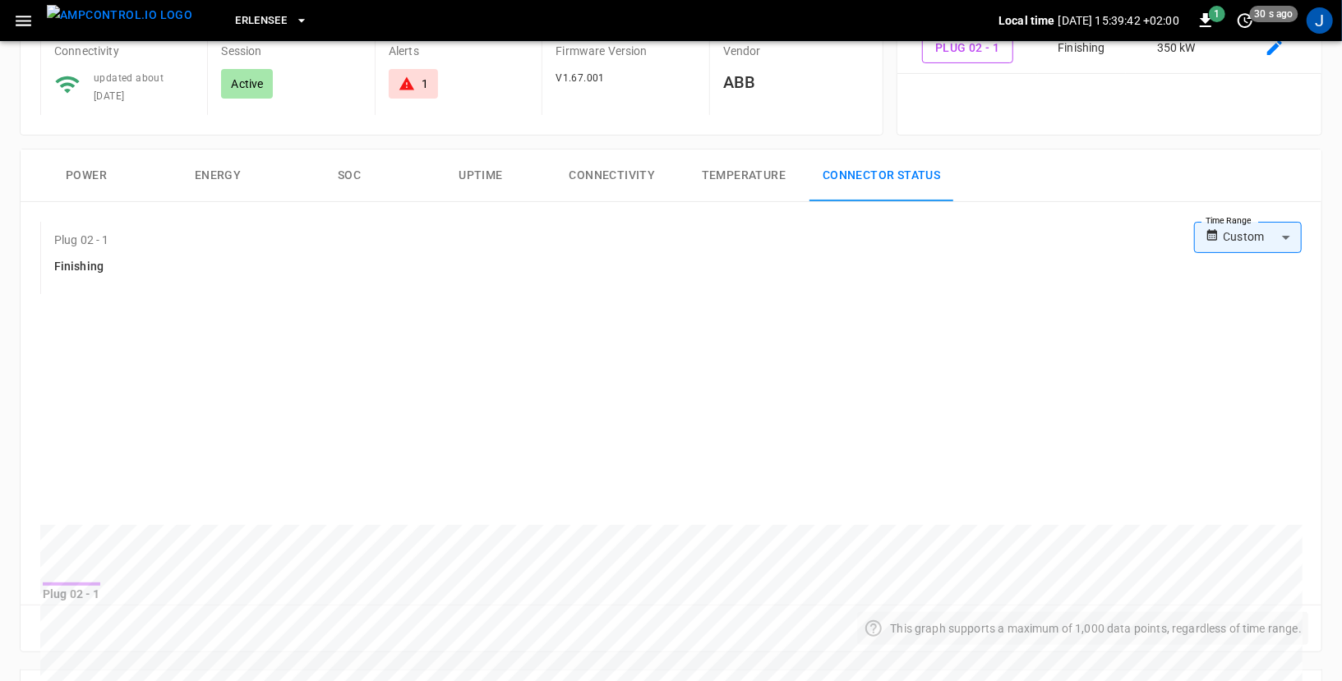
click at [1252, 238] on body "Erlensee Local time [DATE] 15:39:42 +02:00 1 30 s ago J Charger 2 Remote Comman…" at bounding box center [671, 598] width 1342 height 1504
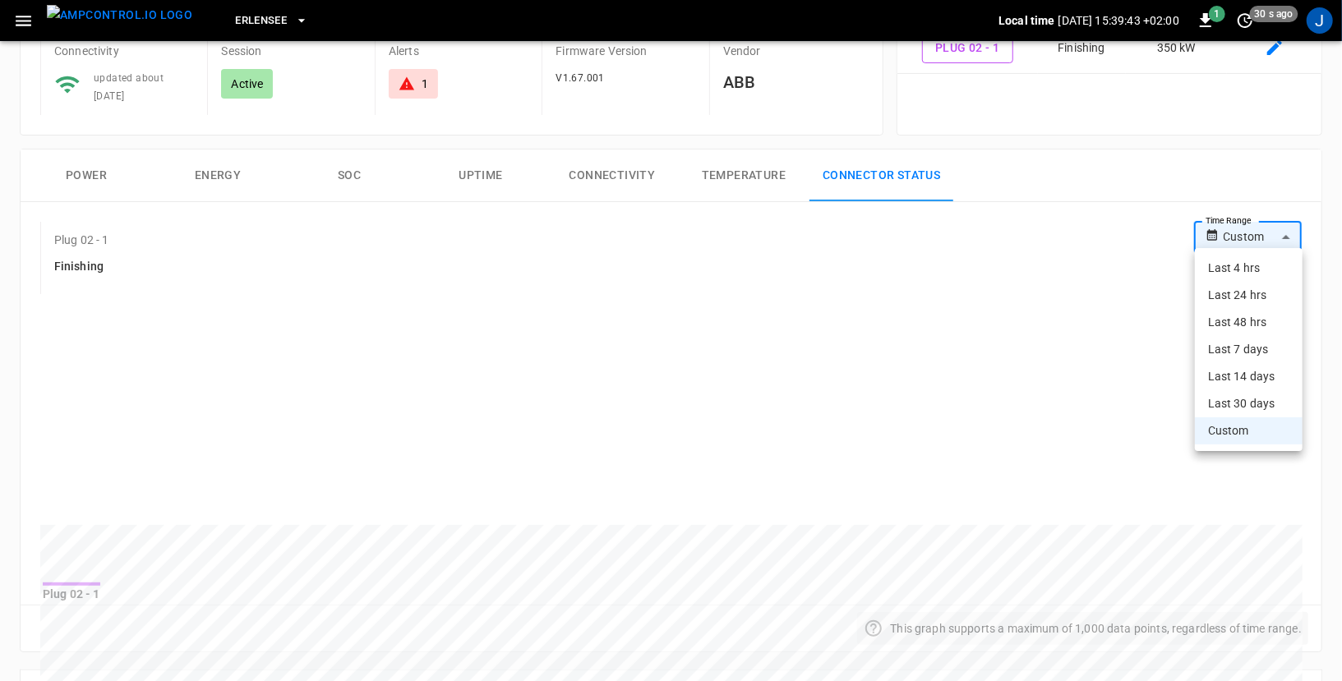
click at [1246, 317] on li "Last 48 hrs" at bounding box center [1249, 322] width 108 height 27
type input "**********"
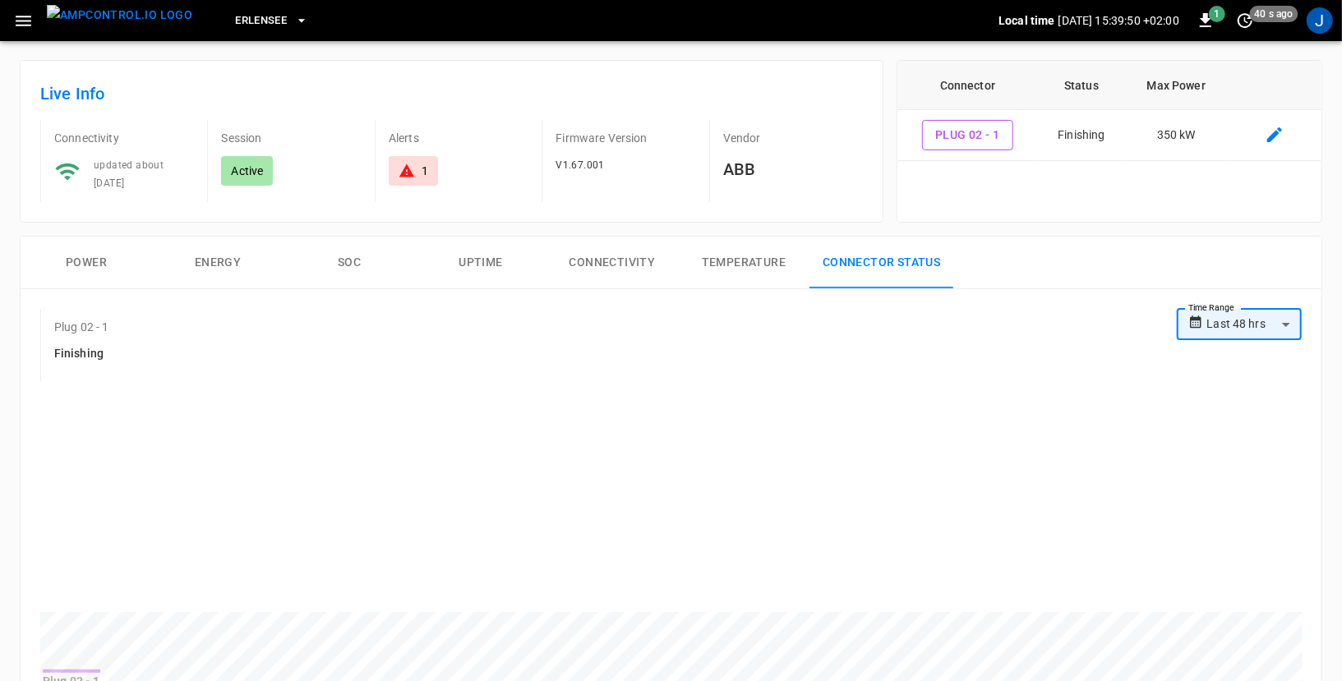
scroll to position [0, 0]
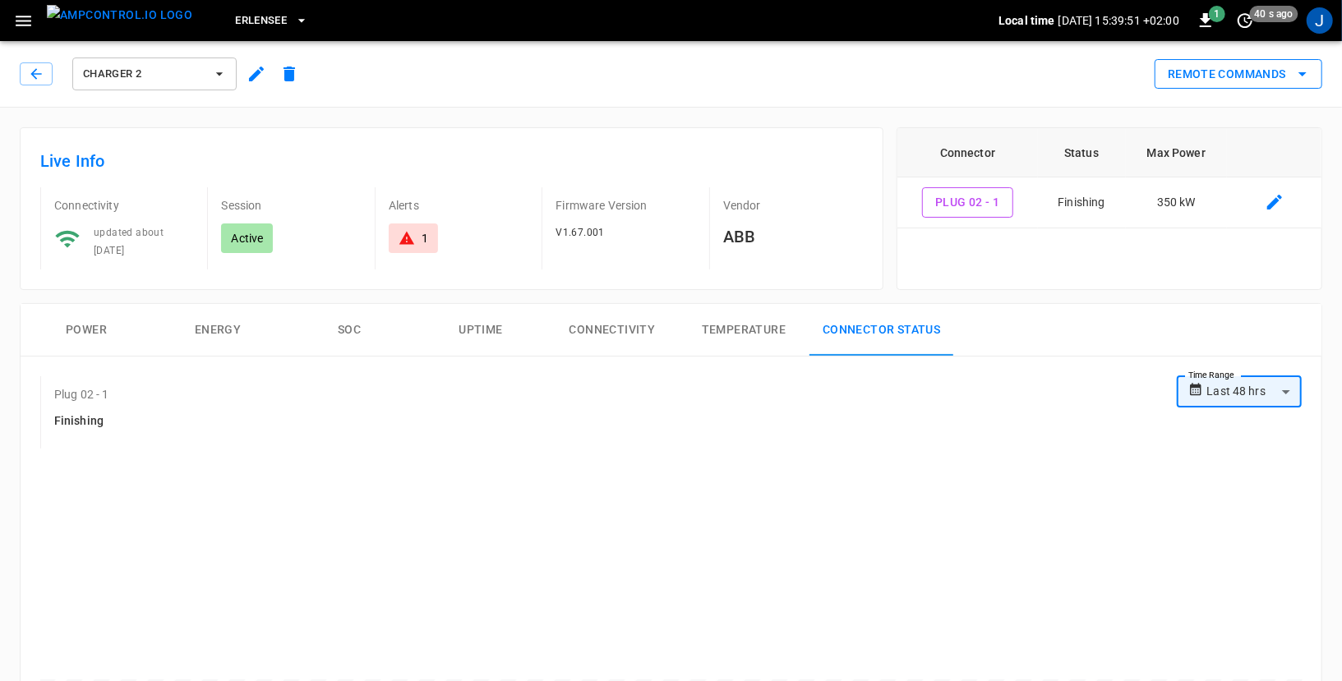
click at [1209, 84] on button "Remote Commands" at bounding box center [1238, 74] width 168 height 30
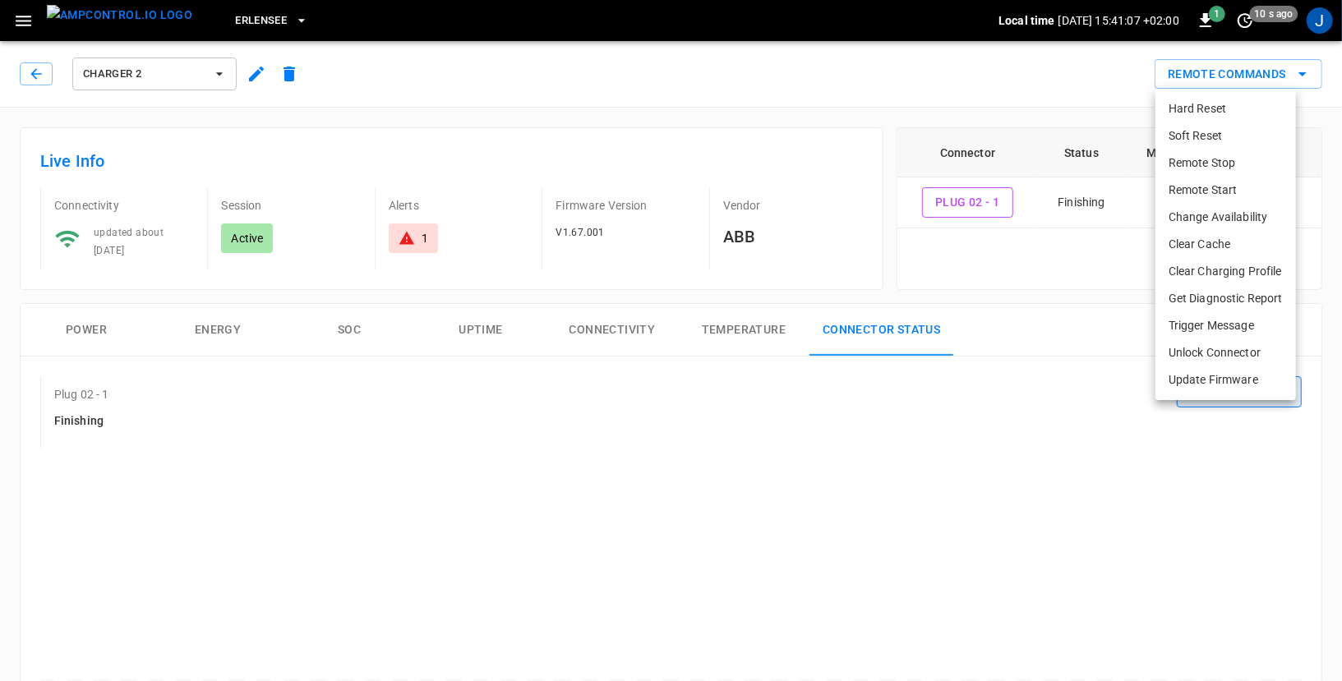
click at [12, 22] on div at bounding box center [671, 340] width 1342 height 681
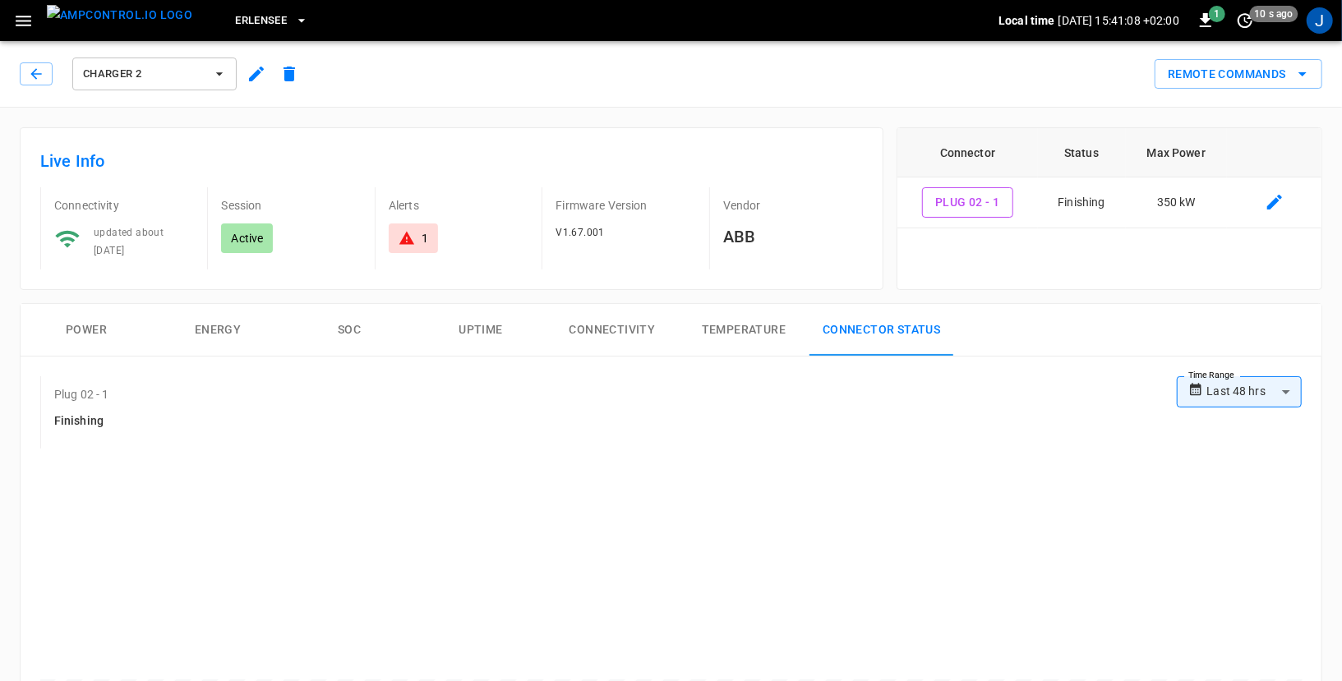
click at [21, 24] on icon "button" at bounding box center [24, 21] width 16 height 11
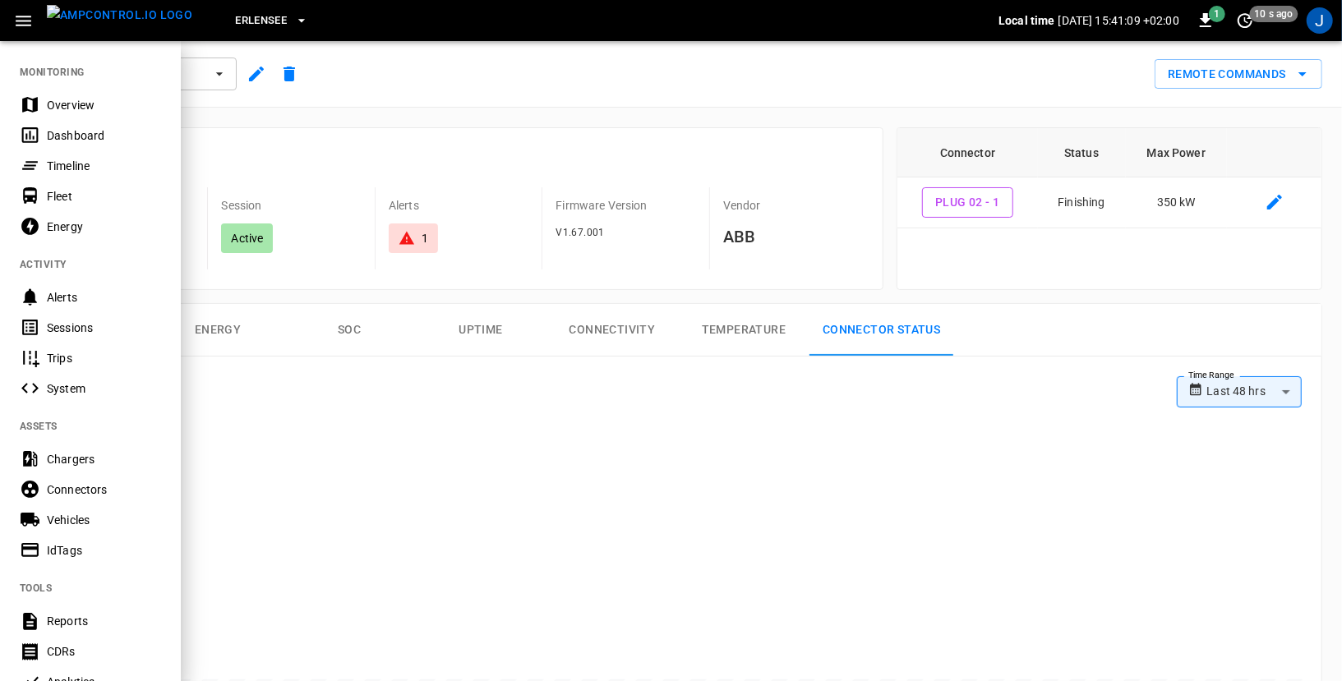
click at [86, 454] on div "Chargers" at bounding box center [104, 459] width 114 height 16
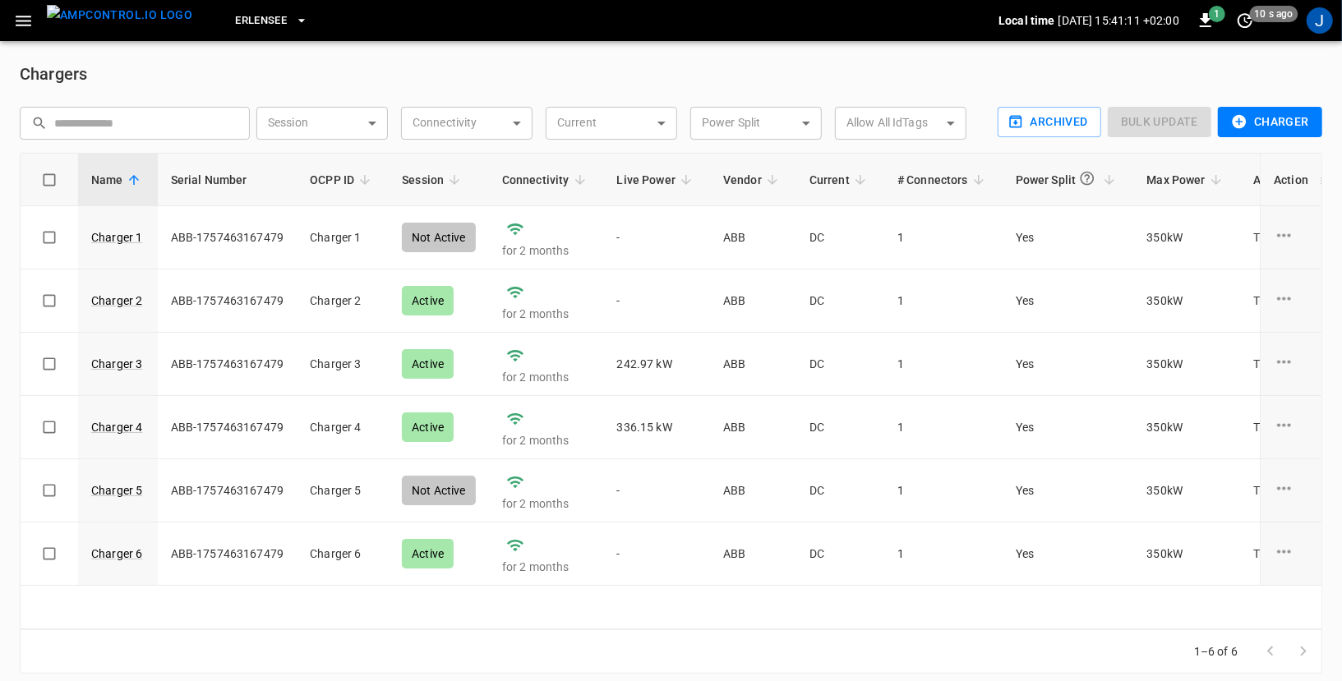
click at [1290, 124] on button "Charger" at bounding box center [1270, 122] width 104 height 30
click at [1256, 154] on li "OCPP Charger" at bounding box center [1267, 156] width 122 height 27
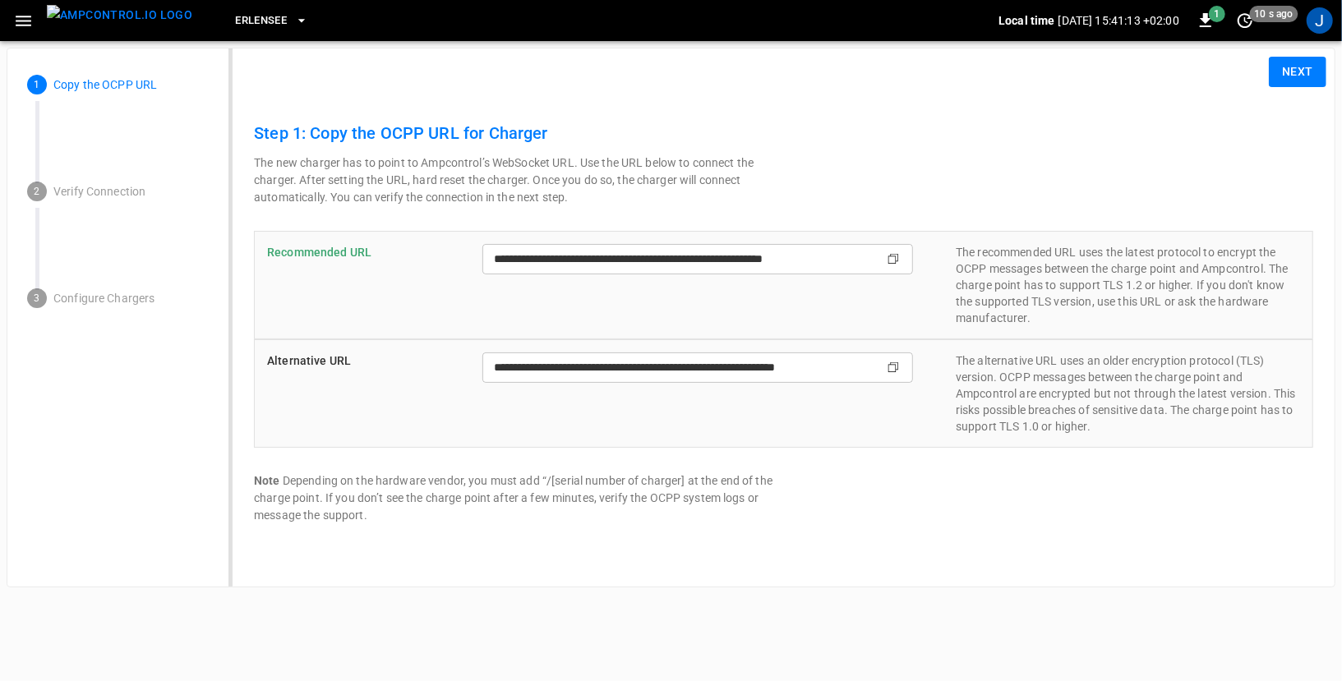
type input "**********"
click at [1296, 72] on button "Next" at bounding box center [1298, 72] width 58 height 30
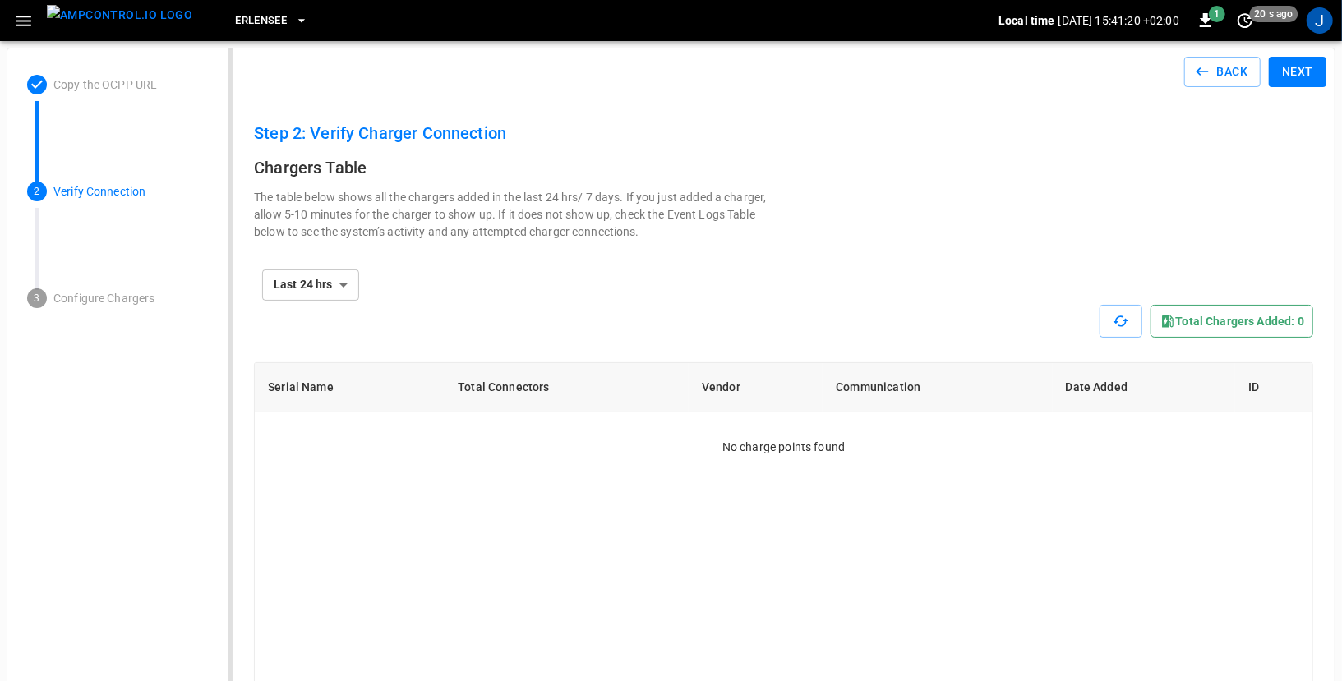
click at [311, 377] on li "All" at bounding box center [310, 374] width 97 height 27
type input "***"
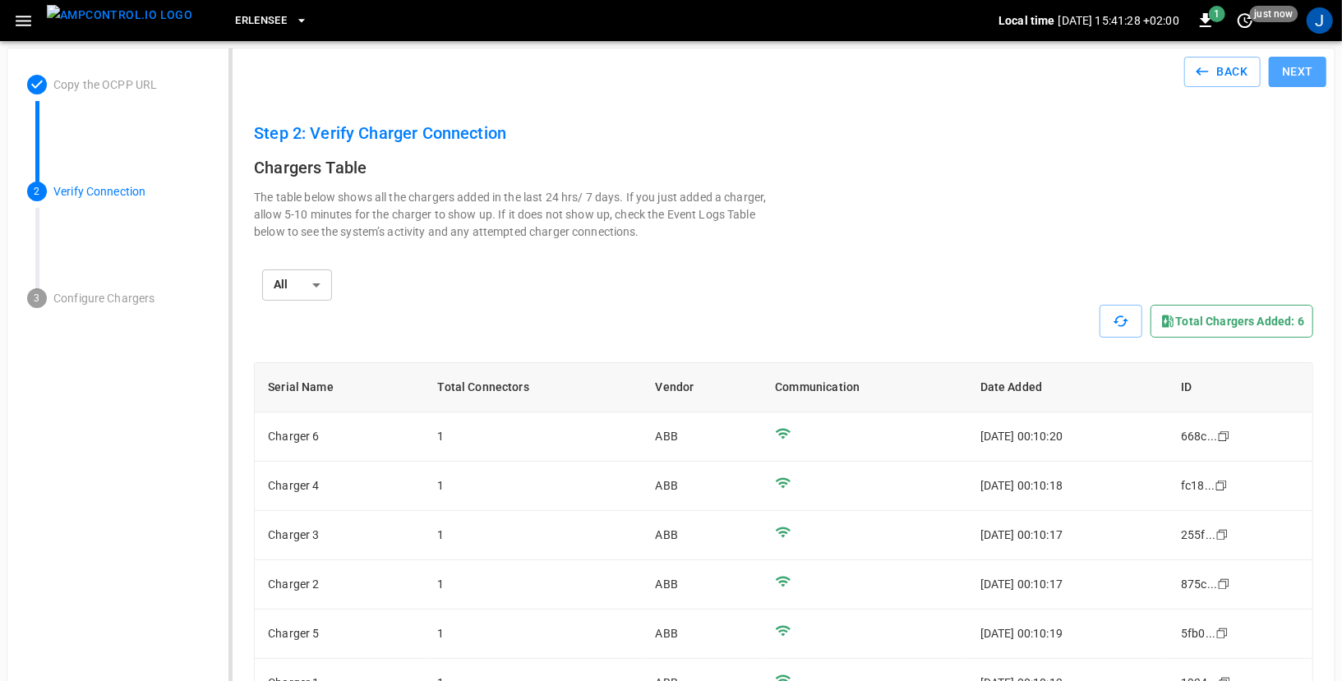
click at [1299, 71] on button "Next" at bounding box center [1298, 72] width 58 height 30
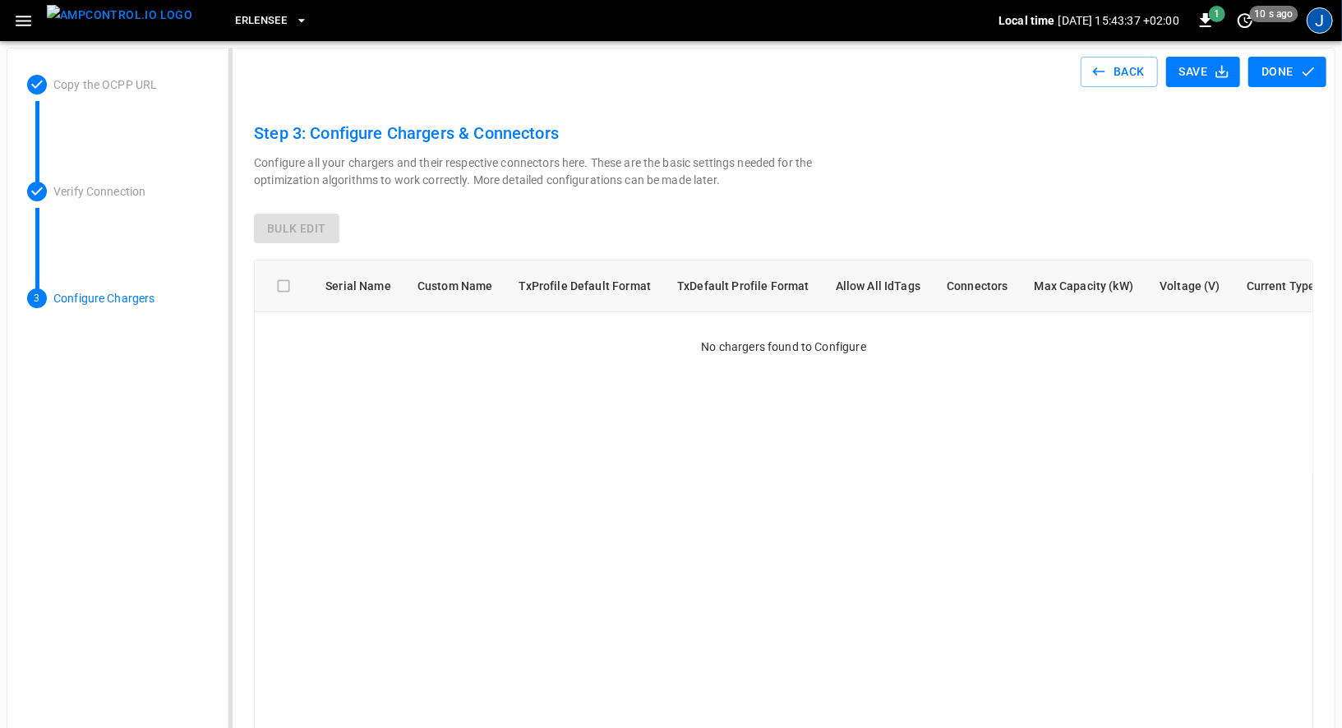
click at [1330, 27] on div "J" at bounding box center [1319, 20] width 26 height 26
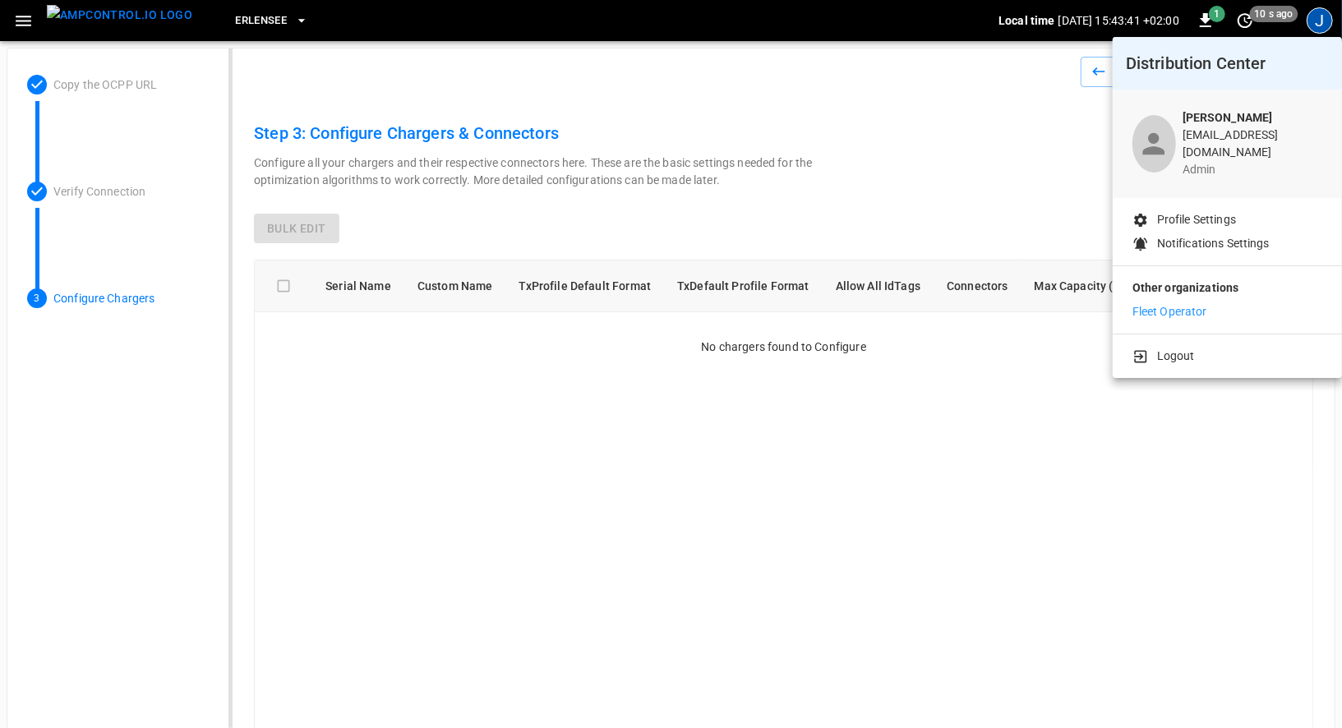
click at [20, 18] on div at bounding box center [671, 364] width 1342 height 728
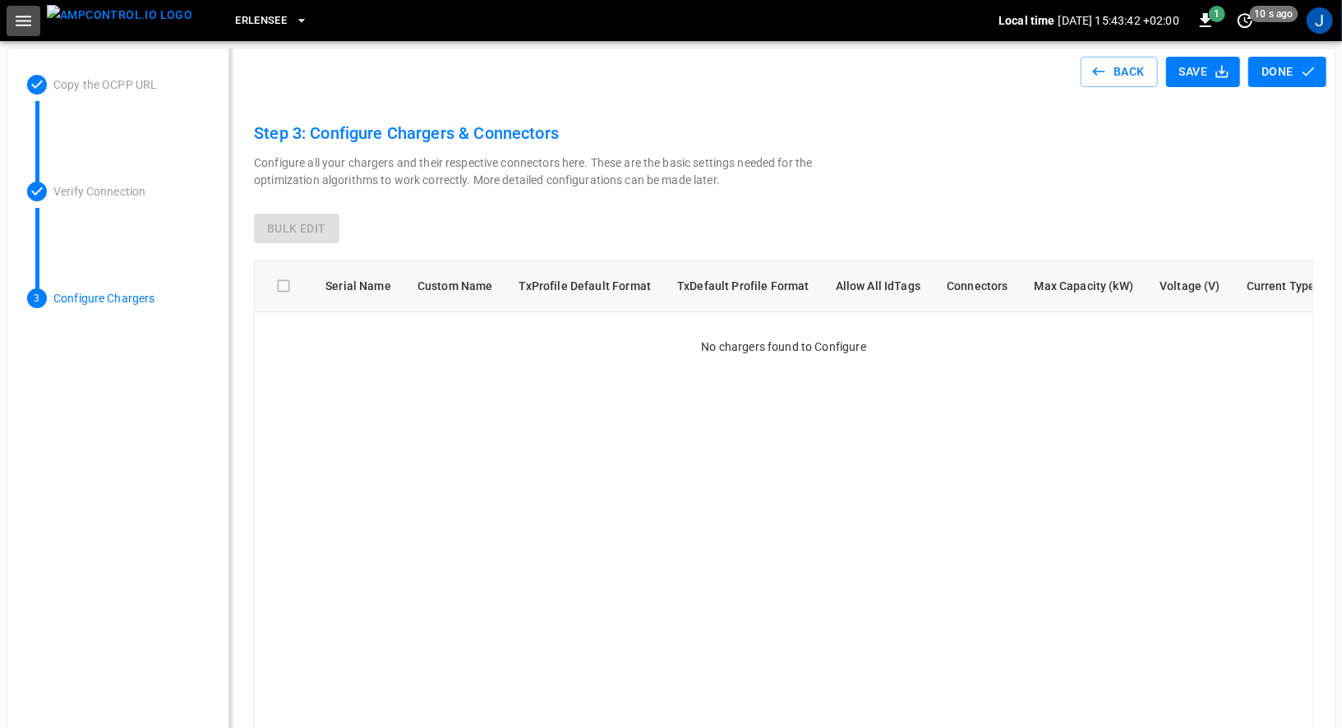
click at [20, 18] on icon "button" at bounding box center [23, 21] width 21 height 21
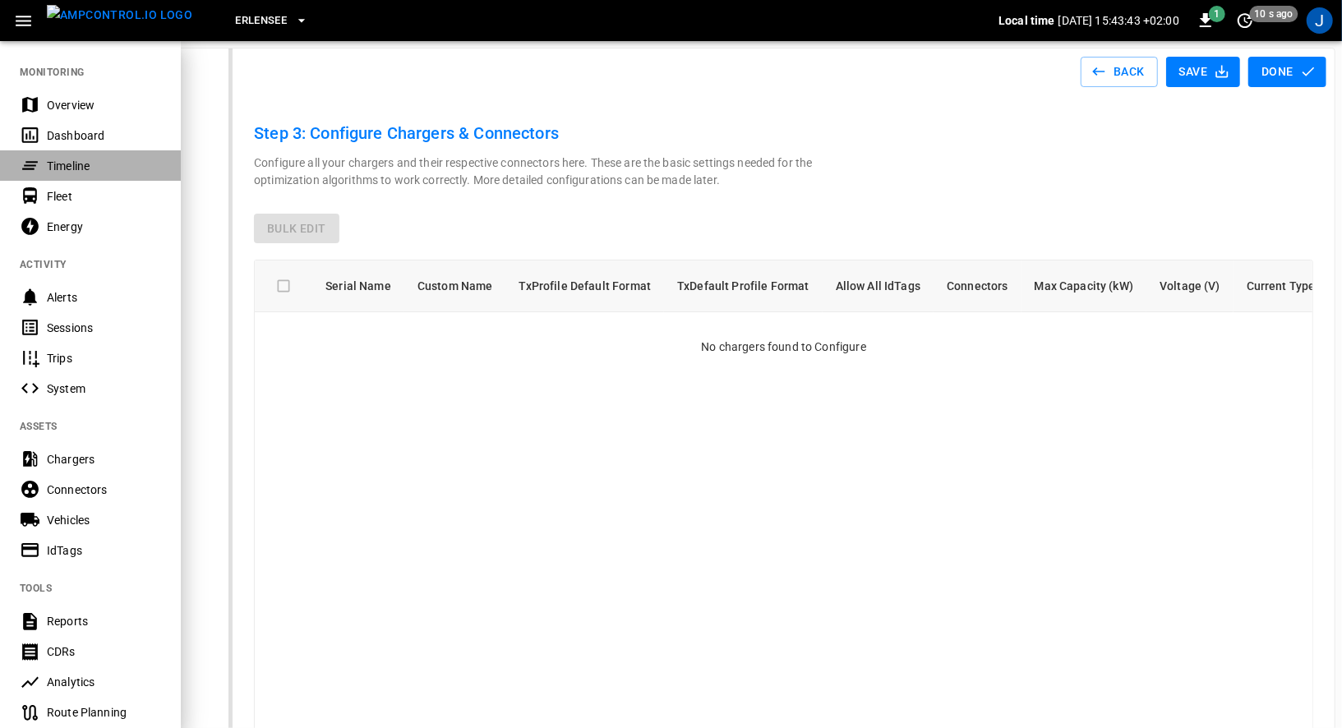
click at [56, 159] on div "Timeline" at bounding box center [104, 166] width 114 height 16
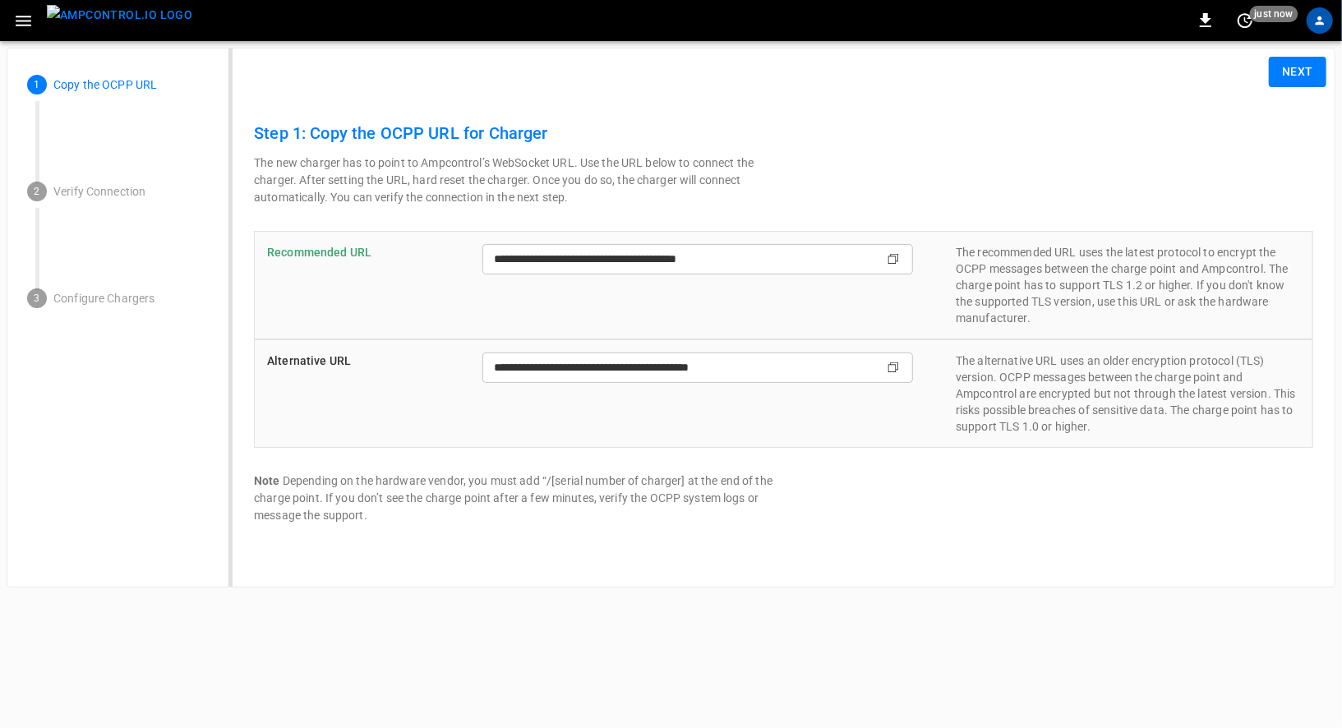
type input "**********"
click at [30, 18] on icon "button" at bounding box center [23, 21] width 21 height 21
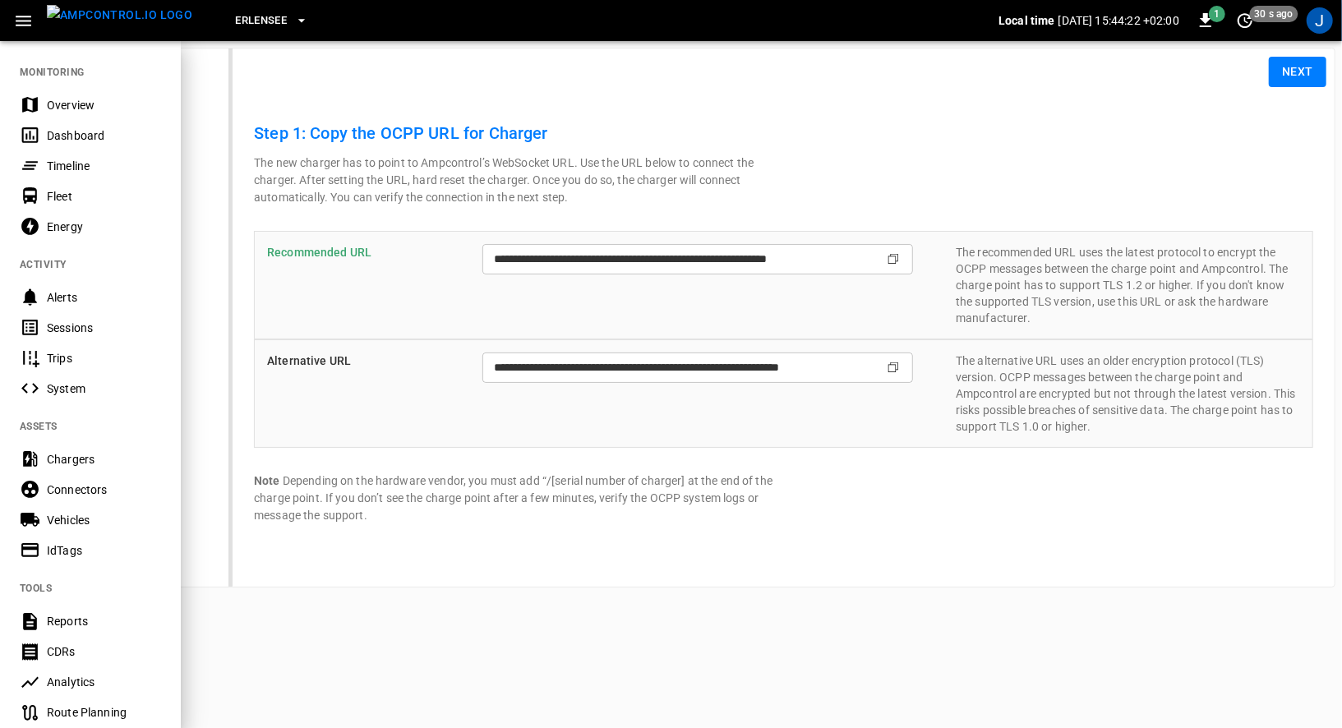
click at [1307, 26] on div "J" at bounding box center [1319, 20] width 31 height 31
click at [1312, 26] on div "J" at bounding box center [1319, 20] width 26 height 26
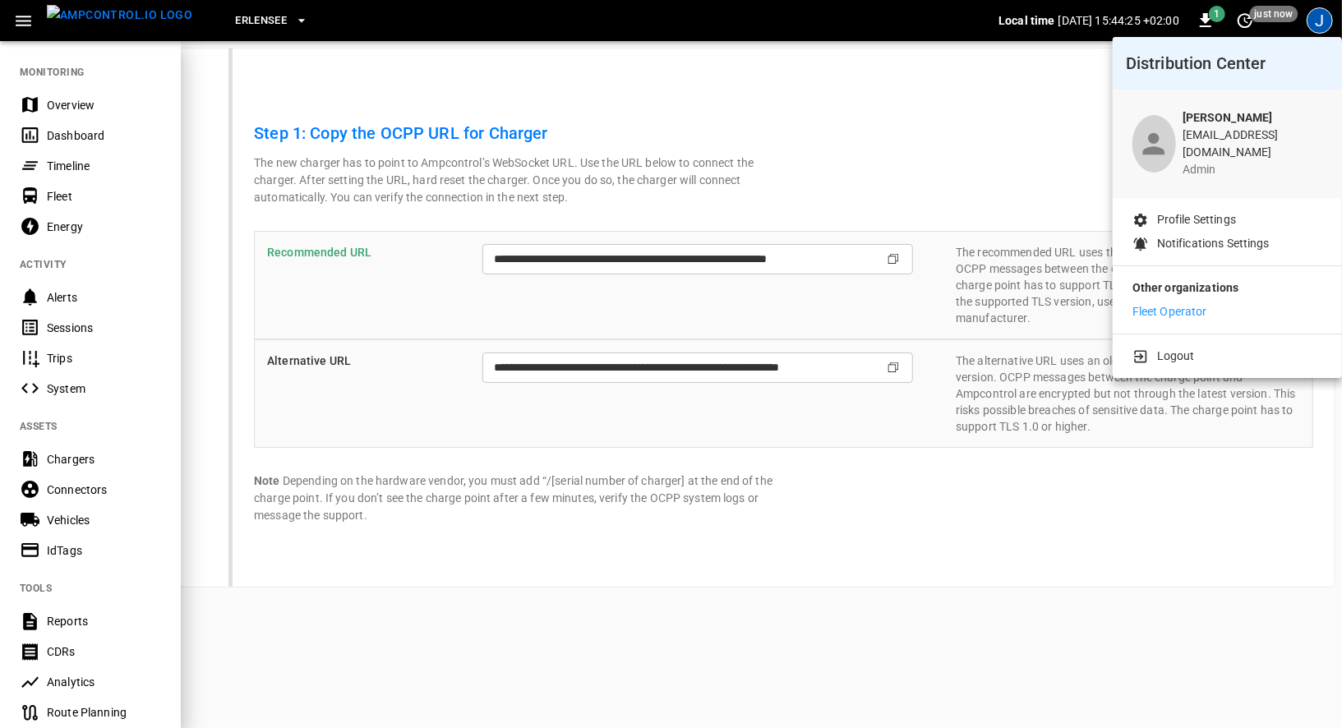
click at [91, 161] on div at bounding box center [671, 364] width 1342 height 728
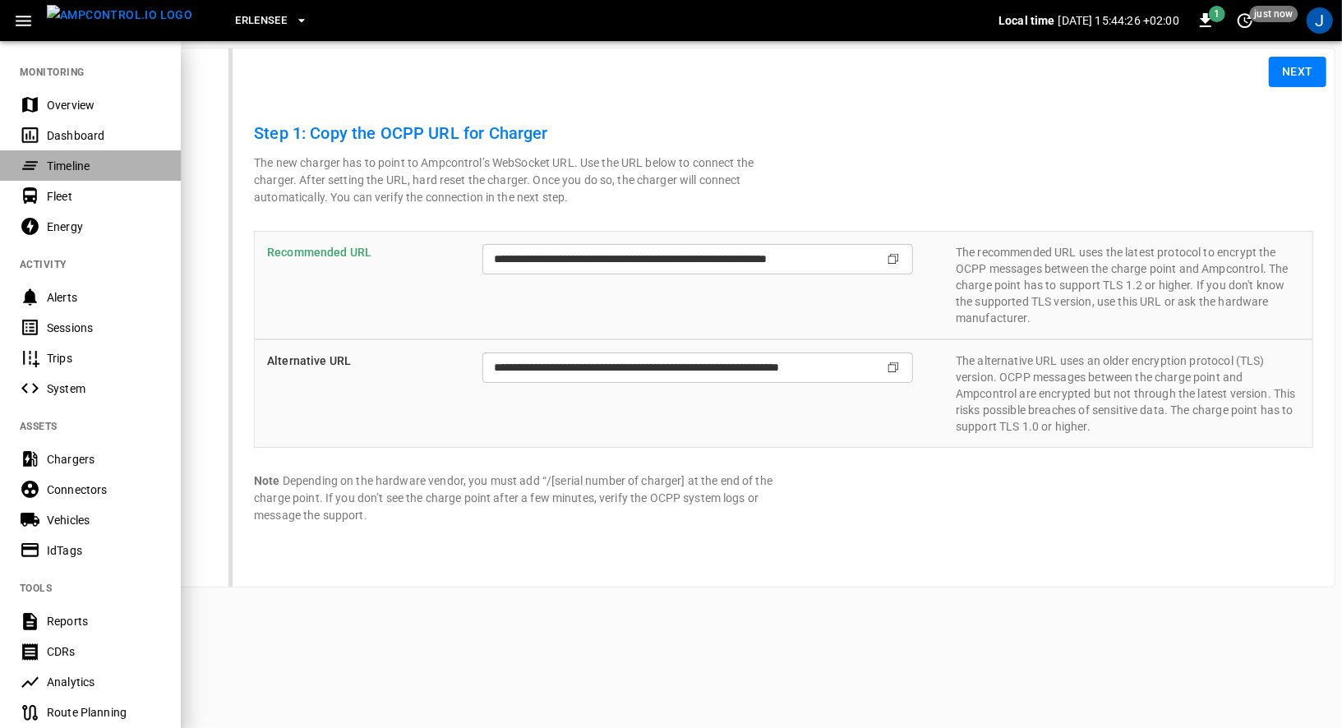
click at [70, 168] on div "Timeline" at bounding box center [104, 166] width 114 height 16
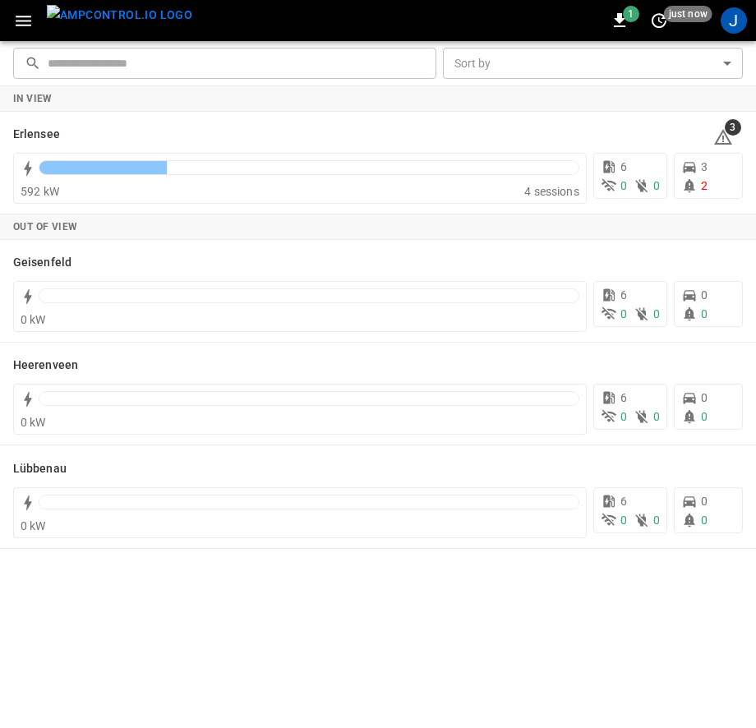
click at [29, 16] on icon "button" at bounding box center [24, 21] width 16 height 11
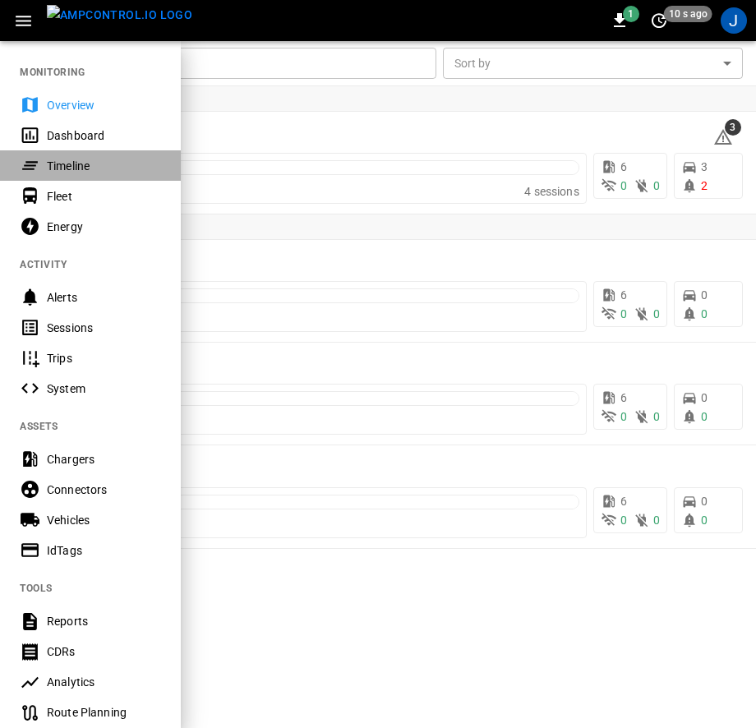
click at [52, 163] on div "Timeline" at bounding box center [104, 166] width 114 height 16
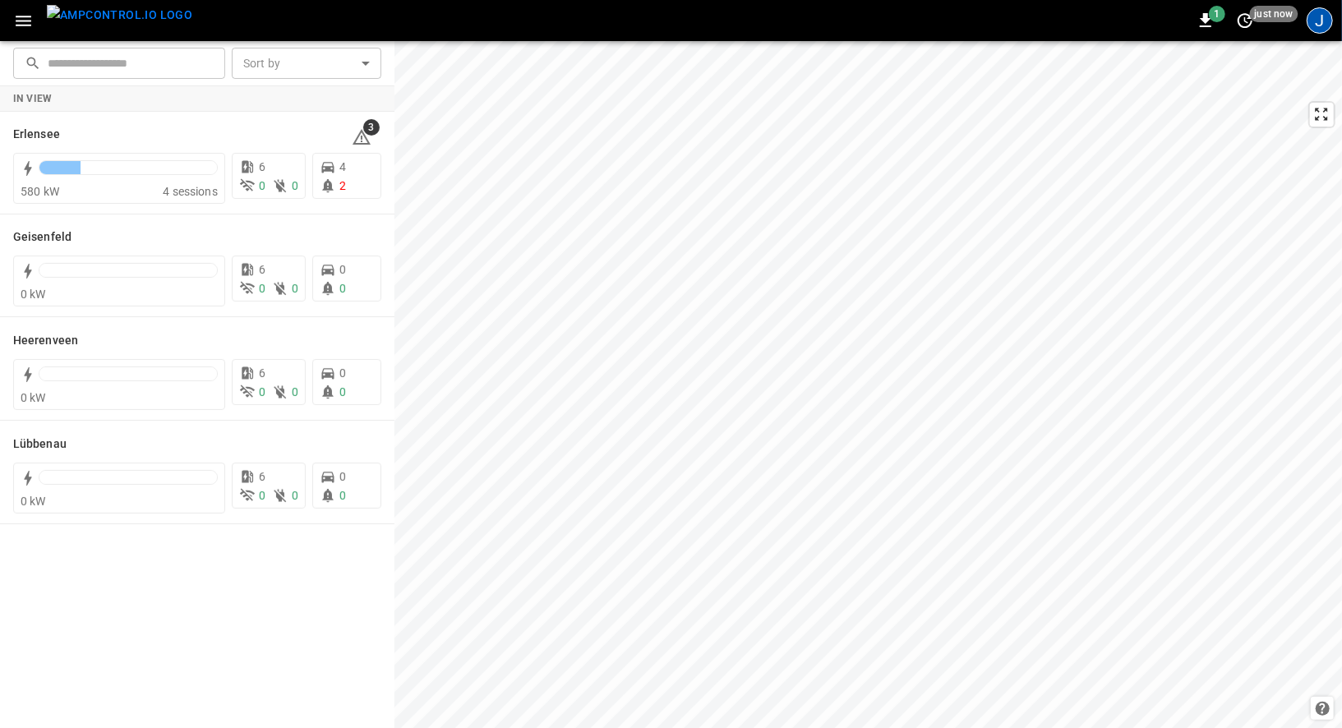
click at [1322, 23] on div "J" at bounding box center [1319, 20] width 26 height 26
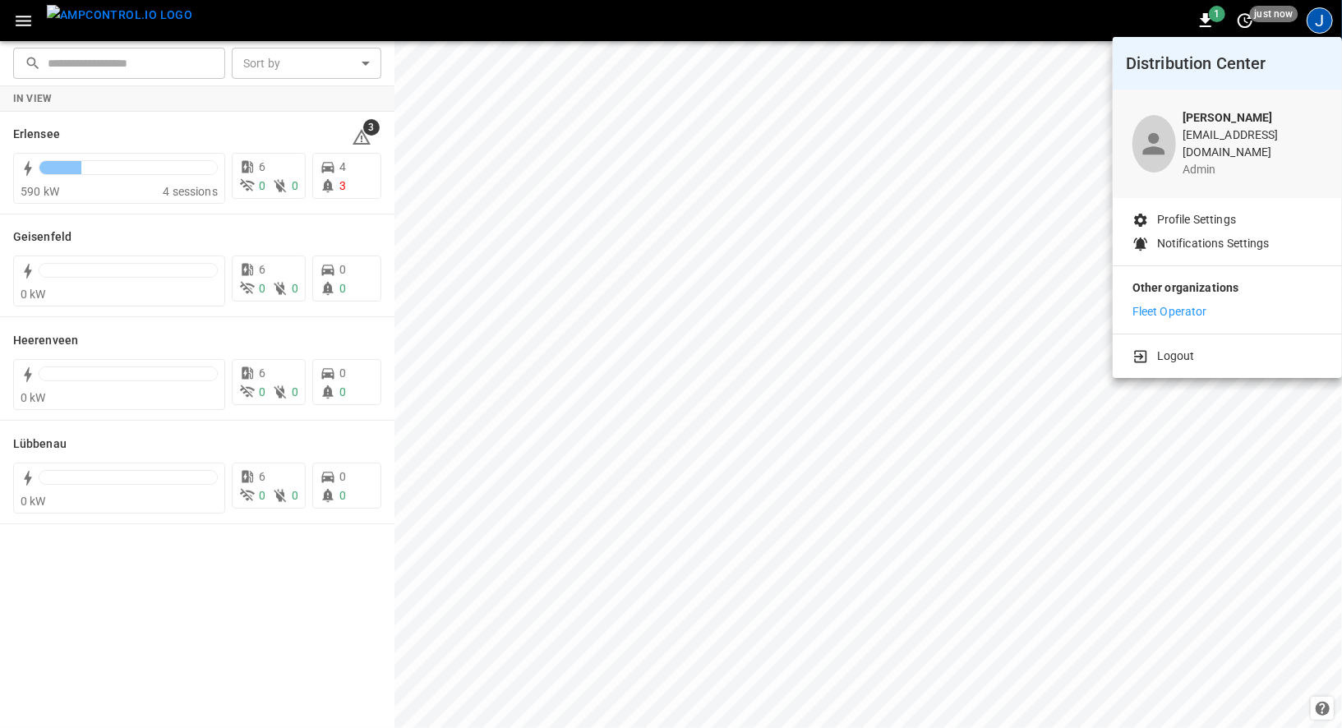
click at [7, 28] on div at bounding box center [671, 364] width 1342 height 728
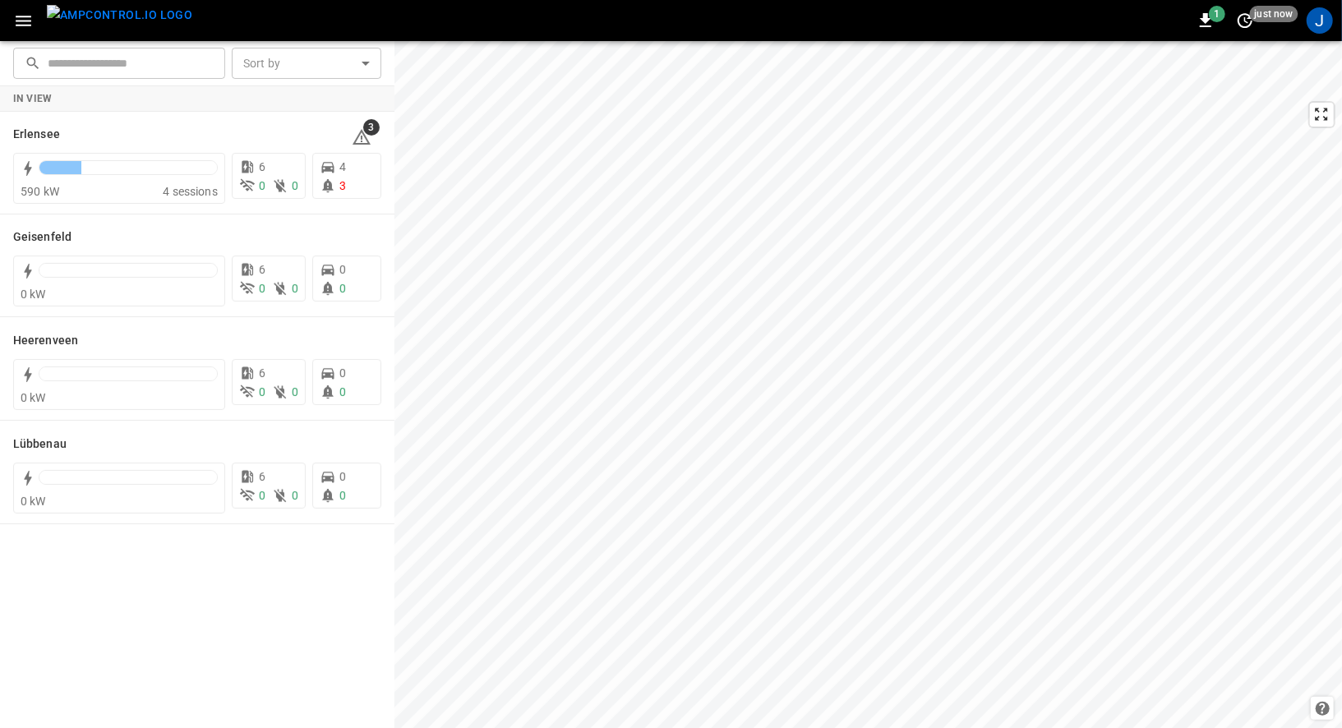
click at [18, 23] on icon "button" at bounding box center [23, 21] width 21 height 21
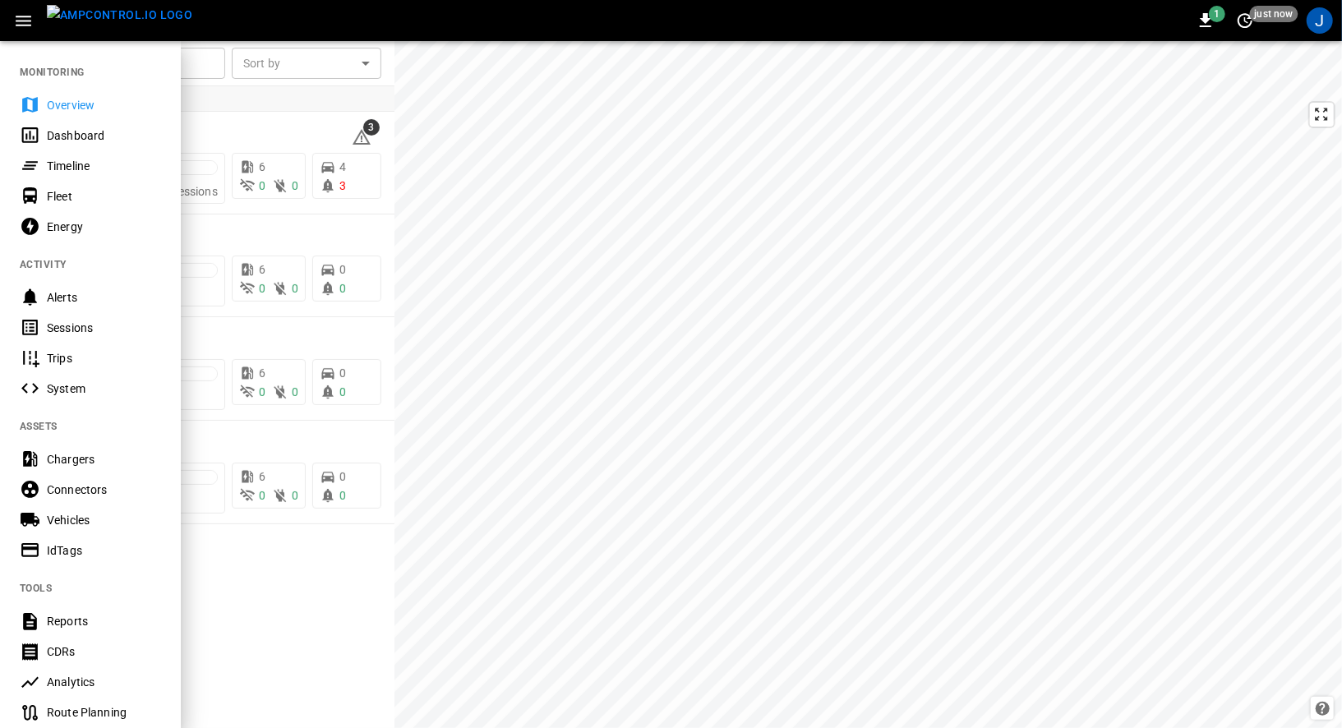
scroll to position [240, 0]
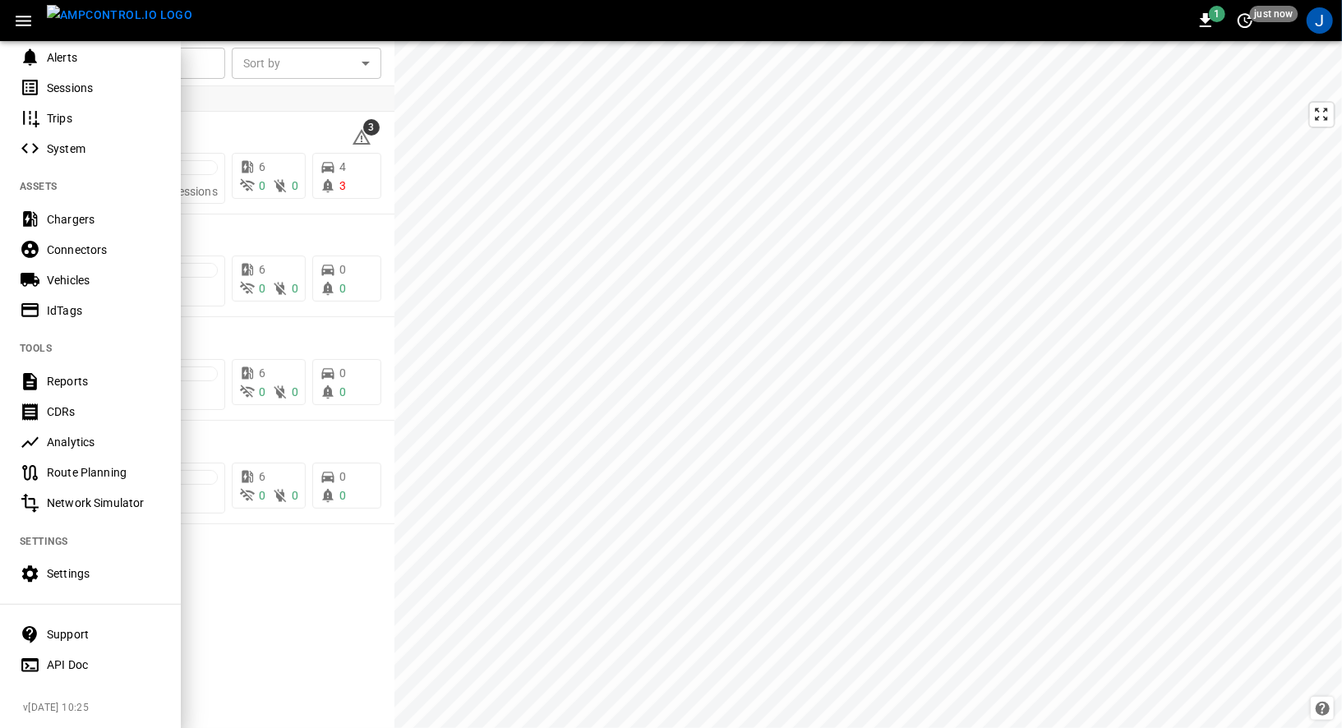
click at [58, 570] on div "Settings" at bounding box center [104, 573] width 114 height 16
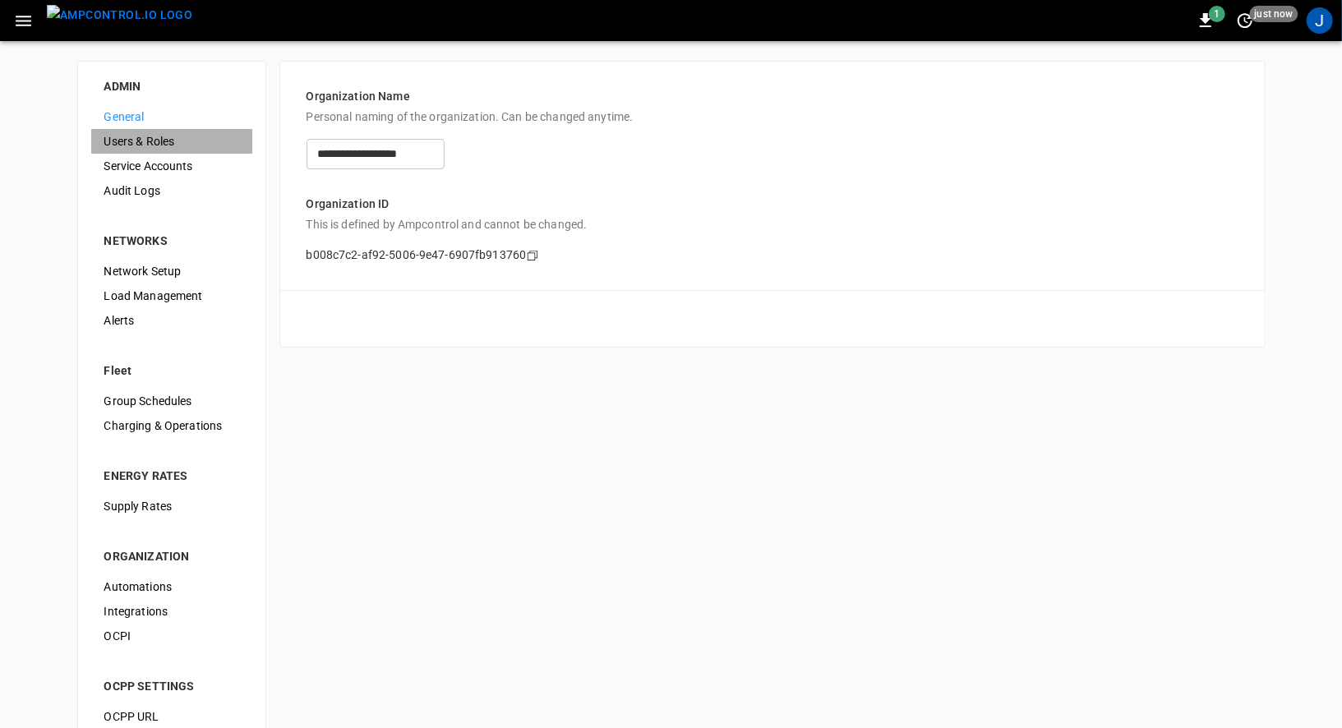
click at [176, 150] on div "Users & Roles" at bounding box center [171, 141] width 161 height 25
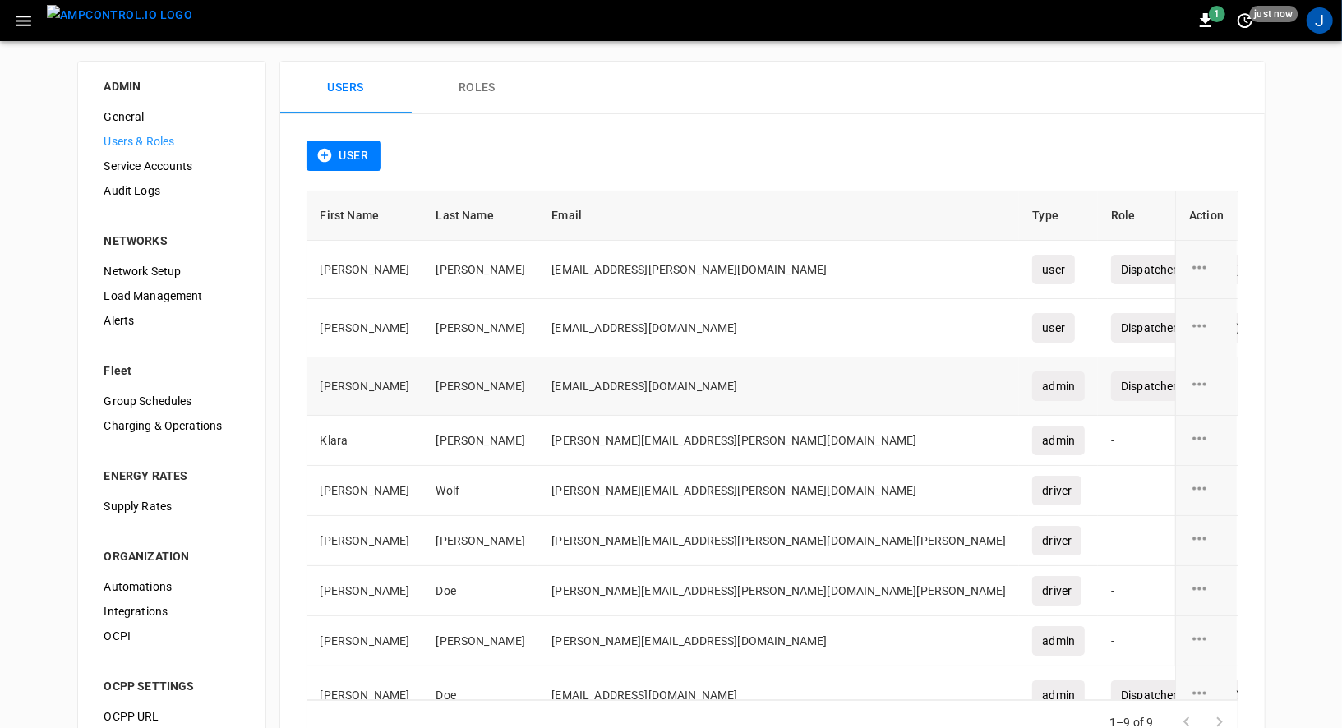
scroll to position [21, 0]
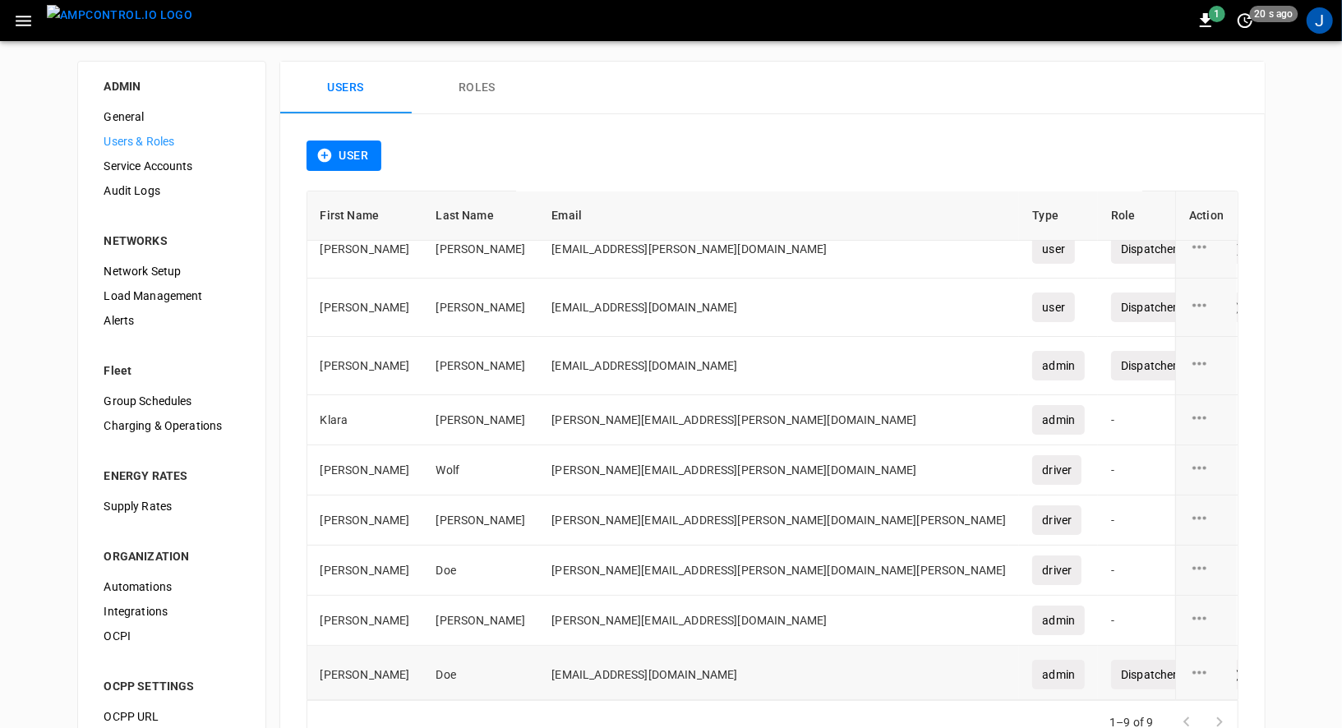
click at [1201, 670] on icon "user action options" at bounding box center [1200, 671] width 14 height 3
click at [1213, 667] on li "Edit" at bounding box center [1220, 667] width 58 height 27
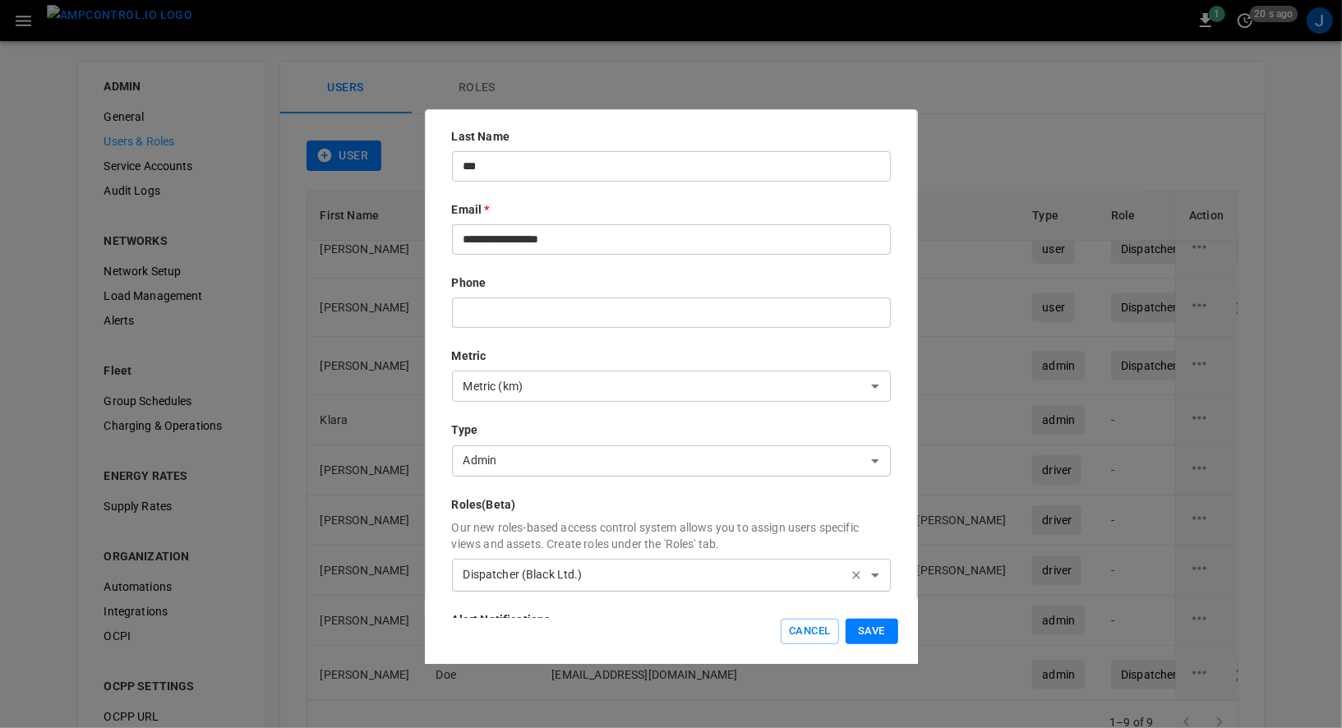
scroll to position [202, 0]
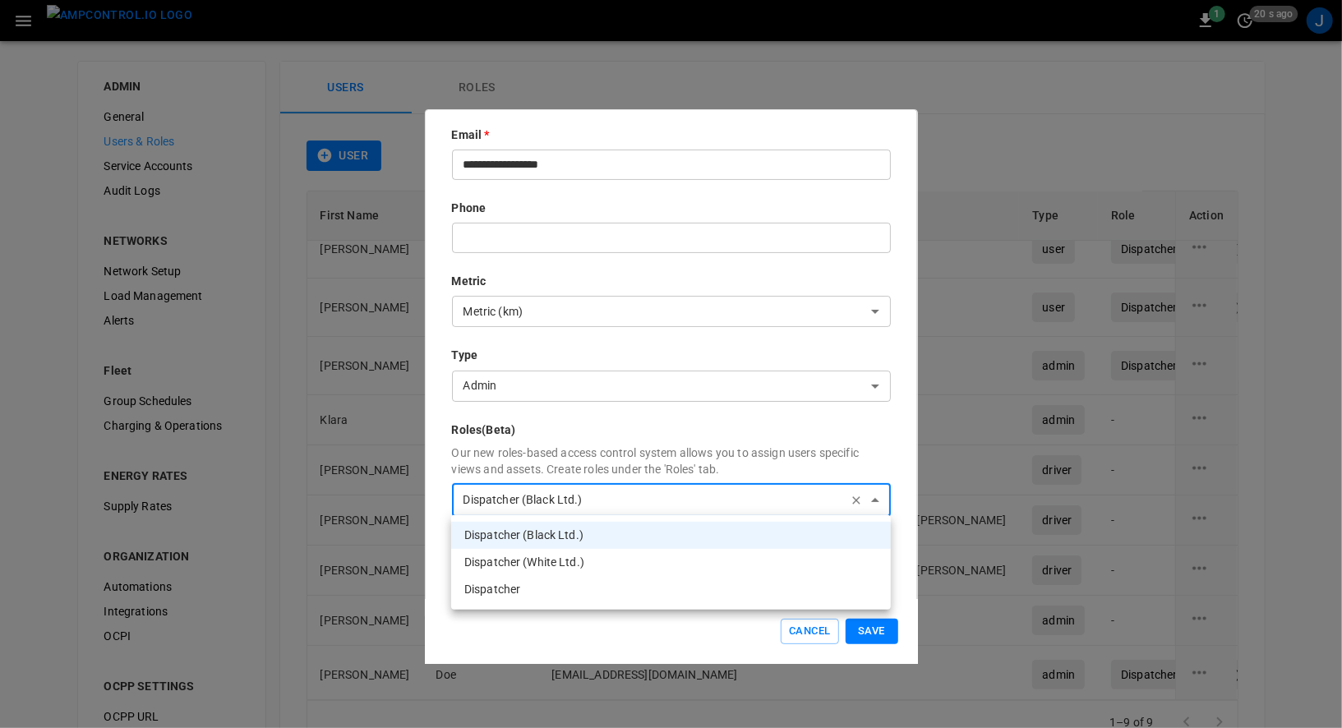
click at [781, 486] on body "1 20 s ago J ADMIN General Users & Roles Service Accounts Audit Logs NETWORKS N…" at bounding box center [671, 395] width 1342 height 791
click at [855, 496] on div at bounding box center [671, 364] width 1342 height 728
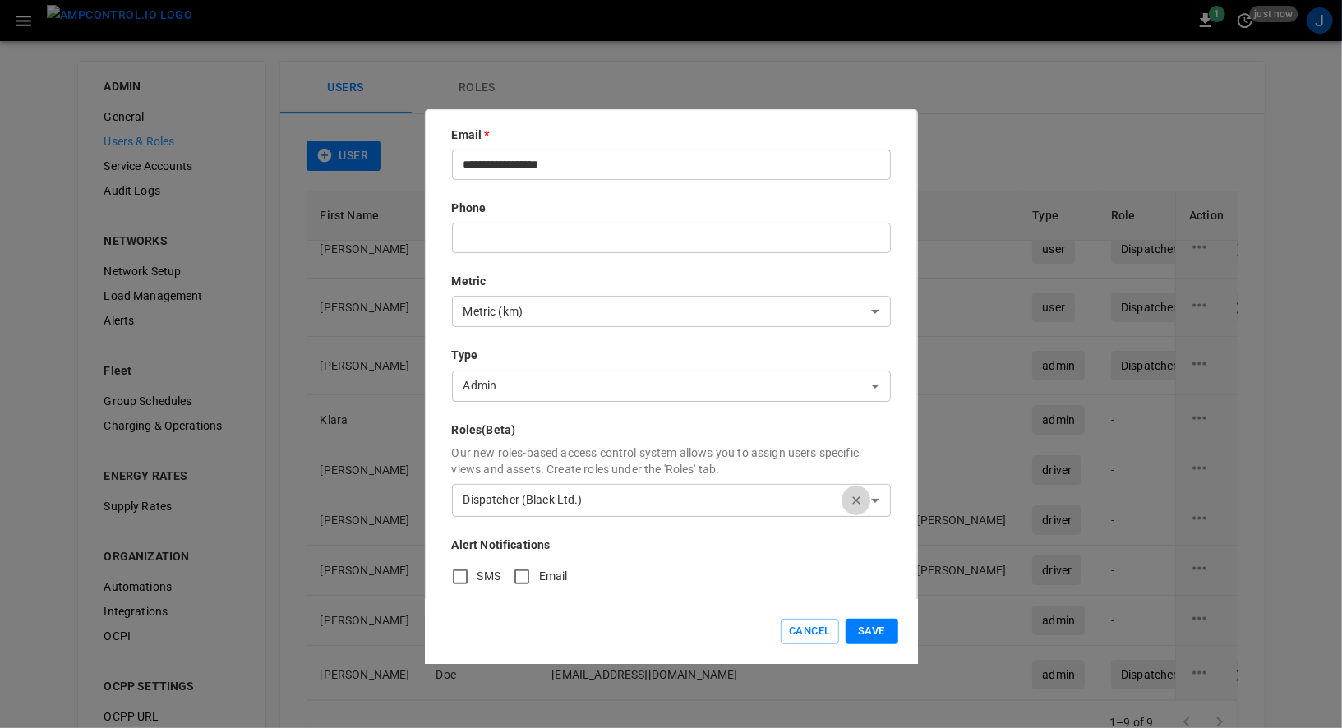
click at [855, 497] on icon "button" at bounding box center [856, 500] width 13 height 13
click at [867, 627] on button "Save" at bounding box center [871, 631] width 53 height 25
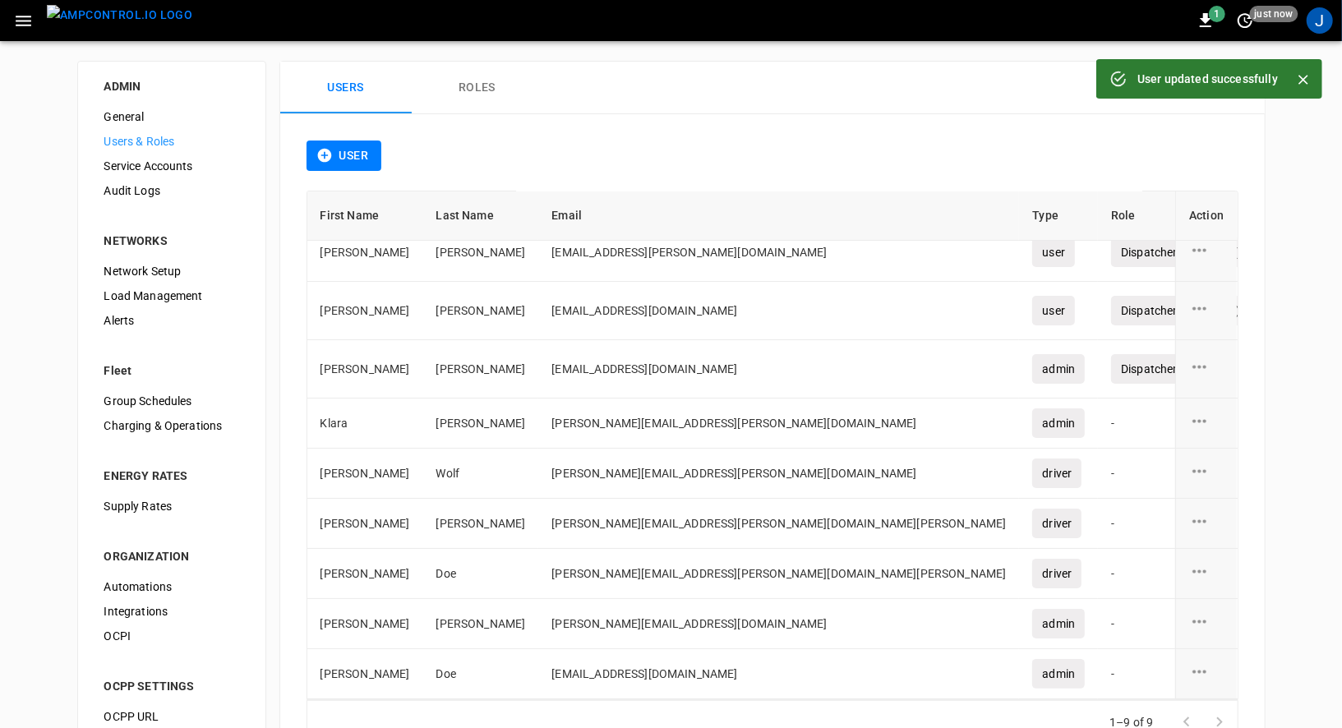
scroll to position [12, 0]
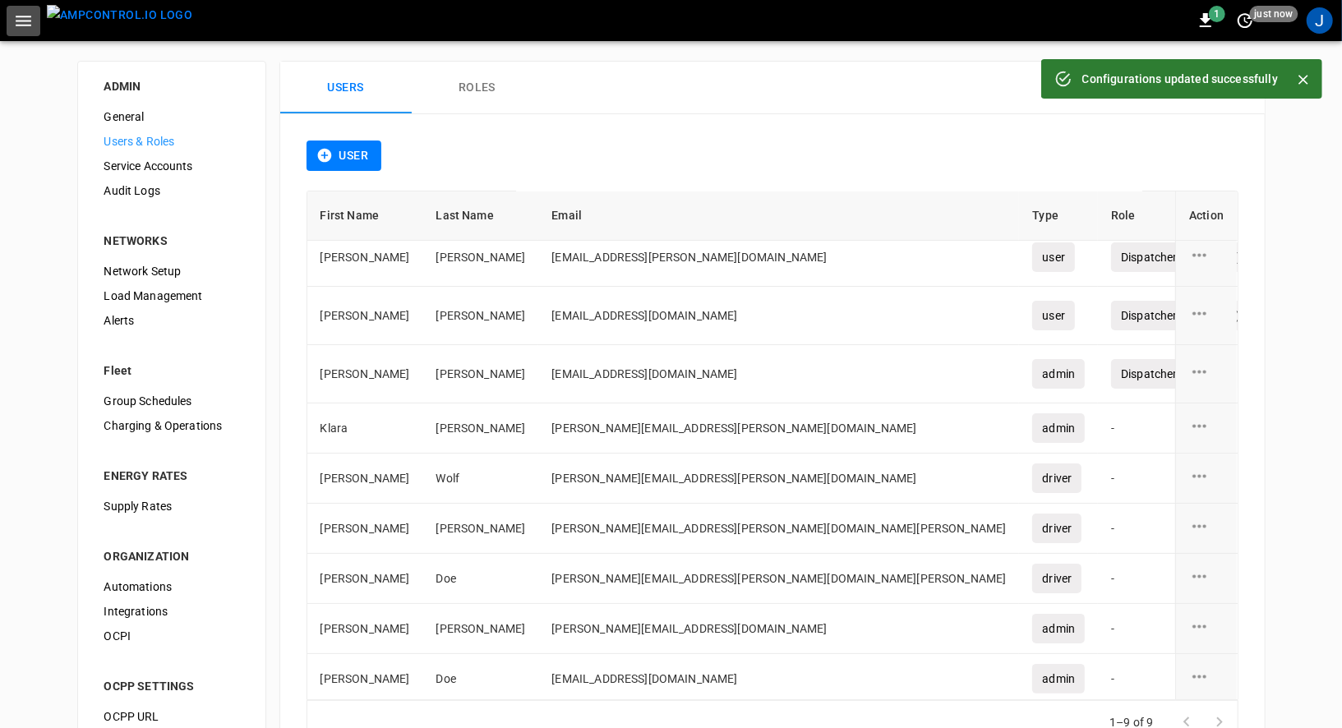
click at [37, 13] on button "button" at bounding box center [24, 21] width 34 height 30
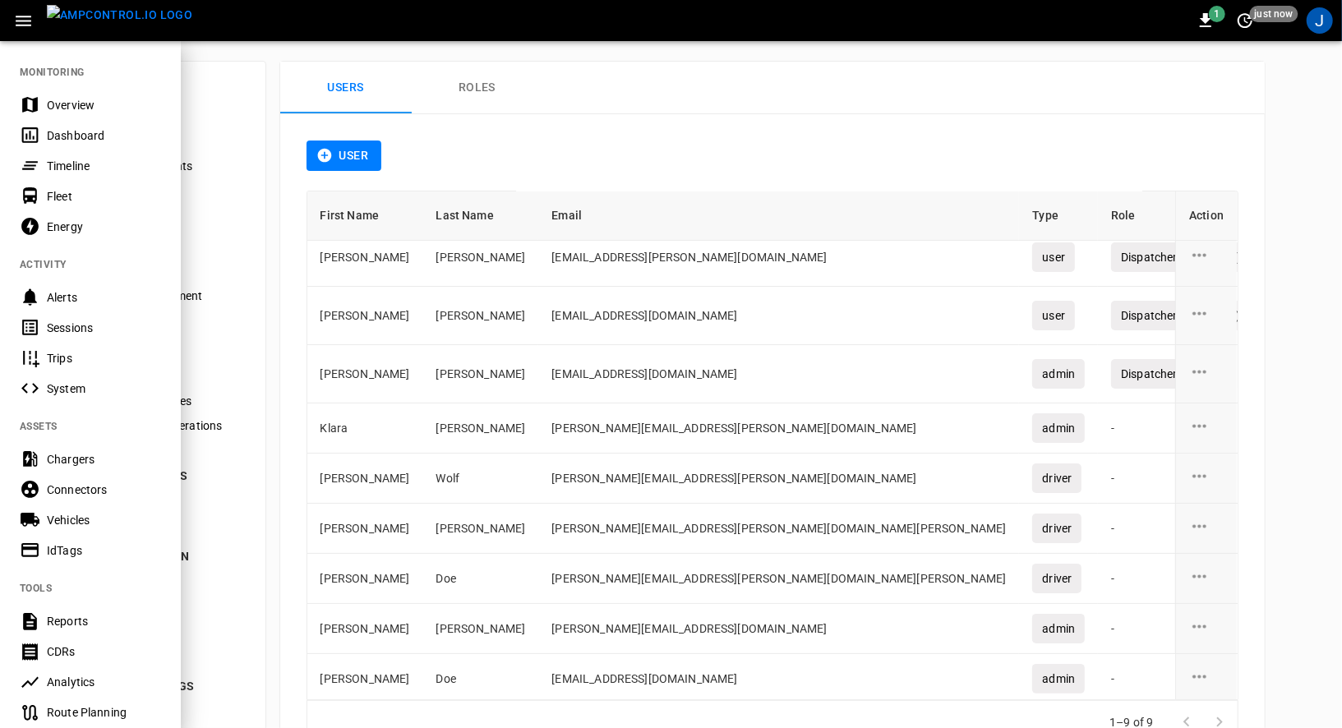
click at [54, 164] on div "Timeline" at bounding box center [104, 166] width 114 height 16
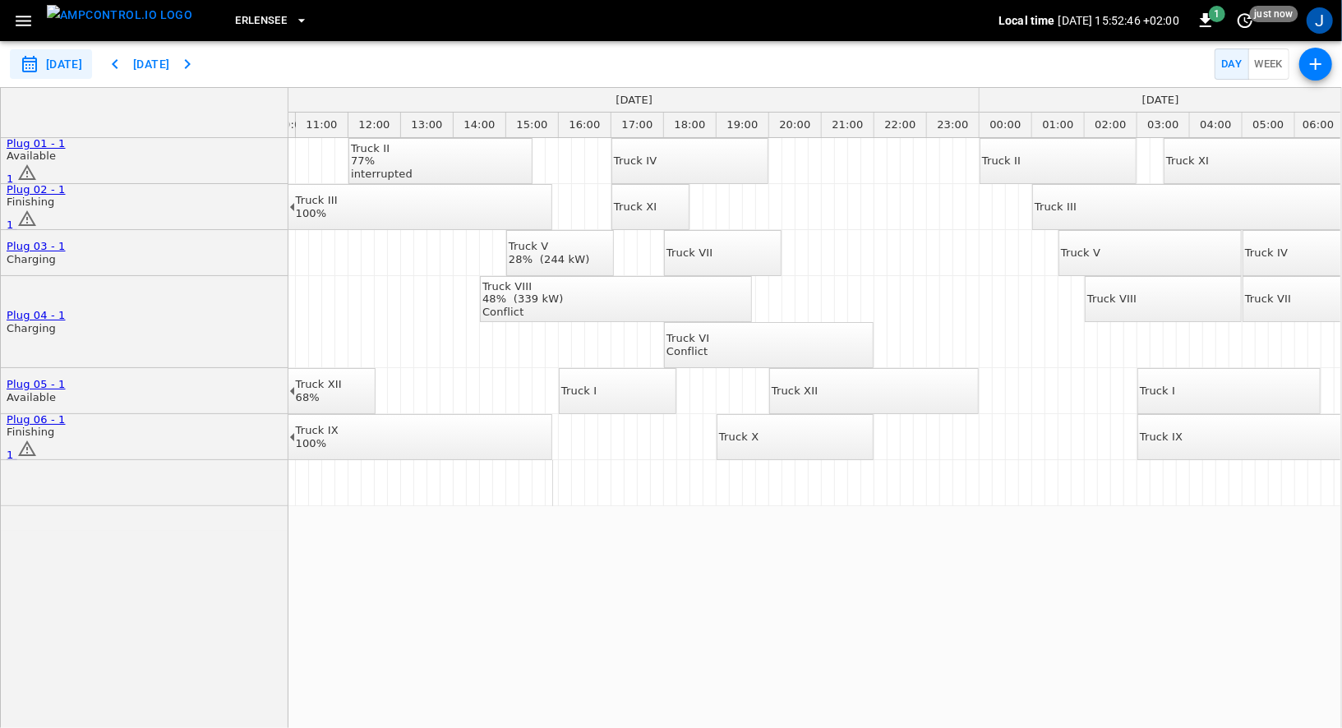
click at [19, 25] on icon "button" at bounding box center [24, 21] width 16 height 11
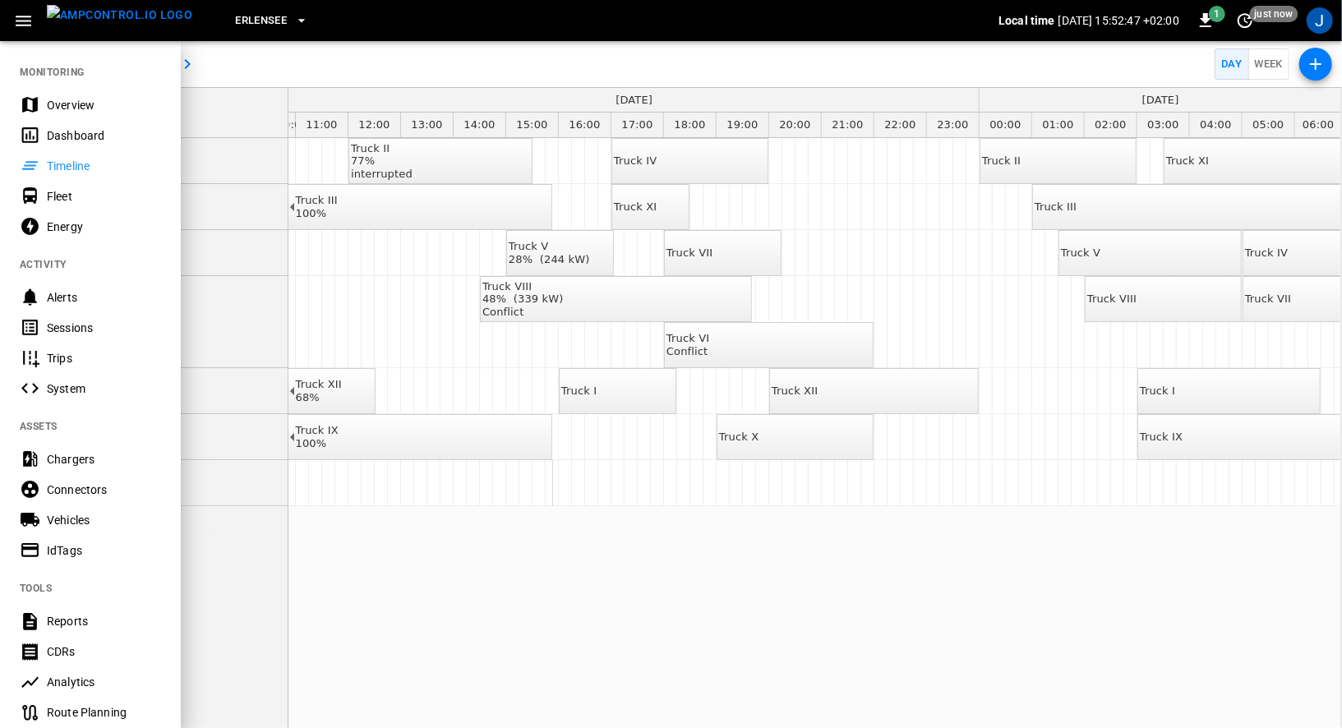
scroll to position [240, 0]
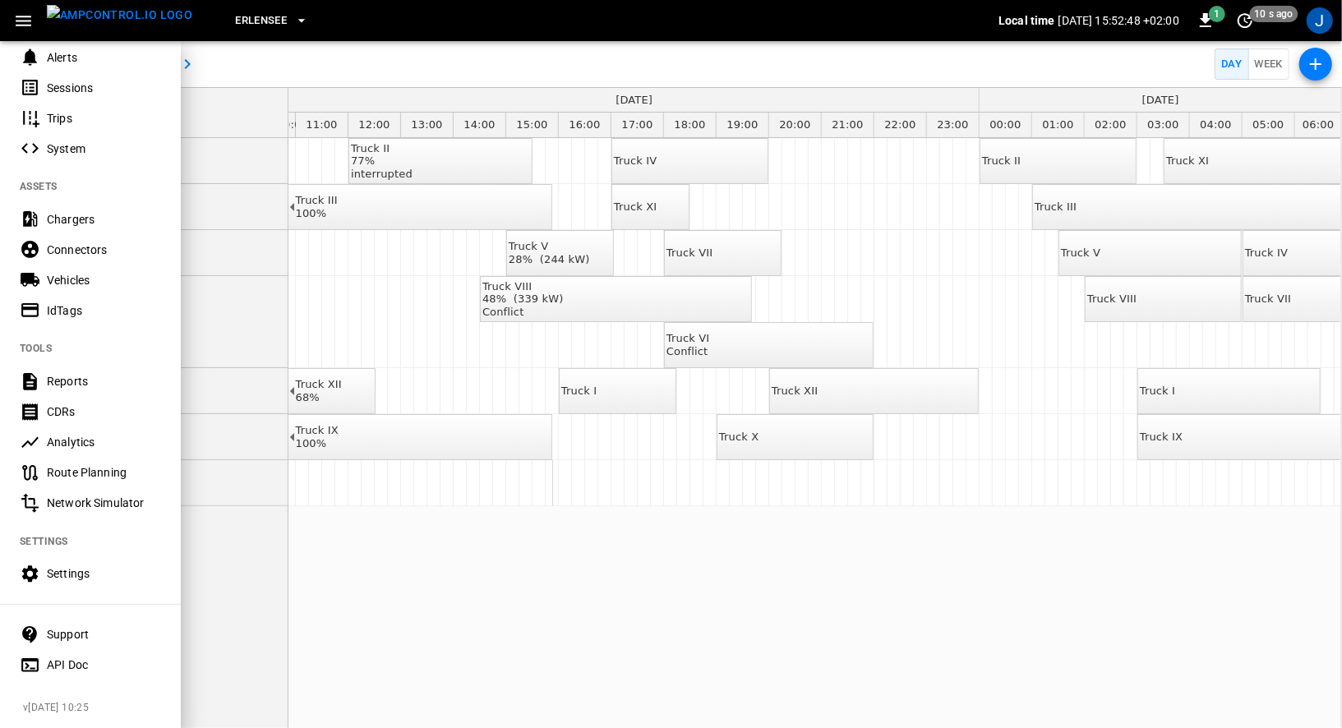
click at [90, 570] on div "Settings" at bounding box center [104, 573] width 114 height 16
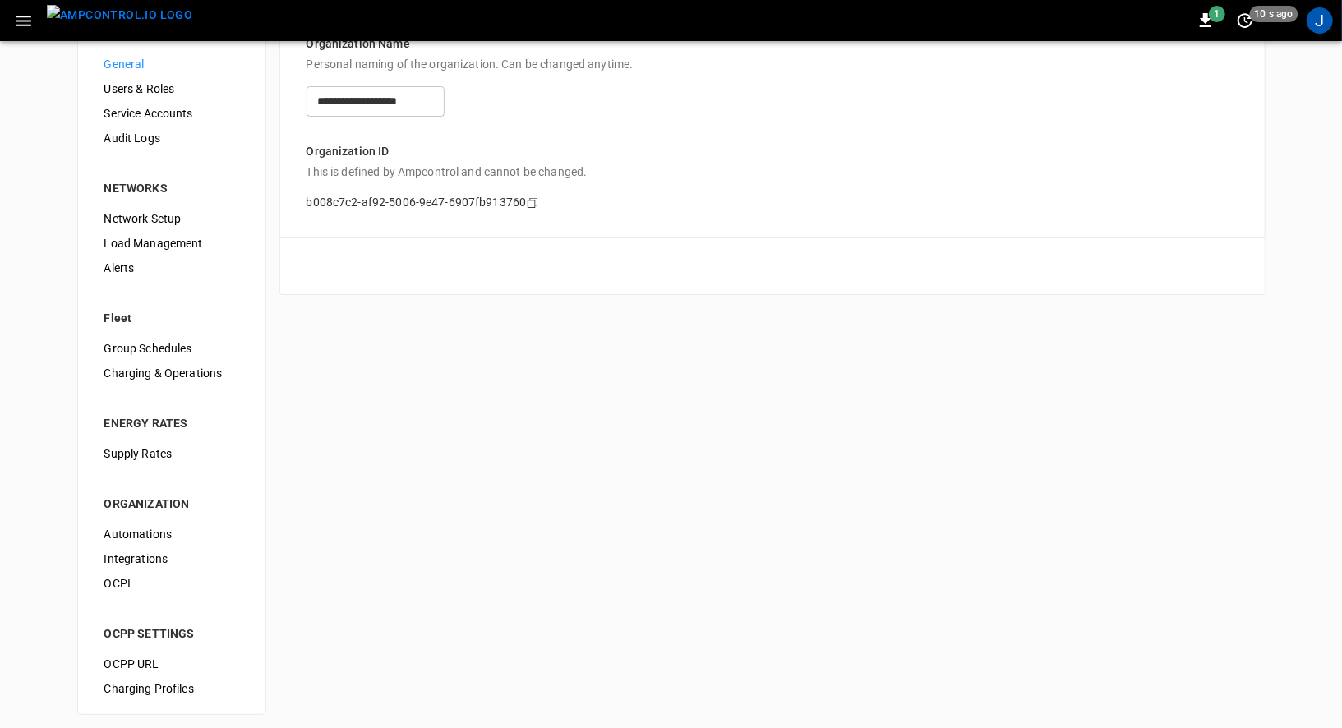
scroll to position [58, 0]
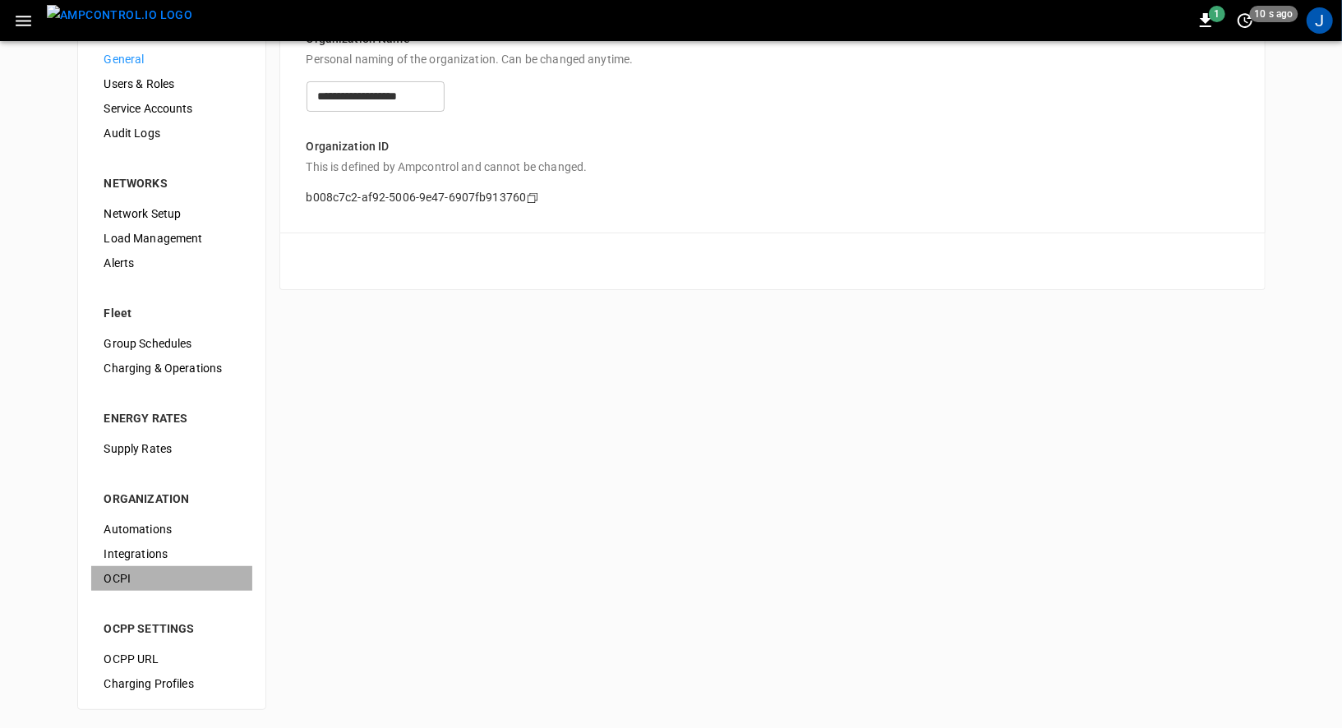
click at [111, 579] on span "OCPI" at bounding box center [171, 578] width 135 height 17
